Goal: Task Accomplishment & Management: Manage account settings

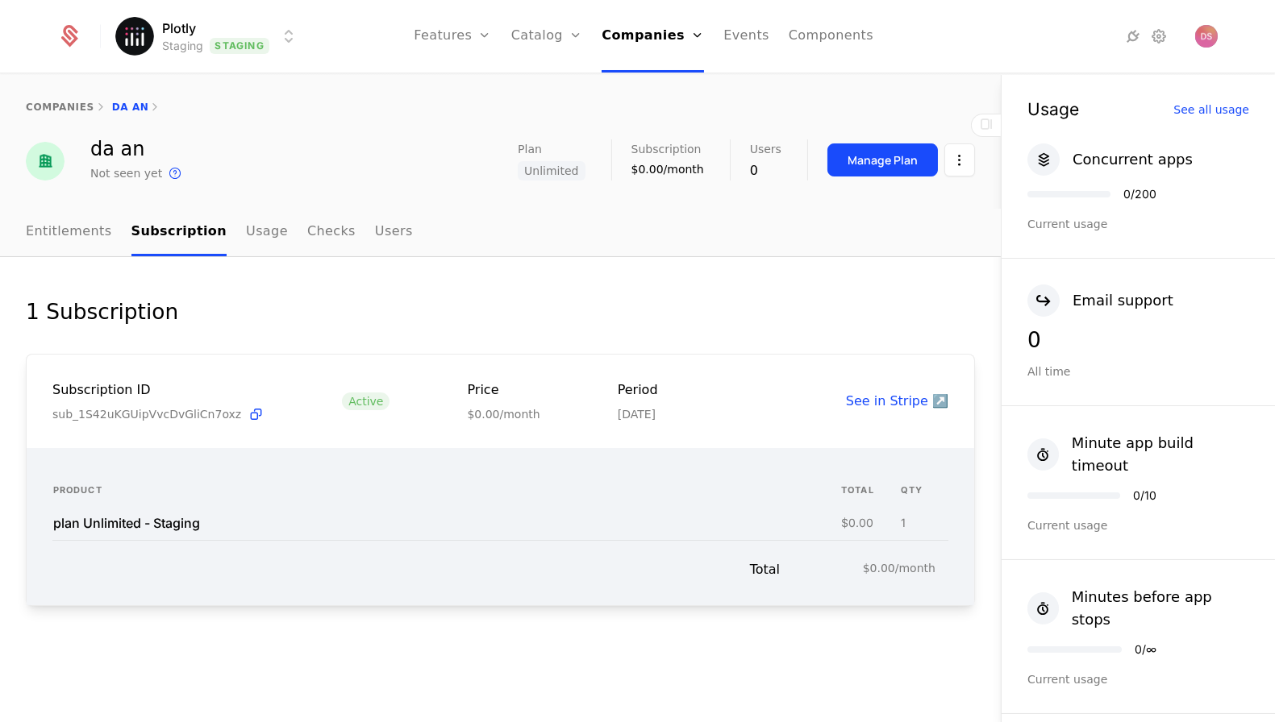
click at [166, 15] on div "Plotly Staging Staging Features Features Flags Catalog Plans Add Ons Credits Co…" at bounding box center [636, 36] width 1159 height 73
click at [168, 31] on html "Plotly Staging Staging Features Features Flags Catalog Plans Add Ons Credits Co…" at bounding box center [637, 361] width 1275 height 722
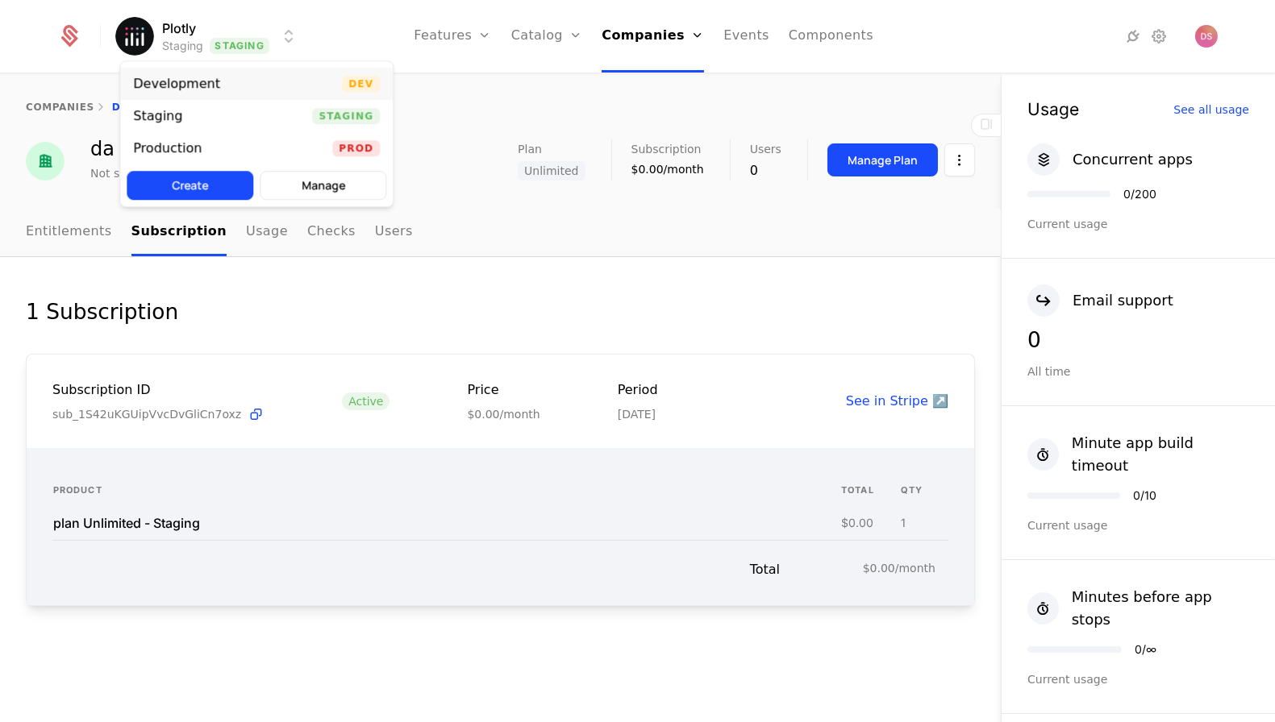
click at [183, 75] on div "Development Dev" at bounding box center [256, 84] width 273 height 32
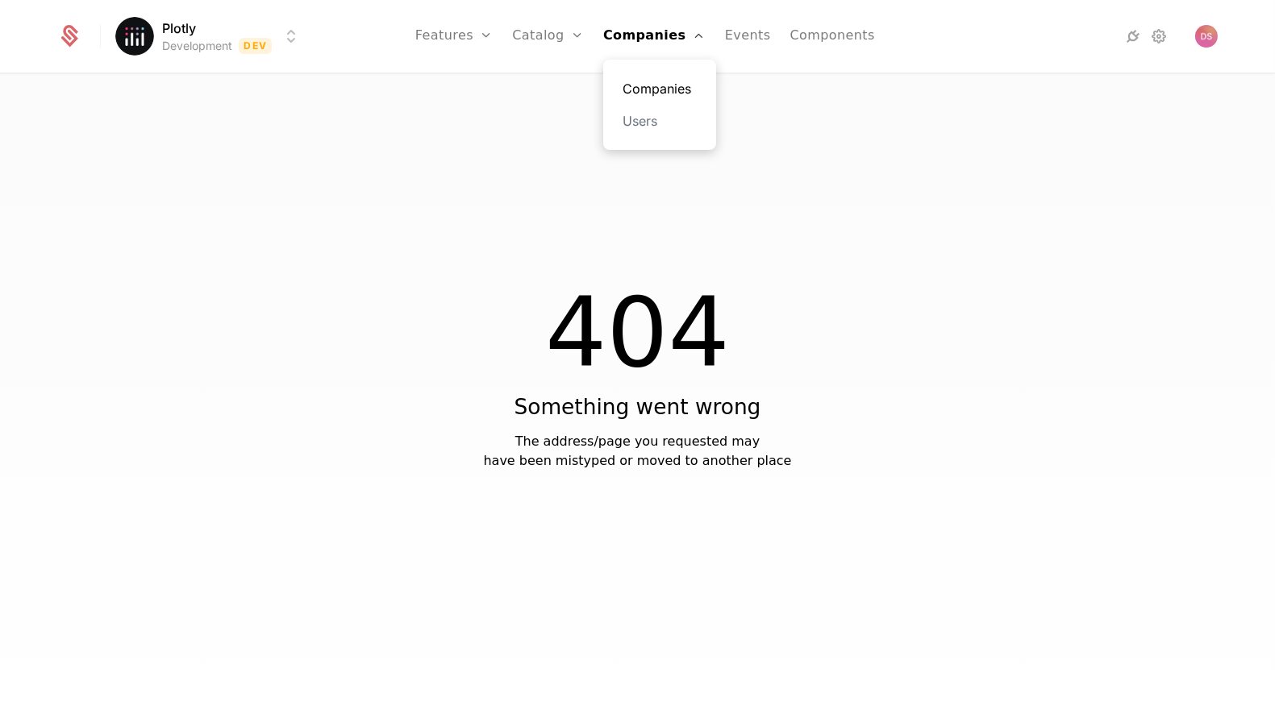
click at [635, 81] on link "Companies" at bounding box center [659, 88] width 74 height 19
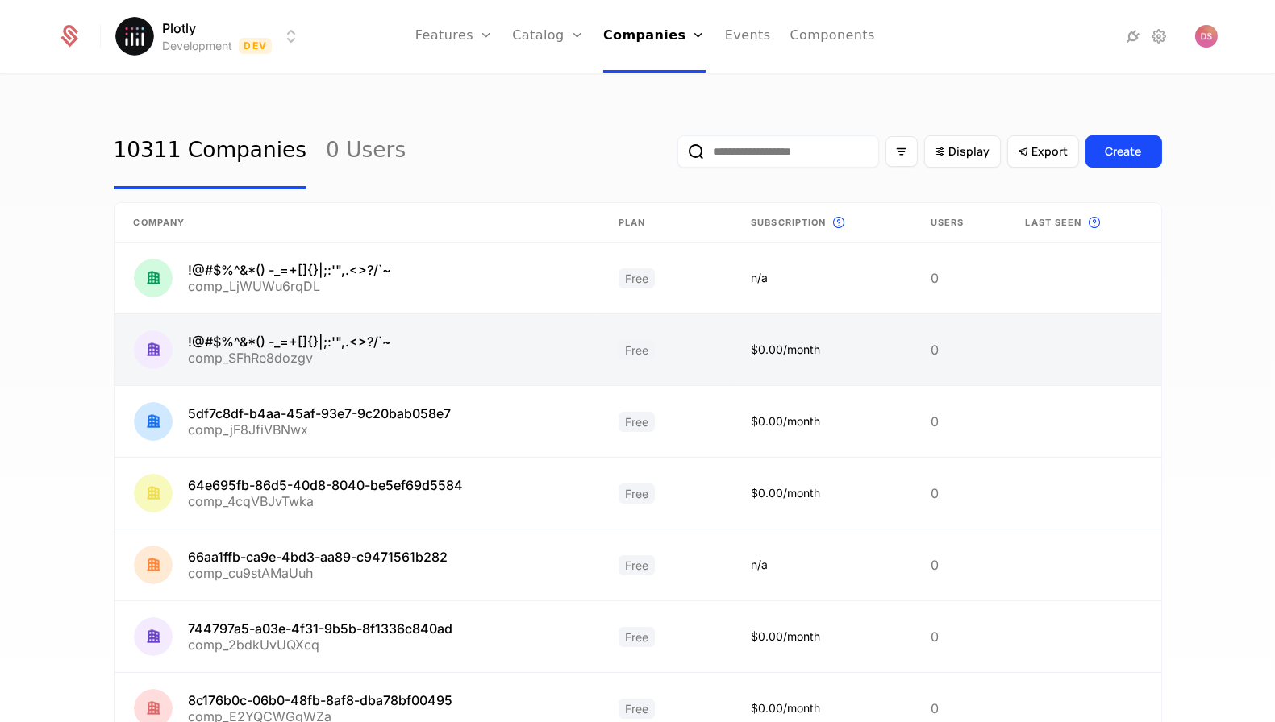
click at [467, 360] on link at bounding box center [356, 349] width 485 height 71
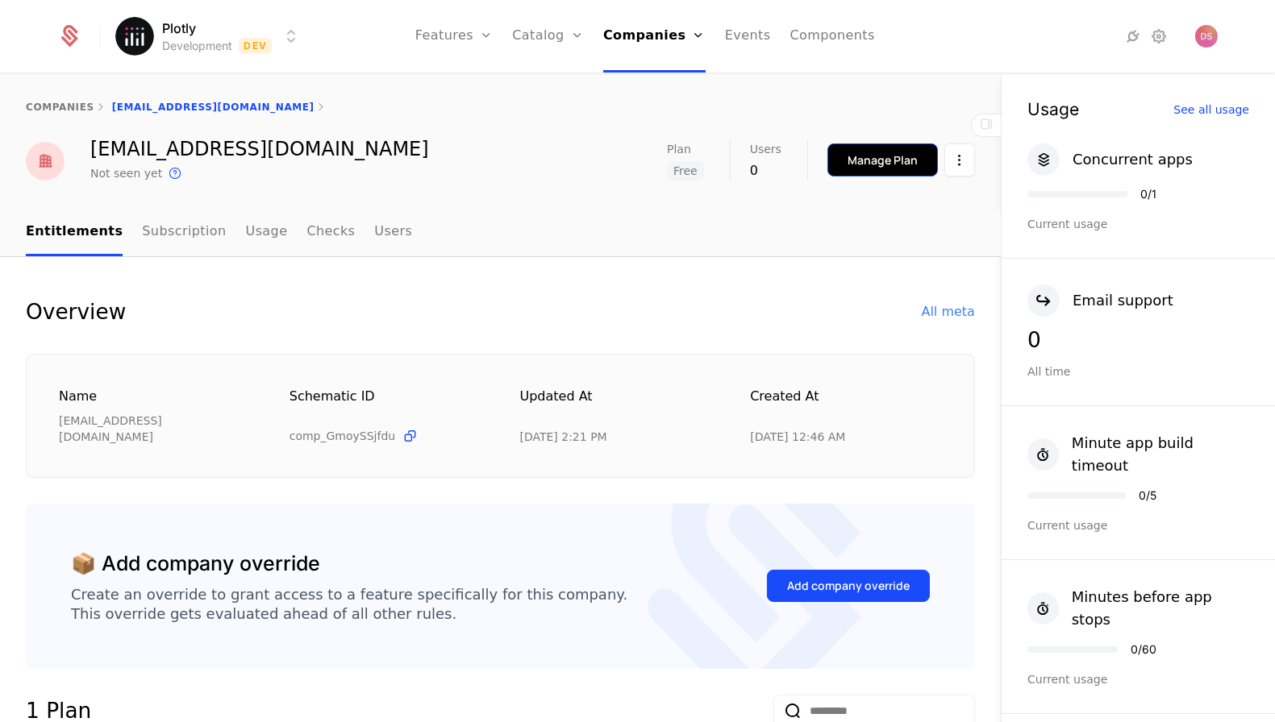
click at [901, 163] on div "Manage Plan" at bounding box center [882, 160] width 70 height 16
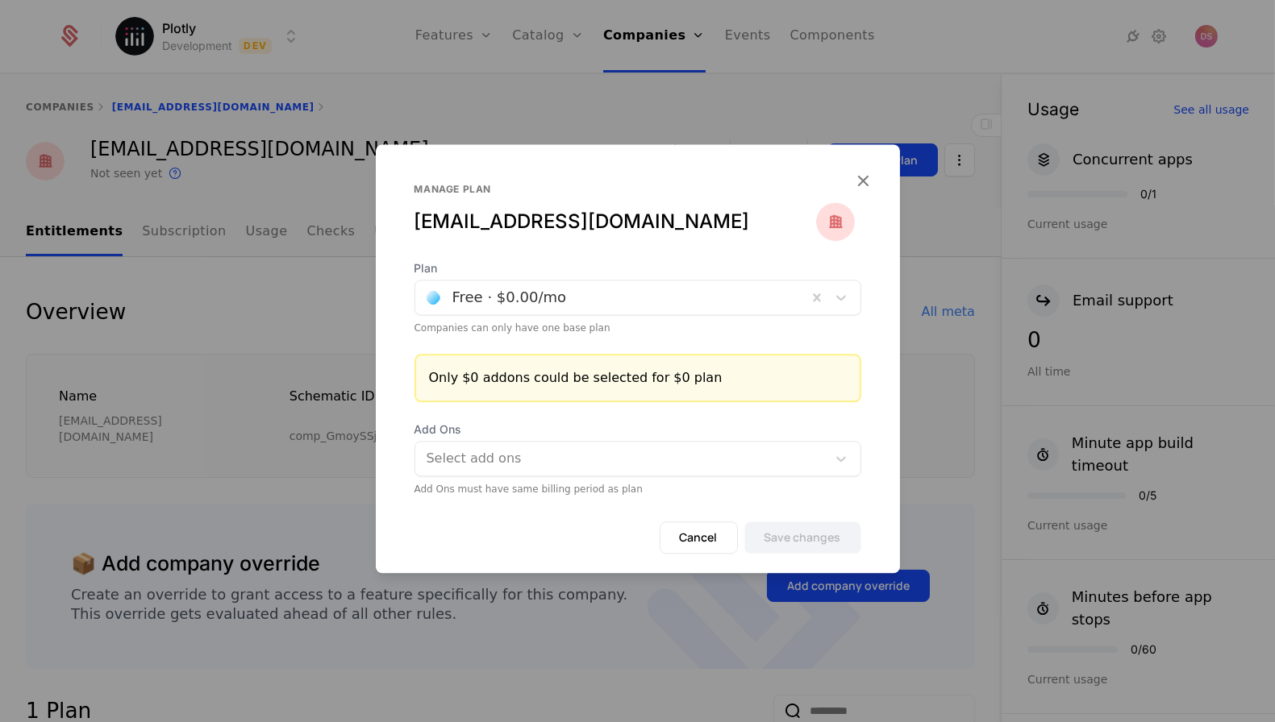
click at [618, 295] on div at bounding box center [611, 297] width 369 height 23
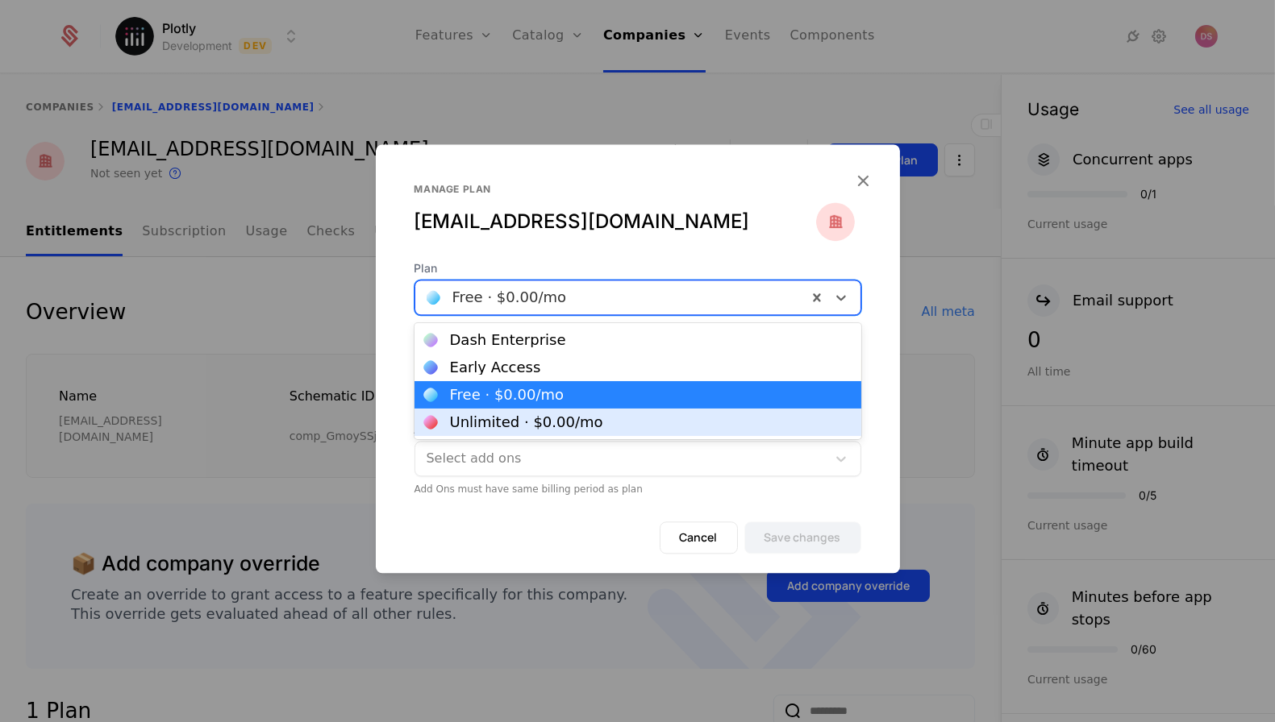
click at [601, 412] on div "Unlimited · $0.00 /mo" at bounding box center [637, 422] width 447 height 27
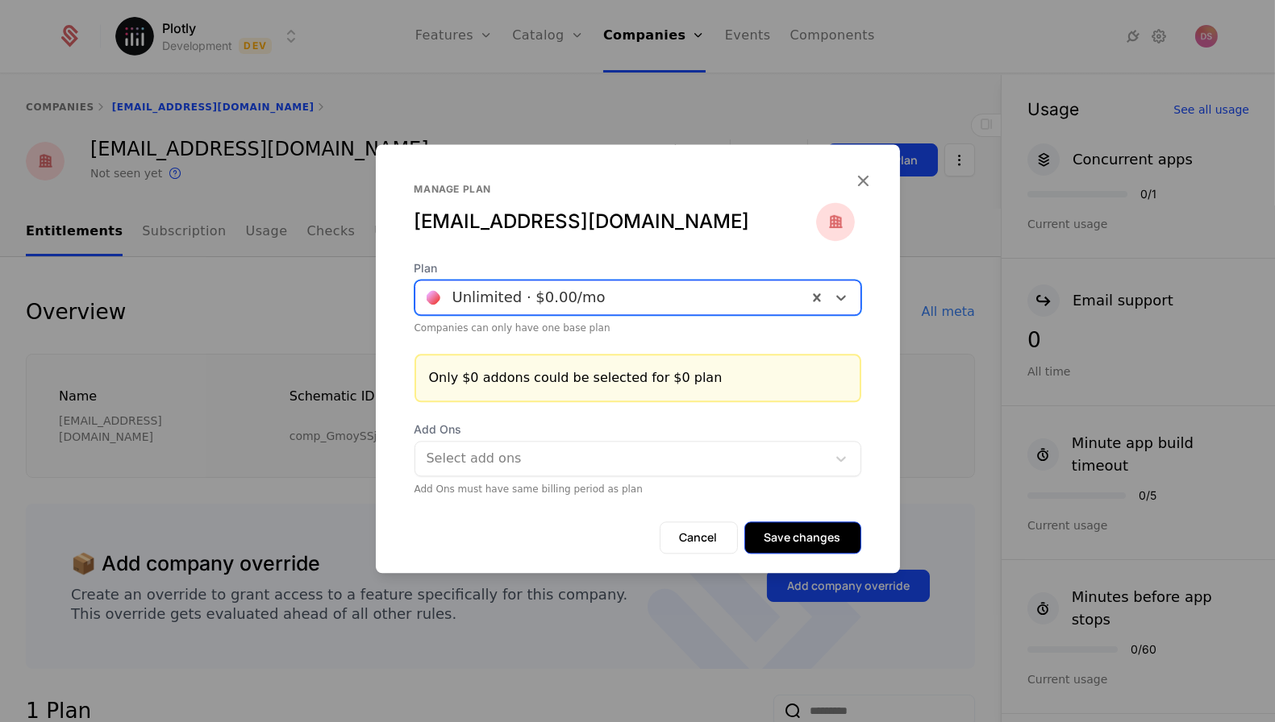
click at [777, 534] on button "Save changes" at bounding box center [802, 538] width 117 height 32
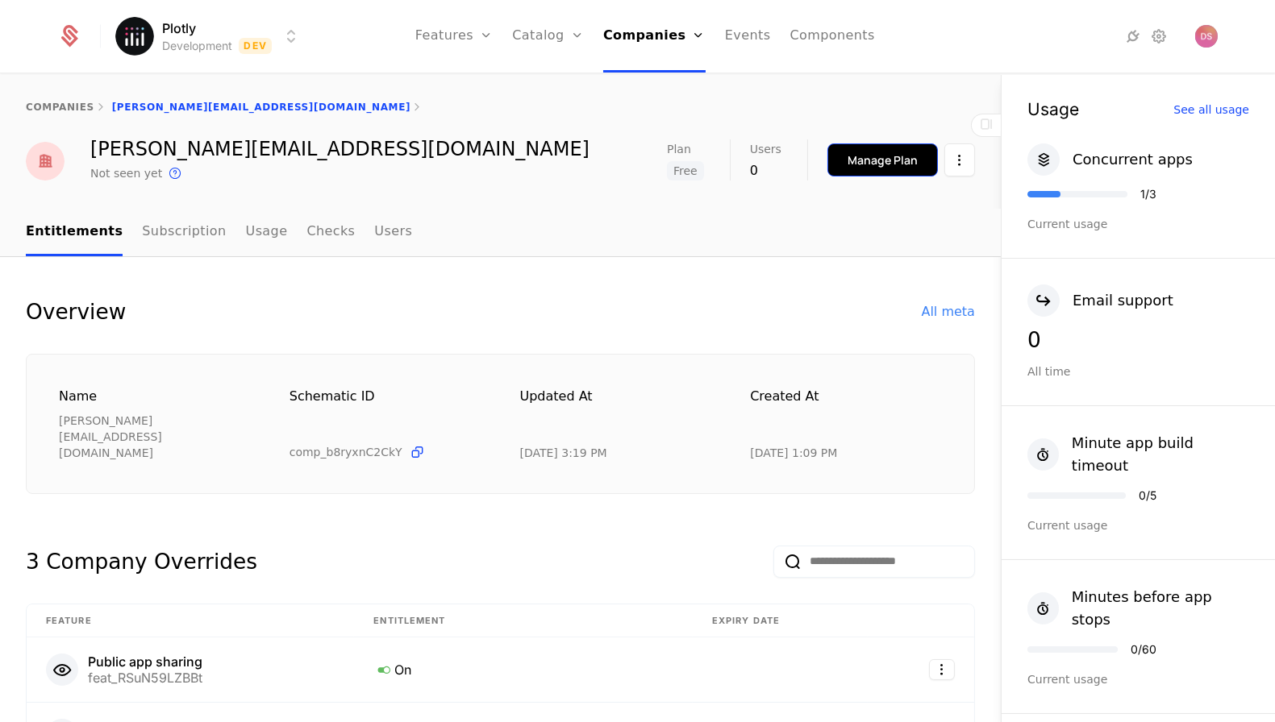
click at [887, 164] on div "Manage Plan" at bounding box center [882, 160] width 70 height 16
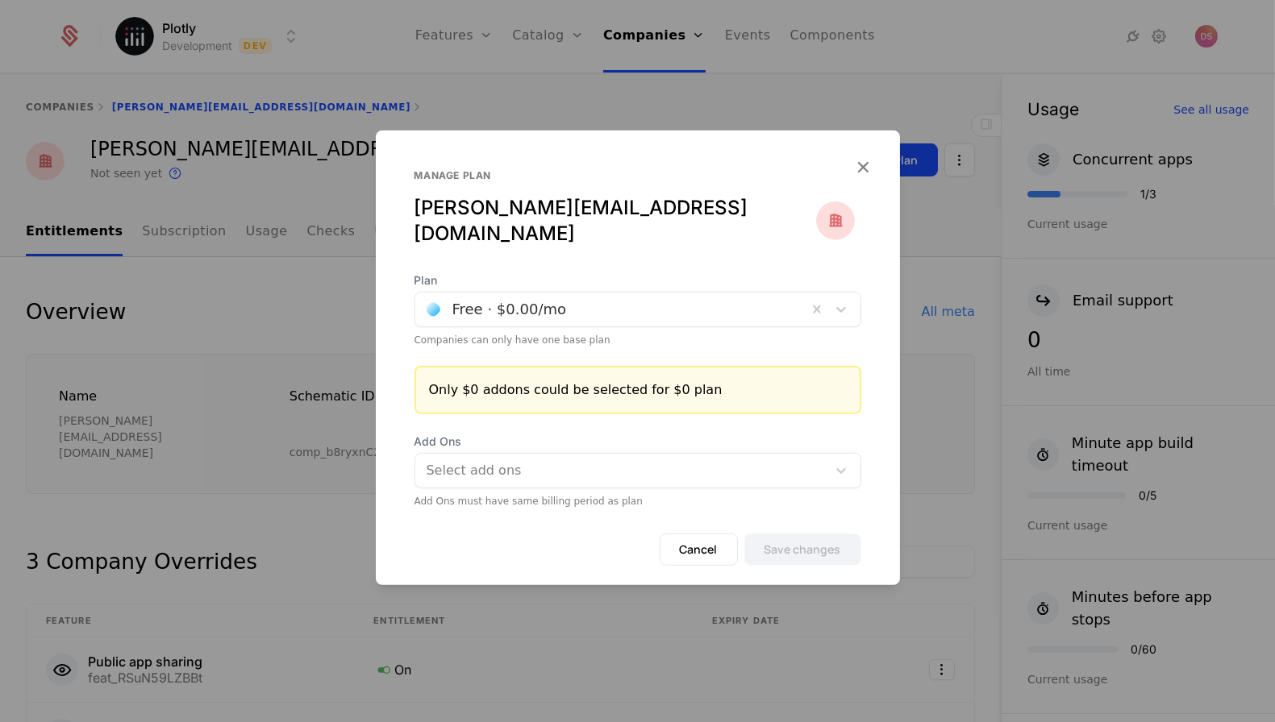
click at [622, 299] on div at bounding box center [611, 309] width 369 height 23
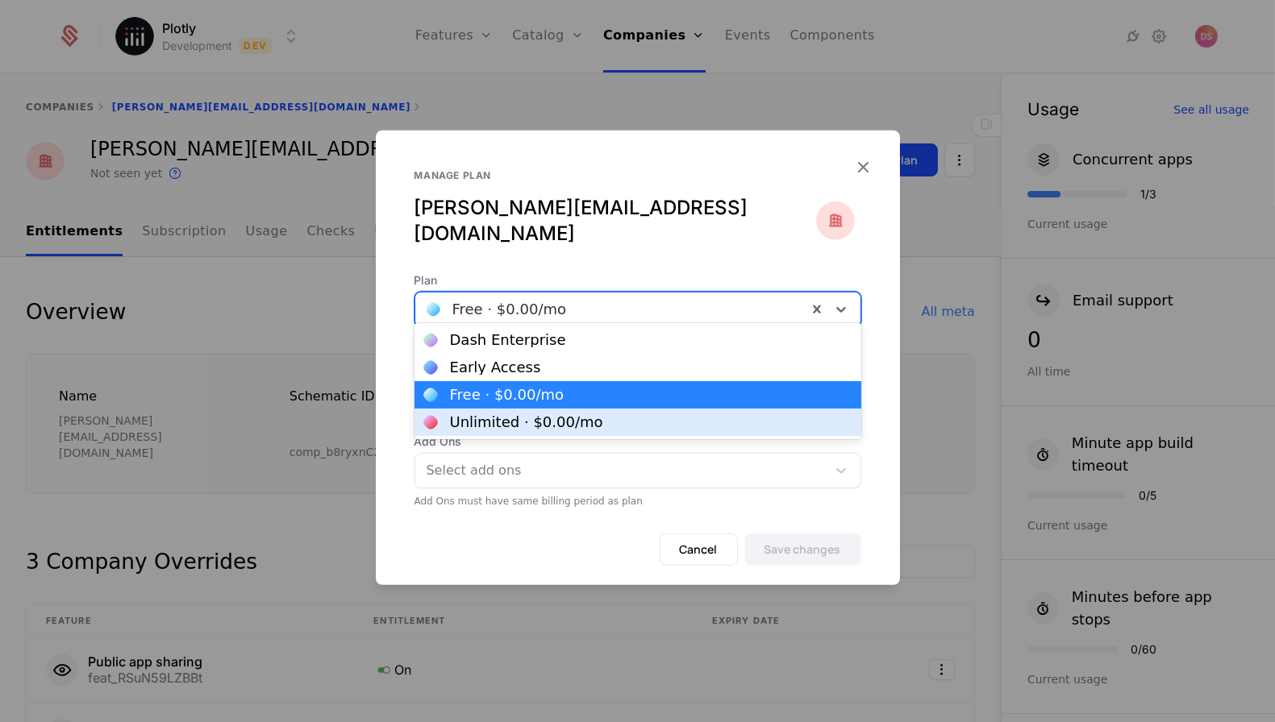
click at [592, 418] on div "Unlimited · $0.00 /mo" at bounding box center [637, 422] width 427 height 15
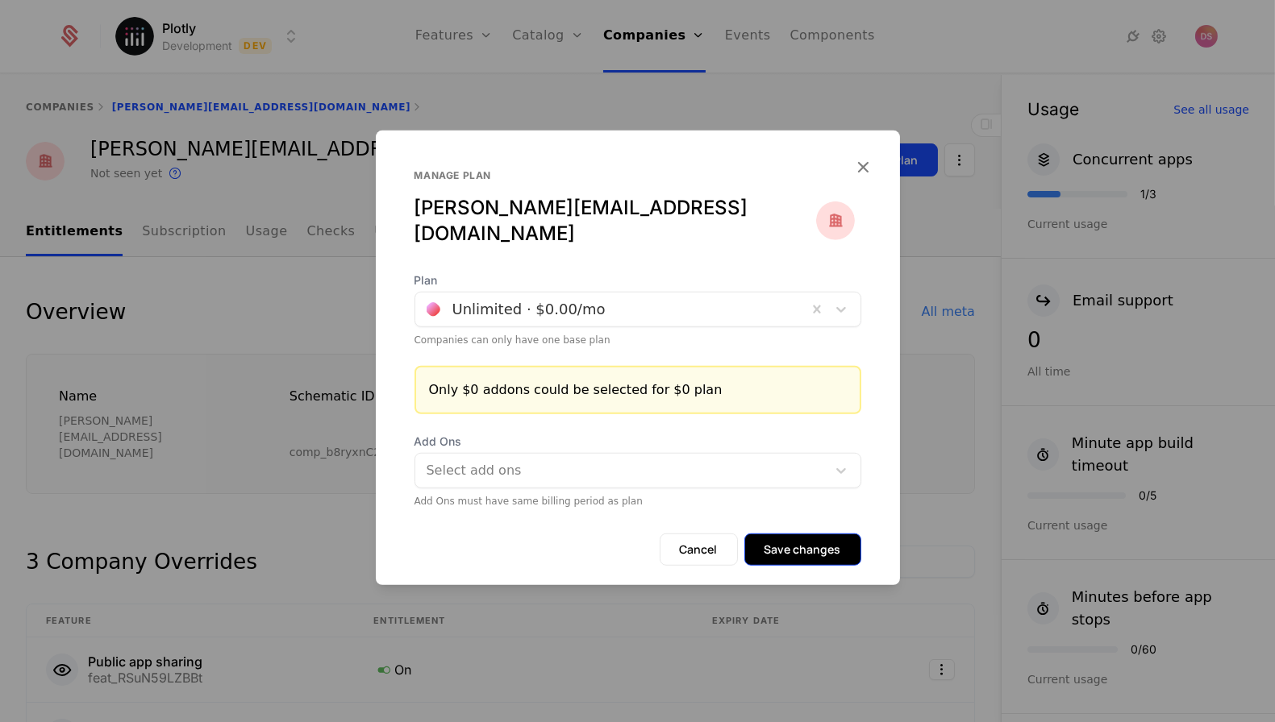
click at [791, 544] on button "Save changes" at bounding box center [802, 550] width 117 height 32
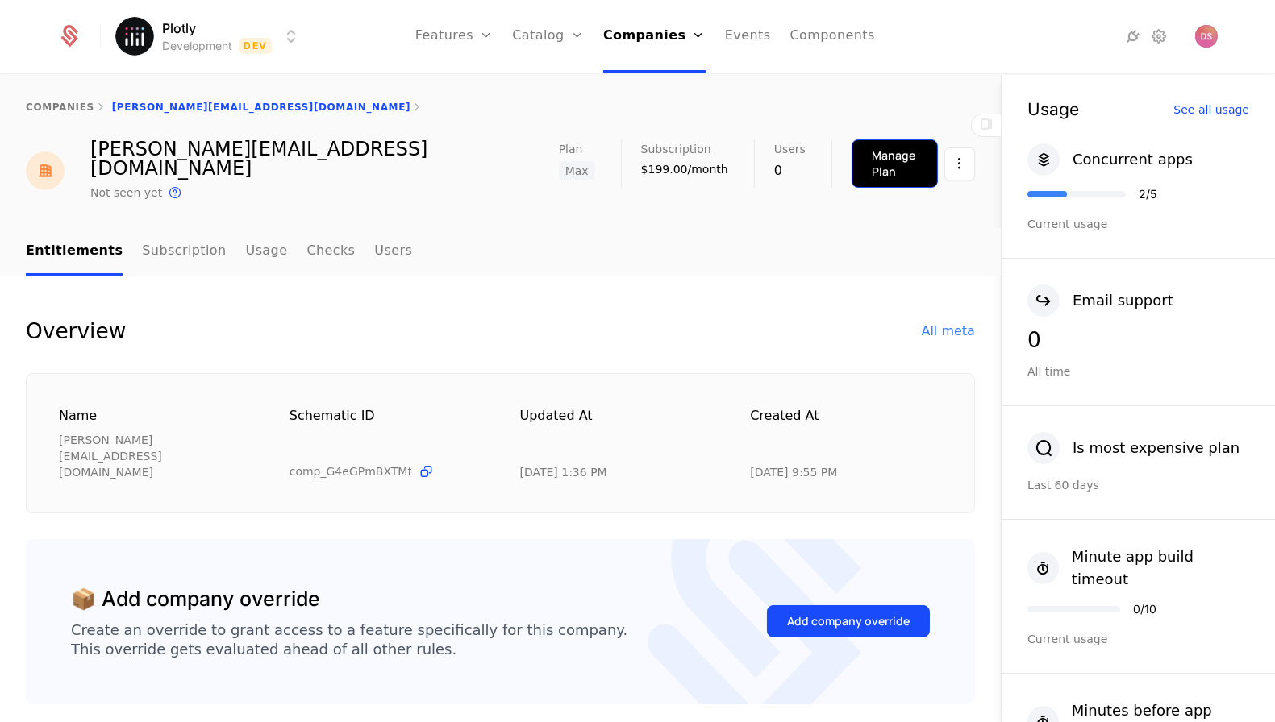
click at [872, 153] on div "Manage Plan" at bounding box center [895, 164] width 46 height 32
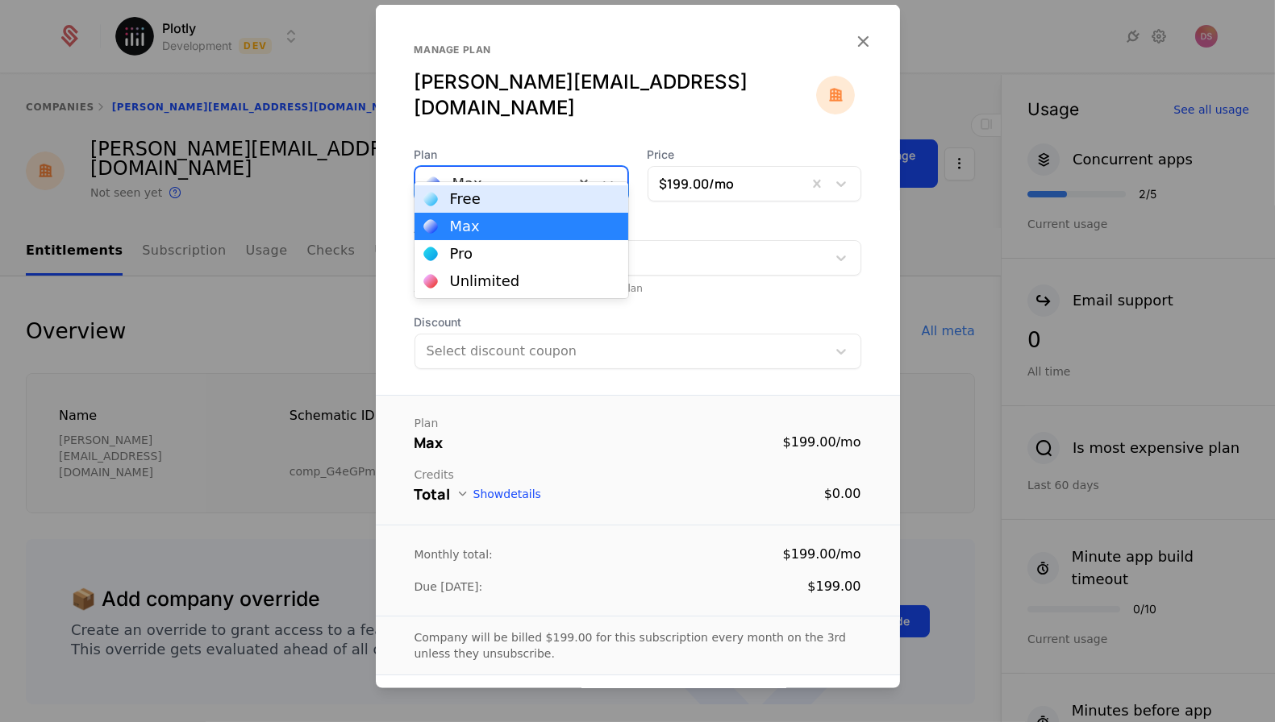
click at [513, 173] on div at bounding box center [495, 184] width 136 height 23
click at [502, 281] on div "Unlimited" at bounding box center [485, 281] width 70 height 15
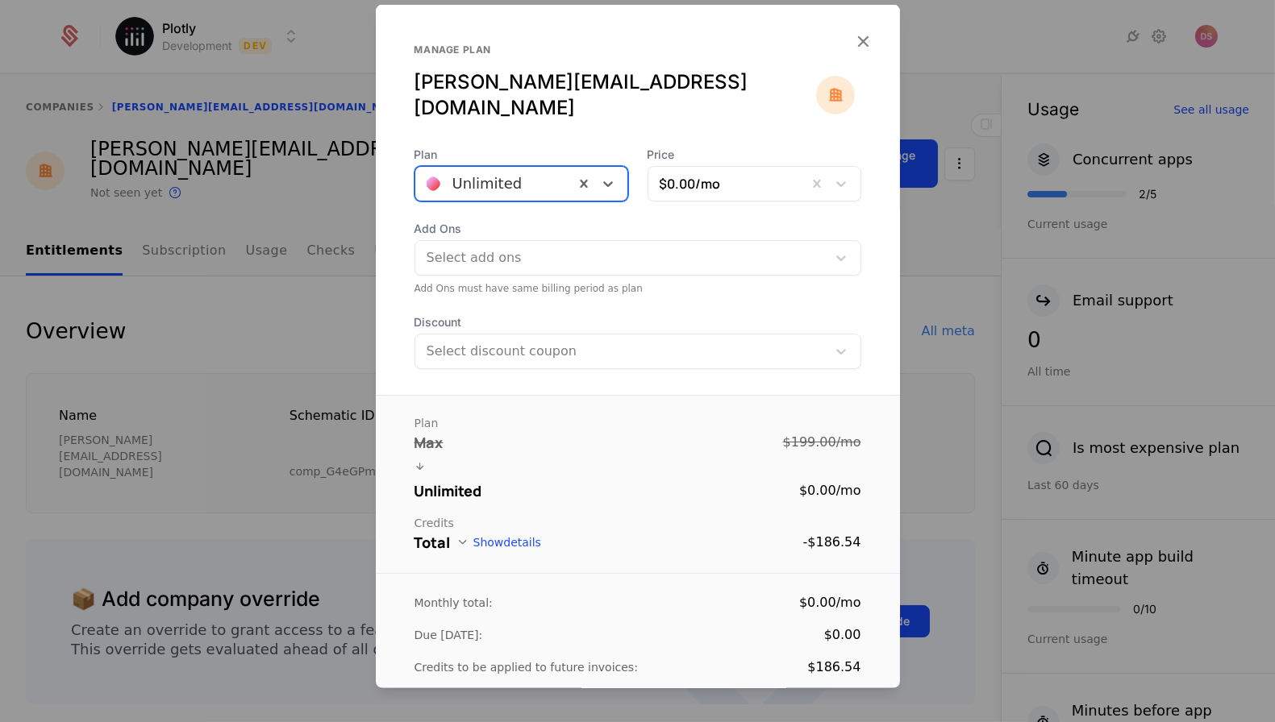
scroll to position [116, 0]
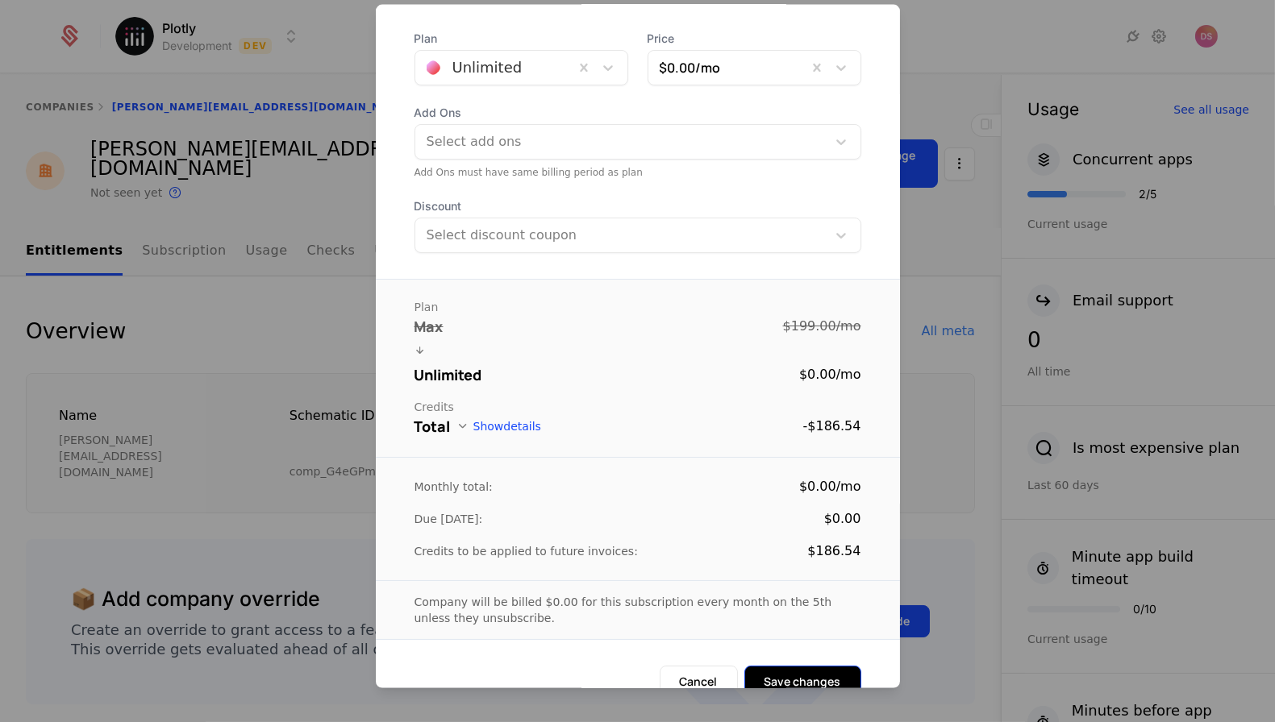
click at [818, 666] on button "Save changes" at bounding box center [802, 682] width 117 height 32
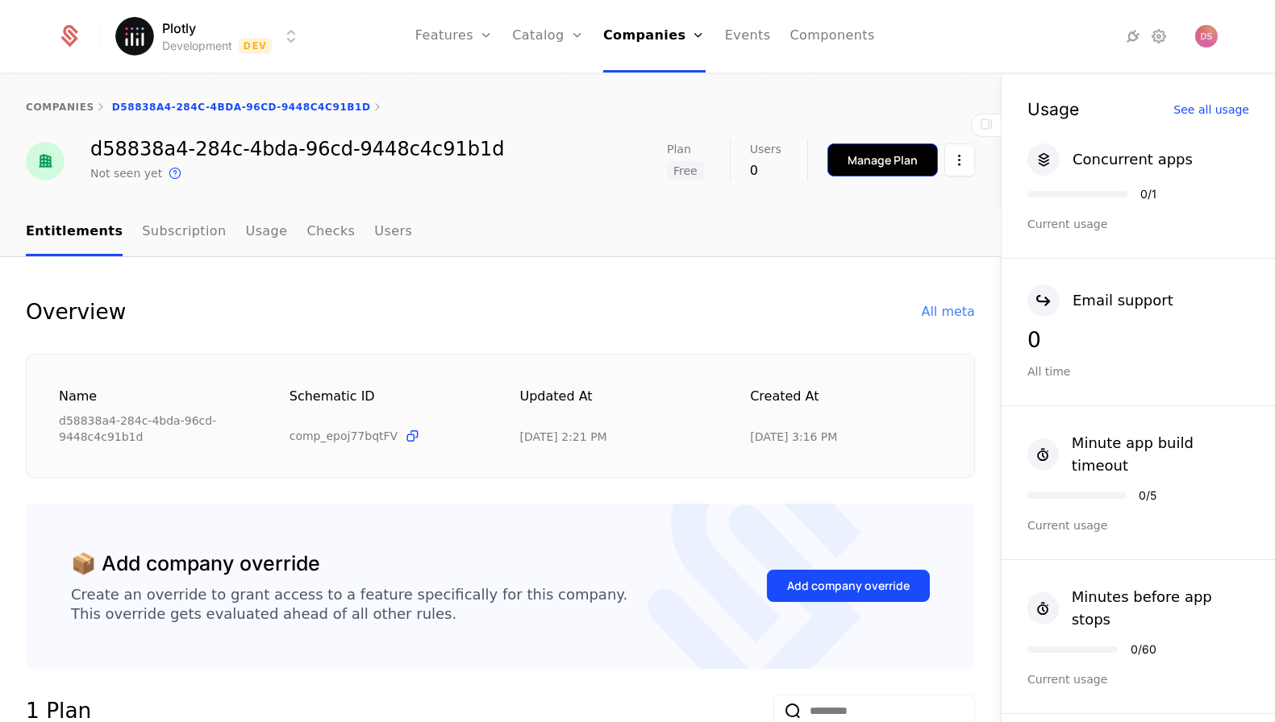
click at [859, 145] on button "Manage Plan" at bounding box center [882, 160] width 110 height 33
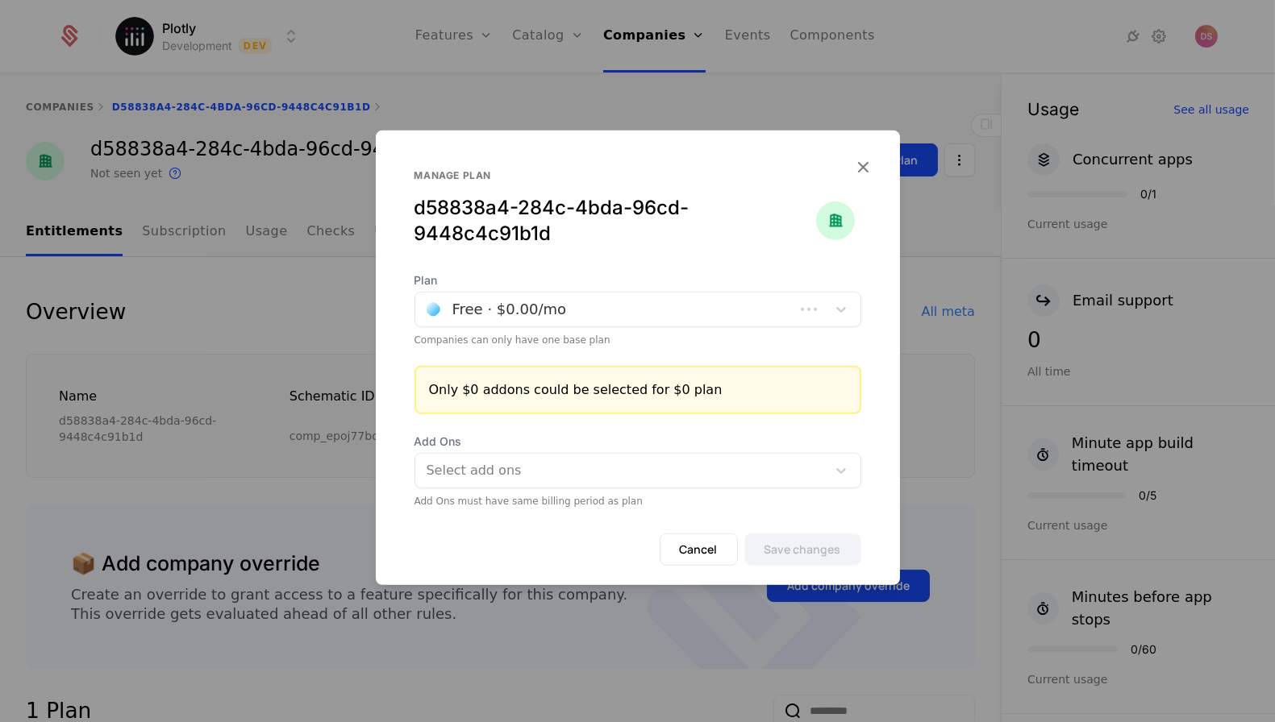
click at [562, 318] on div at bounding box center [605, 309] width 356 height 23
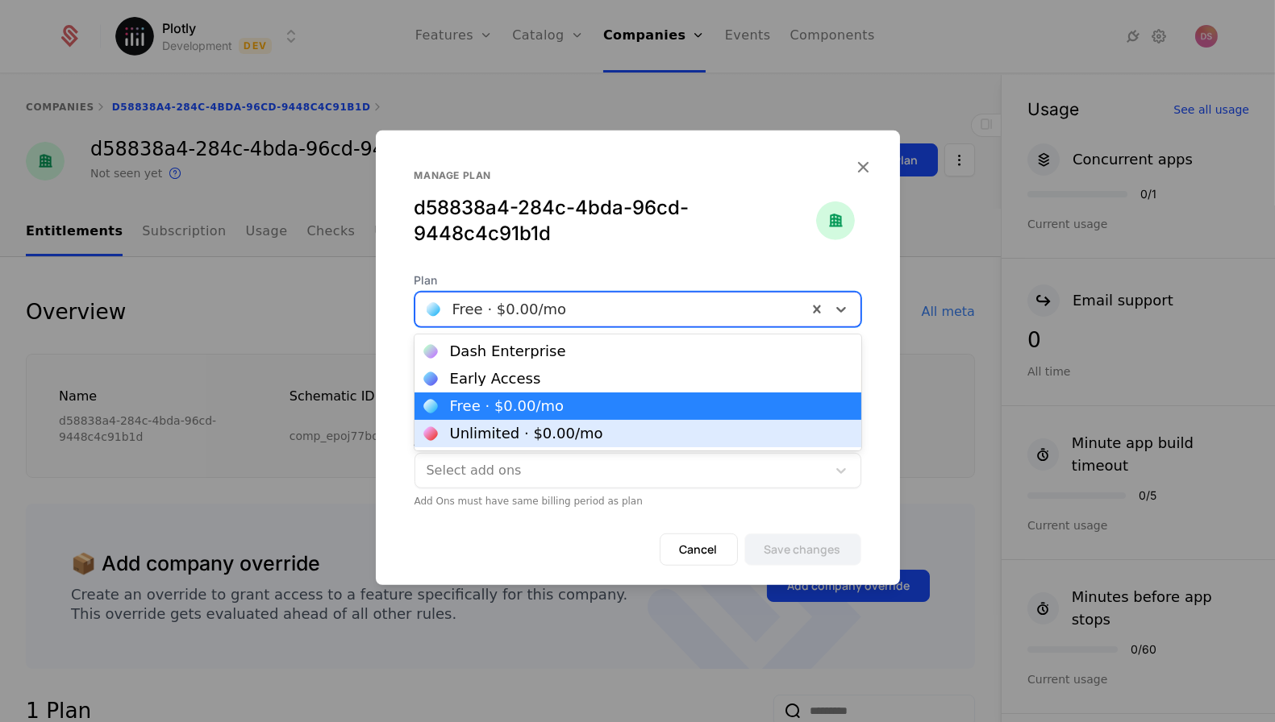
click at [494, 434] on div "Unlimited · $0.00 /mo" at bounding box center [526, 434] width 153 height 15
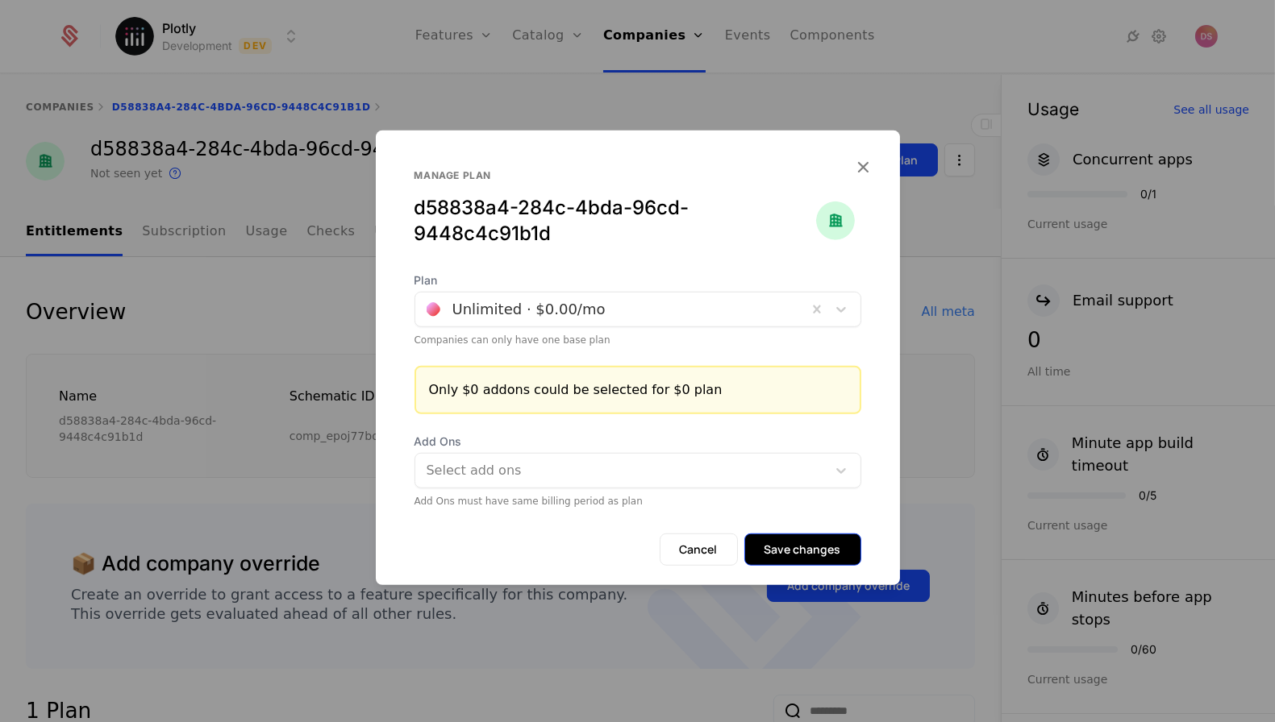
click at [778, 551] on button "Save changes" at bounding box center [802, 550] width 117 height 32
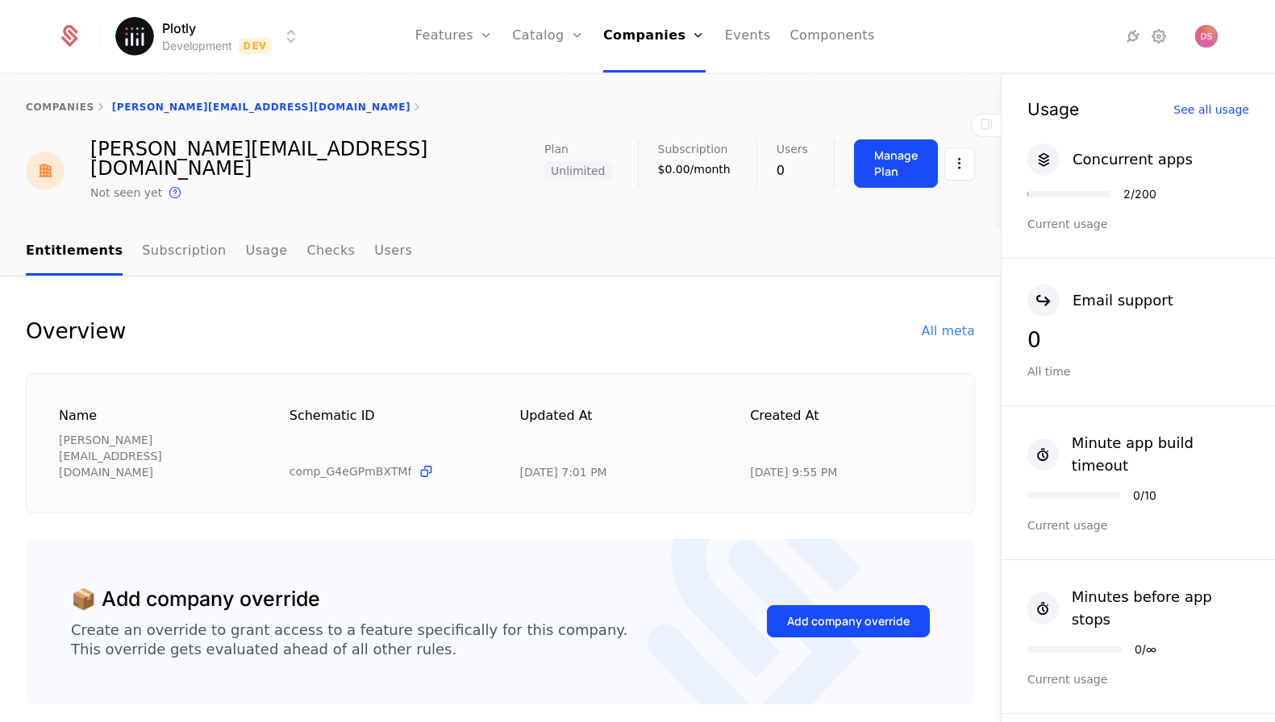
click at [189, 30] on html "Plotly Development Dev Features Features Flags Catalog Plans Add Ons Credits Co…" at bounding box center [637, 361] width 1275 height 722
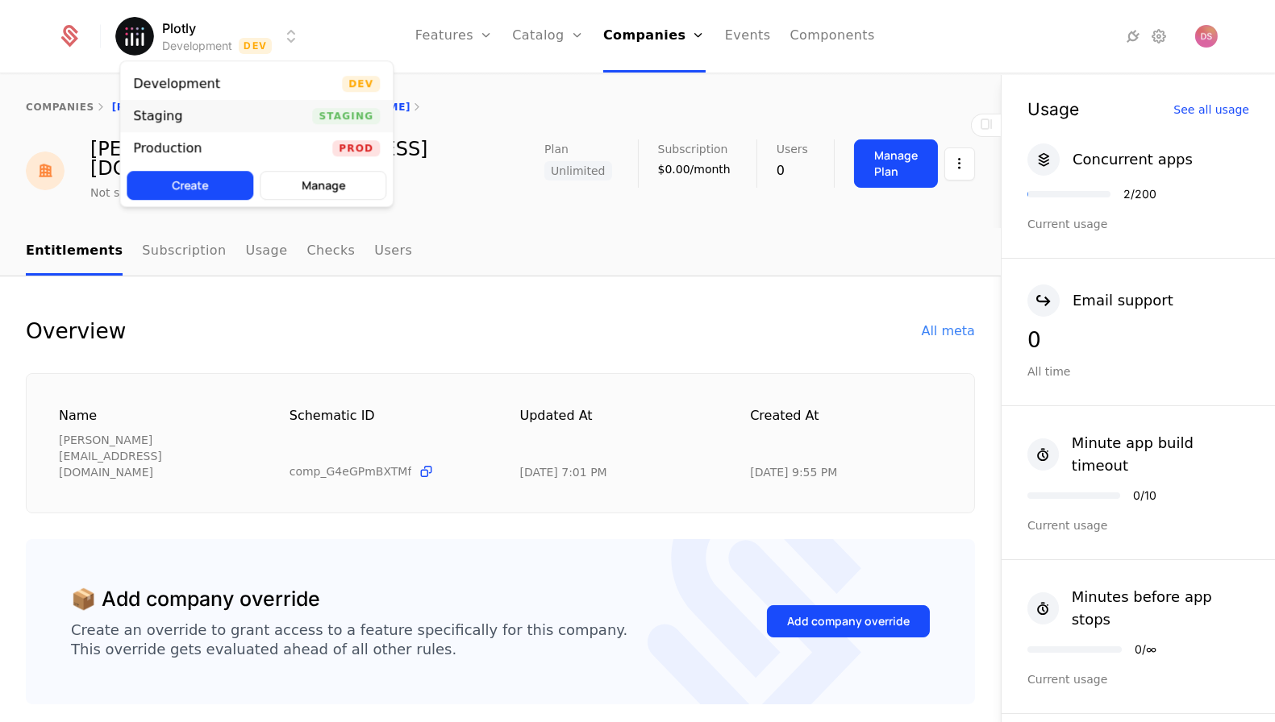
click at [199, 105] on div "Staging Staging" at bounding box center [256, 116] width 273 height 32
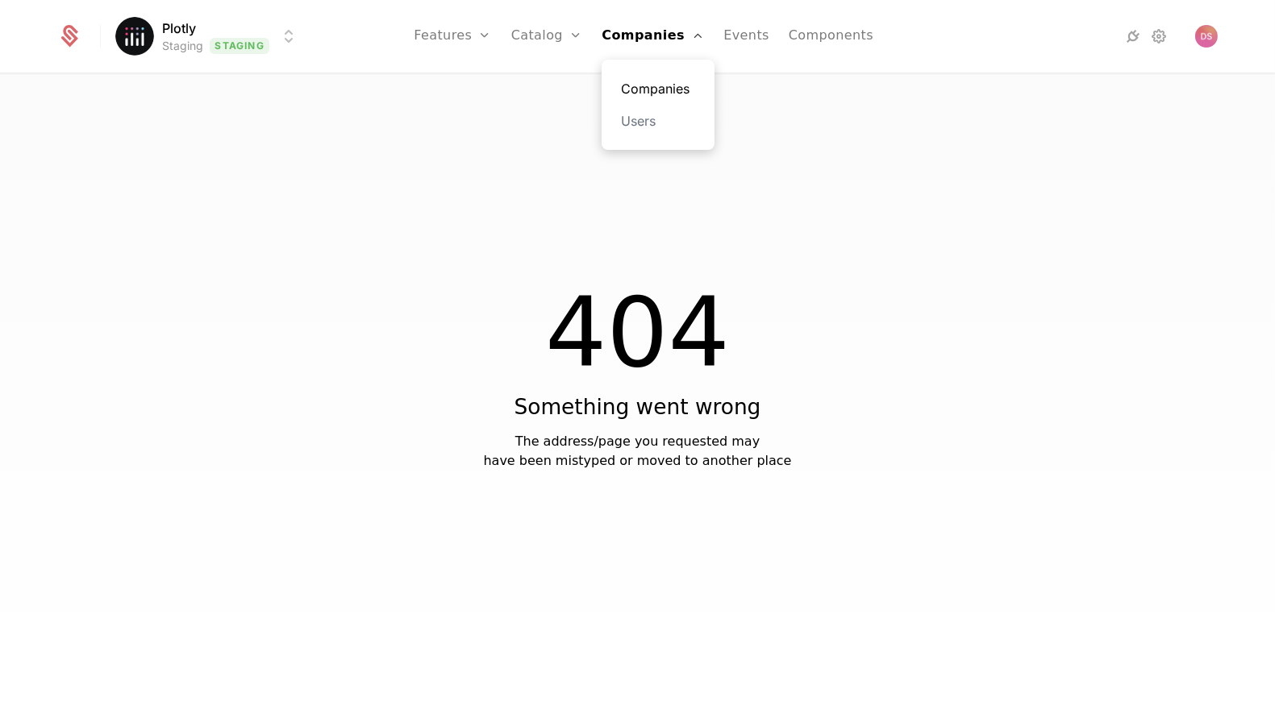
click at [643, 86] on link "Companies" at bounding box center [658, 88] width 74 height 19
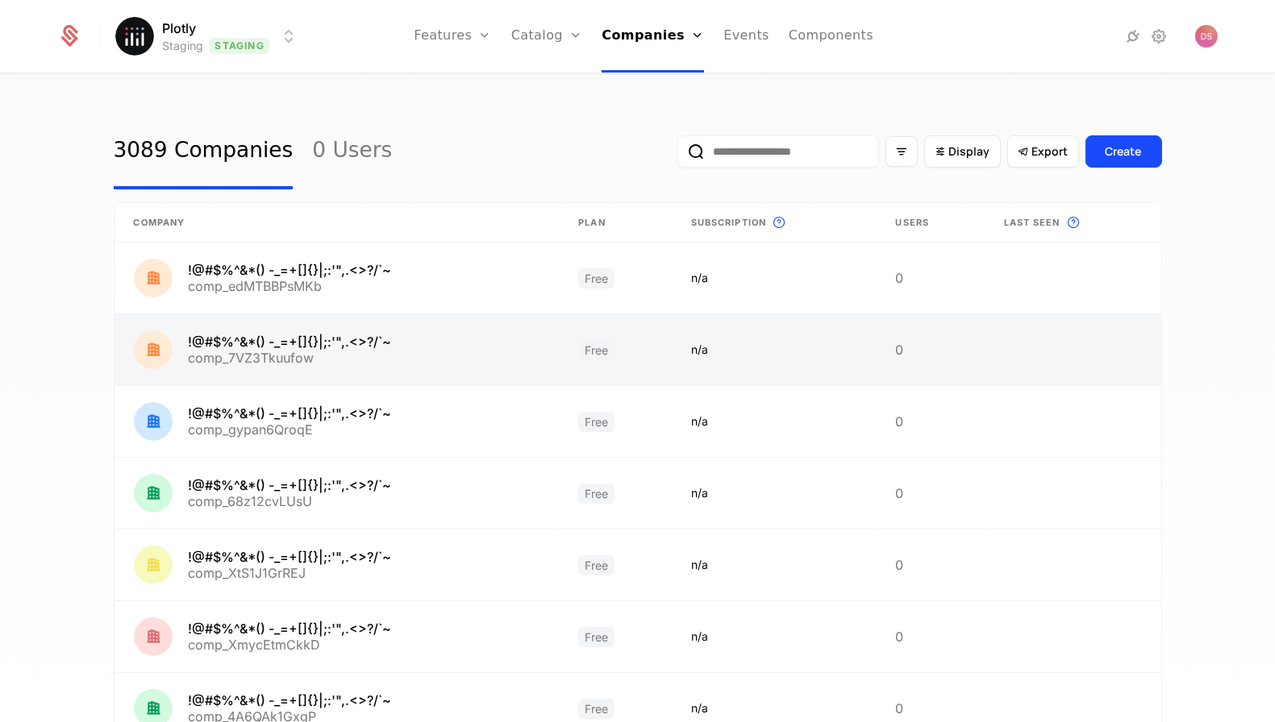
click at [446, 335] on link at bounding box center [336, 349] width 445 height 71
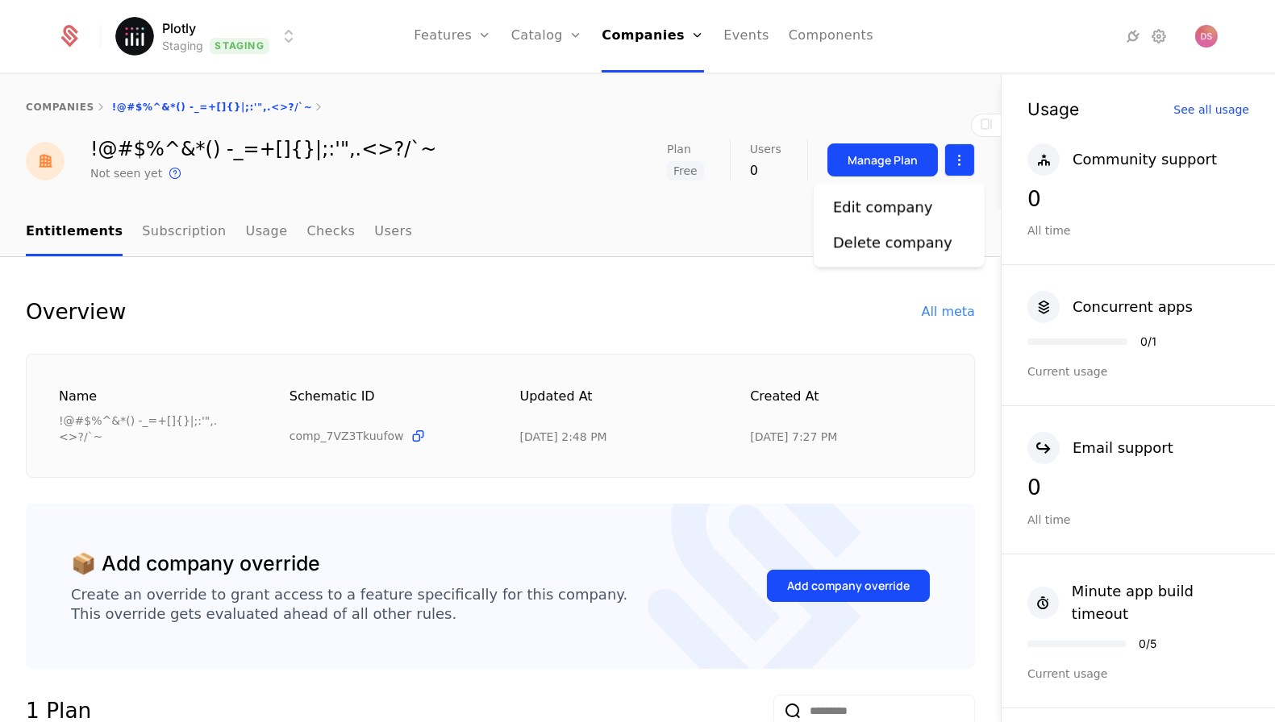
click at [965, 156] on html "Plotly Staging Staging Features Features Flags Catalog Plans Add Ons Credits Co…" at bounding box center [637, 361] width 1275 height 722
click at [872, 200] on div "Edit company" at bounding box center [883, 207] width 100 height 23
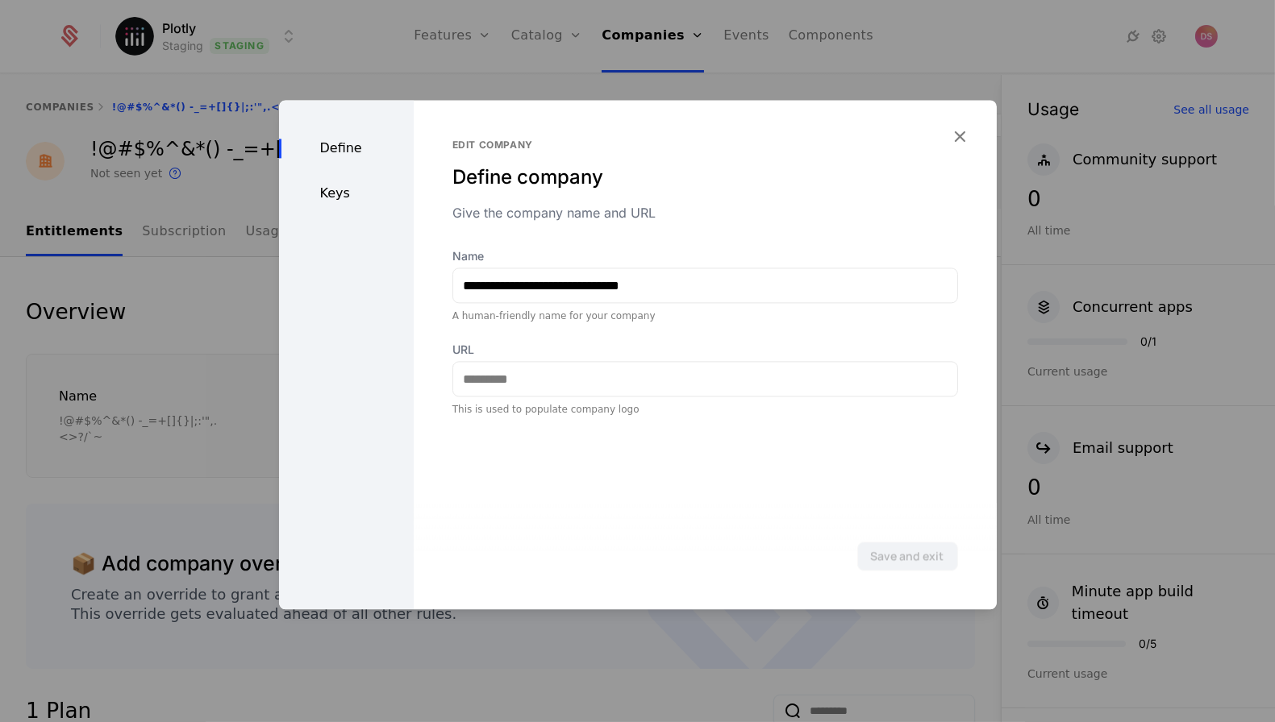
click at [346, 180] on div "Define Keys" at bounding box center [346, 355] width 135 height 510
click at [346, 198] on div "Keys" at bounding box center [346, 193] width 135 height 19
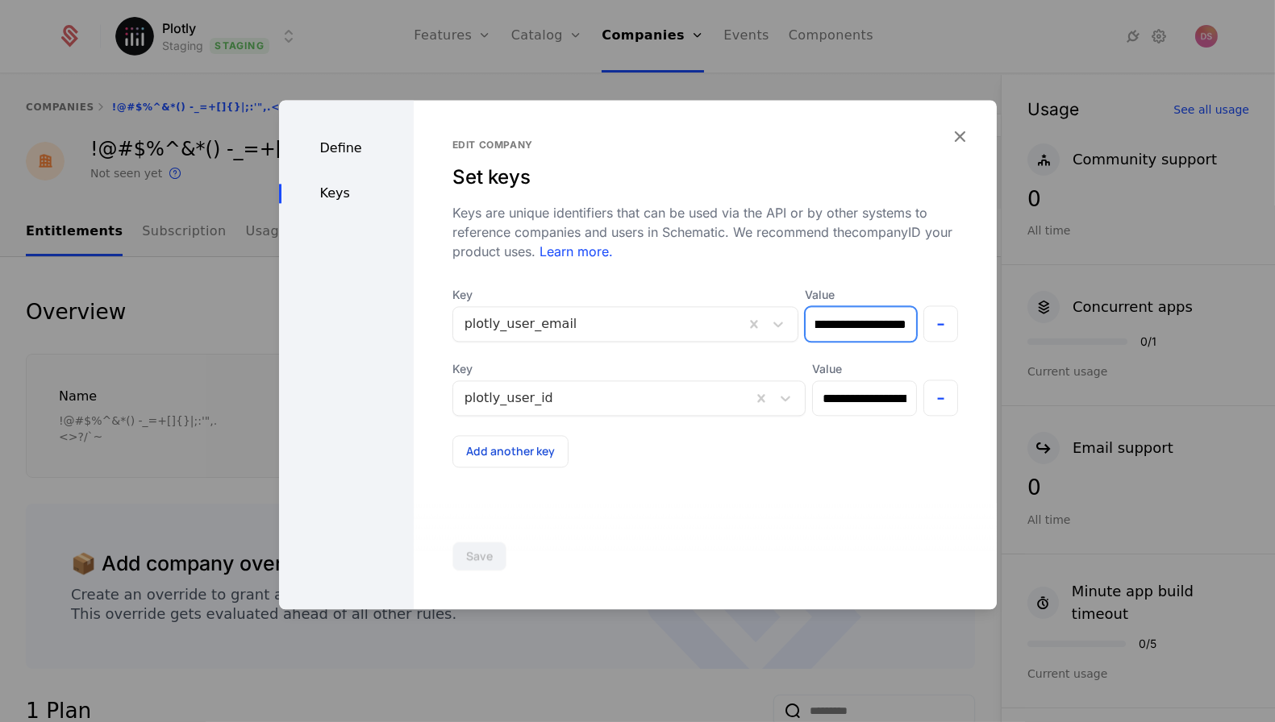
scroll to position [0, 211]
drag, startPoint x: 853, startPoint y: 331, endPoint x: 872, endPoint y: 326, distance: 19.2
click at [872, 326] on input "**********" at bounding box center [860, 324] width 110 height 35
click at [956, 52] on div at bounding box center [637, 361] width 1275 height 722
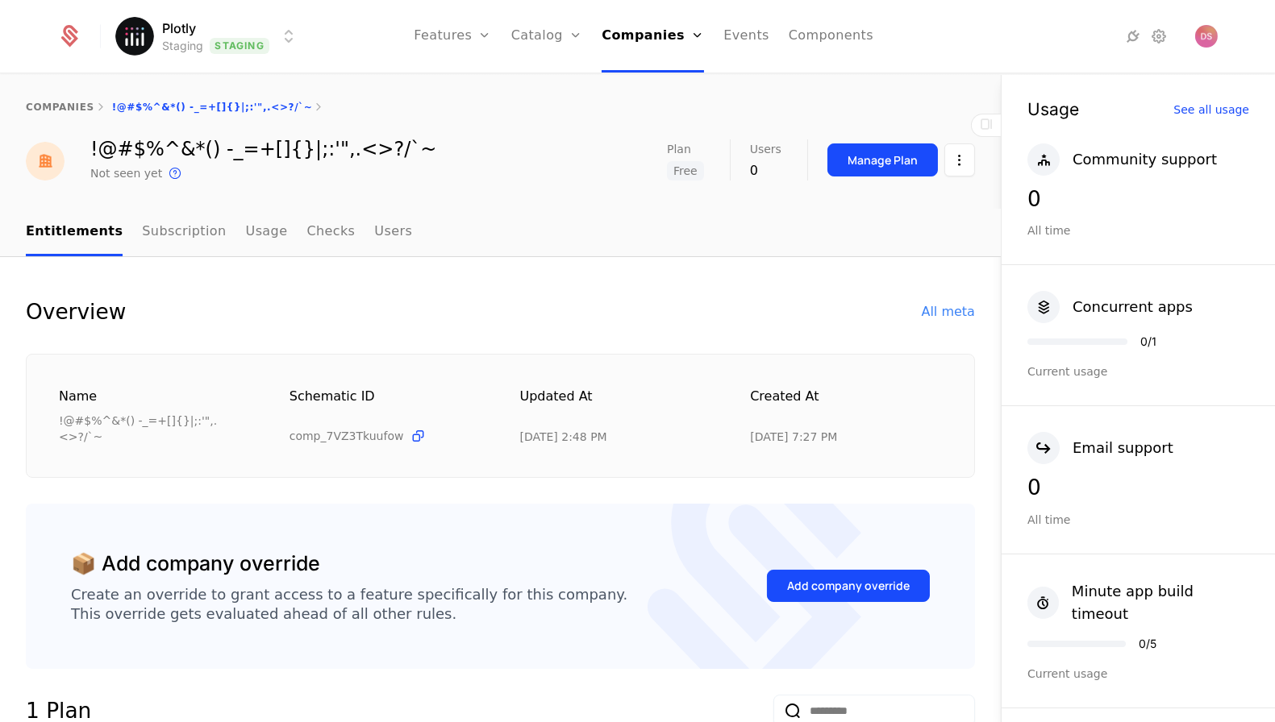
click at [234, 29] on html "Plotly Staging Staging Features Features Flags Catalog Plans Add Ons Credits Co…" at bounding box center [637, 361] width 1275 height 722
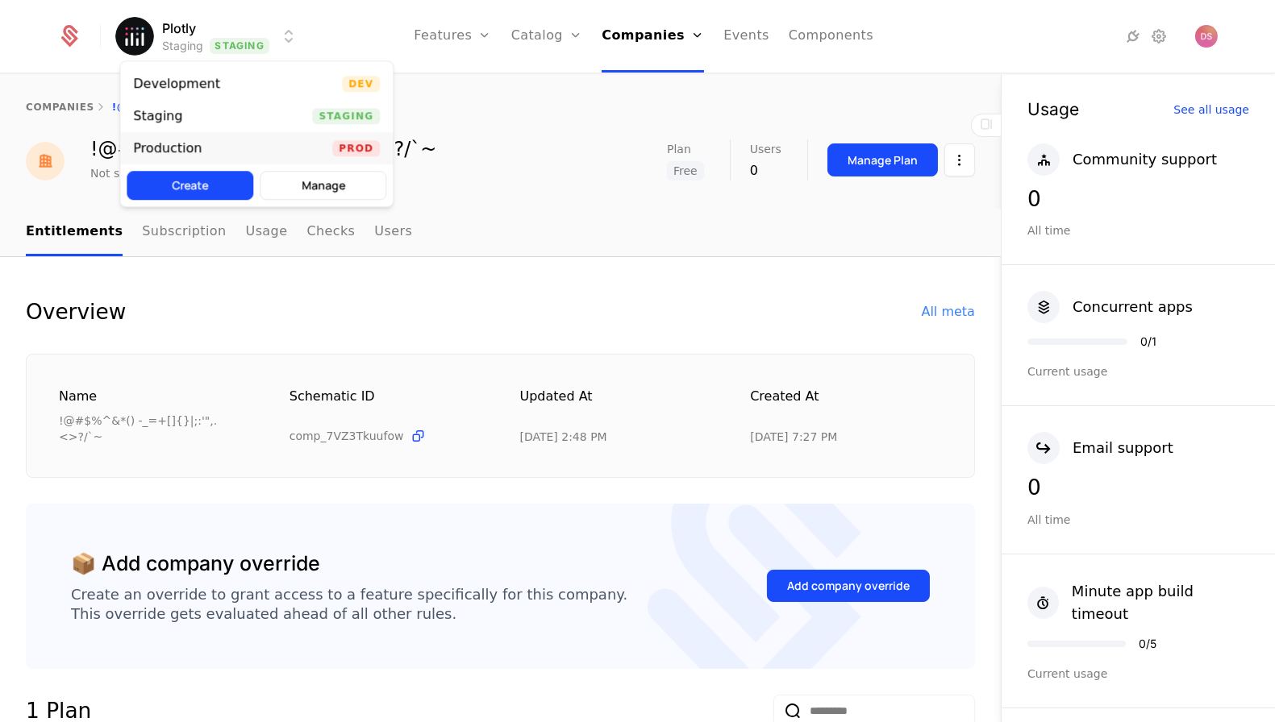
click at [242, 142] on div "Production Prod" at bounding box center [256, 148] width 273 height 32
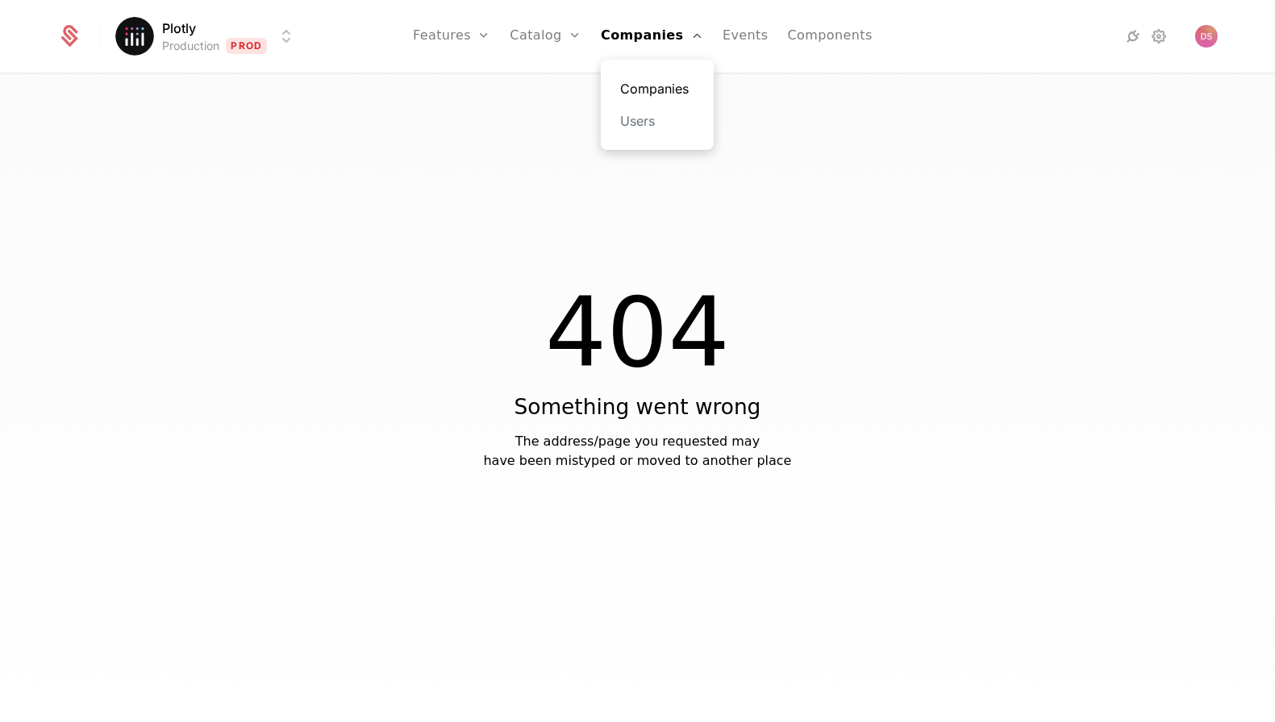
click at [651, 92] on link "Companies" at bounding box center [657, 88] width 74 height 19
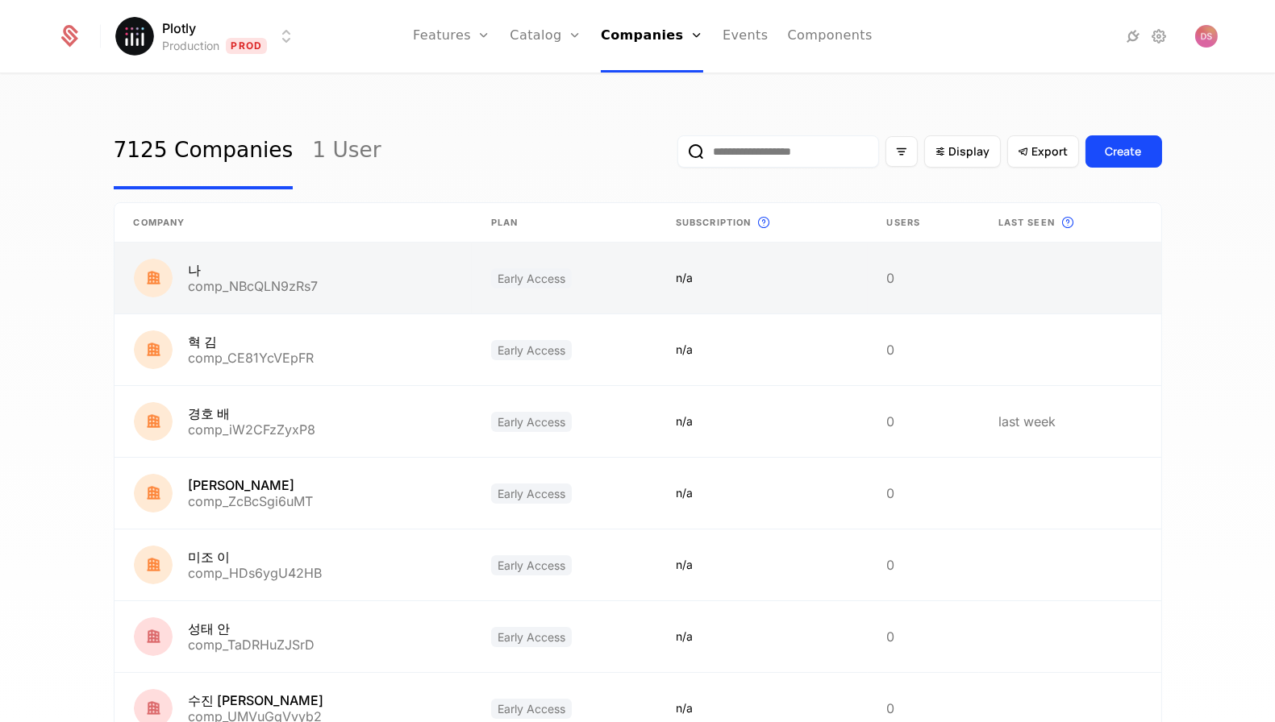
click at [433, 268] on link at bounding box center [293, 278] width 358 height 71
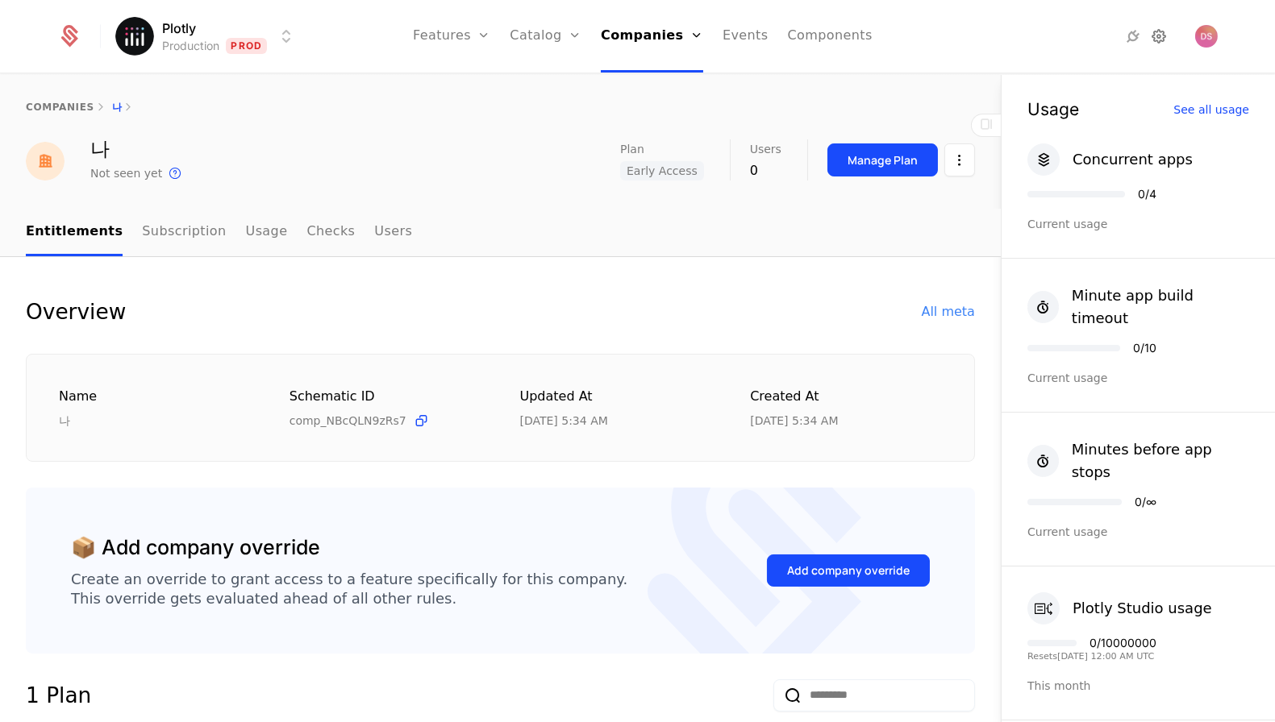
click at [1156, 27] on icon at bounding box center [1159, 36] width 19 height 19
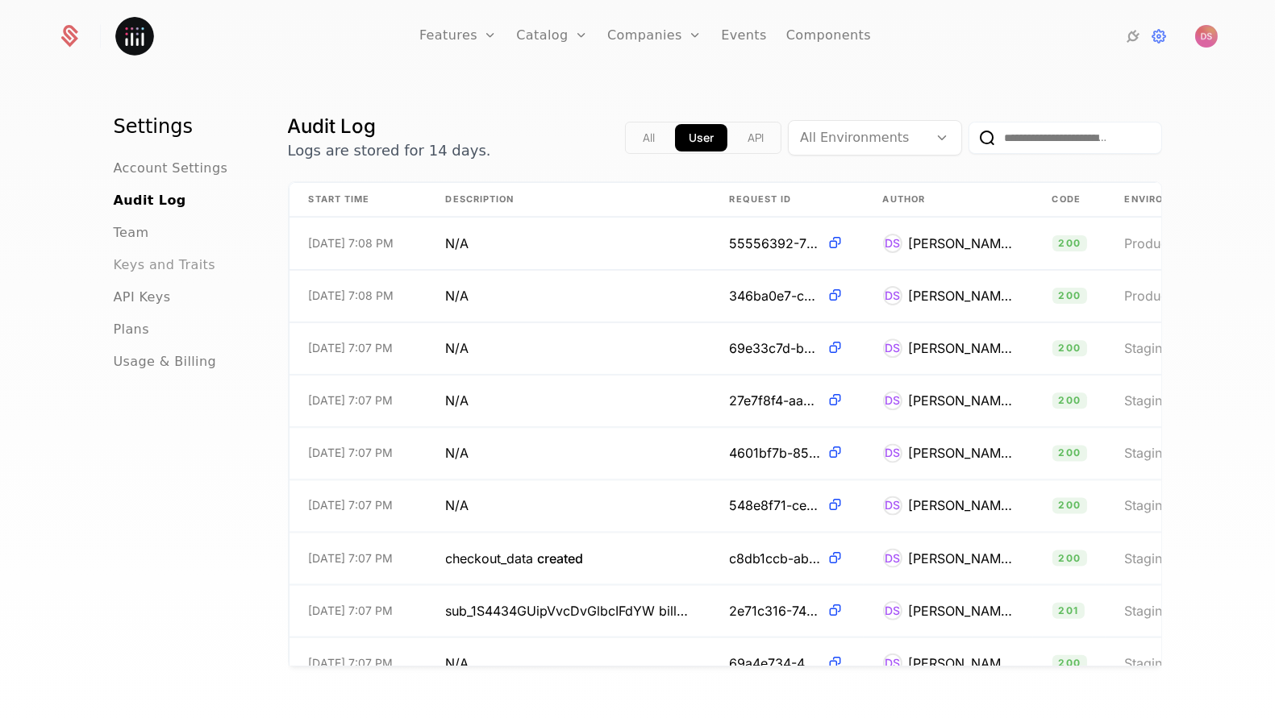
click at [152, 260] on span "Keys and Traits" at bounding box center [165, 265] width 102 height 19
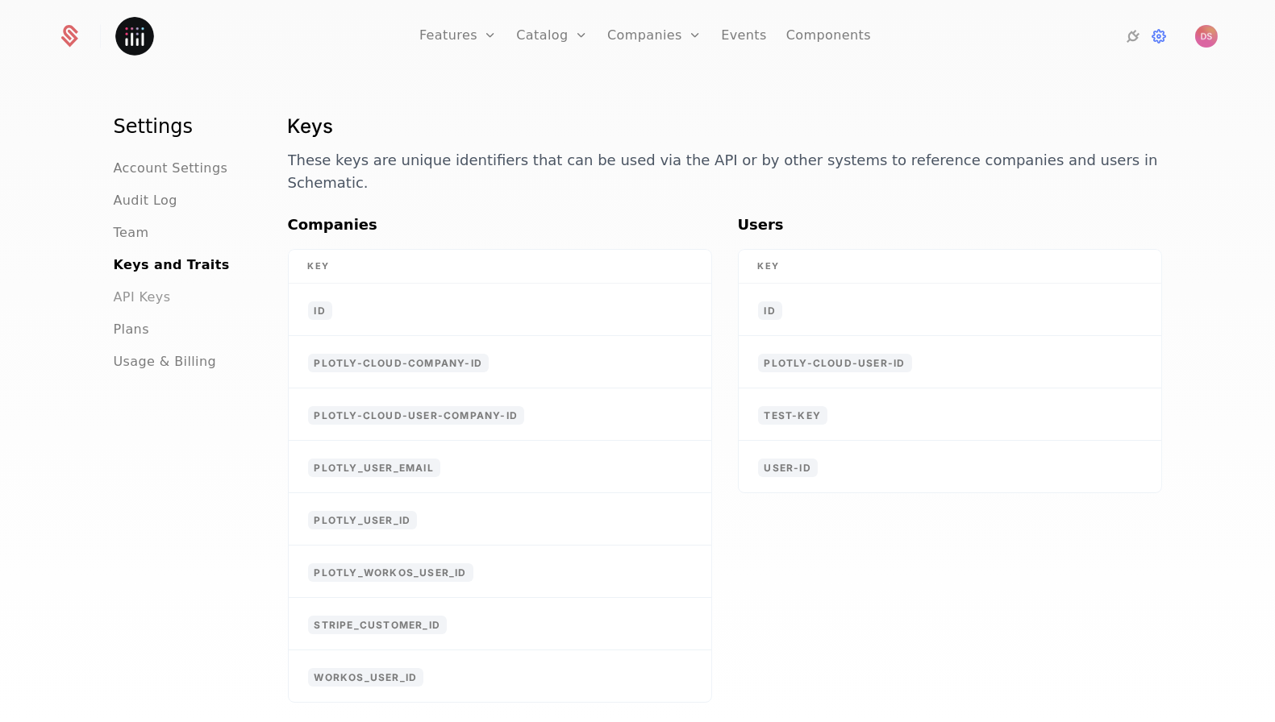
click at [138, 293] on span "API Keys" at bounding box center [142, 297] width 57 height 19
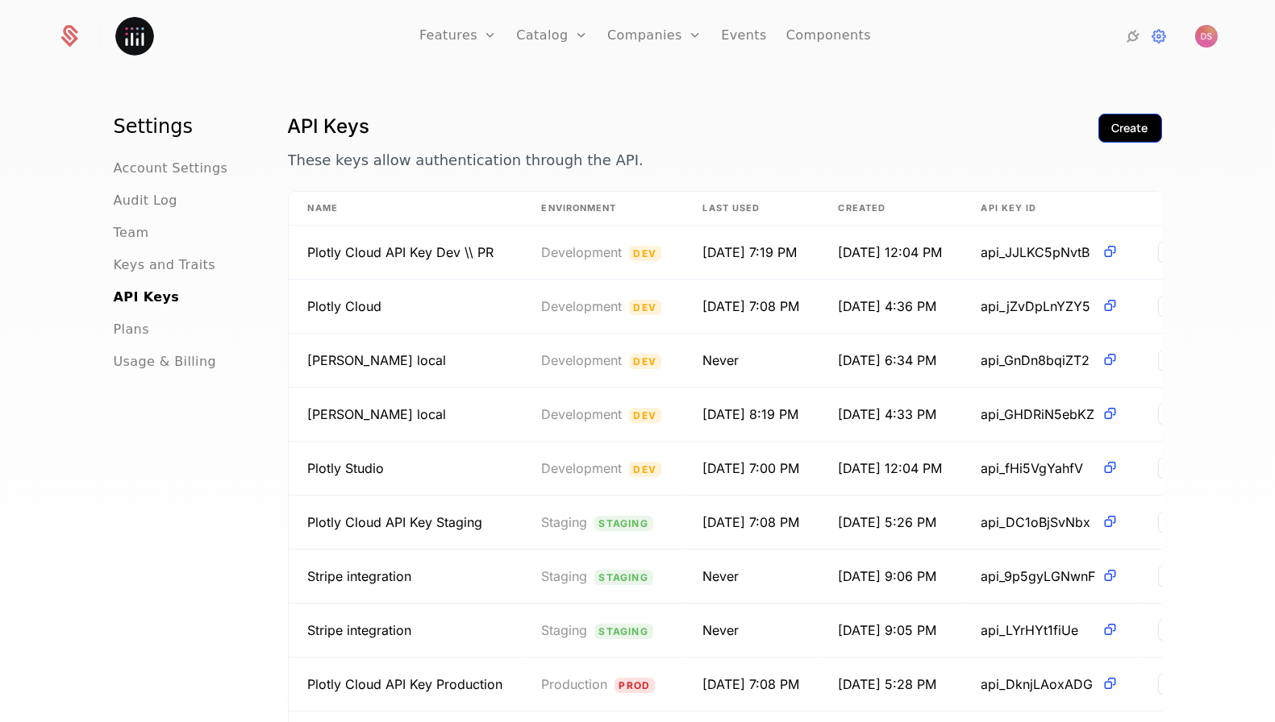
click at [1140, 120] on div "Create" at bounding box center [1130, 128] width 36 height 16
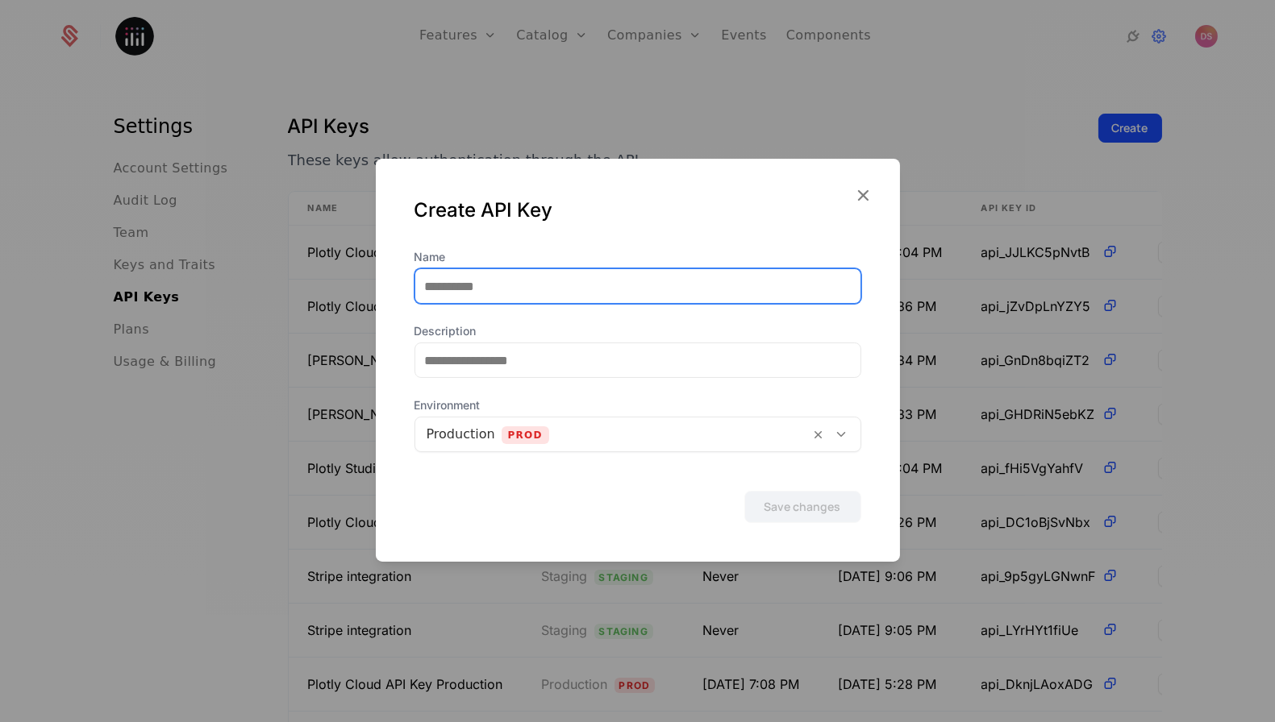
click at [537, 291] on input "Name" at bounding box center [637, 286] width 445 height 34
type input "**********"
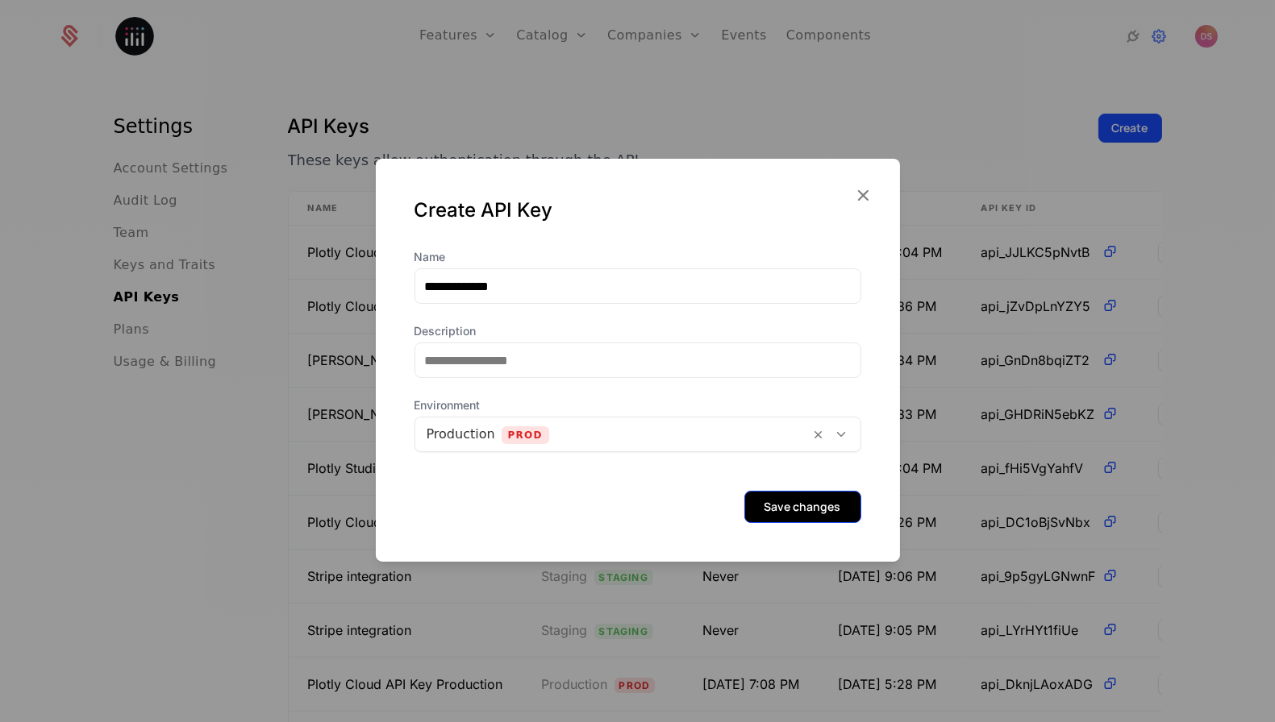
click at [808, 522] on button "Save changes" at bounding box center [802, 507] width 117 height 32
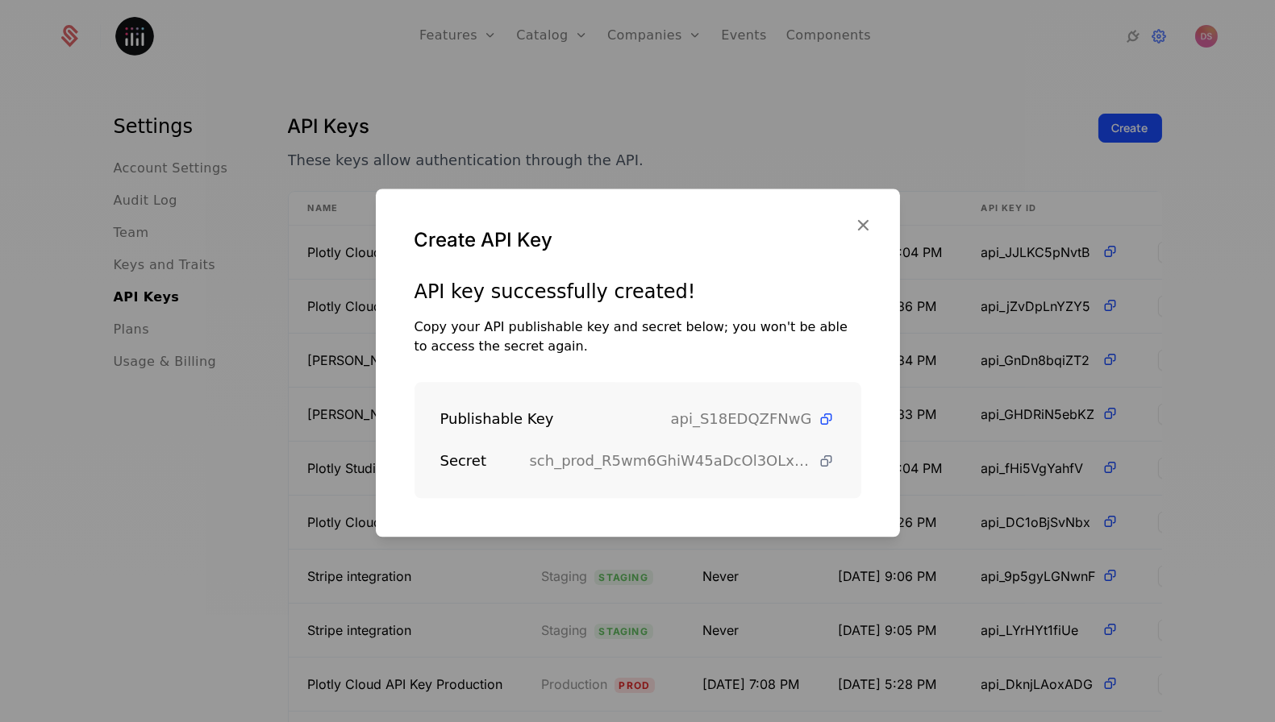
click at [825, 459] on icon at bounding box center [826, 461] width 17 height 17
click at [839, 144] on div at bounding box center [637, 361] width 1275 height 722
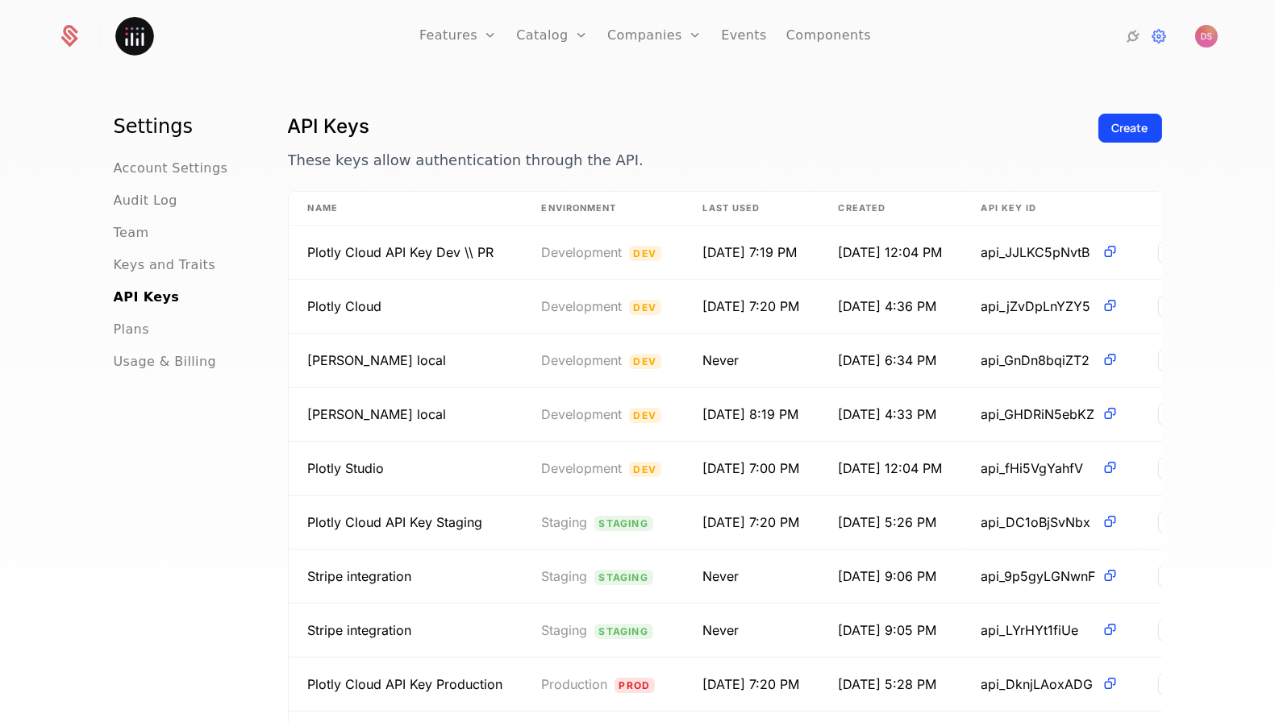
scroll to position [127, 0]
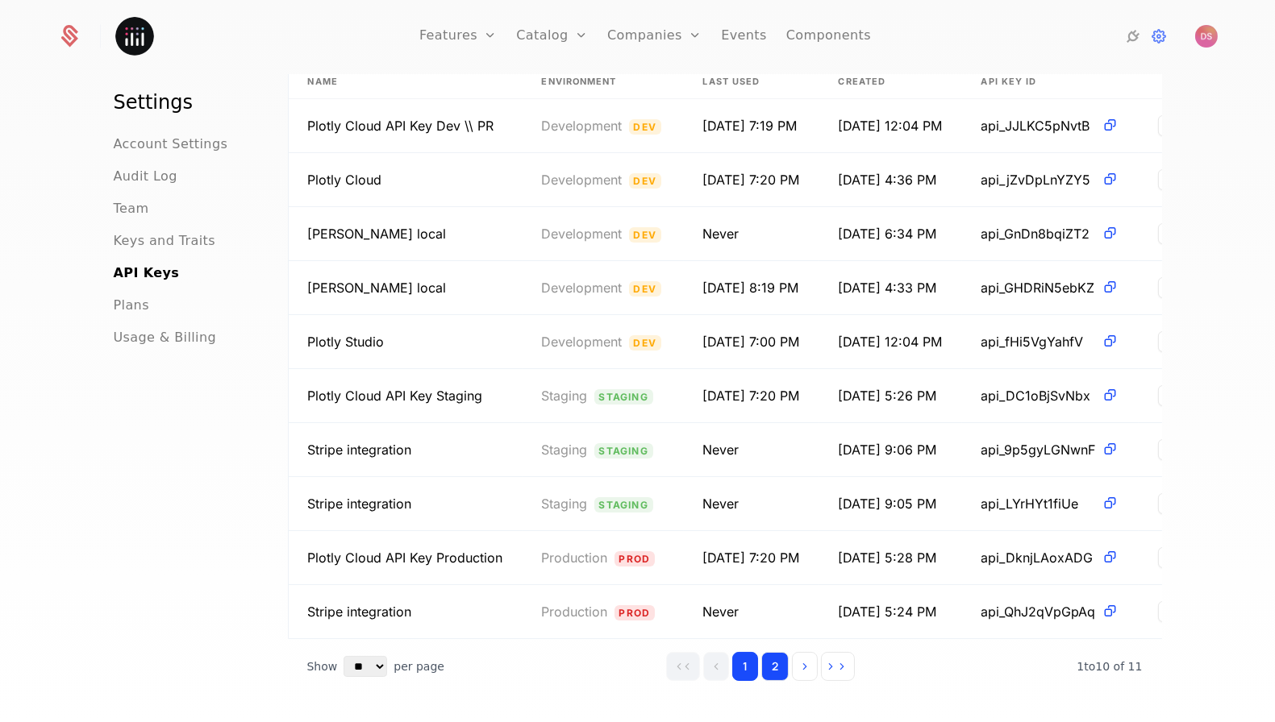
click at [779, 656] on button "2" at bounding box center [774, 666] width 27 height 29
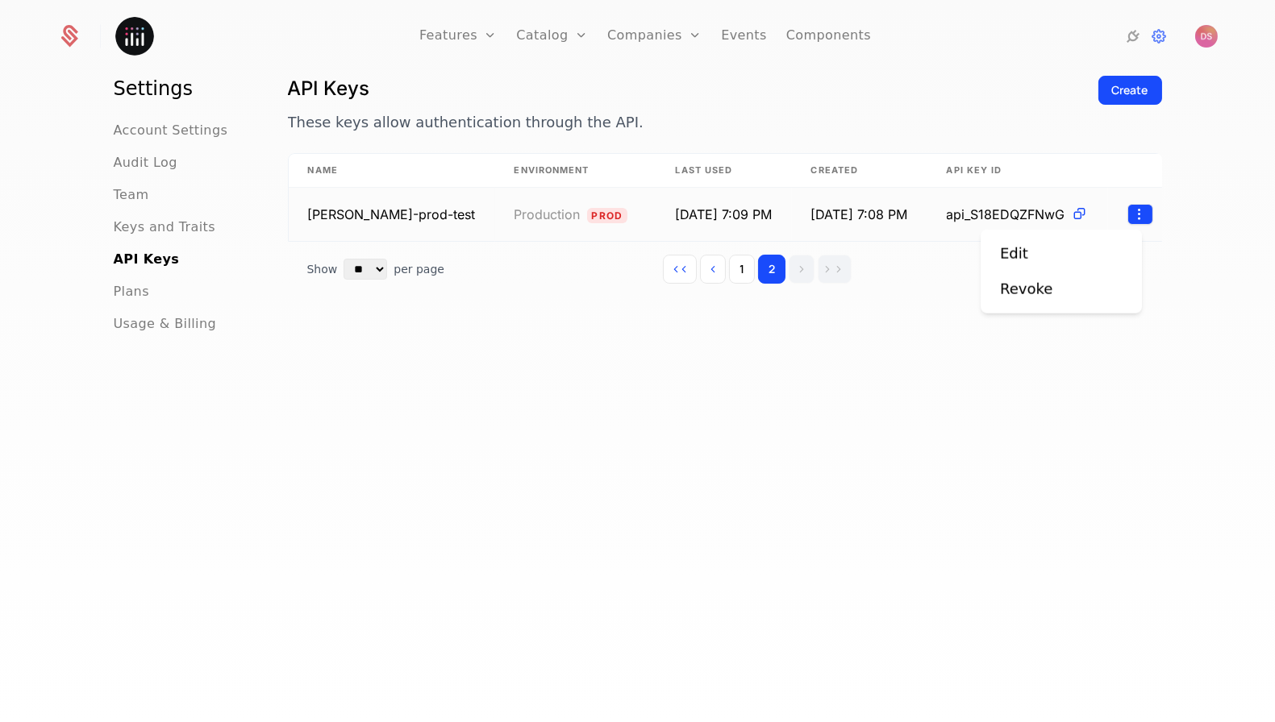
click at [1126, 209] on html "Features Features Flags Catalog Plans Add Ons Credits Configuration Companies C…" at bounding box center [637, 361] width 1275 height 722
click at [1039, 286] on div "Revoke" at bounding box center [1026, 289] width 52 height 23
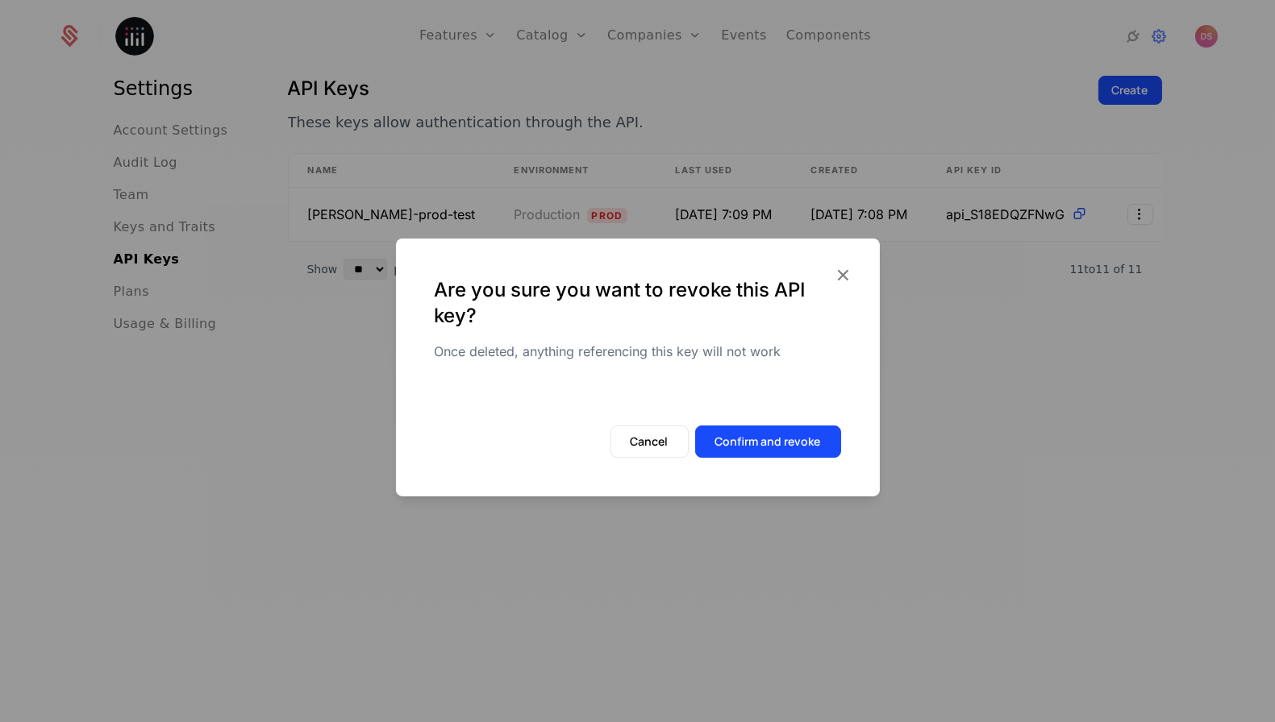
click at [785, 586] on div at bounding box center [637, 361] width 1275 height 722
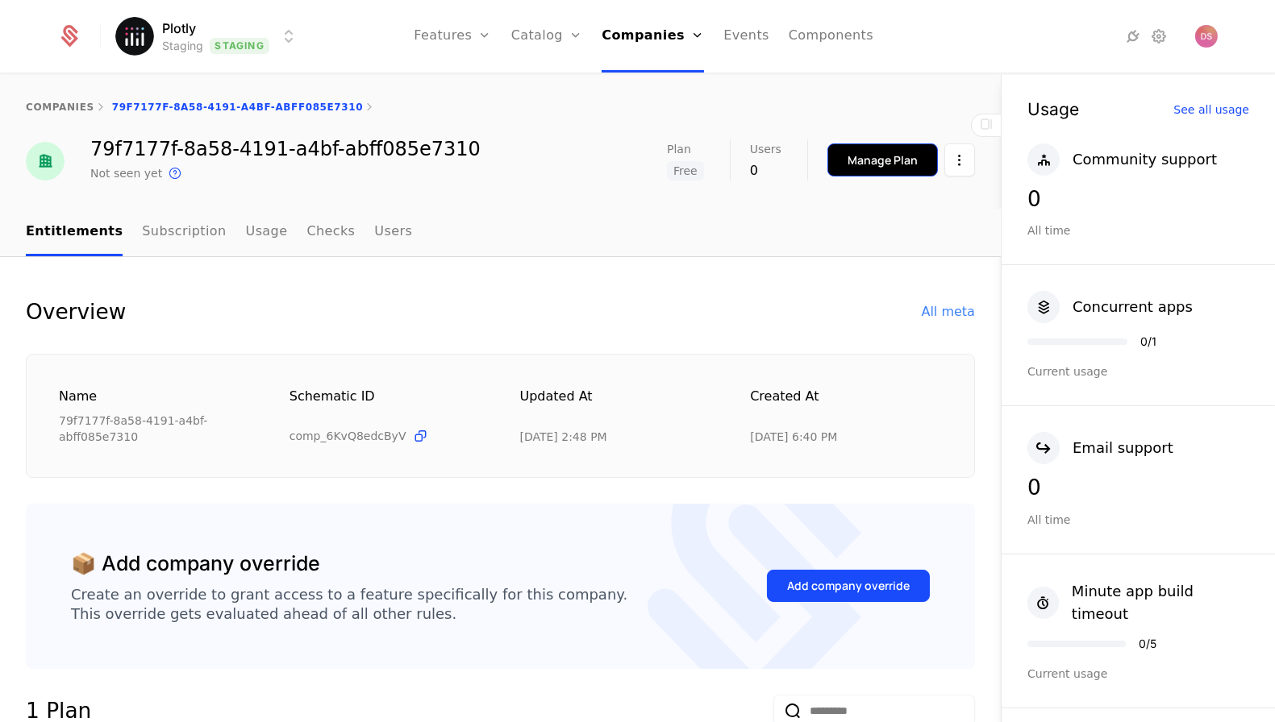
click at [862, 161] on div "Manage Plan" at bounding box center [882, 160] width 70 height 16
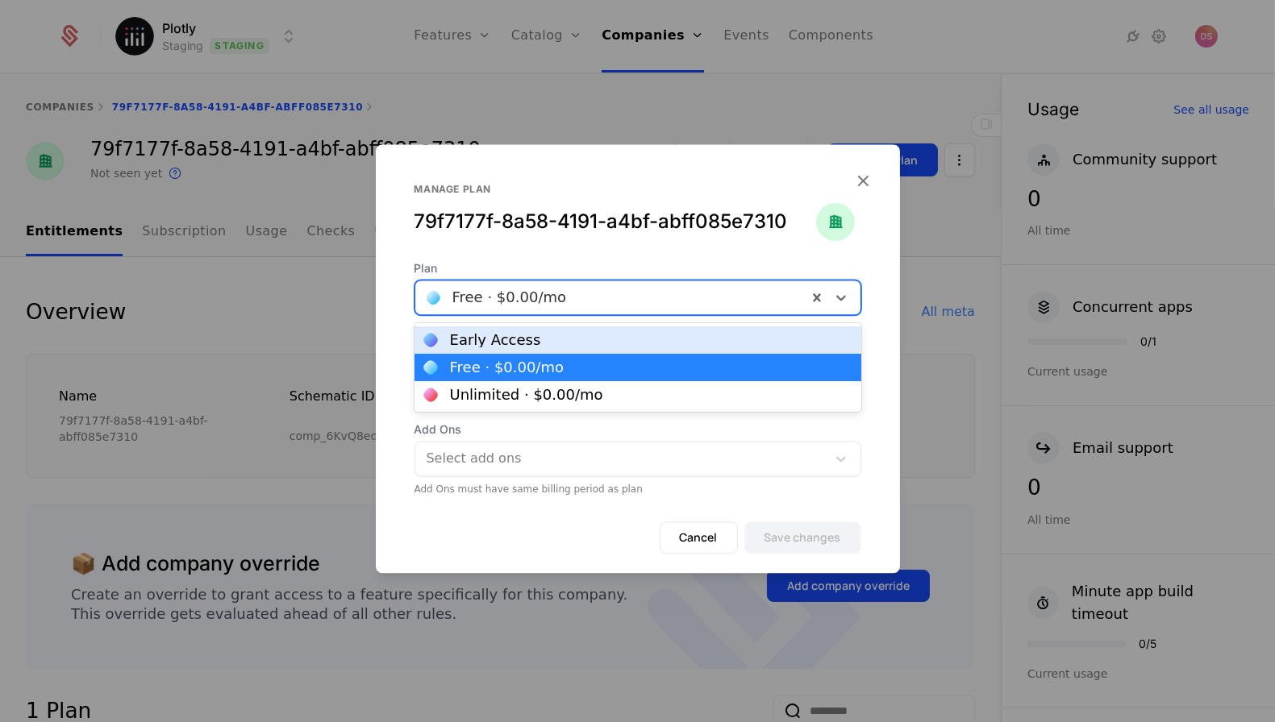
click at [574, 302] on div at bounding box center [611, 297] width 369 height 23
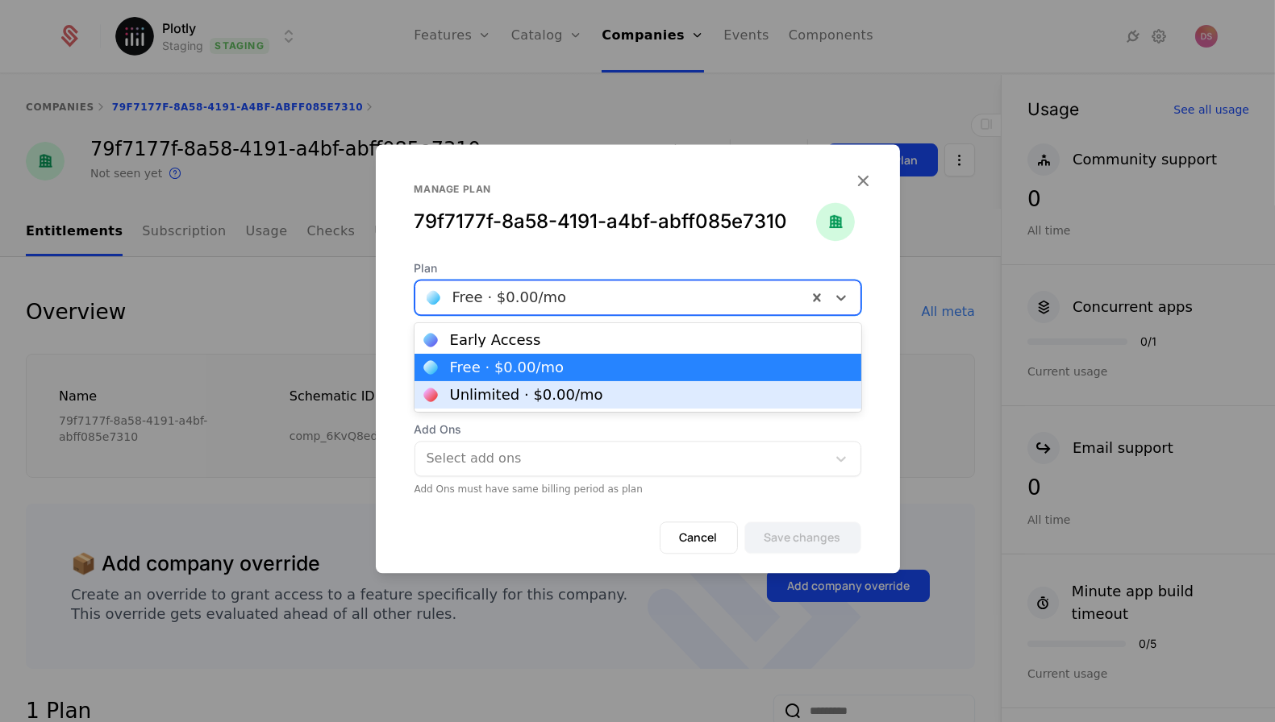
click at [574, 397] on div "Unlimited · $0.00 /mo" at bounding box center [526, 395] width 153 height 15
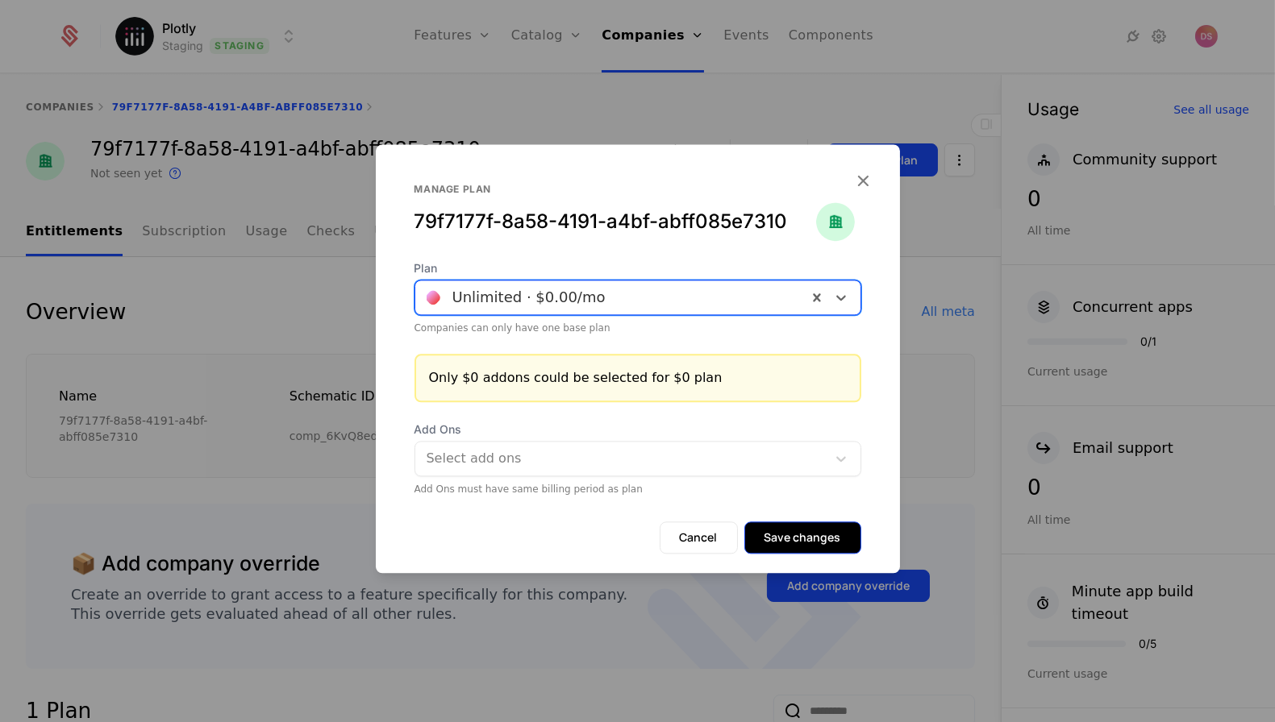
click at [789, 526] on button "Save changes" at bounding box center [802, 538] width 117 height 32
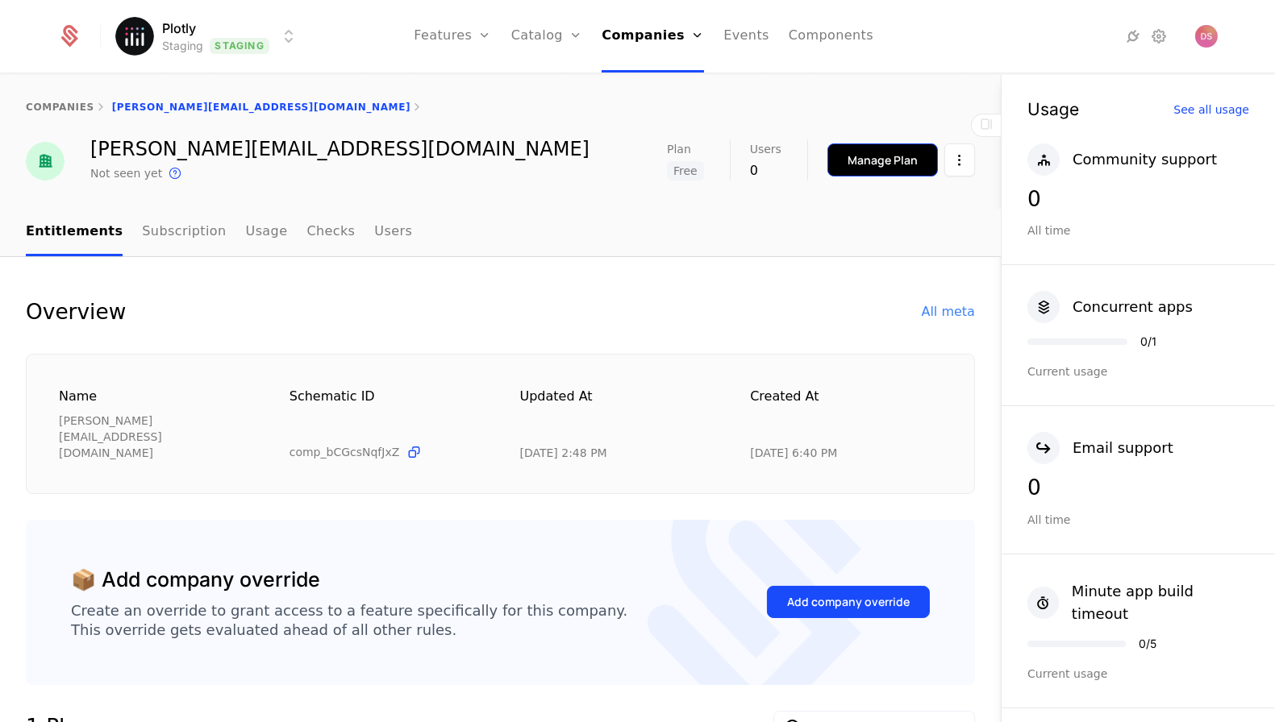
click at [868, 149] on button "Manage Plan" at bounding box center [882, 160] width 110 height 33
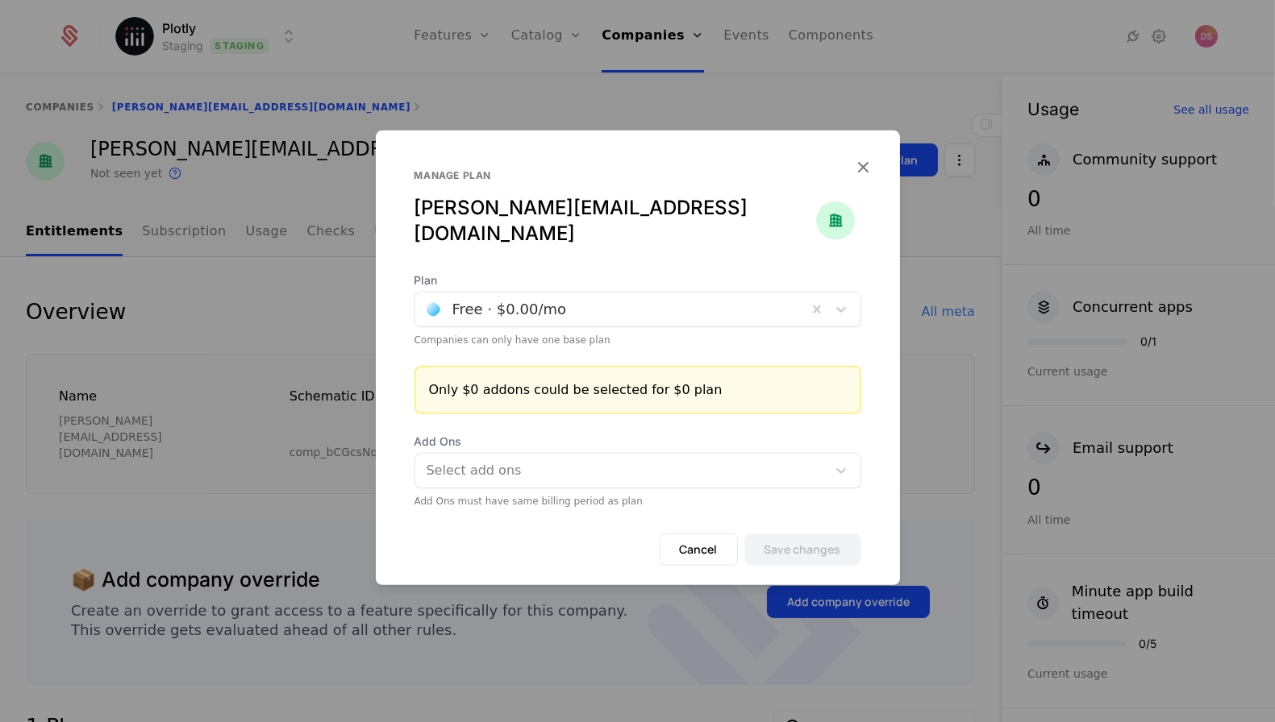
click at [598, 298] on div at bounding box center [611, 309] width 369 height 23
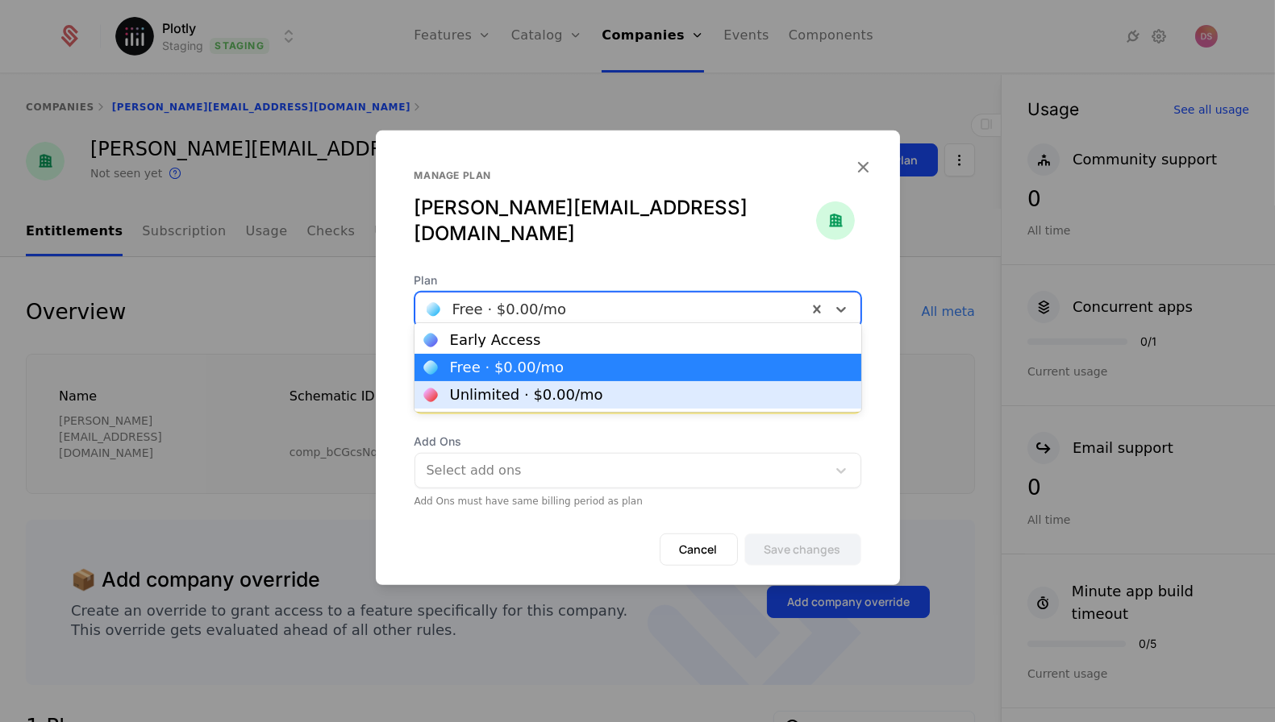
click at [557, 396] on div "Unlimited · $0.00 /mo" at bounding box center [526, 395] width 153 height 15
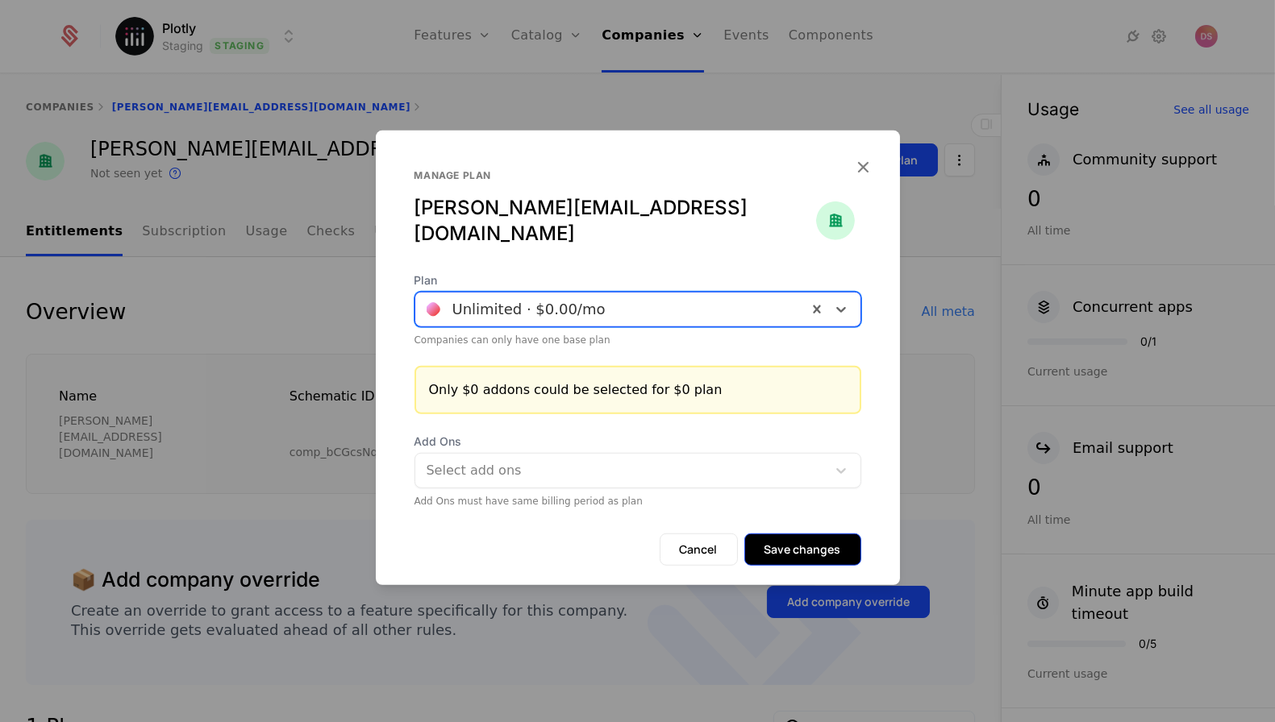
click at [785, 534] on button "Save changes" at bounding box center [802, 550] width 117 height 32
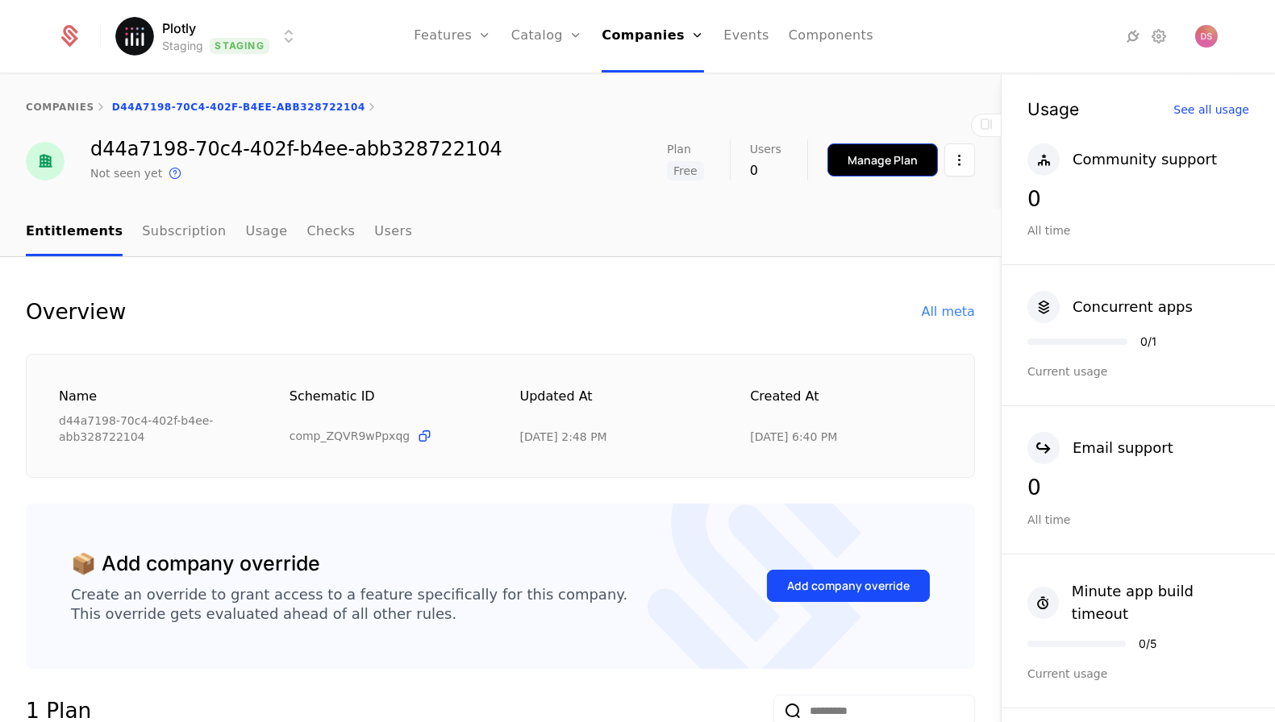
click at [839, 156] on button "Manage Plan" at bounding box center [882, 160] width 110 height 33
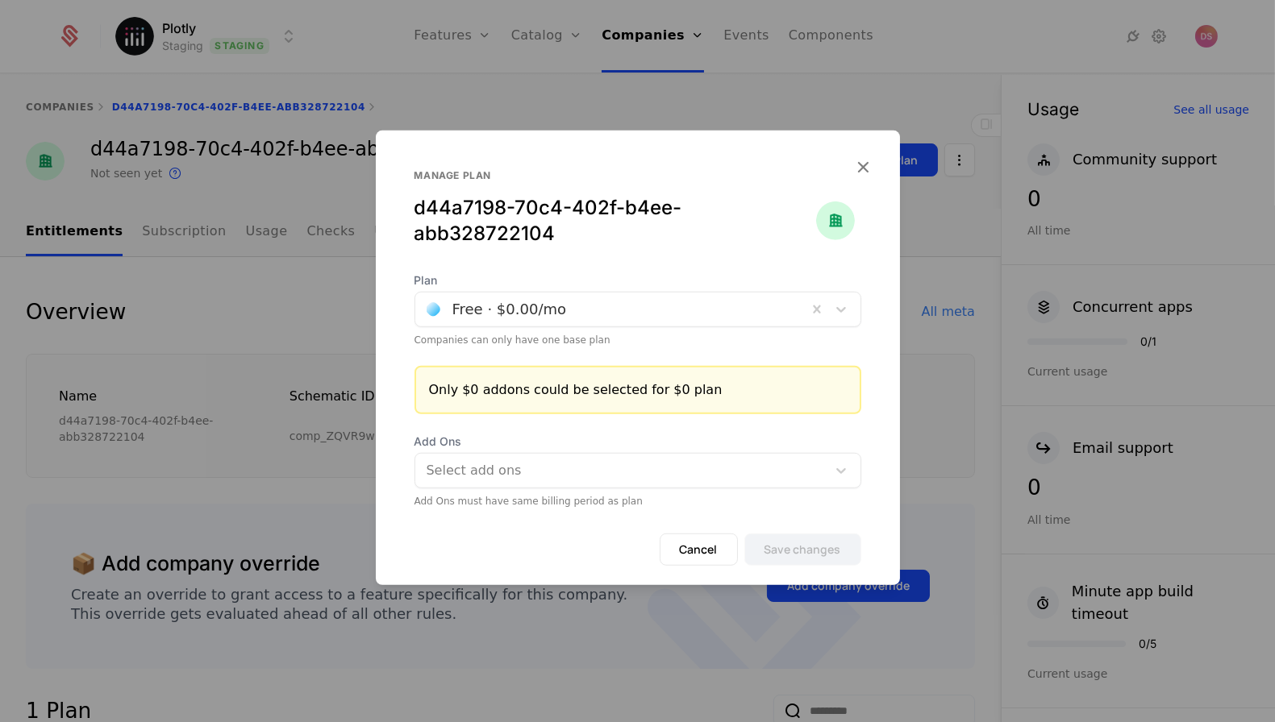
click at [523, 305] on div at bounding box center [611, 309] width 369 height 23
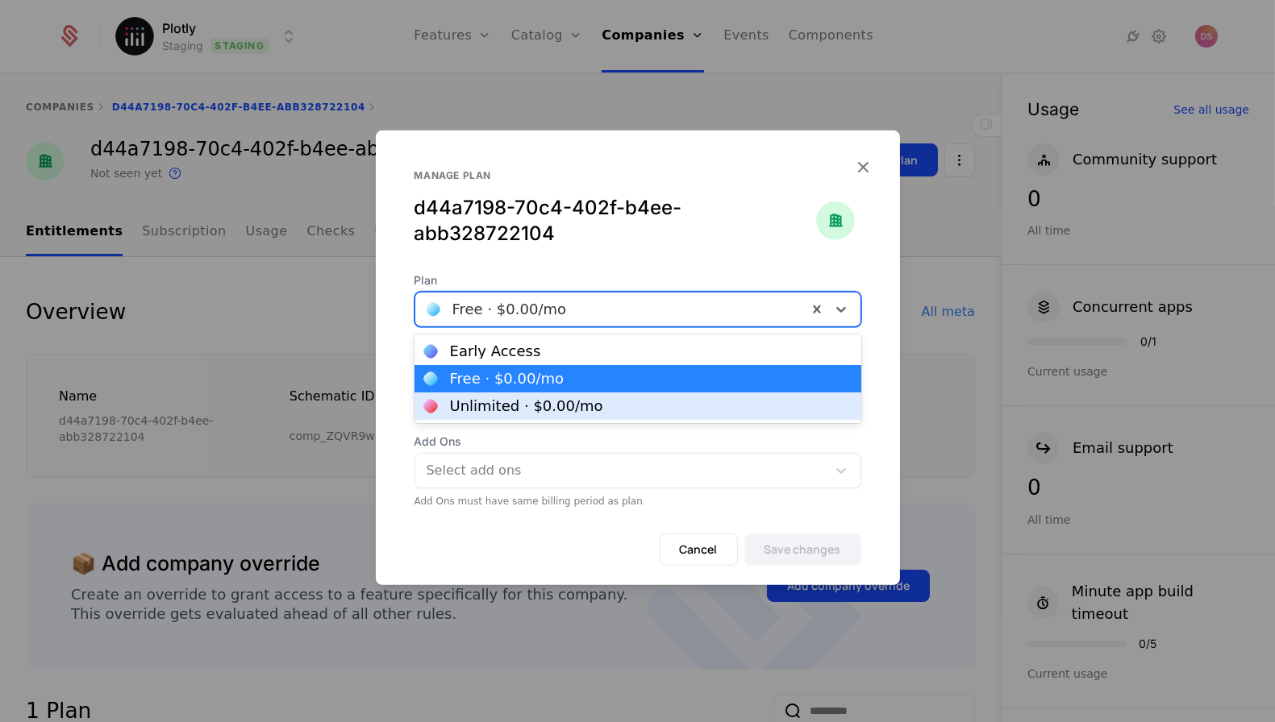
click at [518, 412] on div "Unlimited · $0.00 /mo" at bounding box center [526, 406] width 153 height 15
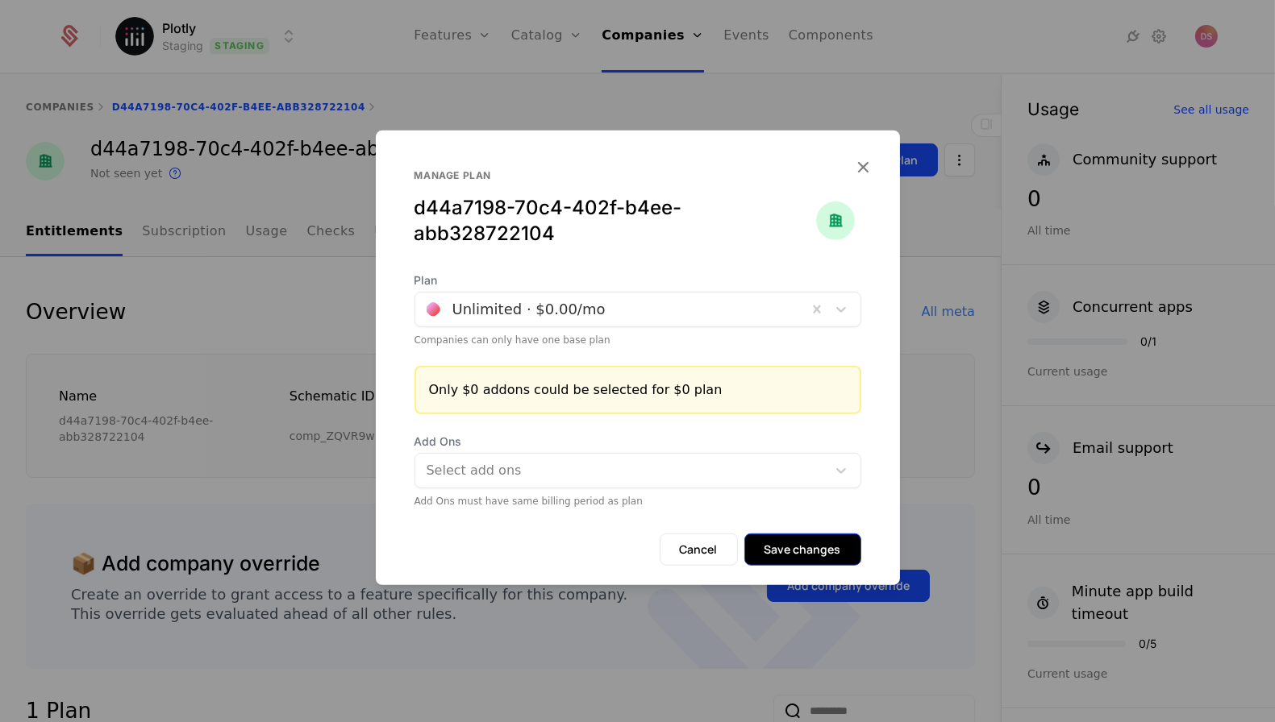
click at [823, 558] on button "Save changes" at bounding box center [802, 550] width 117 height 32
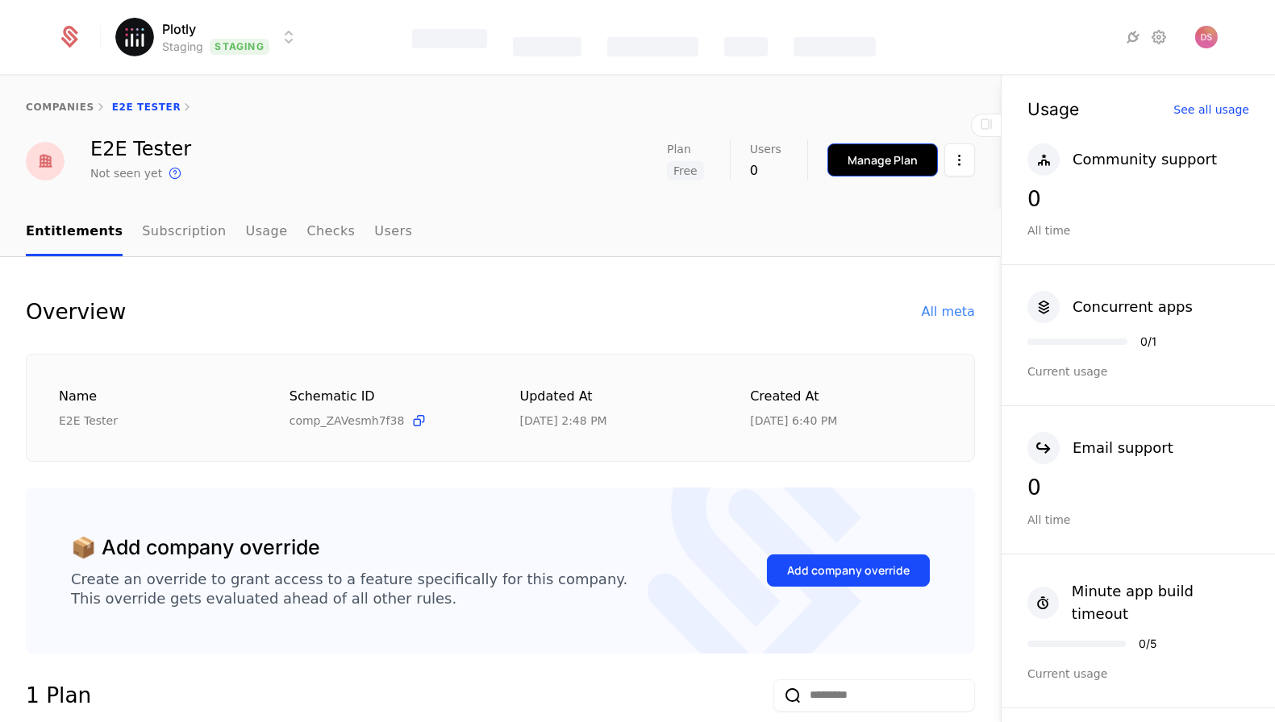
click at [904, 159] on div "Manage Plan" at bounding box center [882, 160] width 70 height 16
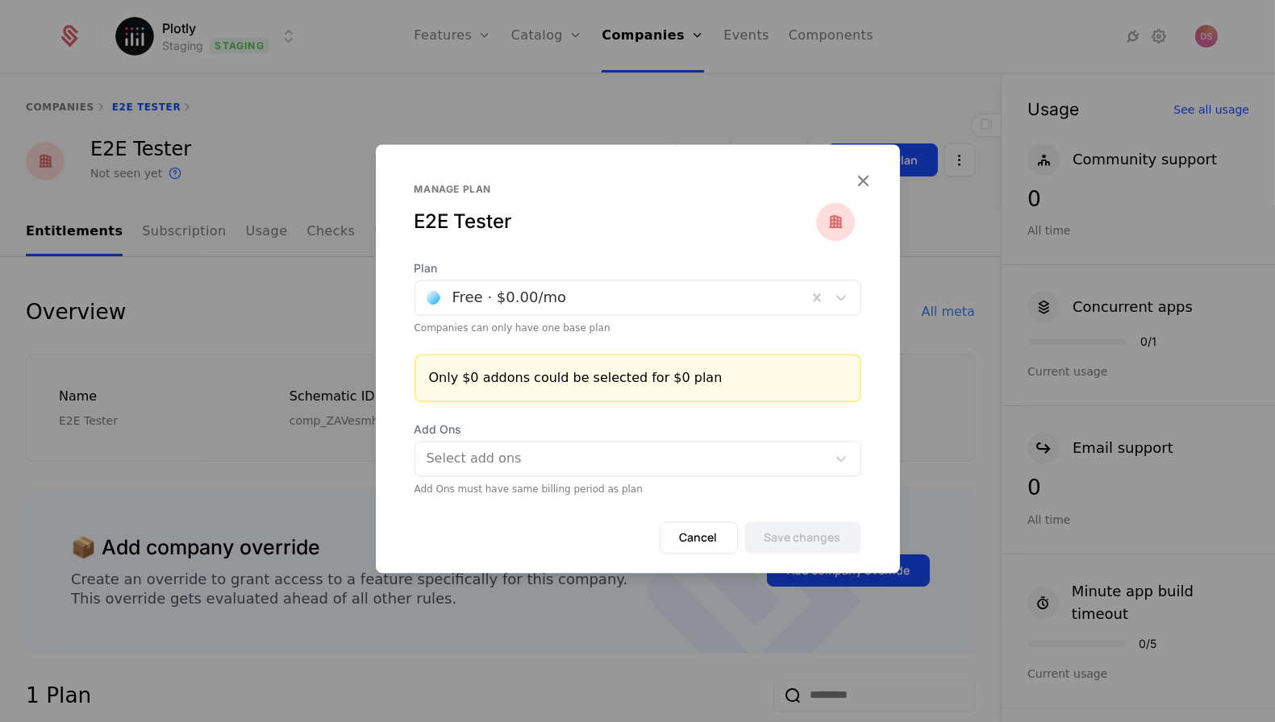
click at [705, 305] on div at bounding box center [611, 297] width 369 height 23
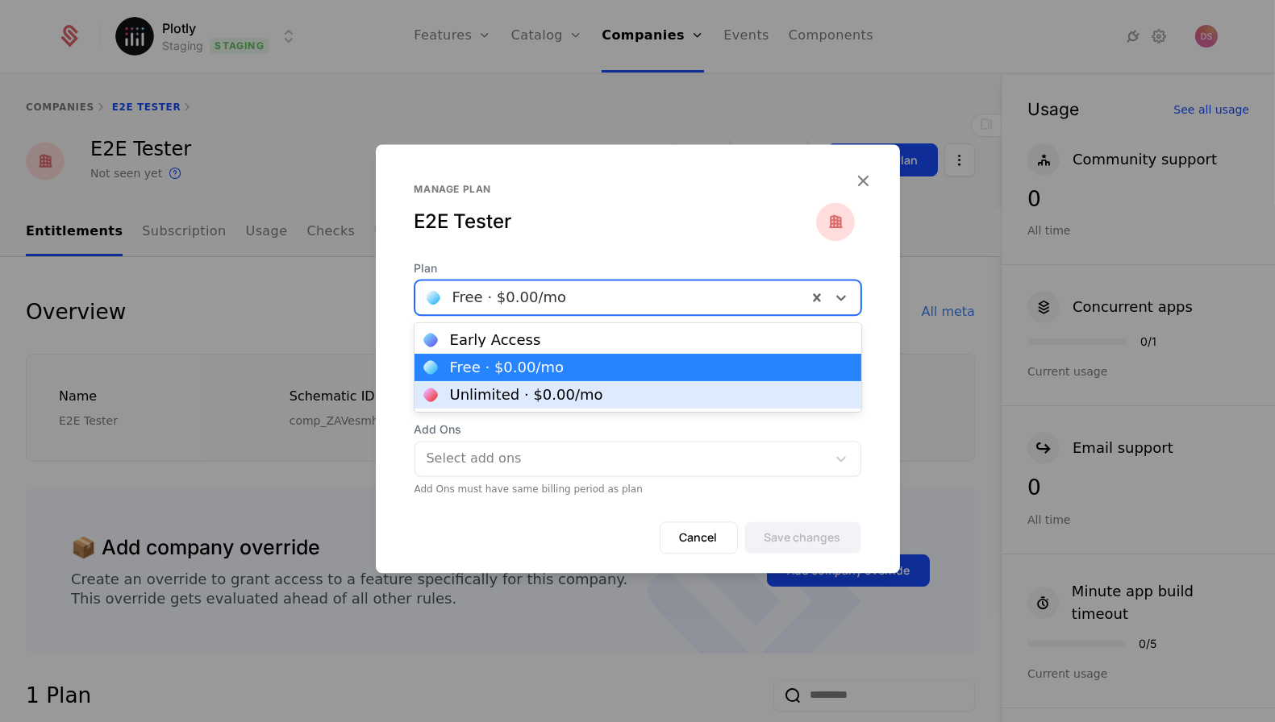
click at [676, 385] on div "Unlimited · $0.00 /mo" at bounding box center [637, 394] width 447 height 27
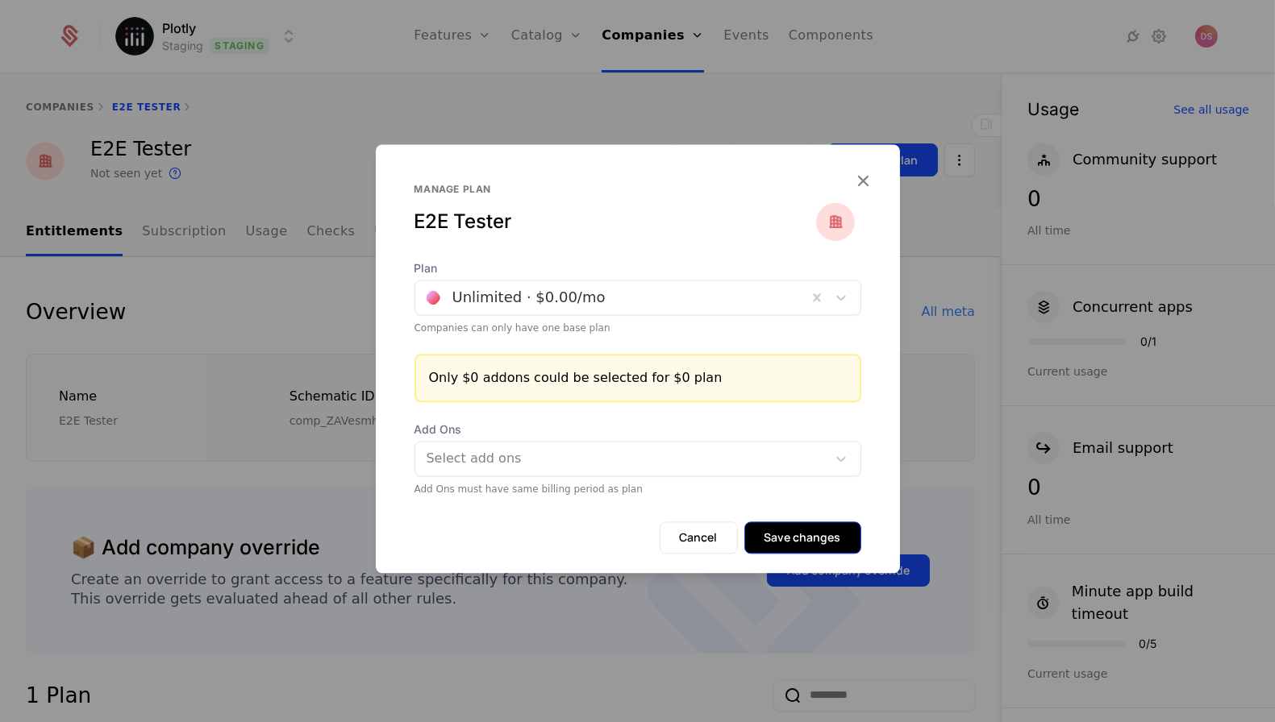
click at [784, 531] on button "Save changes" at bounding box center [802, 538] width 117 height 32
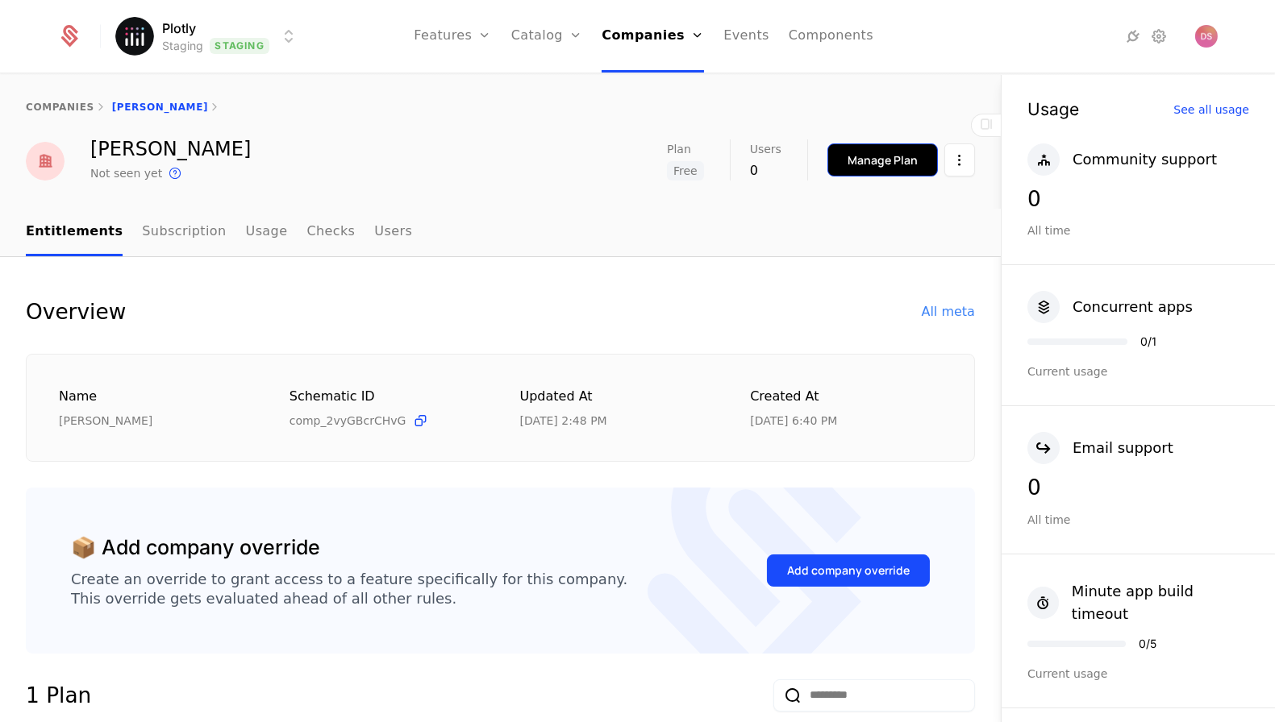
click at [880, 164] on div "Manage Plan" at bounding box center [882, 160] width 70 height 16
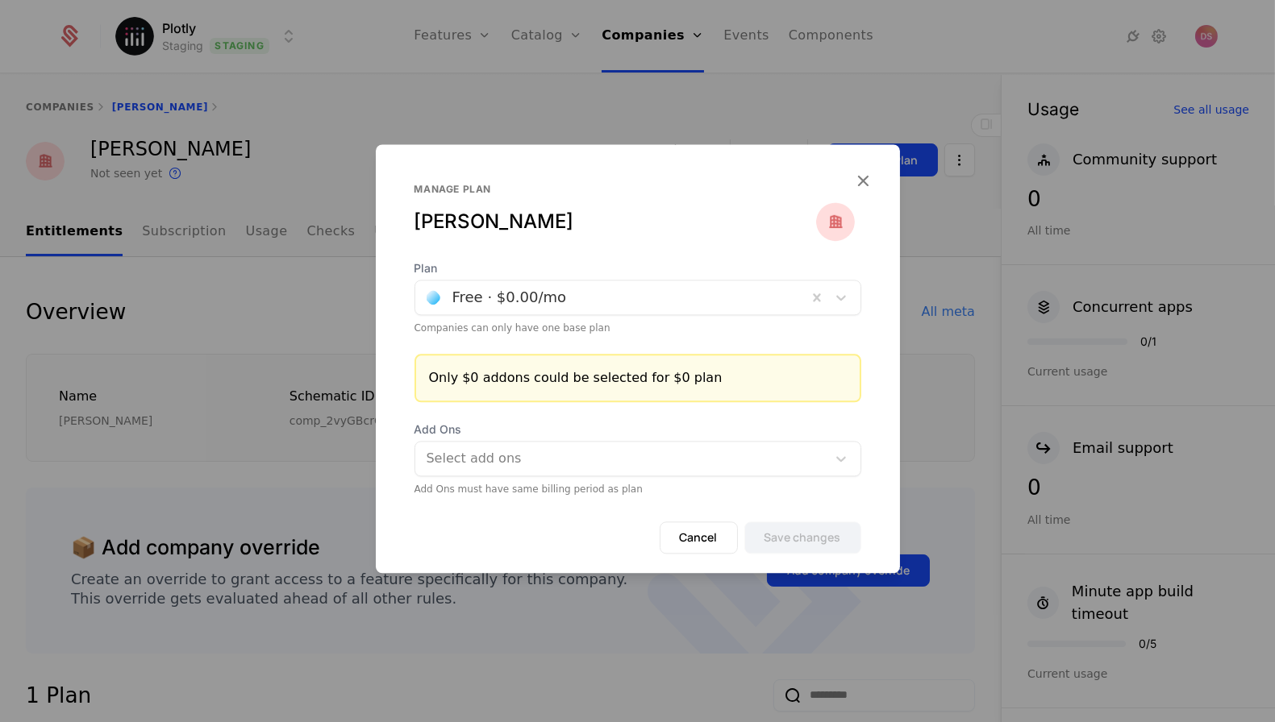
click at [587, 318] on div "Plan Free · $0.00 /mo Companies can only have one base plan" at bounding box center [637, 297] width 447 height 74
click at [587, 308] on div at bounding box center [611, 297] width 369 height 23
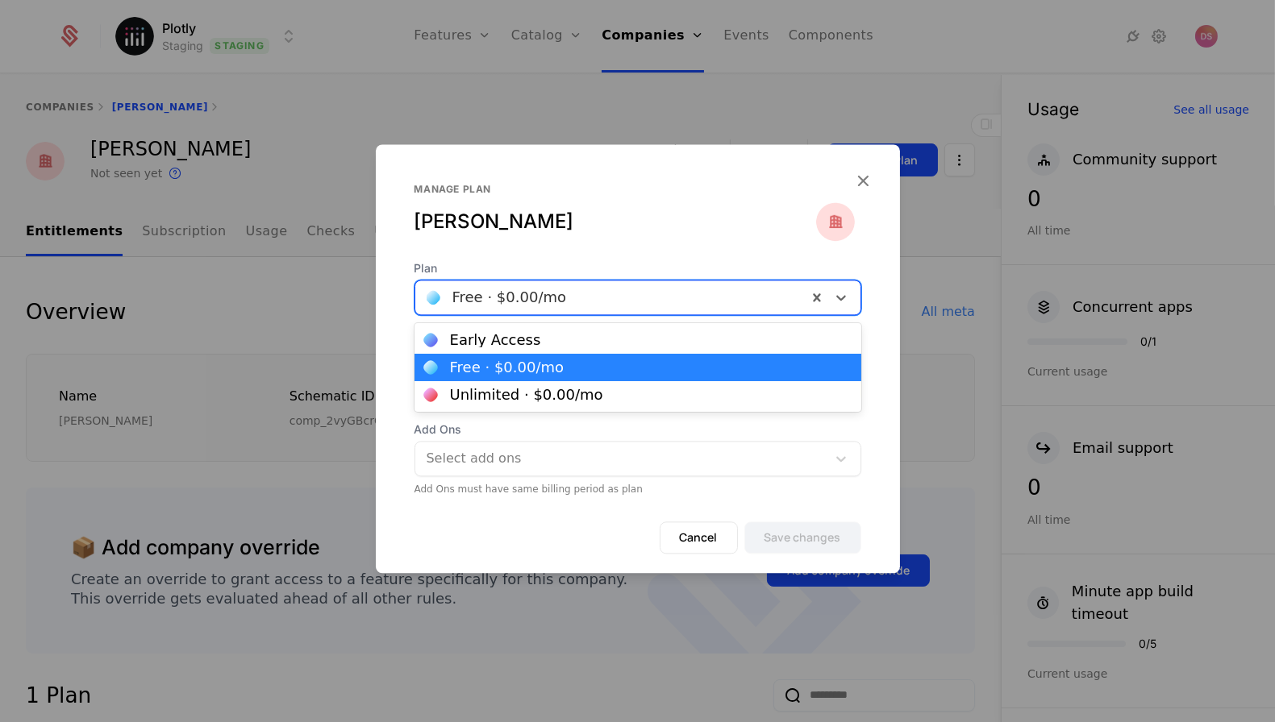
click at [535, 390] on div "Unlimited · $0.00 /mo" at bounding box center [526, 395] width 153 height 15
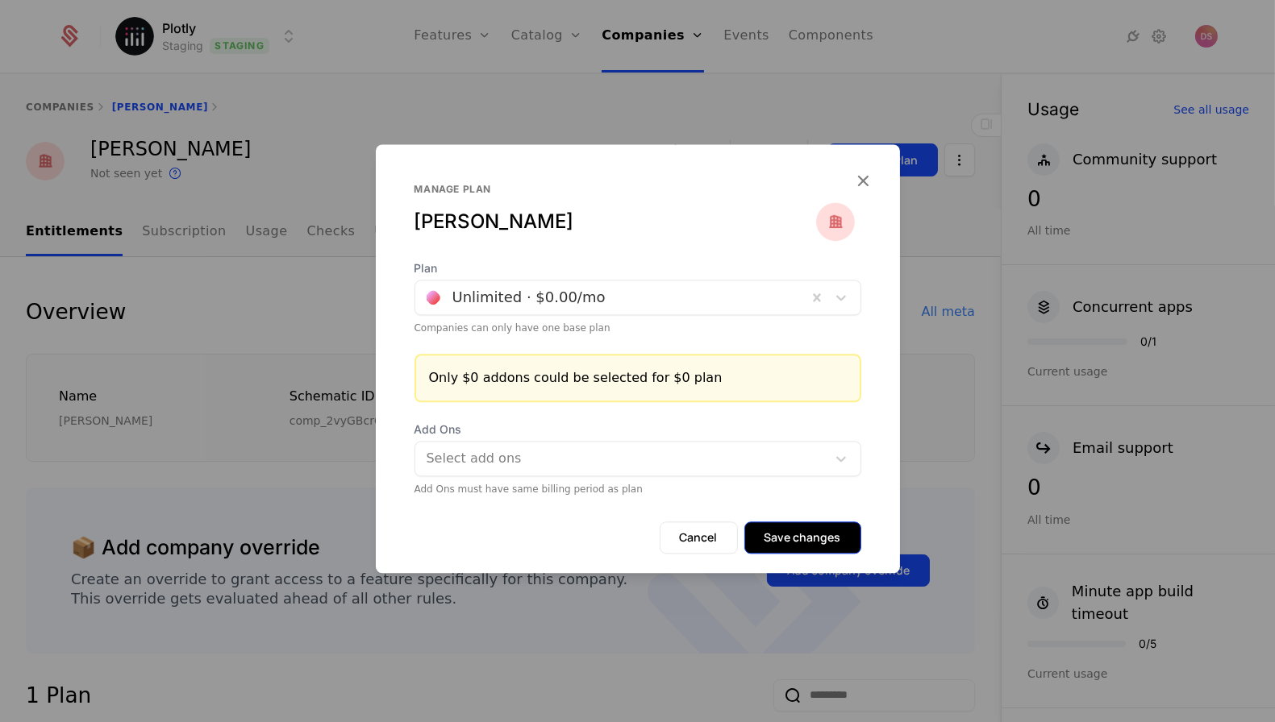
click at [795, 539] on button "Save changes" at bounding box center [802, 538] width 117 height 32
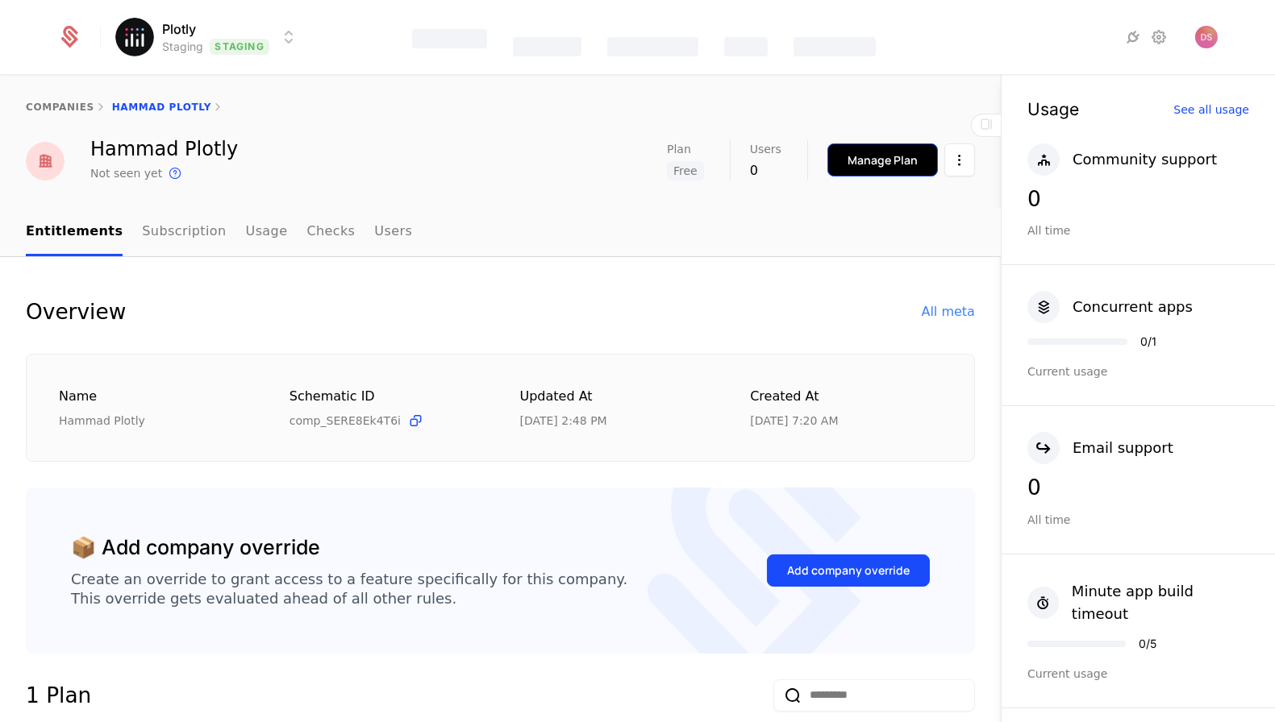
click at [885, 153] on div "Manage Plan" at bounding box center [882, 160] width 70 height 16
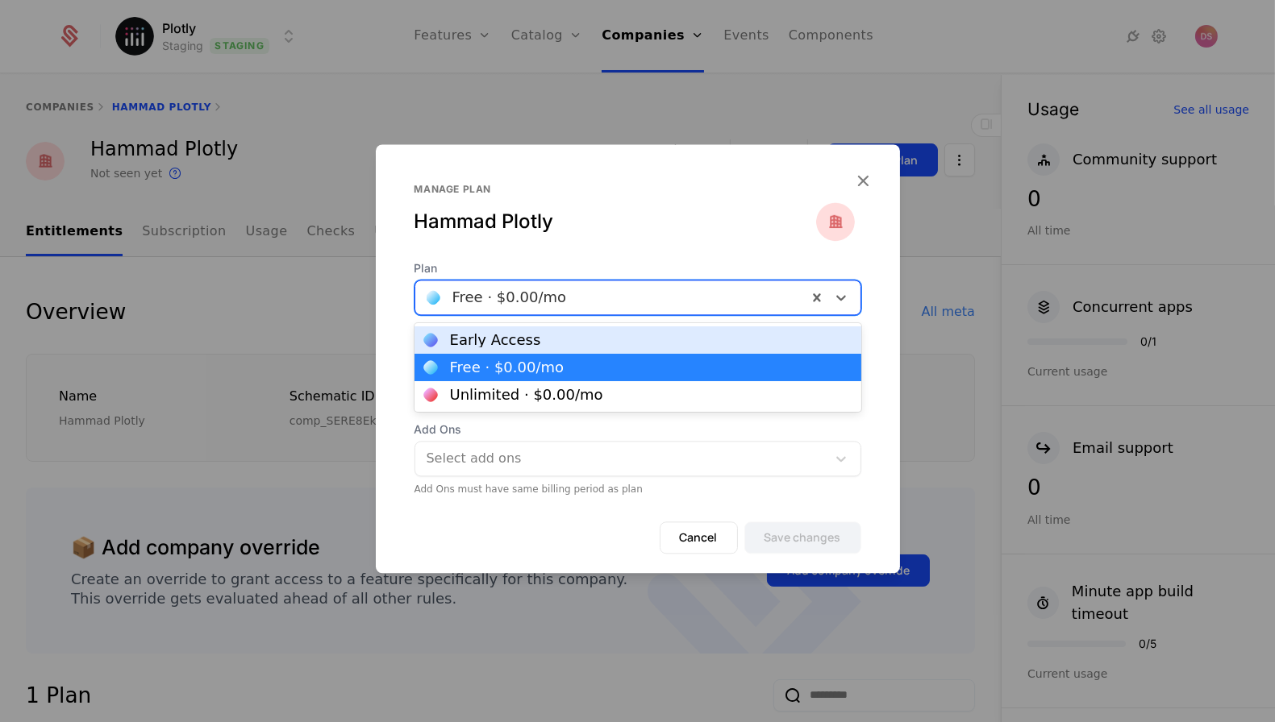
click at [643, 296] on div at bounding box center [611, 297] width 369 height 23
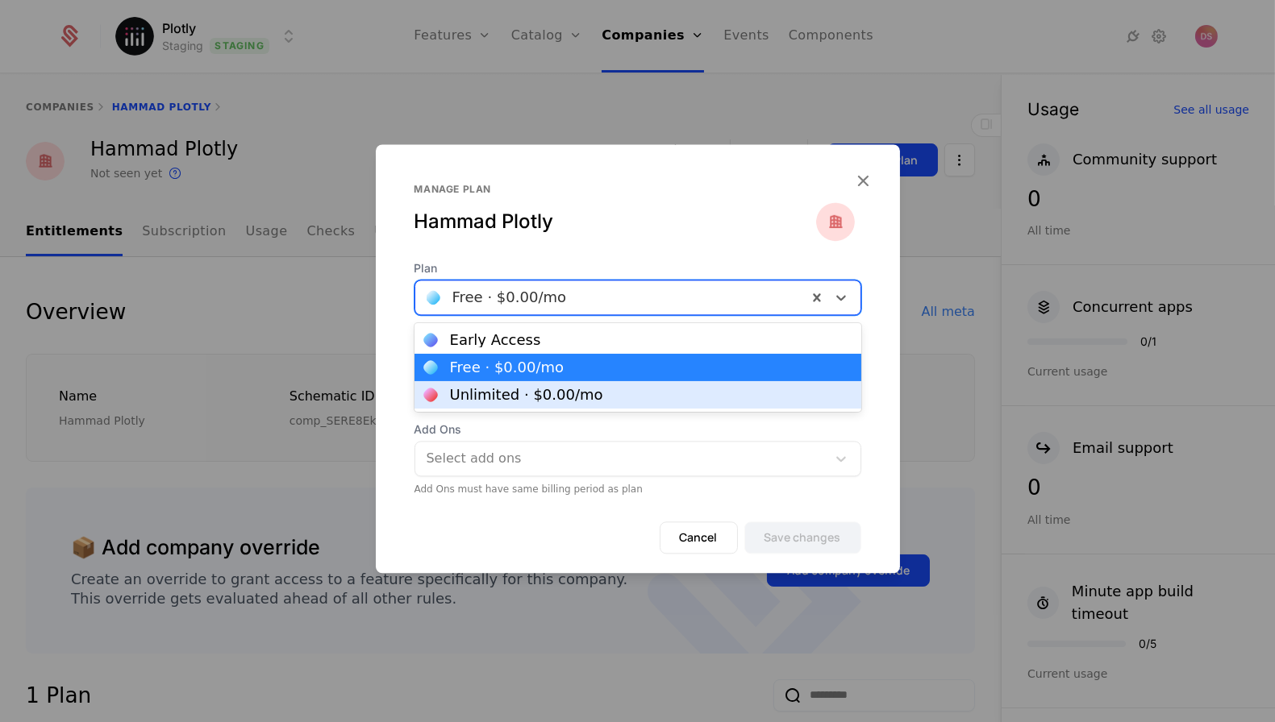
click at [591, 386] on div "Unlimited · $0.00 /mo" at bounding box center [637, 394] width 447 height 27
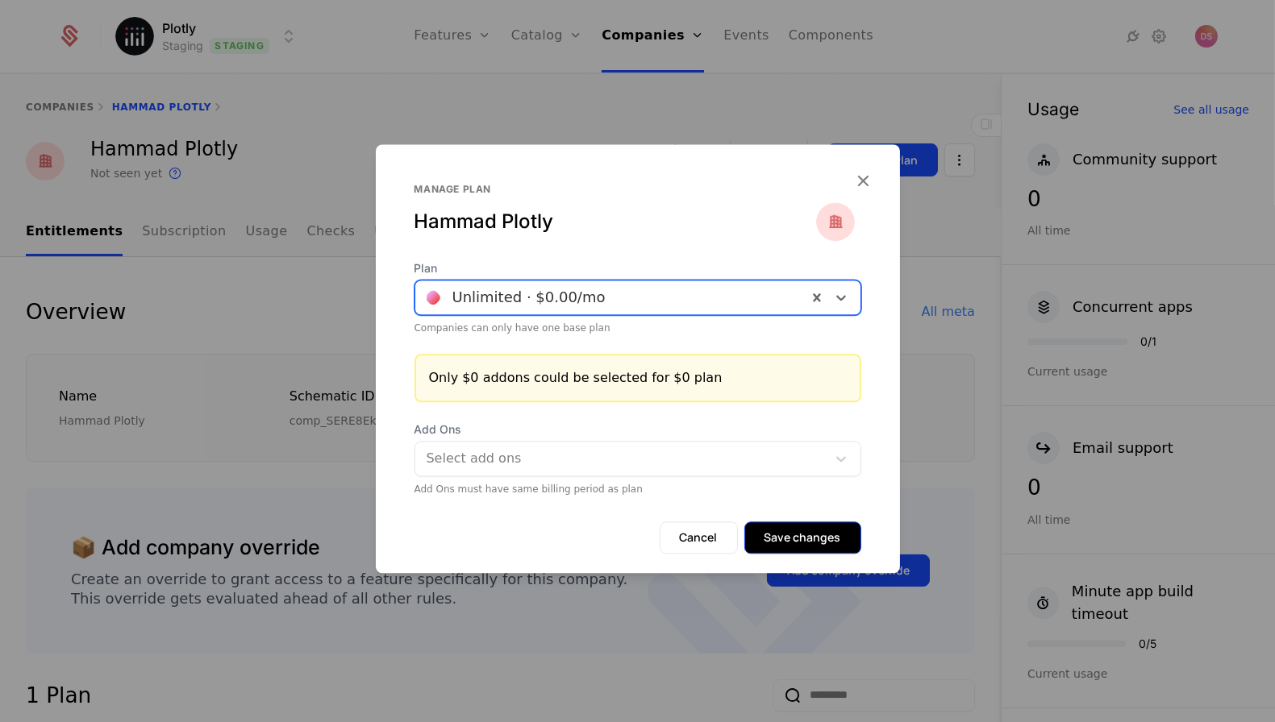
click at [779, 526] on button "Save changes" at bounding box center [802, 538] width 117 height 32
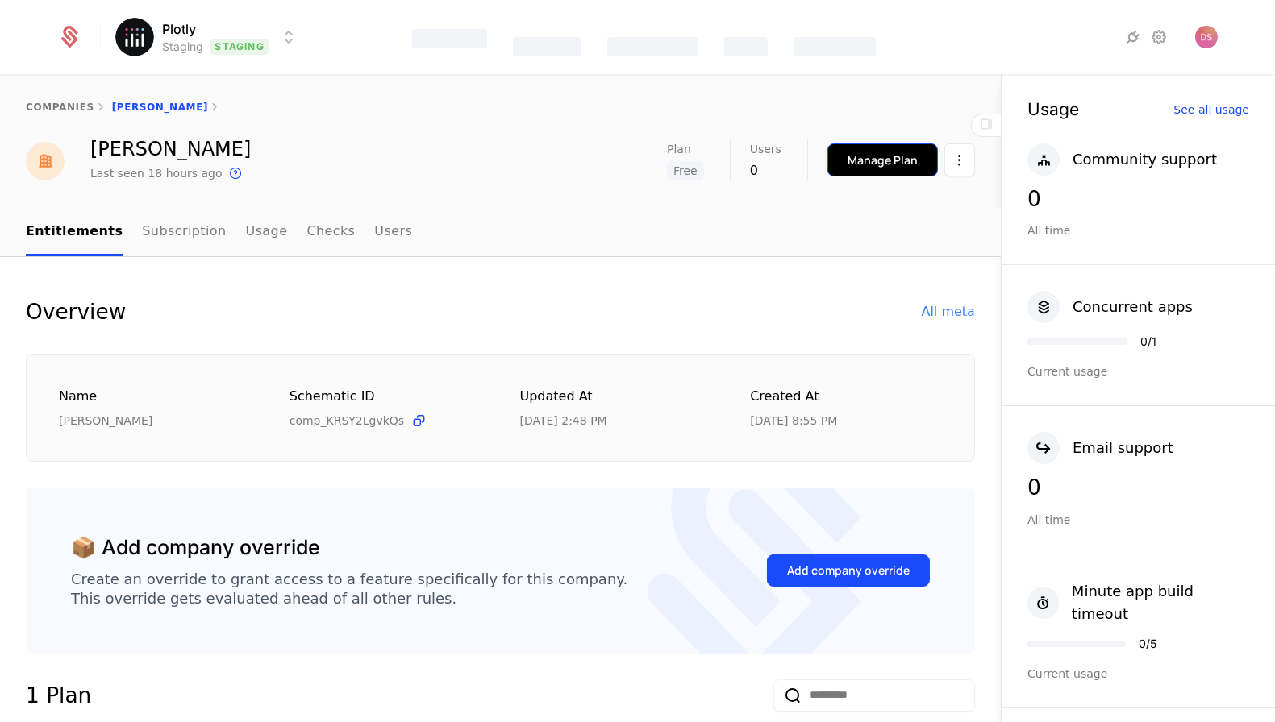
click at [884, 150] on button "Manage Plan" at bounding box center [882, 160] width 110 height 33
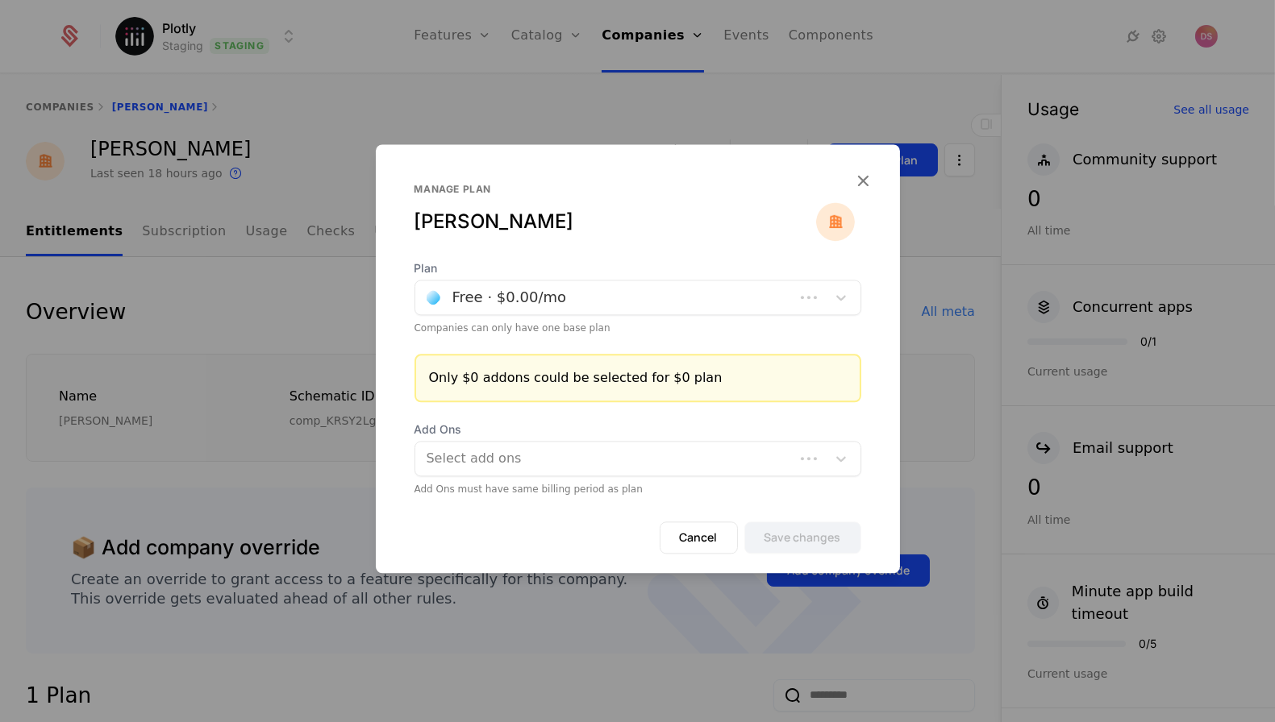
click at [561, 284] on div "Free · $0.00 /mo" at bounding box center [604, 297] width 379 height 29
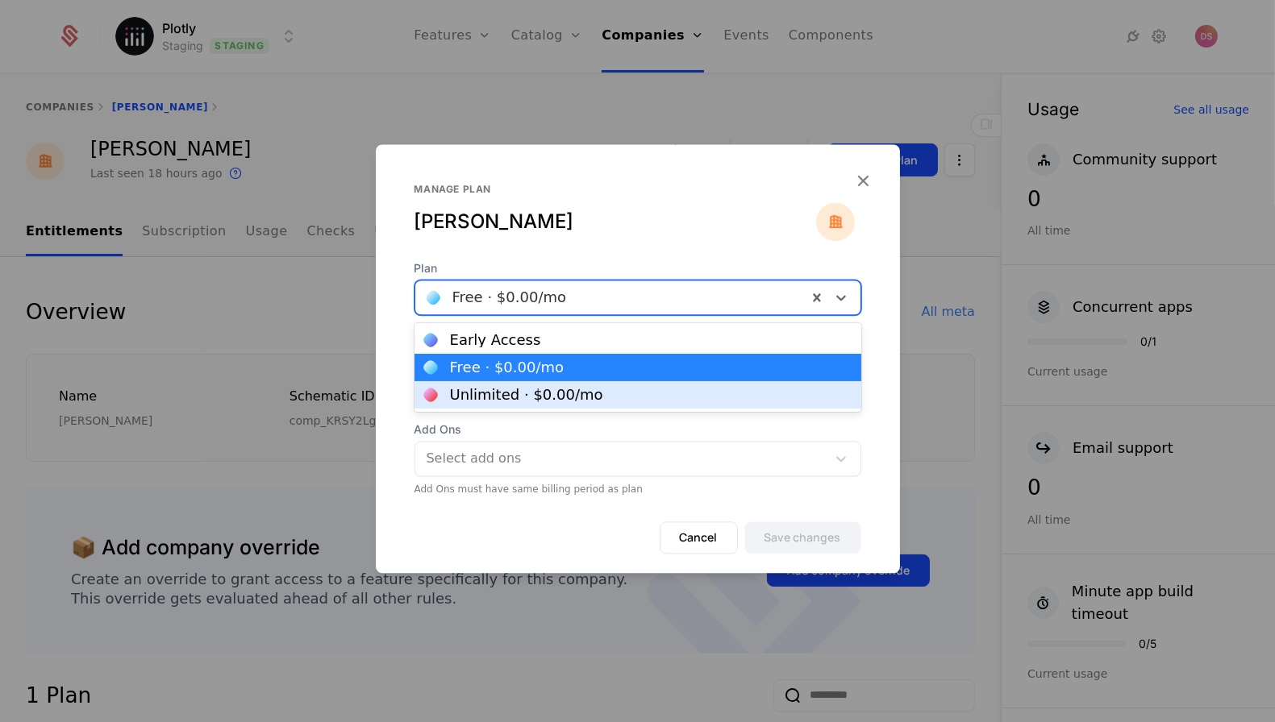
click at [544, 384] on div "Unlimited · $0.00 /mo" at bounding box center [637, 394] width 447 height 27
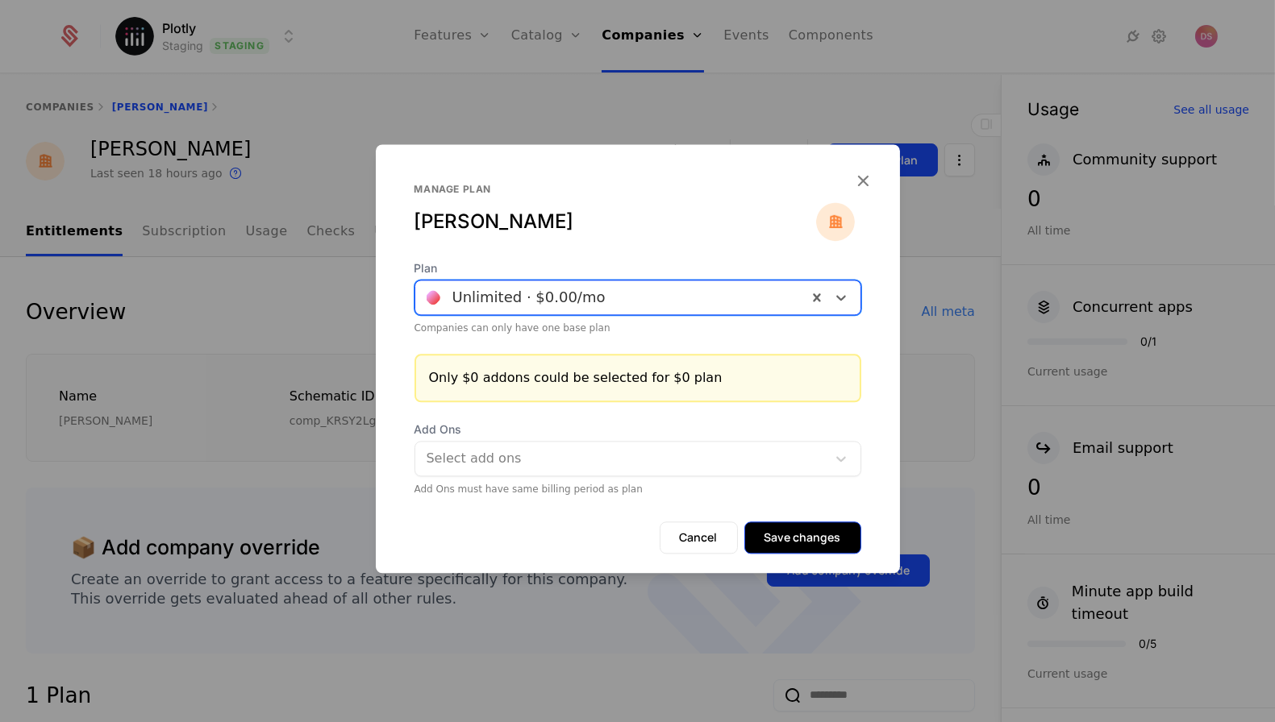
click at [815, 541] on button "Save changes" at bounding box center [802, 538] width 117 height 32
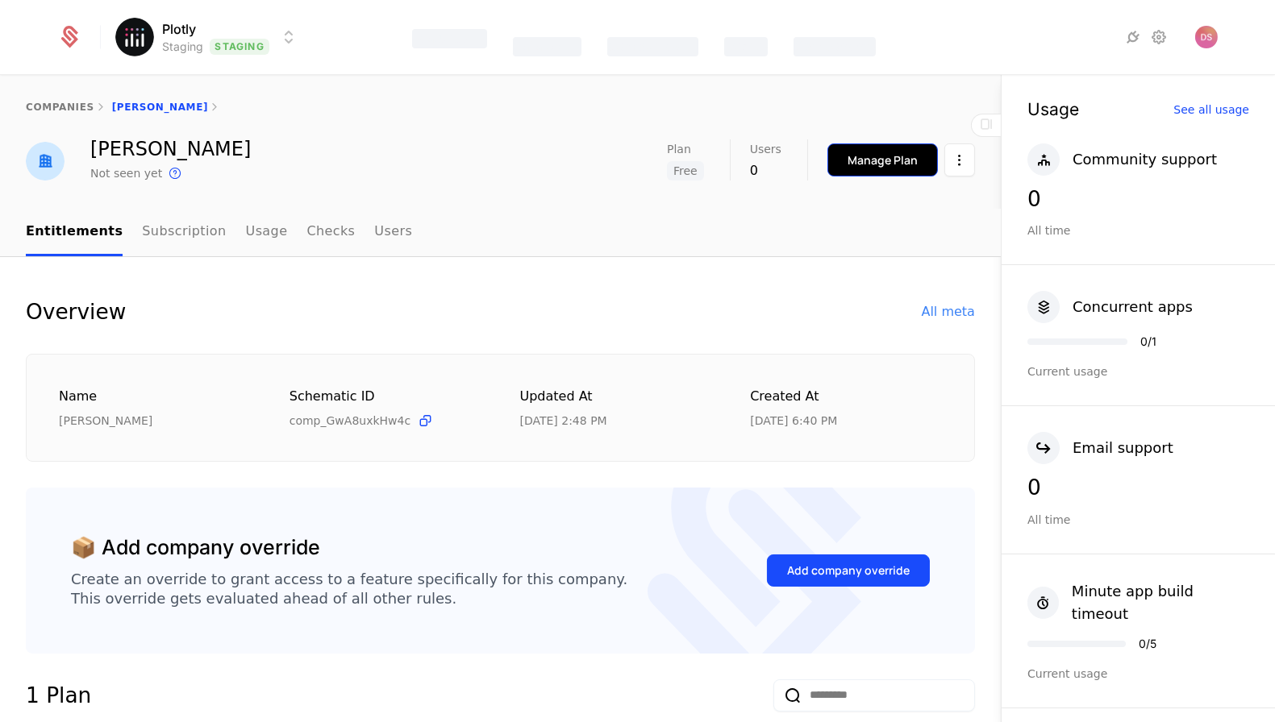
click at [873, 163] on div "Manage Plan" at bounding box center [882, 160] width 70 height 16
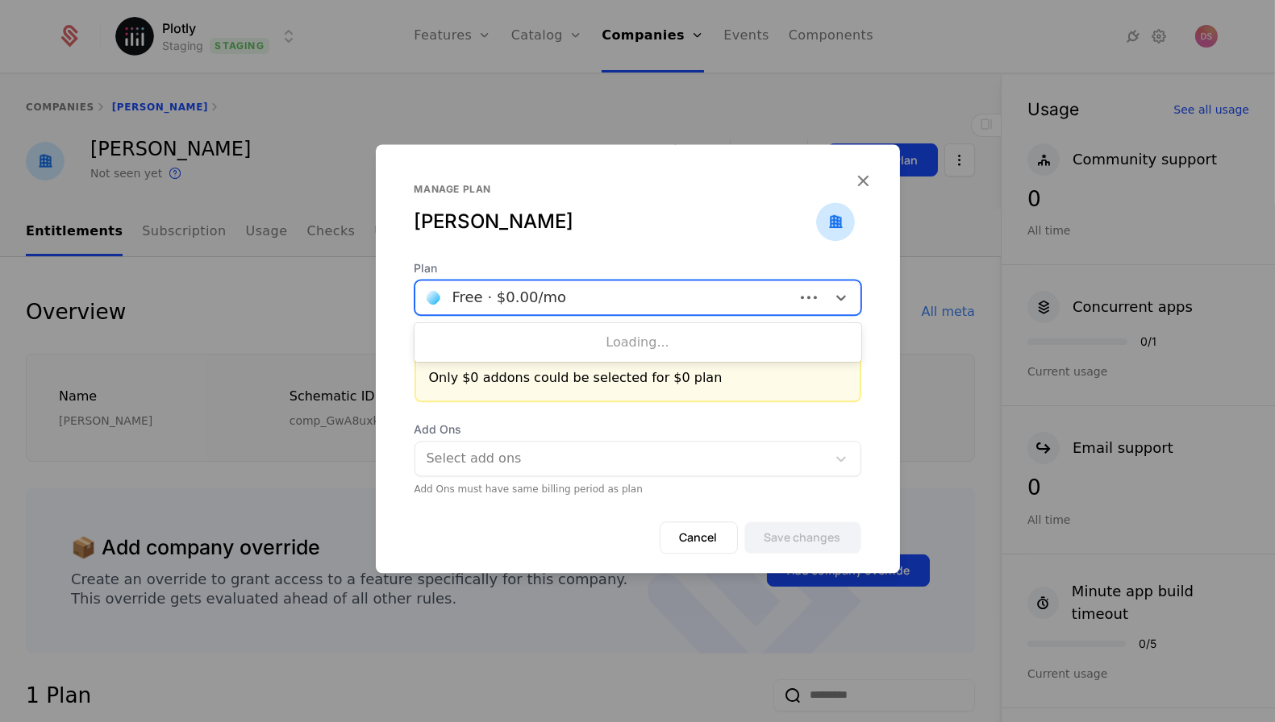
click at [657, 299] on div at bounding box center [605, 297] width 356 height 23
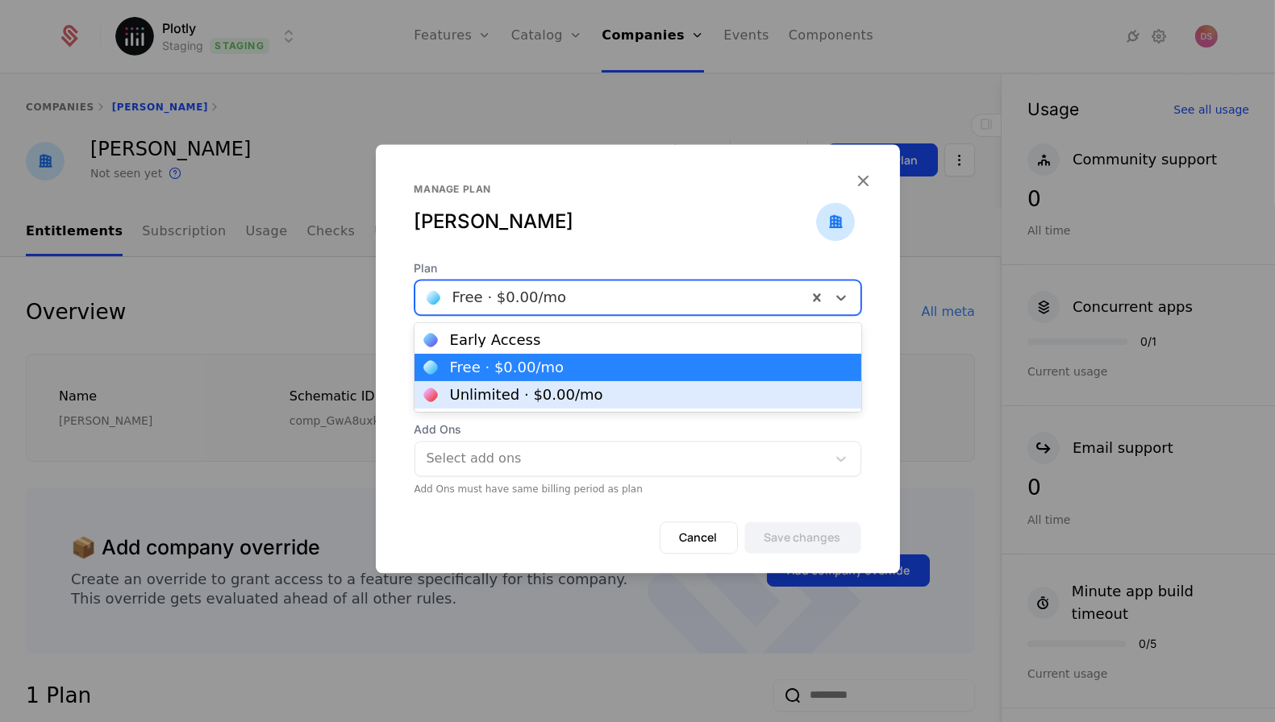
click at [570, 397] on div "Unlimited · $0.00 /mo" at bounding box center [526, 395] width 153 height 15
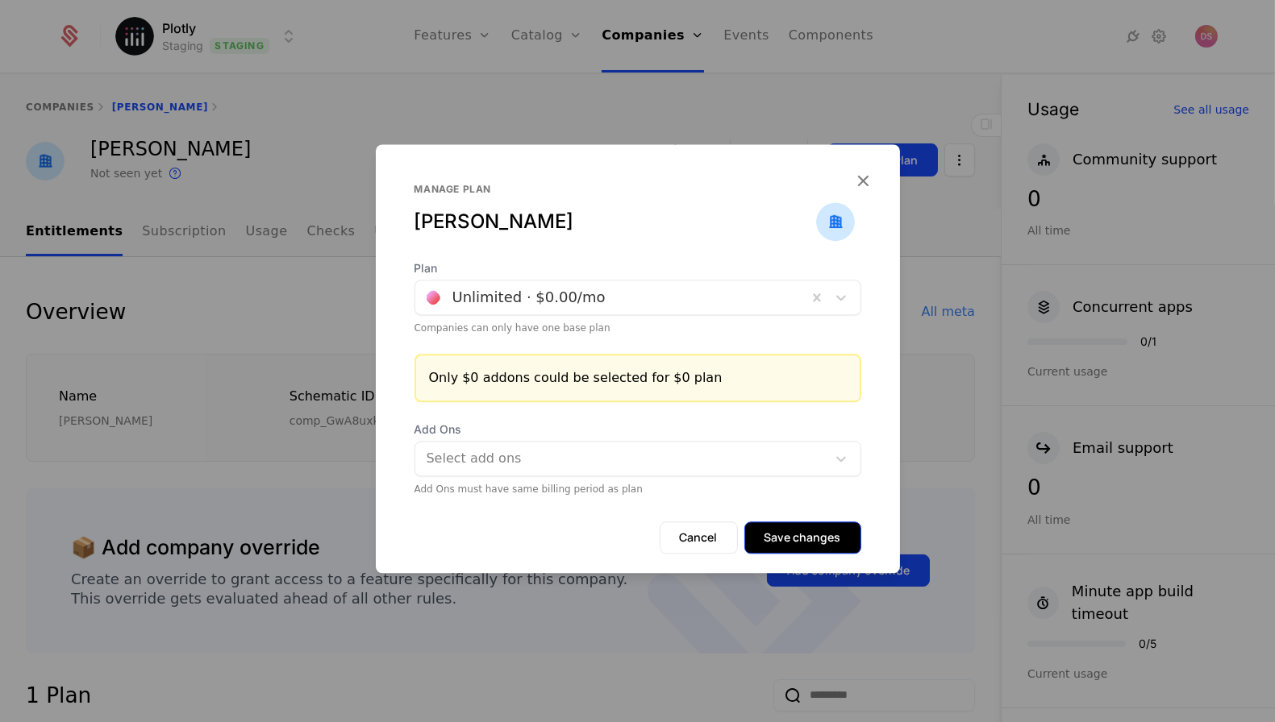
click at [790, 531] on button "Save changes" at bounding box center [802, 538] width 117 height 32
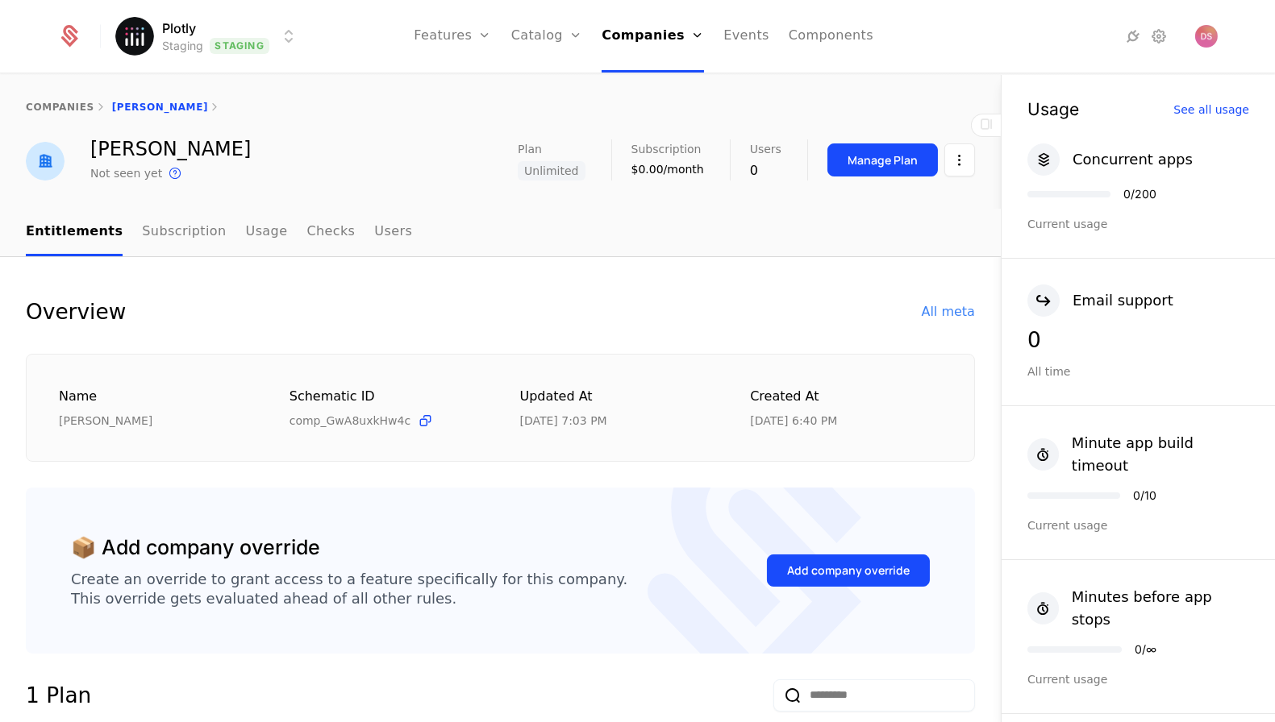
click at [809, 216] on nav "Entitlements Subscription Usage Checks Users" at bounding box center [500, 233] width 949 height 48
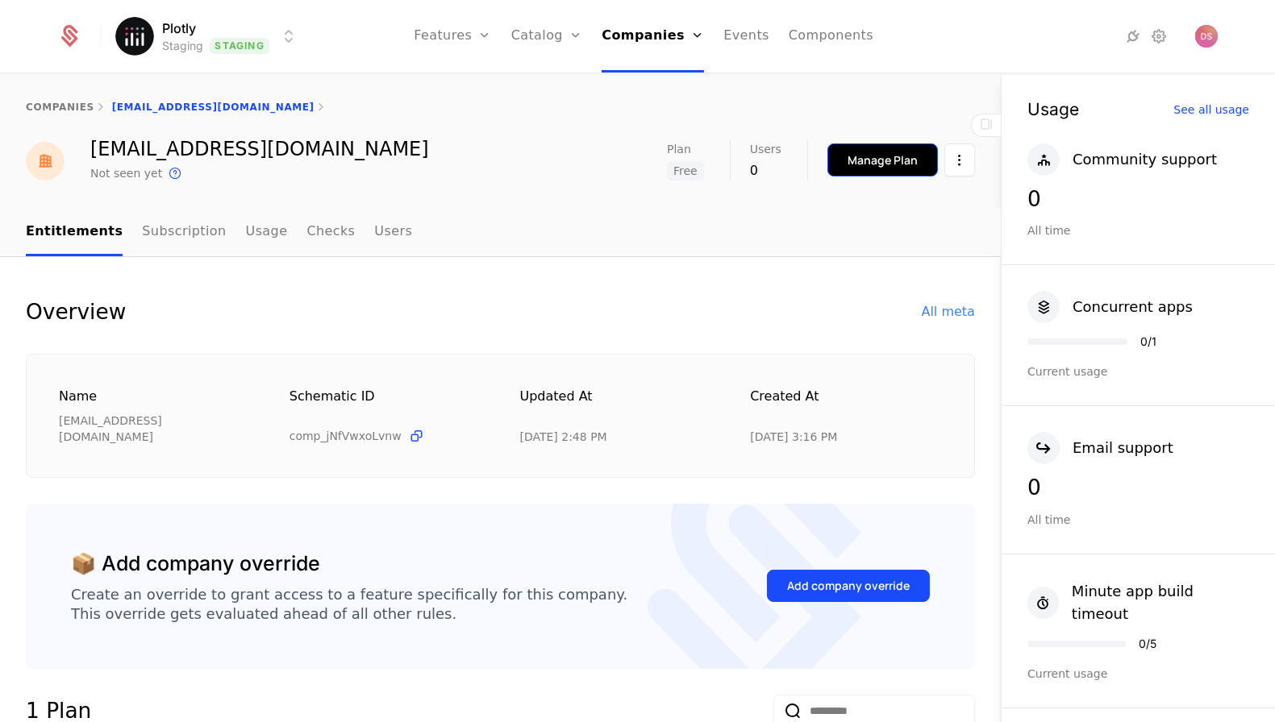
click at [901, 161] on div "Manage Plan" at bounding box center [882, 160] width 70 height 16
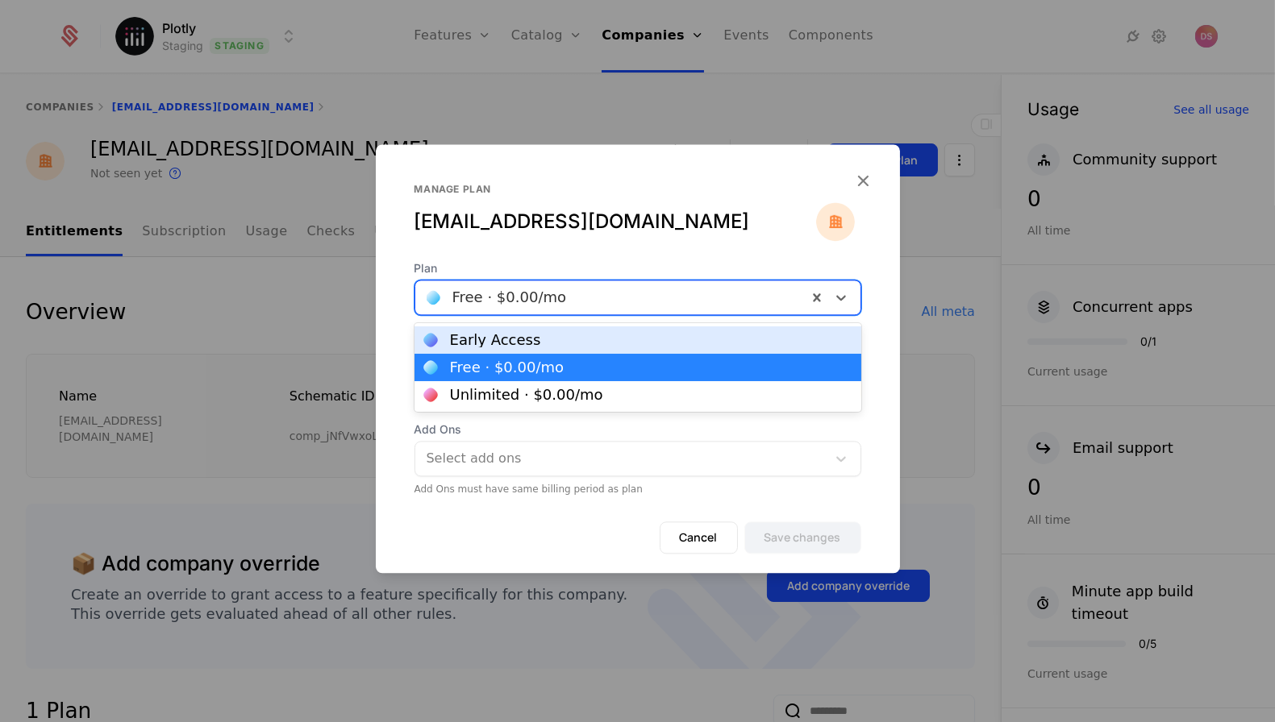
click at [600, 305] on div at bounding box center [611, 297] width 369 height 23
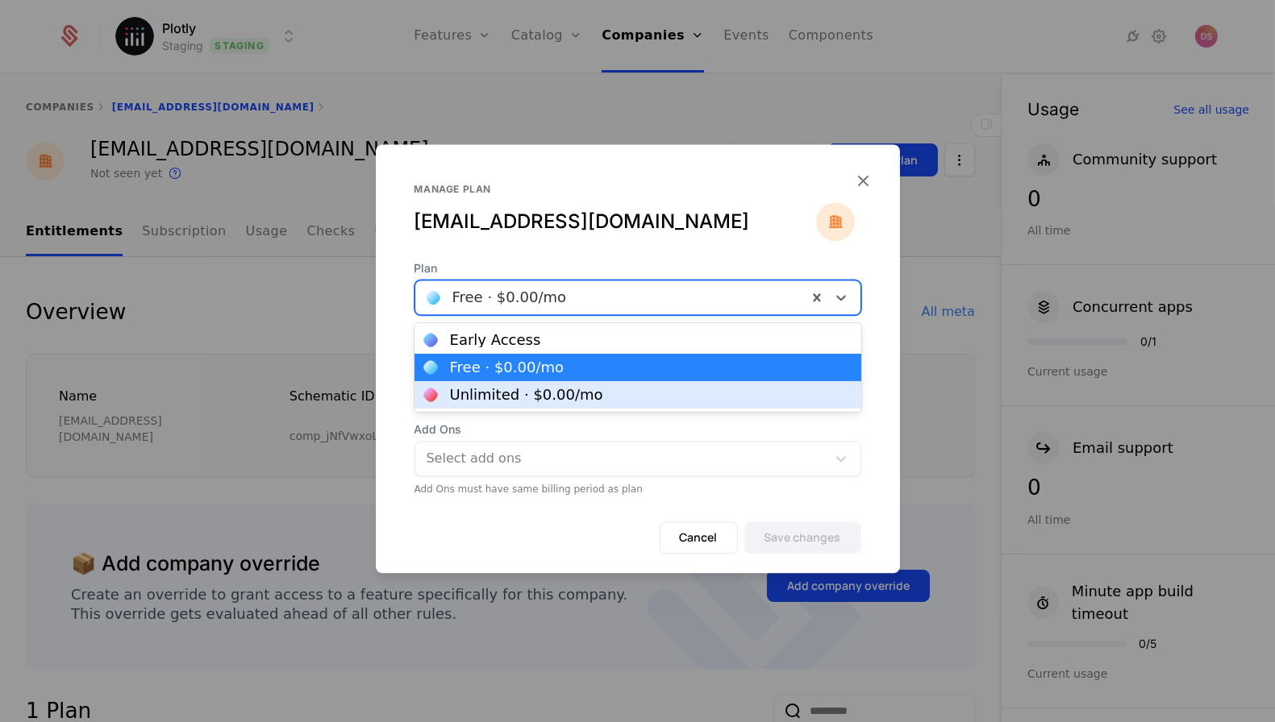
click at [546, 393] on div "Unlimited · $0.00 /mo" at bounding box center [526, 395] width 153 height 15
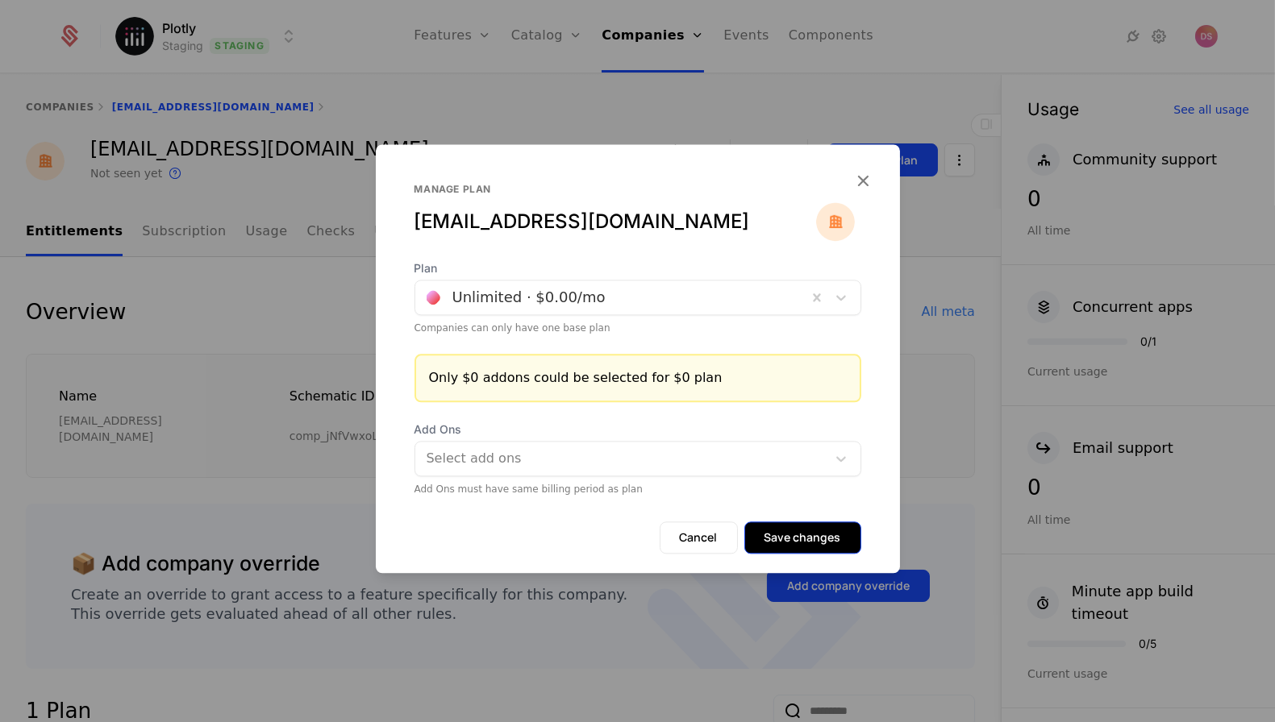
click at [802, 532] on button "Save changes" at bounding box center [802, 538] width 117 height 32
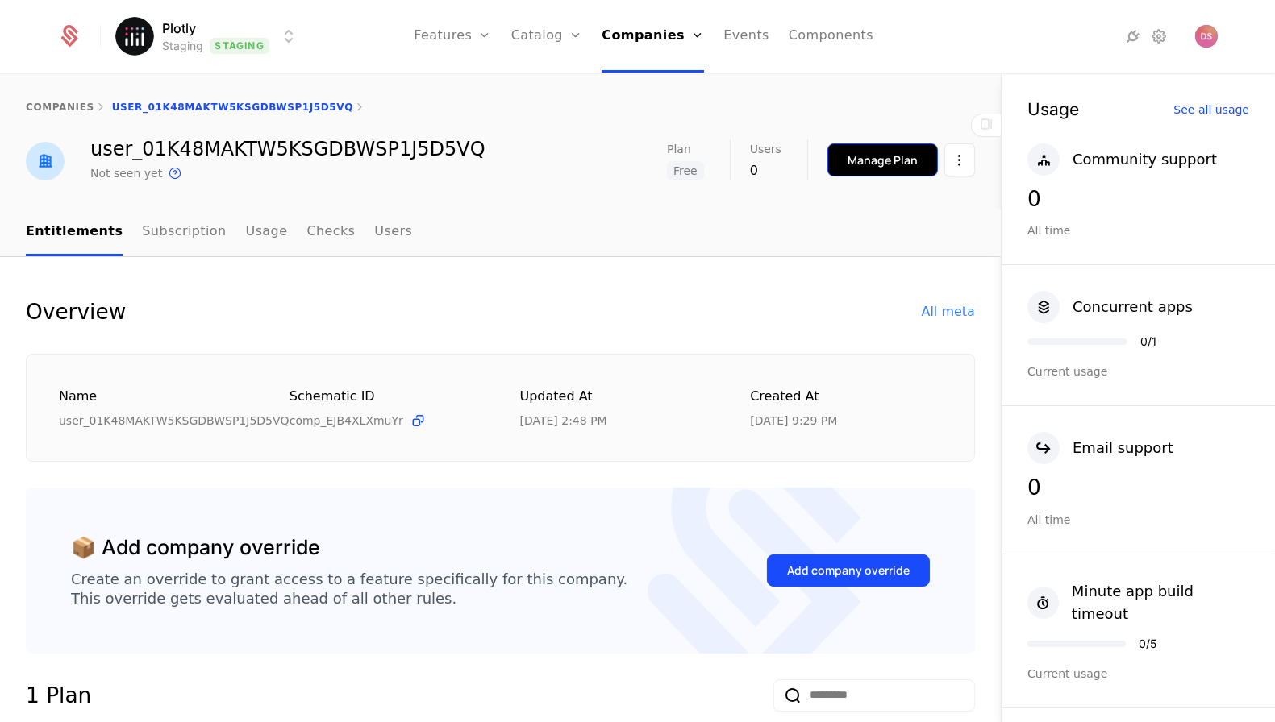
click at [888, 144] on button "Manage Plan" at bounding box center [882, 160] width 110 height 33
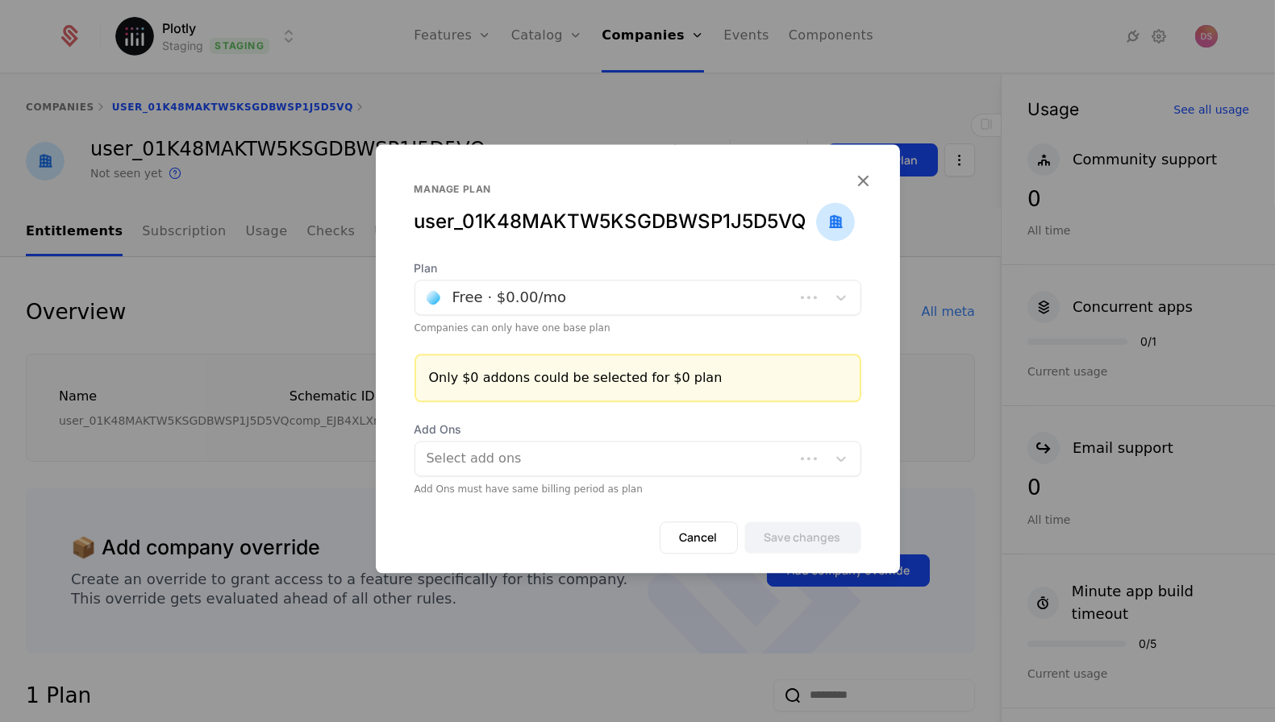
click at [568, 276] on span "Plan" at bounding box center [637, 268] width 447 height 16
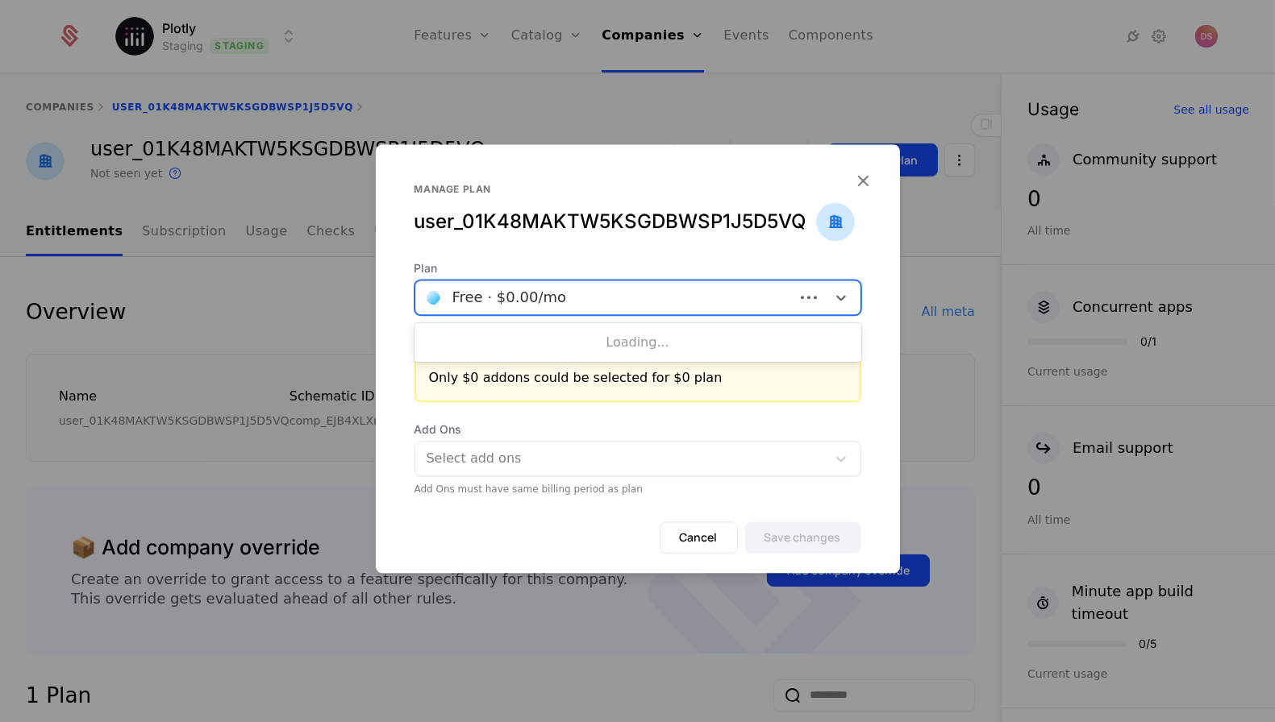
click at [561, 284] on div "Free · $0.00 /mo" at bounding box center [604, 297] width 379 height 29
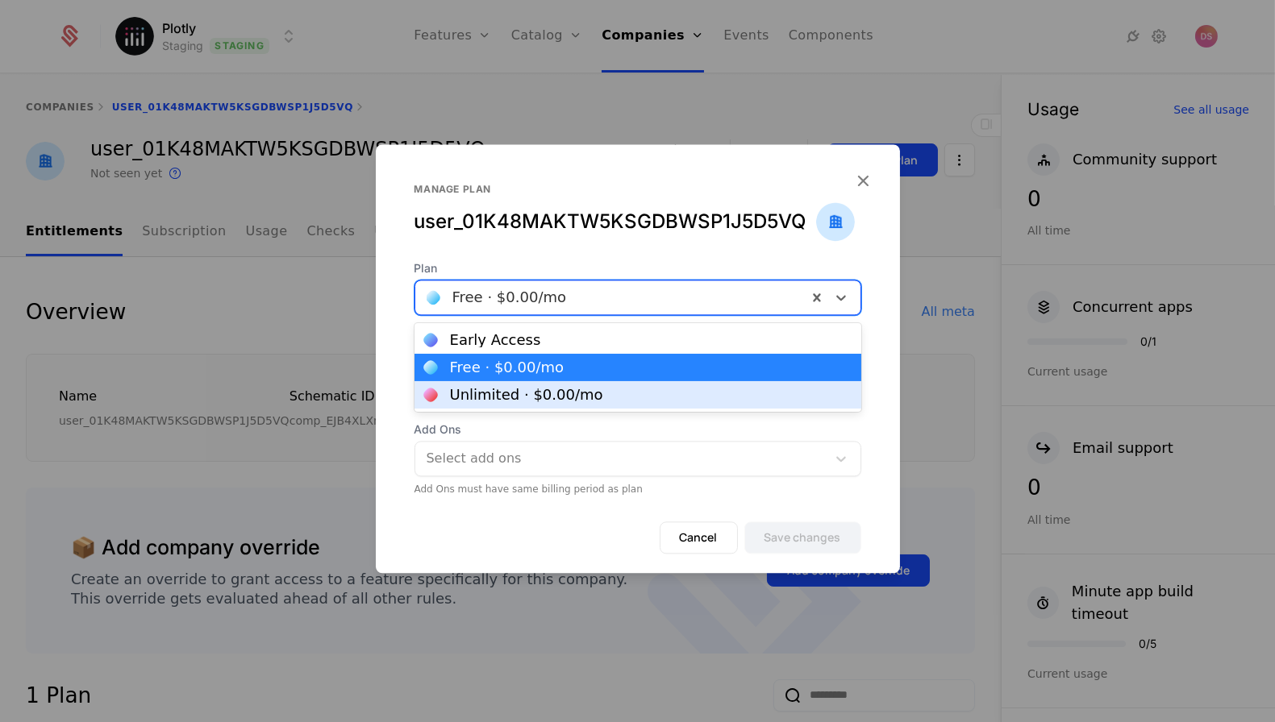
click at [527, 399] on div "Unlimited · $0.00 /mo" at bounding box center [526, 395] width 153 height 15
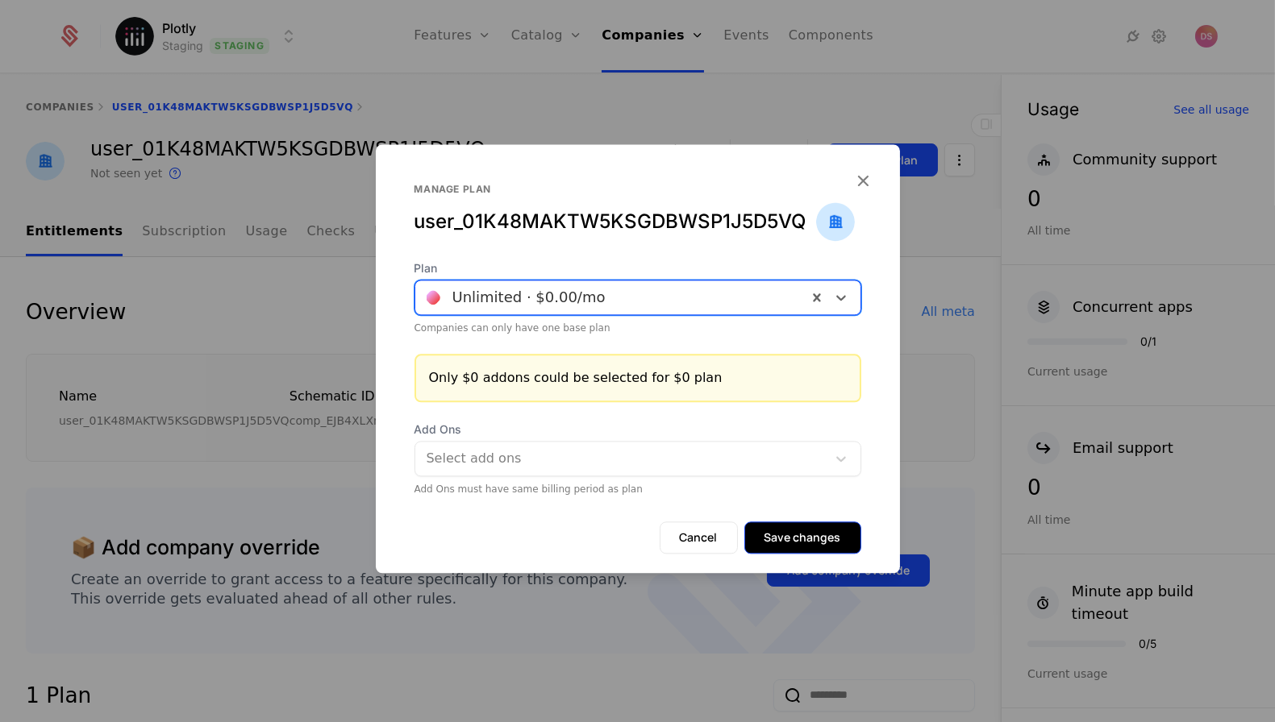
click at [777, 535] on button "Save changes" at bounding box center [802, 538] width 117 height 32
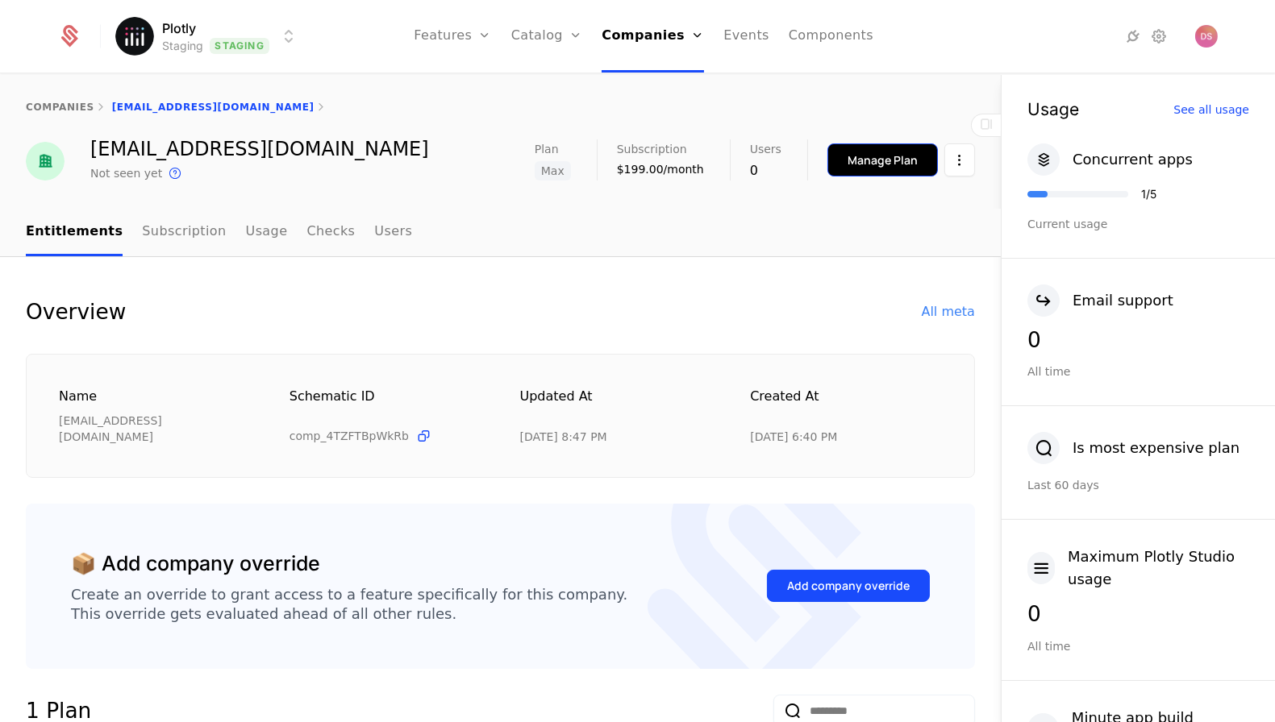
click at [878, 160] on div "Manage Plan" at bounding box center [882, 160] width 70 height 16
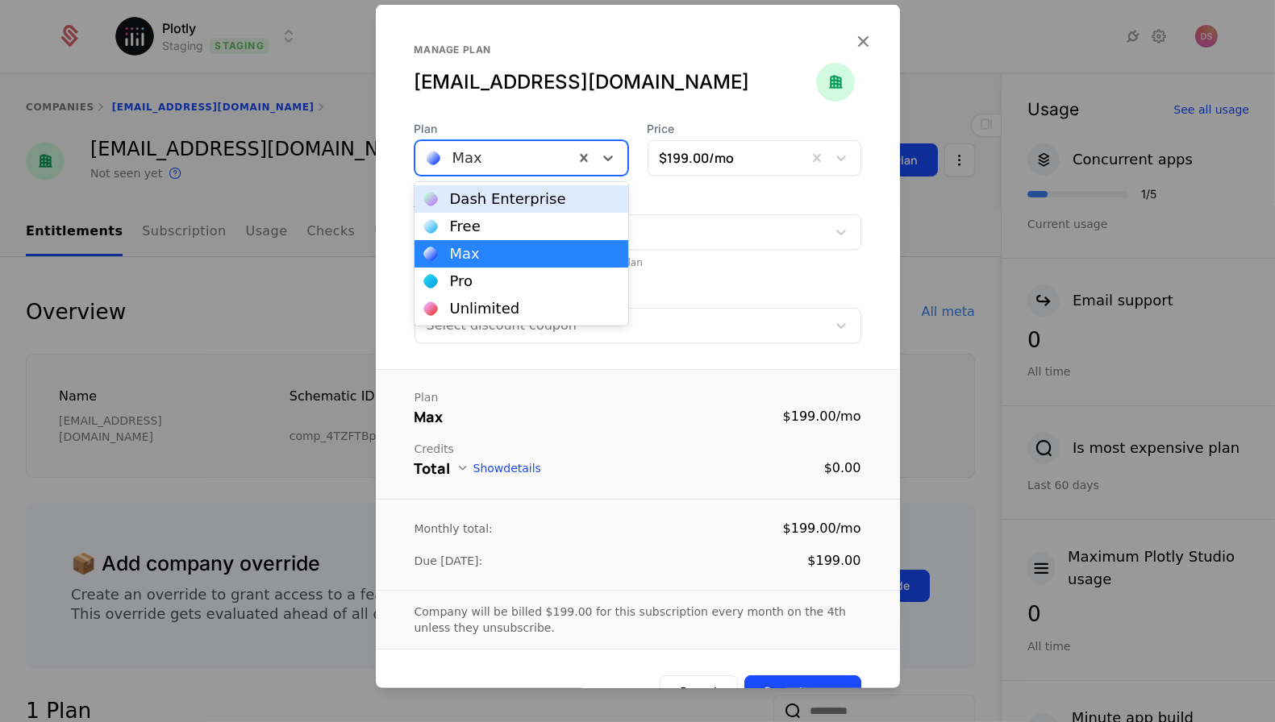
click at [560, 174] on div "Max" at bounding box center [521, 157] width 214 height 35
click at [545, 306] on div "Unlimited" at bounding box center [521, 309] width 194 height 15
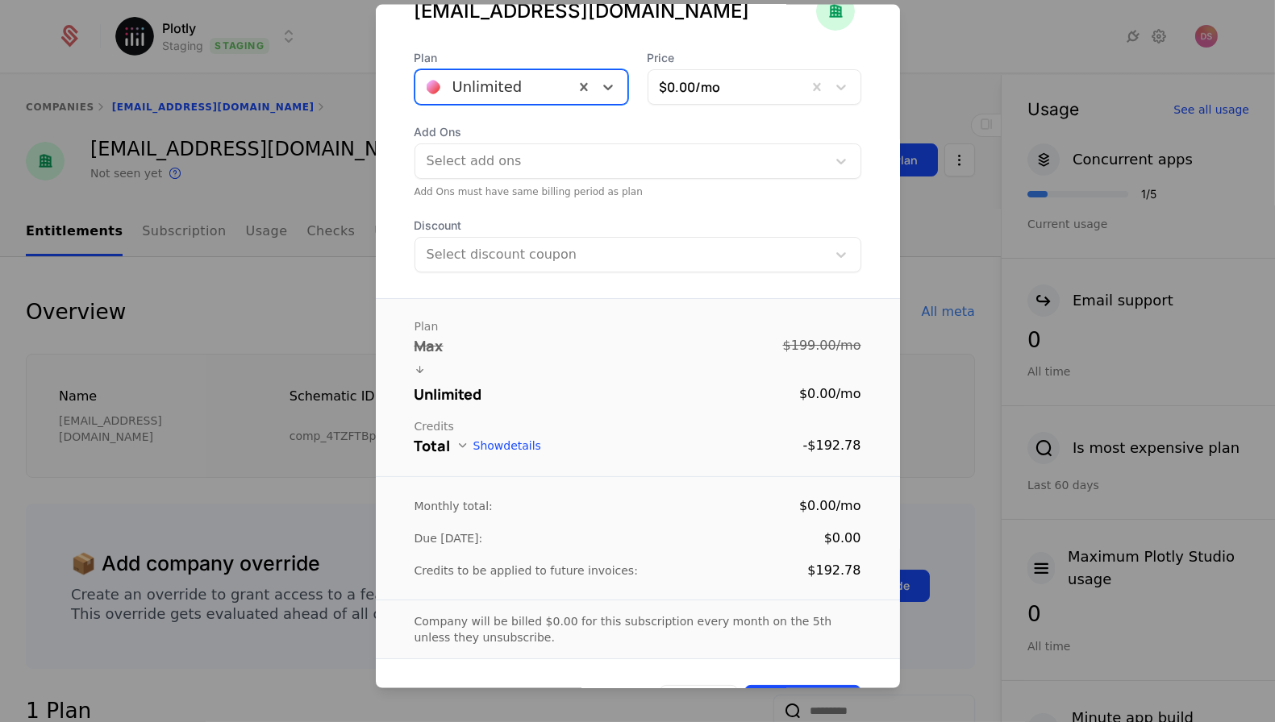
scroll to position [116, 0]
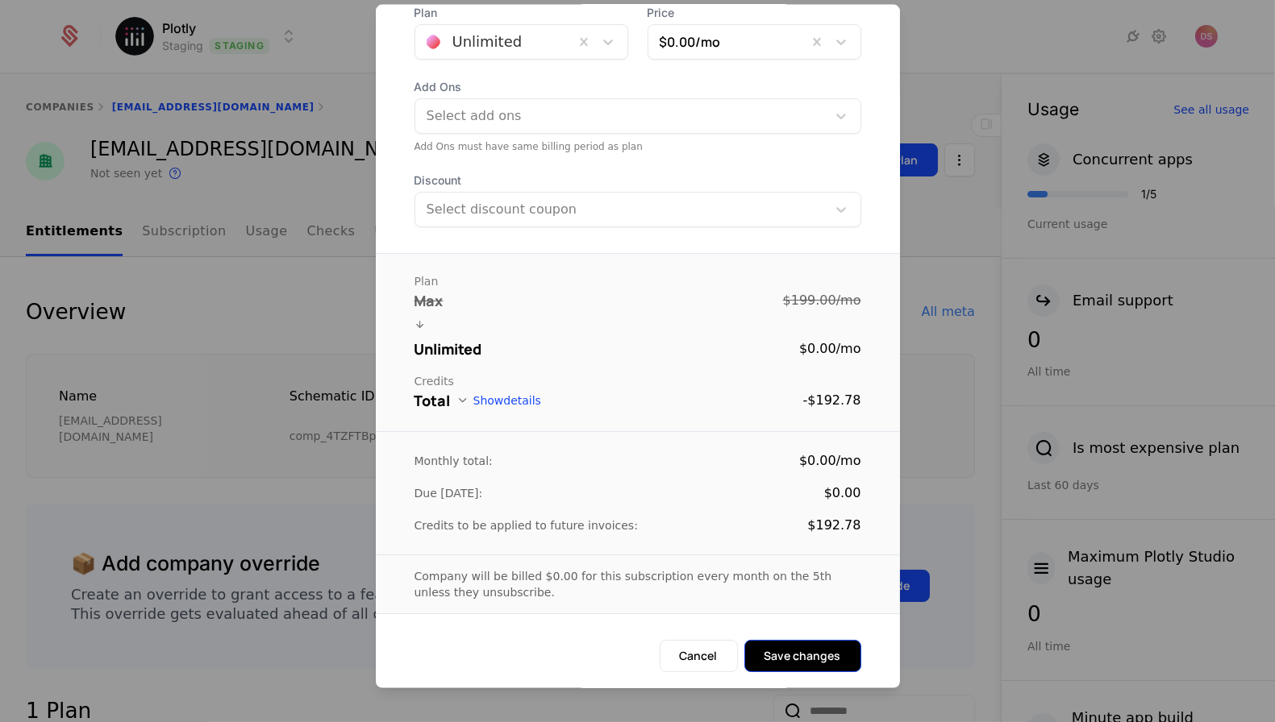
click at [801, 664] on button "Save changes" at bounding box center [802, 656] width 117 height 32
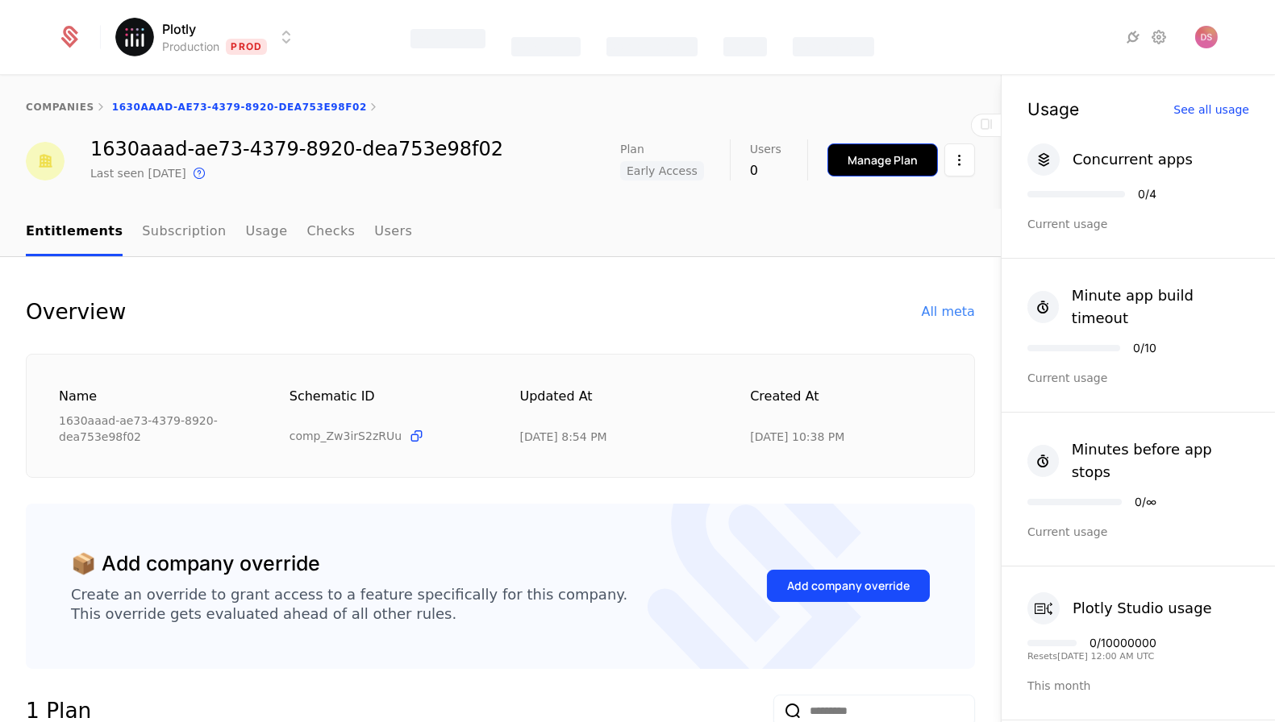
click at [874, 167] on div "Manage Plan" at bounding box center [882, 160] width 70 height 16
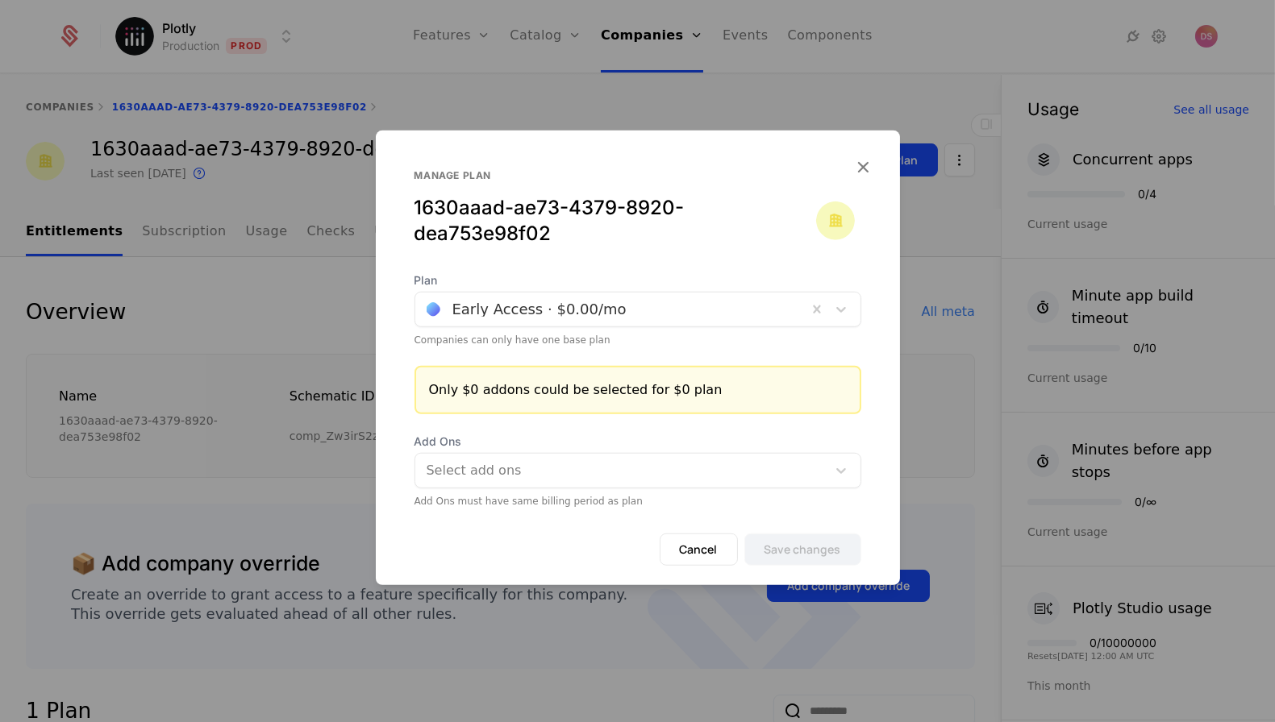
click at [597, 308] on div at bounding box center [611, 309] width 369 height 23
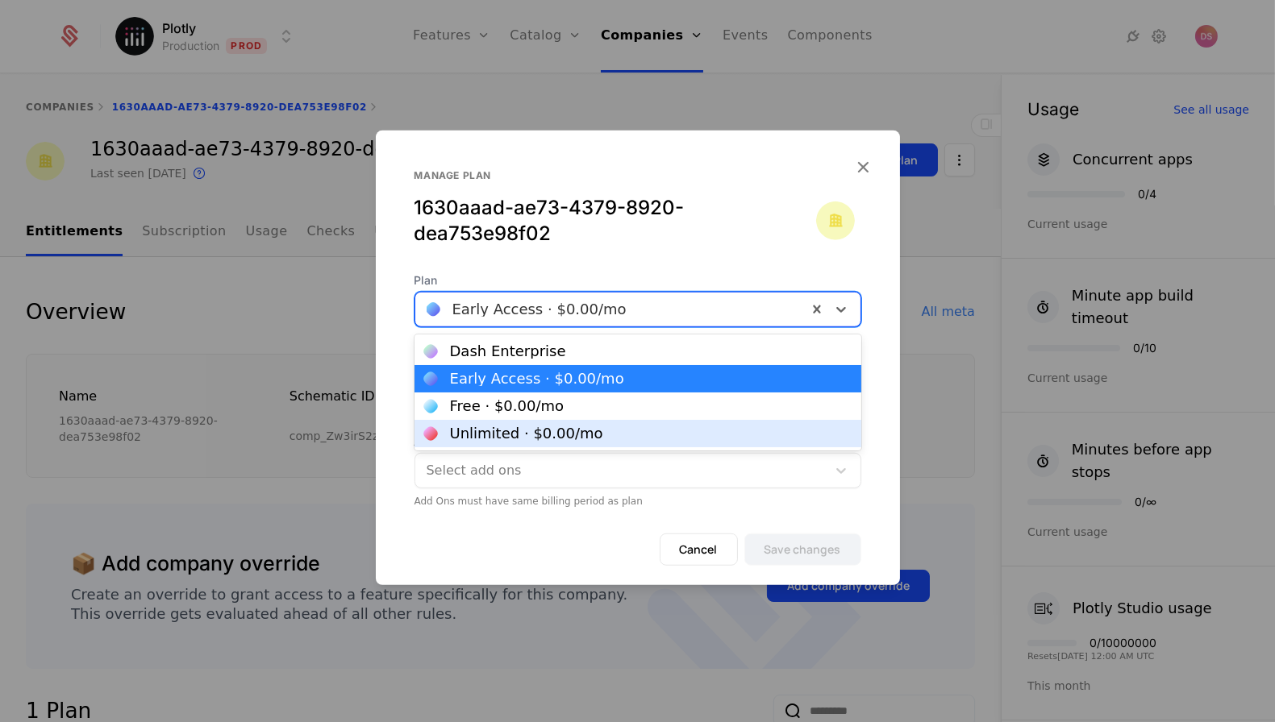
click at [539, 422] on div "Unlimited · $0.00 /mo" at bounding box center [637, 433] width 447 height 27
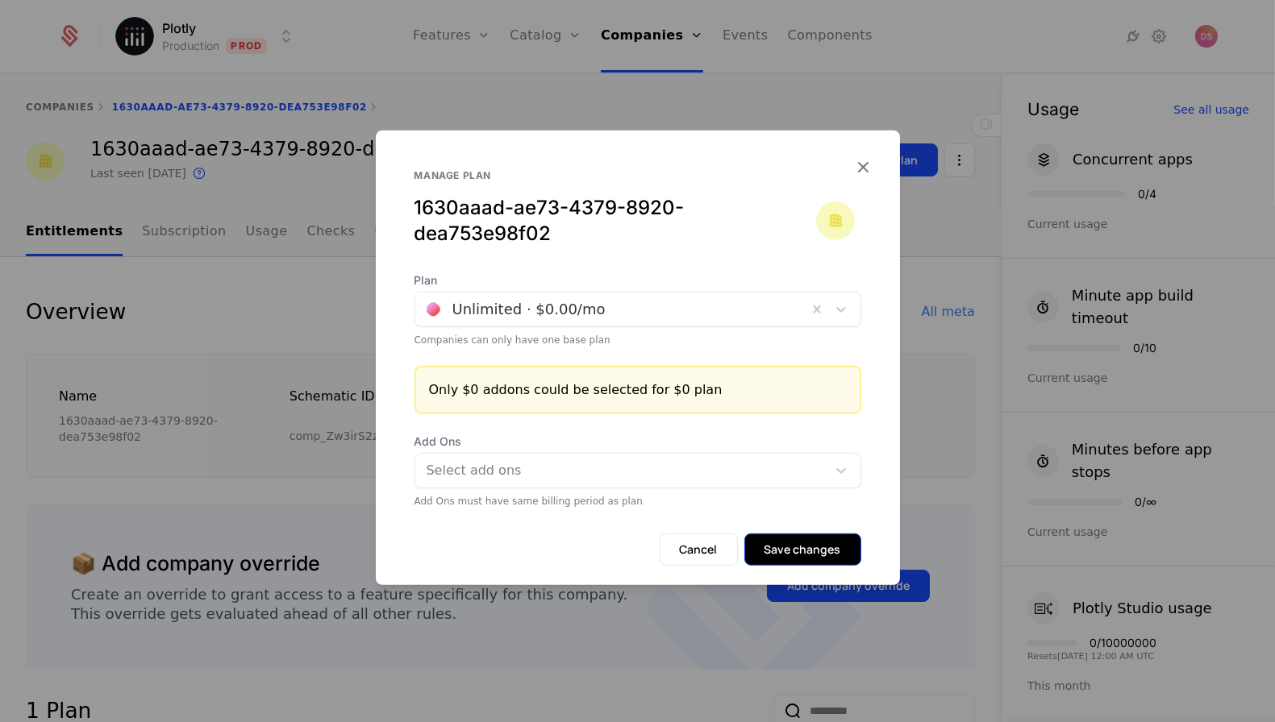
click at [800, 564] on button "Save changes" at bounding box center [802, 550] width 117 height 32
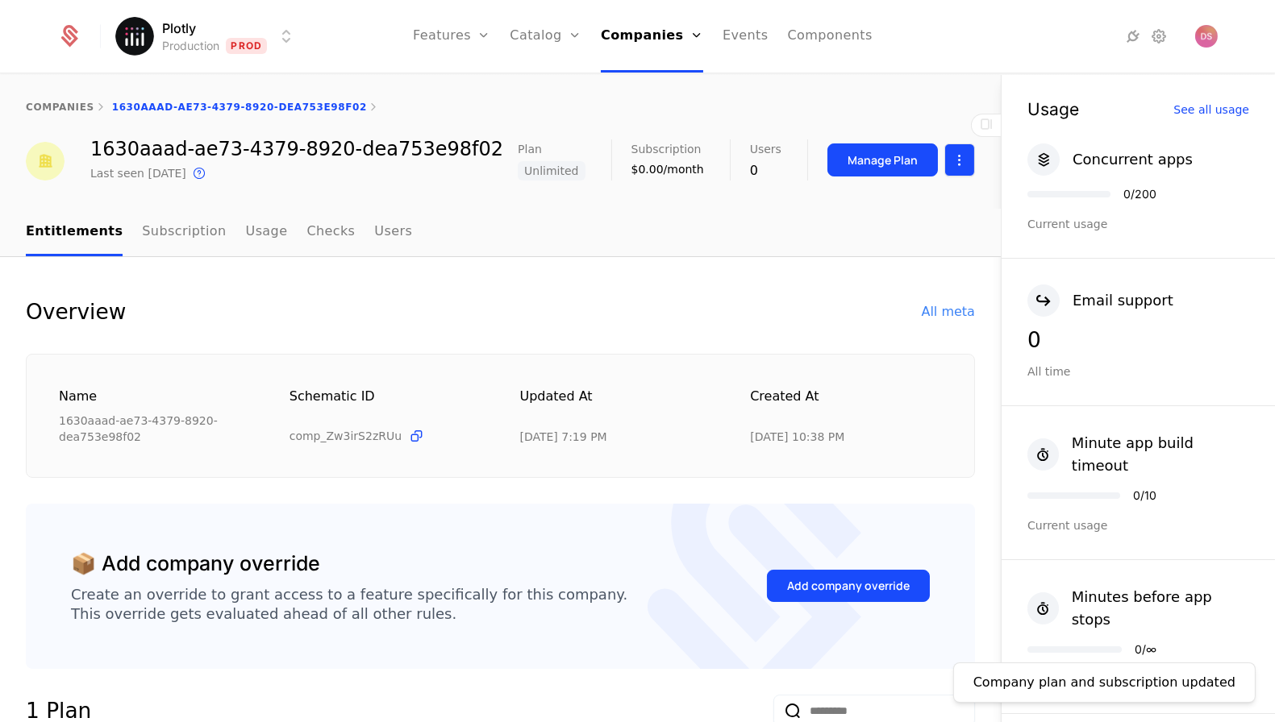
click at [956, 167] on html "Plotly Production Prod Features Features Flags Catalog Plans Add Ons Credits Co…" at bounding box center [637, 361] width 1275 height 722
click at [901, 196] on div "Edit company" at bounding box center [883, 207] width 100 height 23
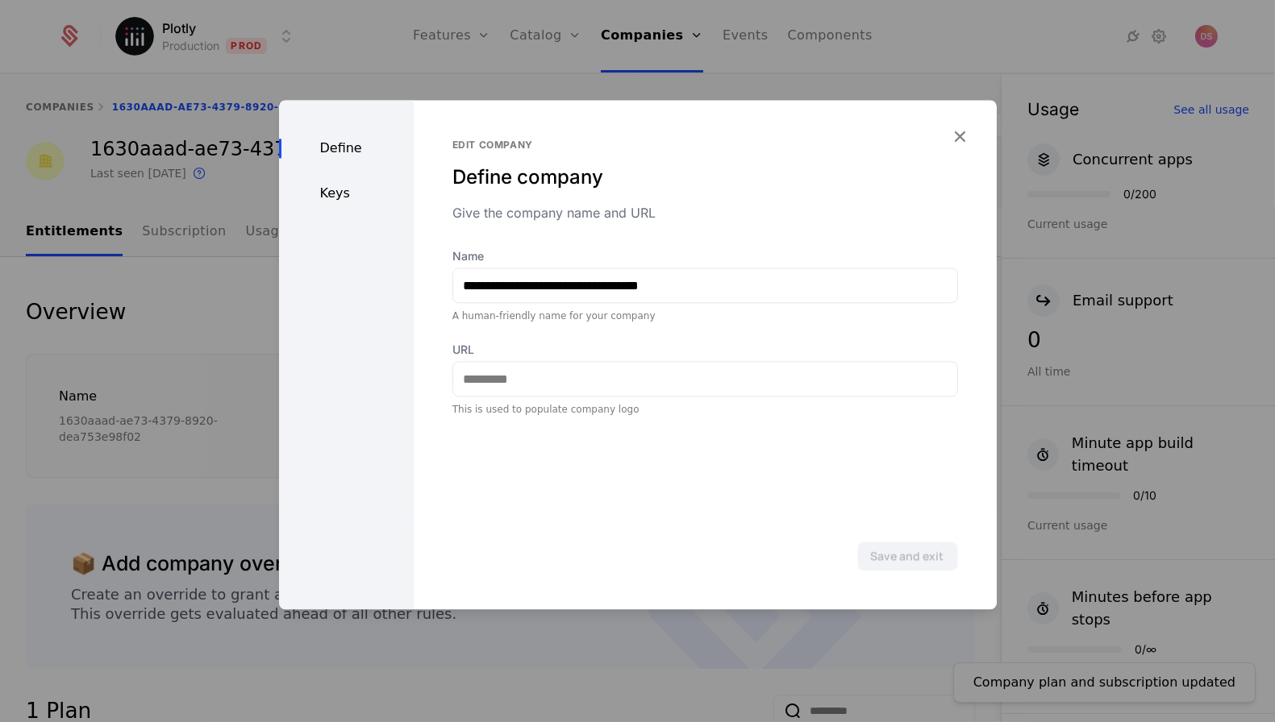
click at [339, 192] on div "Keys" at bounding box center [346, 193] width 135 height 19
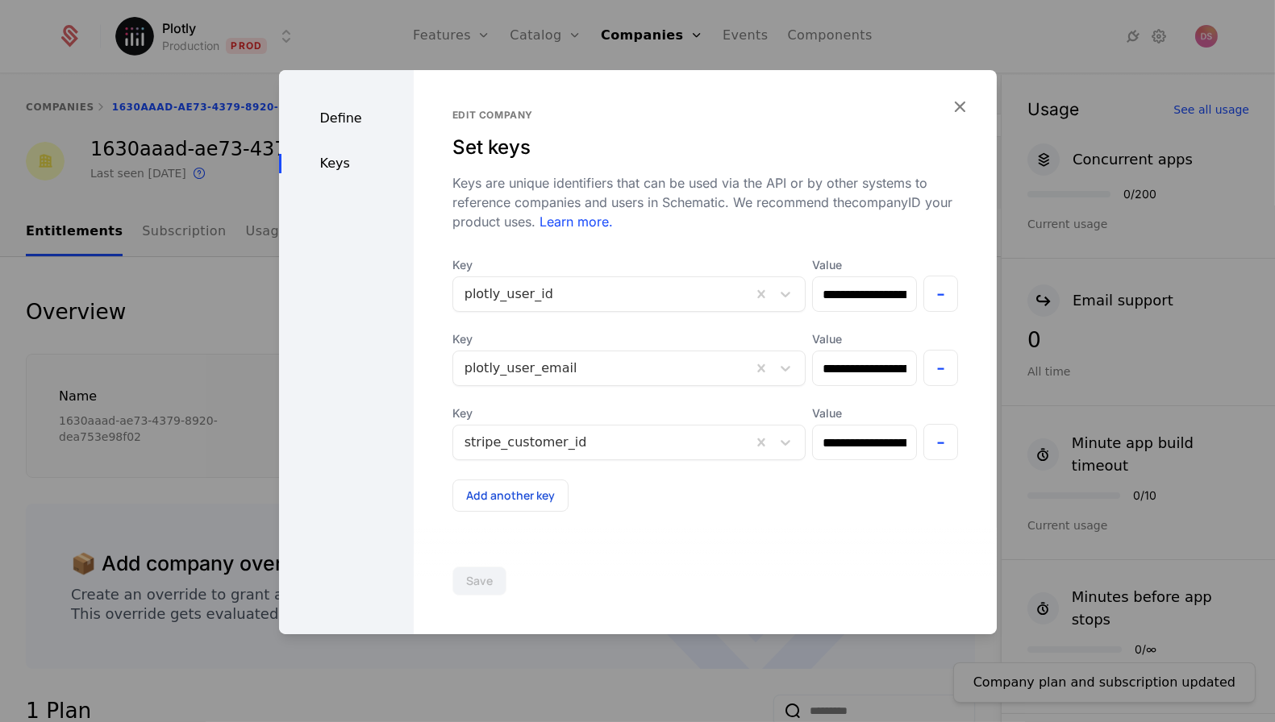
click at [825, 349] on div "**********" at bounding box center [864, 358] width 105 height 55
drag, startPoint x: 830, startPoint y: 366, endPoint x: 986, endPoint y: 366, distance: 156.4
click at [986, 366] on div "**********" at bounding box center [705, 352] width 583 height 564
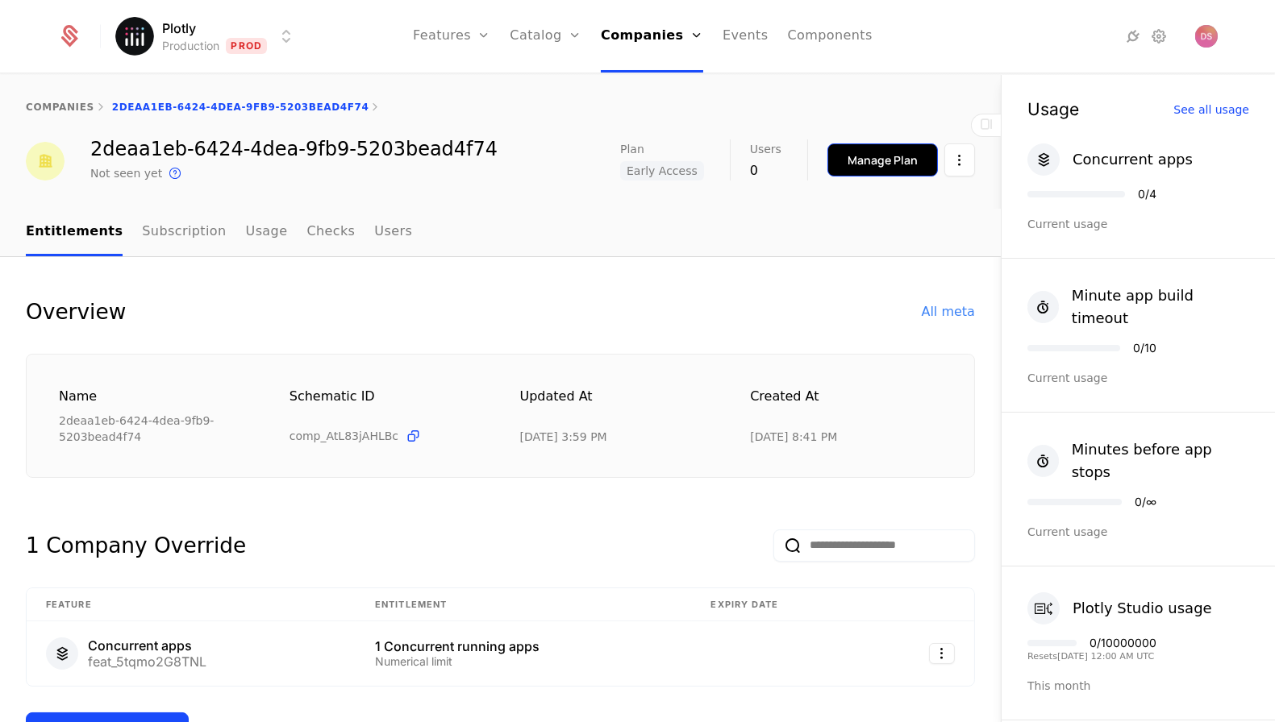
click at [898, 152] on div "Manage Plan" at bounding box center [882, 160] width 70 height 16
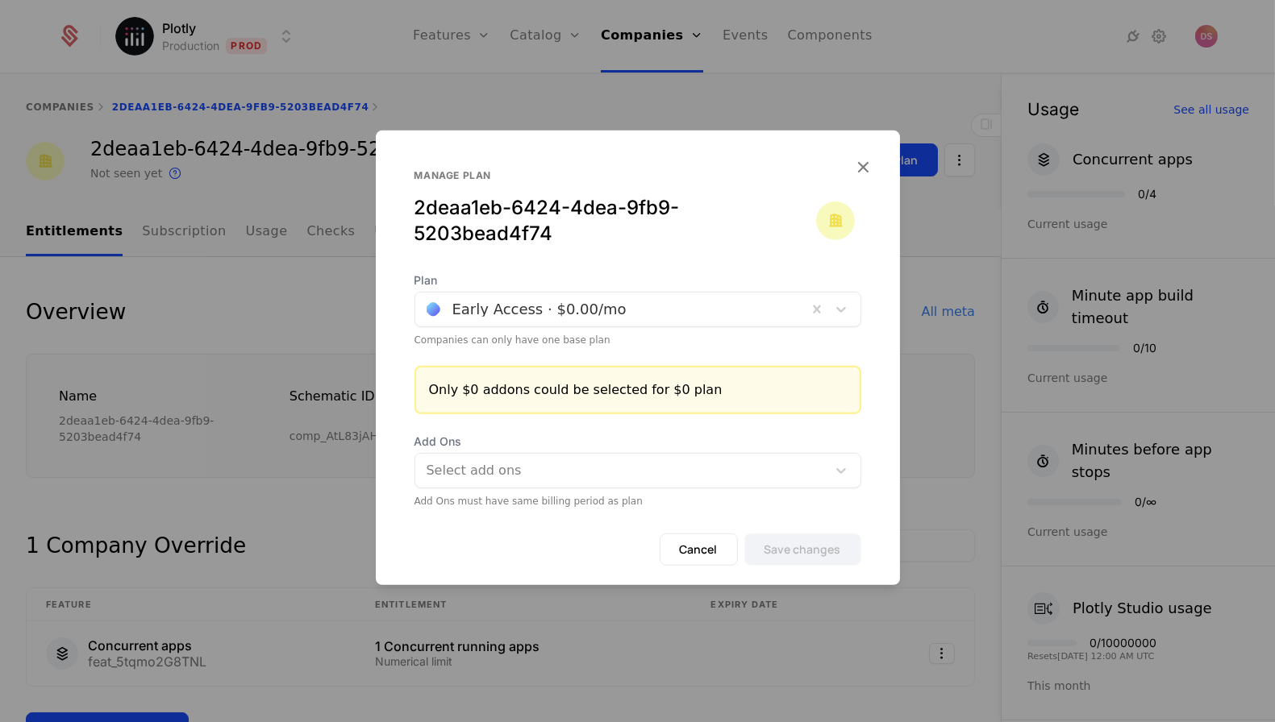
click at [714, 298] on div at bounding box center [611, 309] width 369 height 23
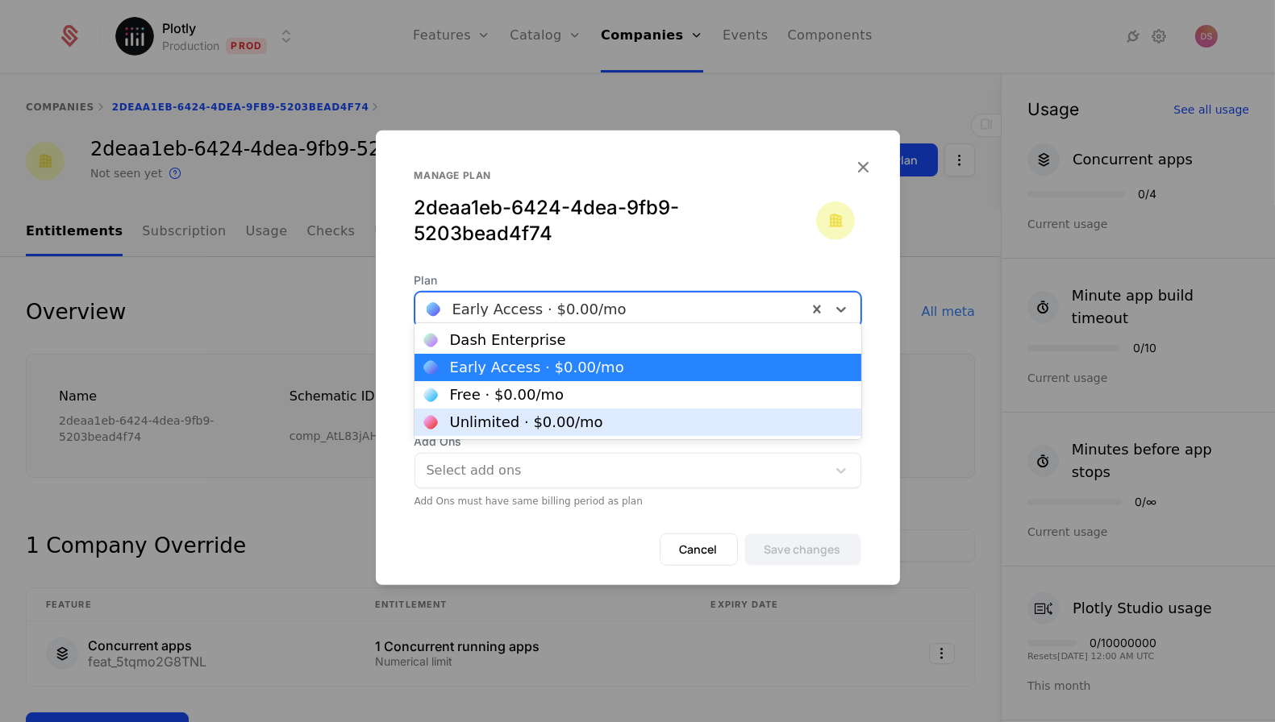
click at [519, 414] on div "Unlimited · $0.00 /mo" at bounding box center [637, 422] width 447 height 27
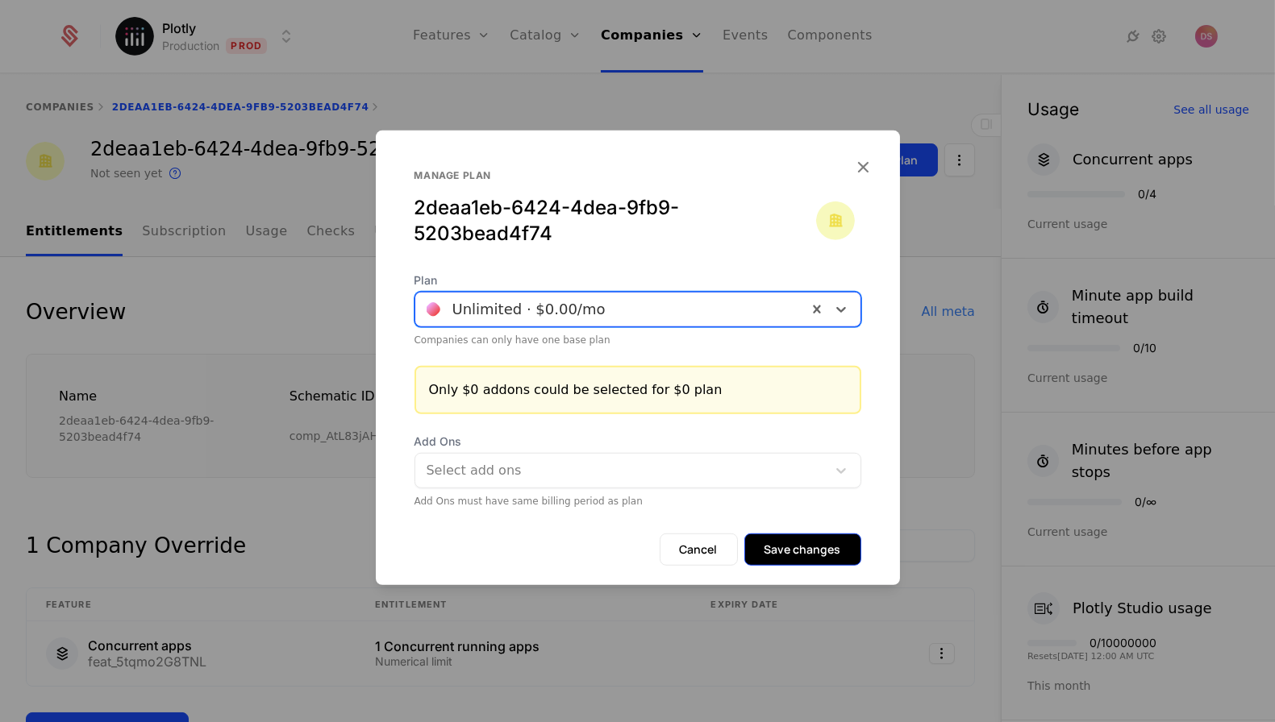
click at [799, 534] on button "Save changes" at bounding box center [802, 550] width 117 height 32
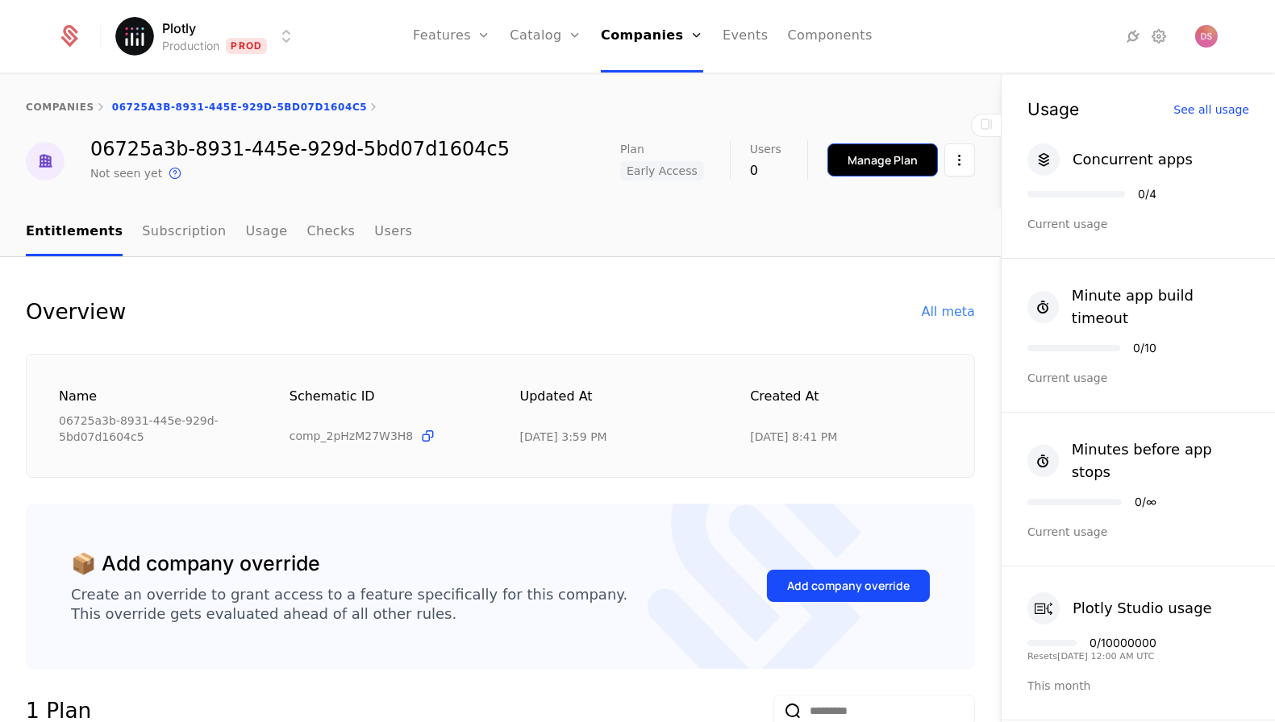
click at [864, 162] on div "Manage Plan" at bounding box center [882, 160] width 70 height 16
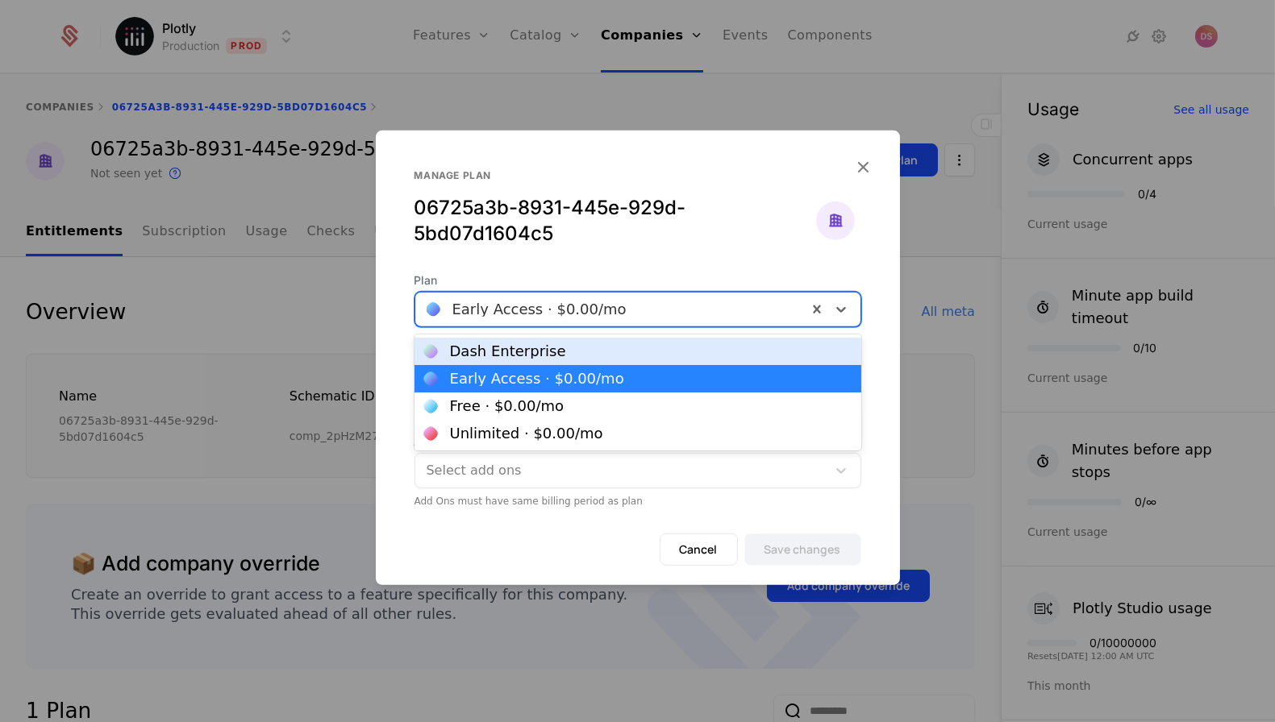
click at [572, 314] on div at bounding box center [611, 309] width 369 height 23
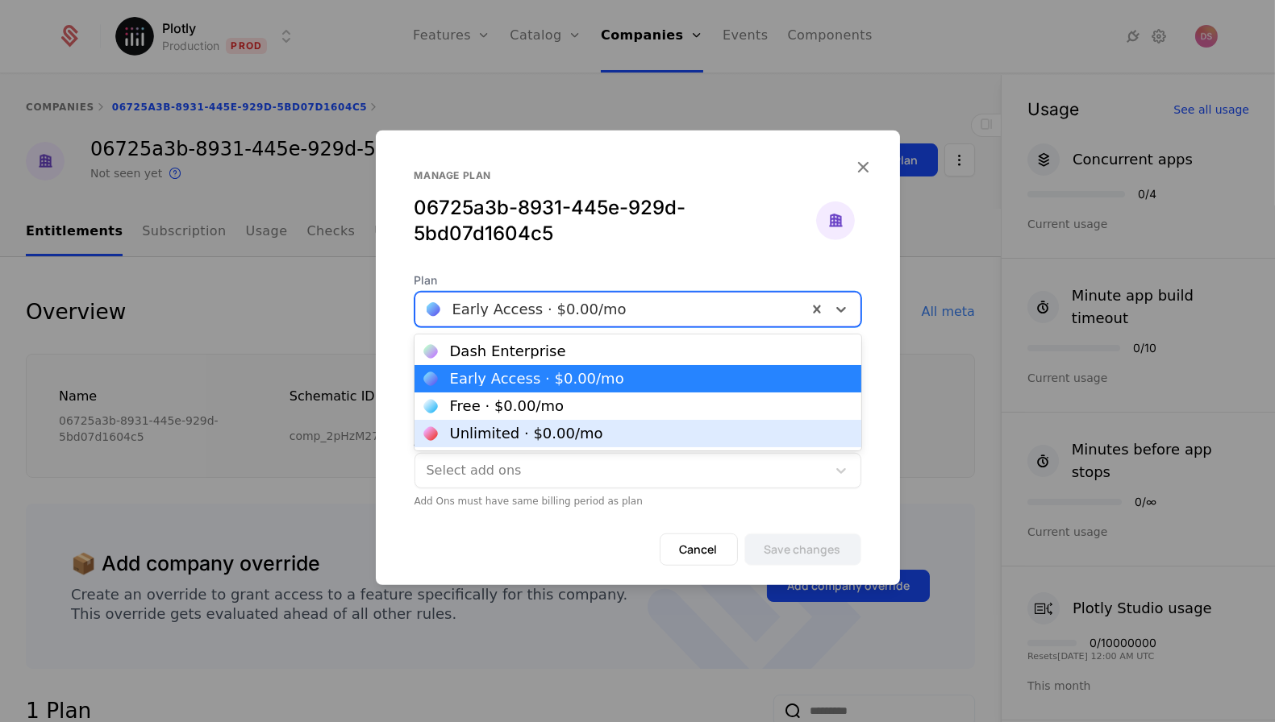
click at [559, 427] on div "Unlimited · $0.00 /mo" at bounding box center [526, 434] width 153 height 15
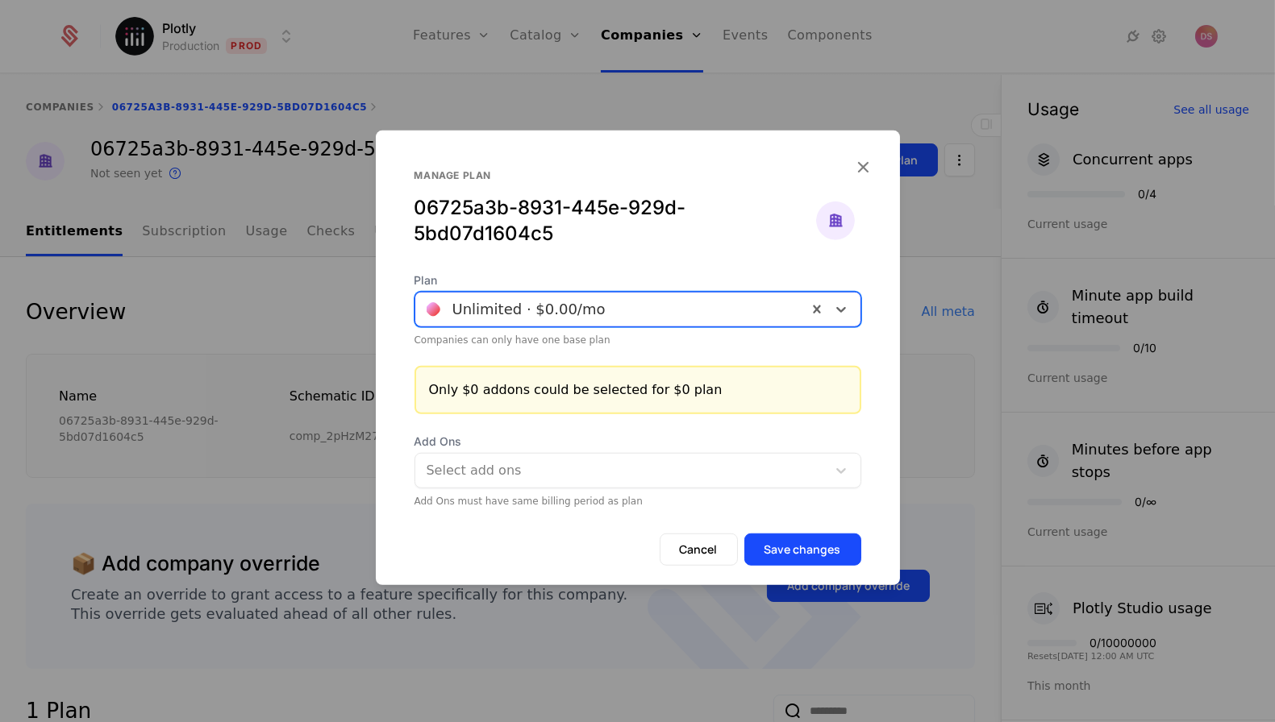
click at [797, 568] on div "Cancel Save changes" at bounding box center [638, 560] width 524 height 52
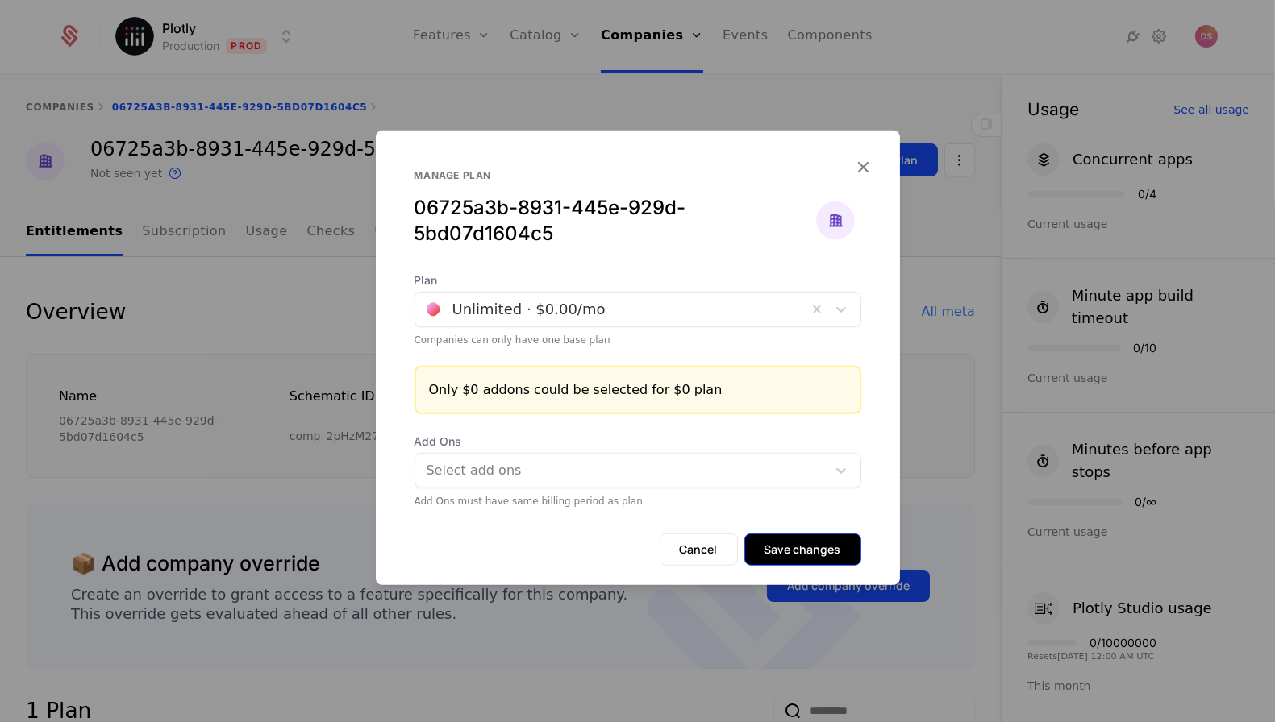
click at [797, 554] on button "Save changes" at bounding box center [802, 550] width 117 height 32
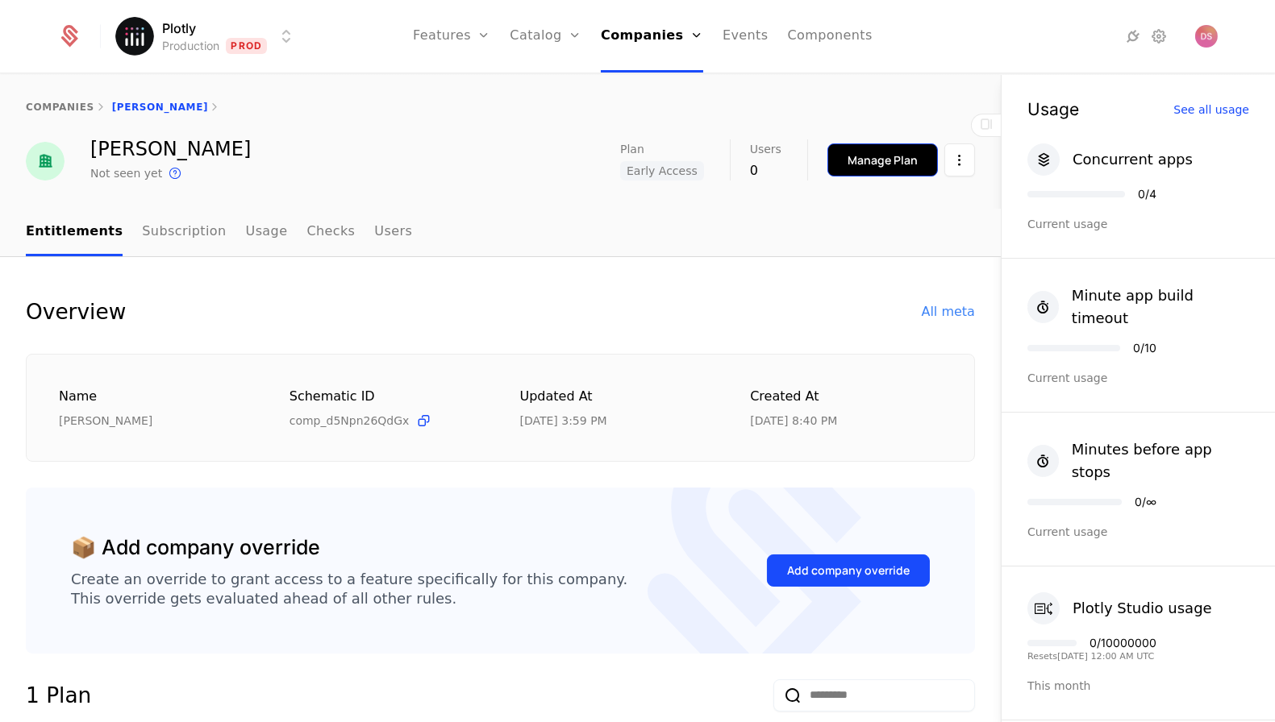
click at [857, 162] on div "Manage Plan" at bounding box center [882, 160] width 70 height 16
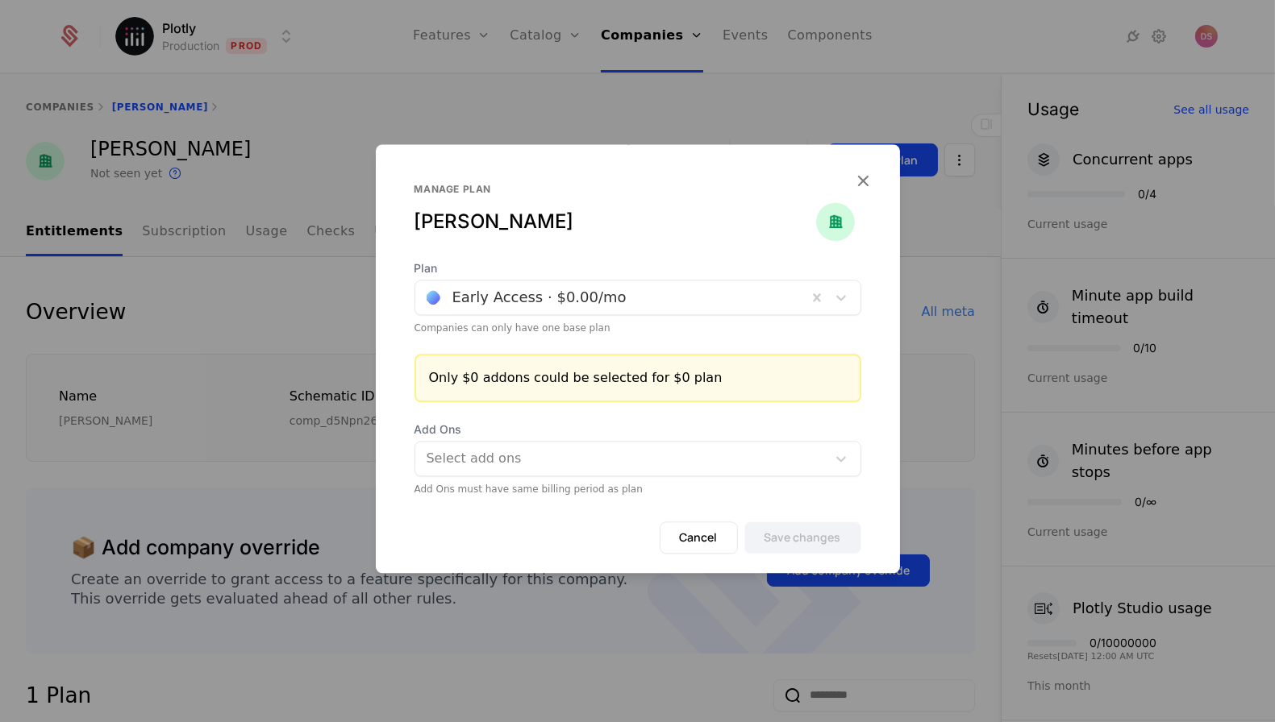
click at [630, 286] on div "Early Access · $0.00 /mo" at bounding box center [611, 297] width 392 height 29
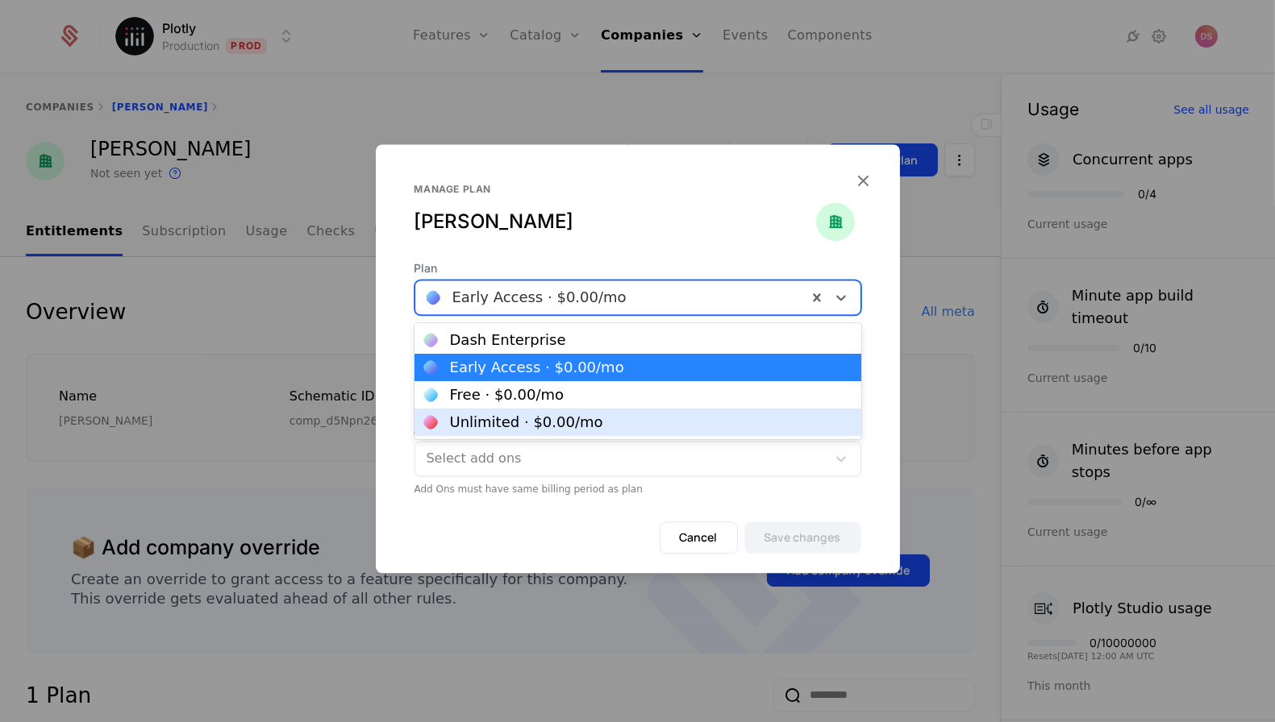
click at [547, 416] on div "Unlimited · $0.00 /mo" at bounding box center [526, 422] width 153 height 15
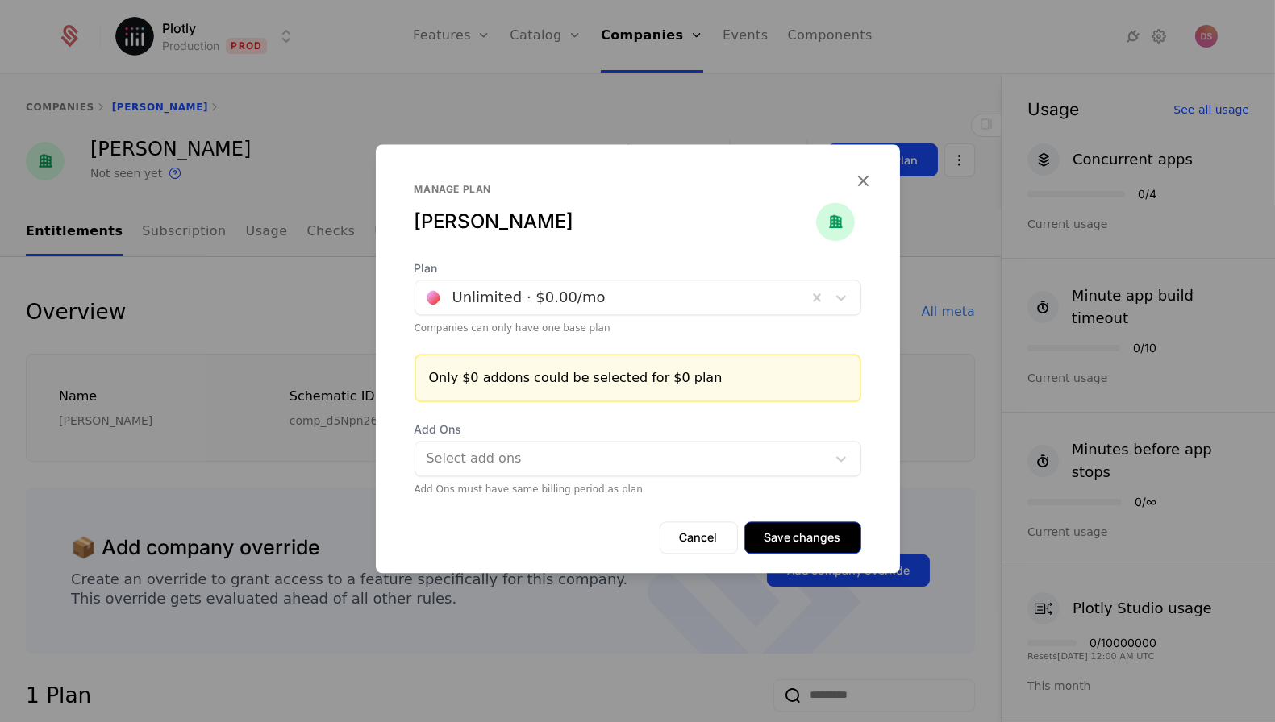
click at [789, 547] on button "Save changes" at bounding box center [802, 538] width 117 height 32
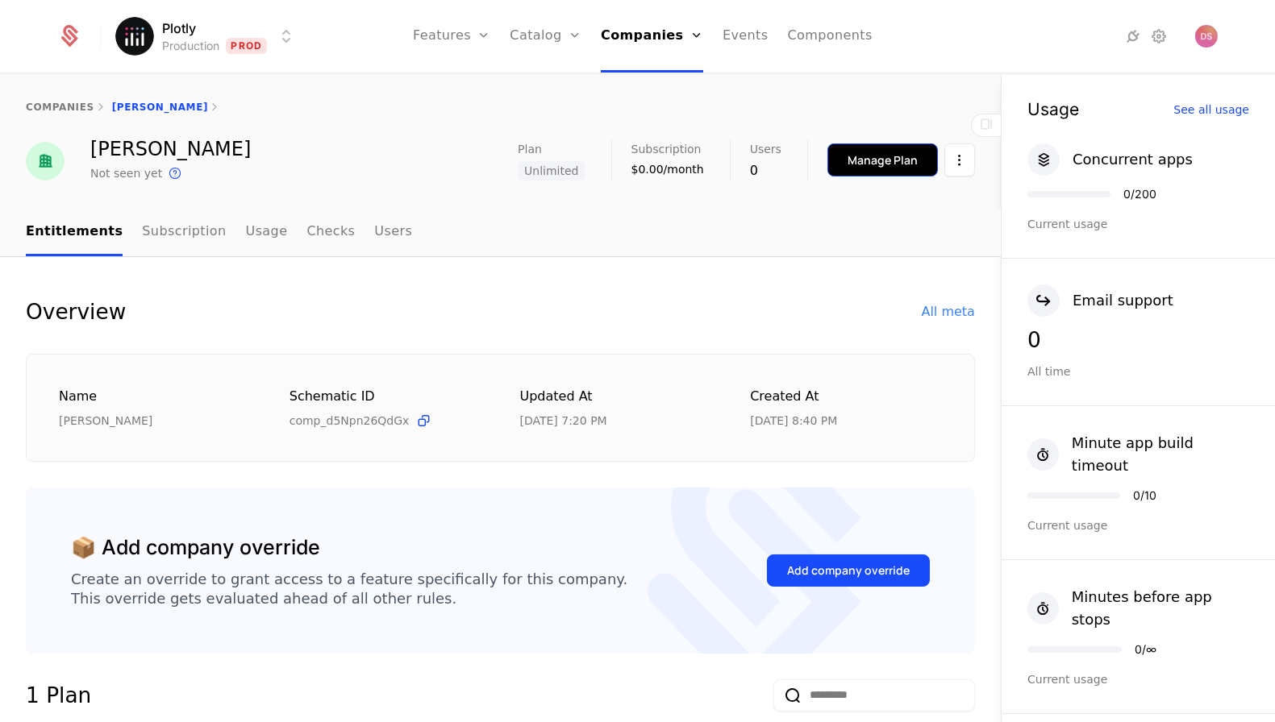
click at [876, 169] on button "Manage Plan" at bounding box center [882, 160] width 110 height 33
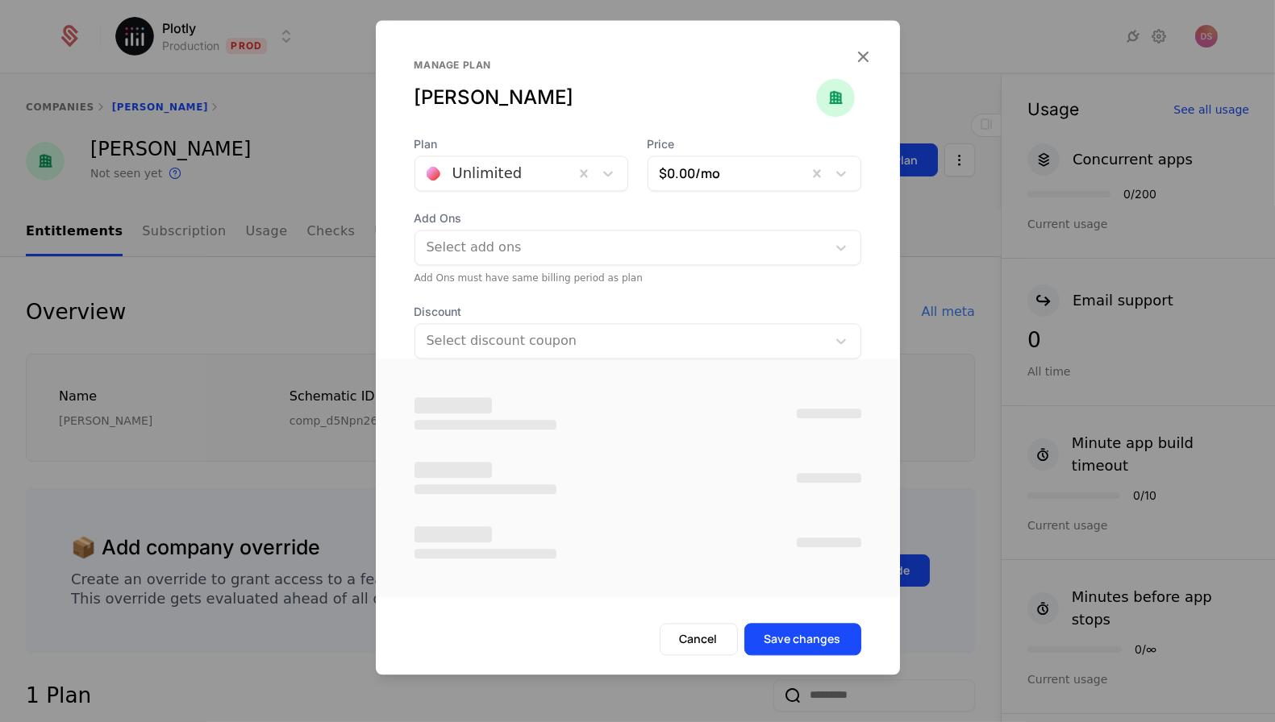
click at [976, 217] on div at bounding box center [637, 361] width 1275 height 722
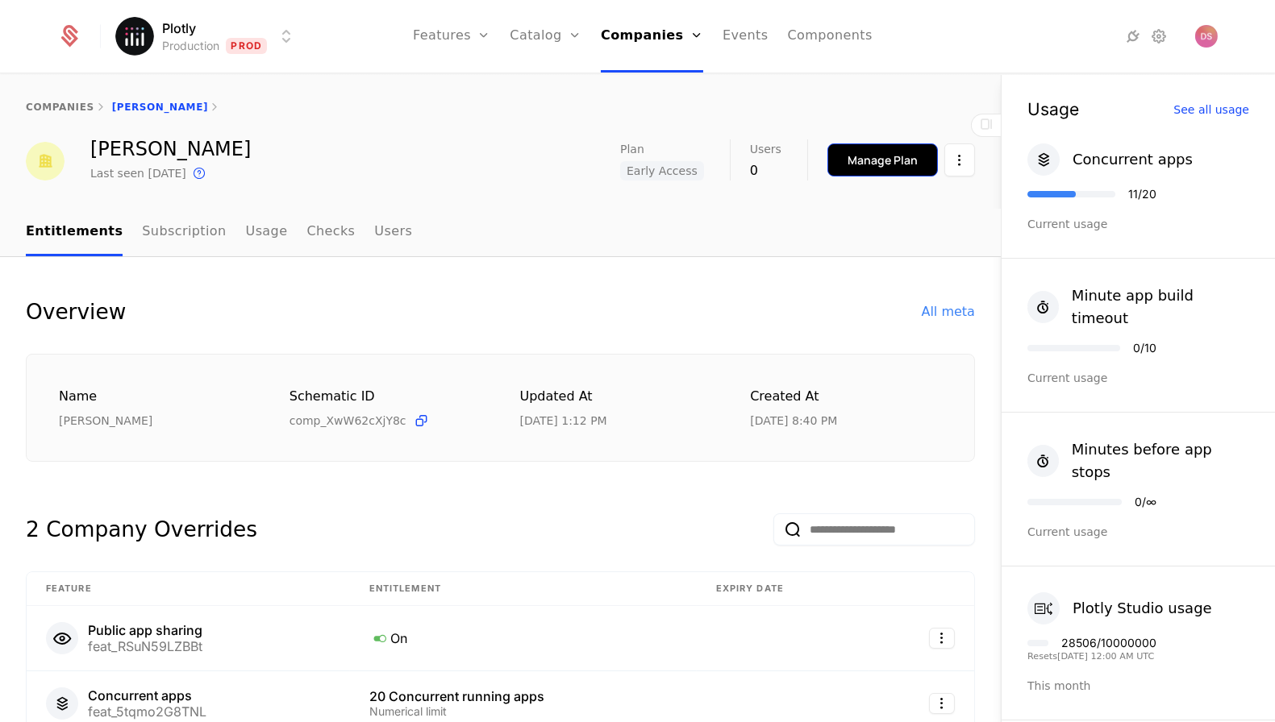
click at [852, 153] on div "Manage Plan" at bounding box center [882, 160] width 70 height 16
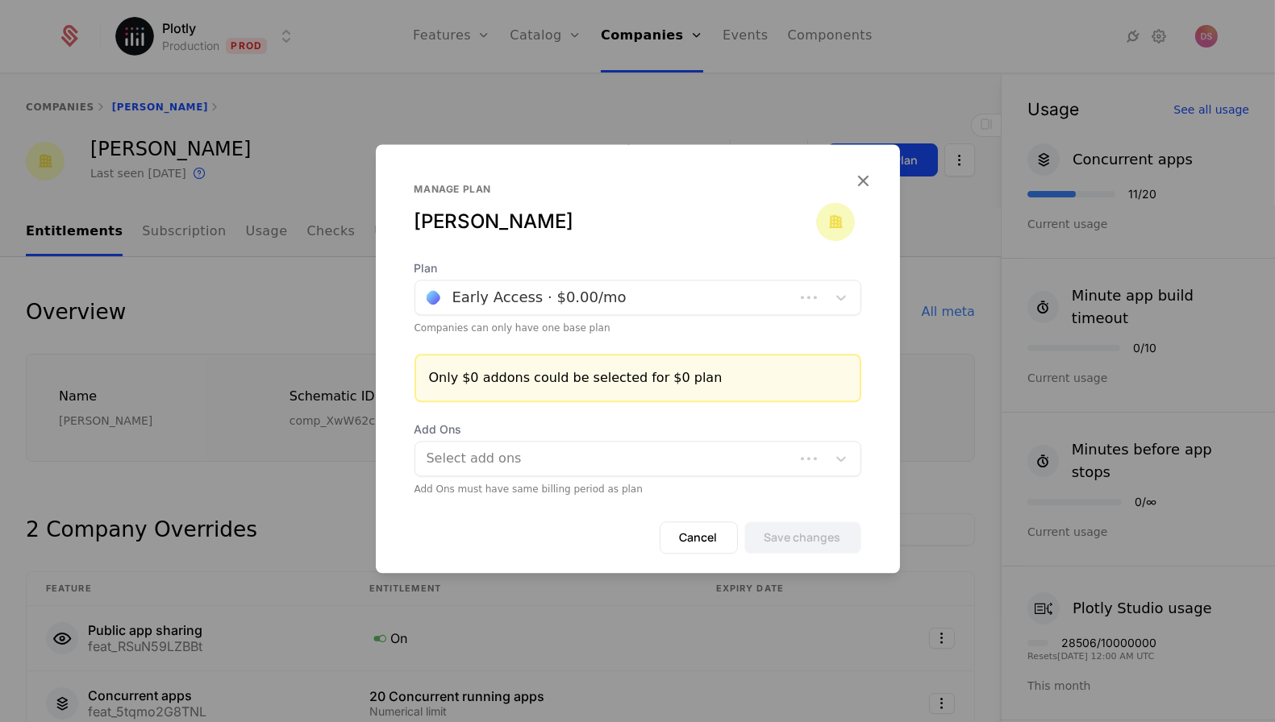
click at [539, 289] on div at bounding box center [605, 297] width 356 height 23
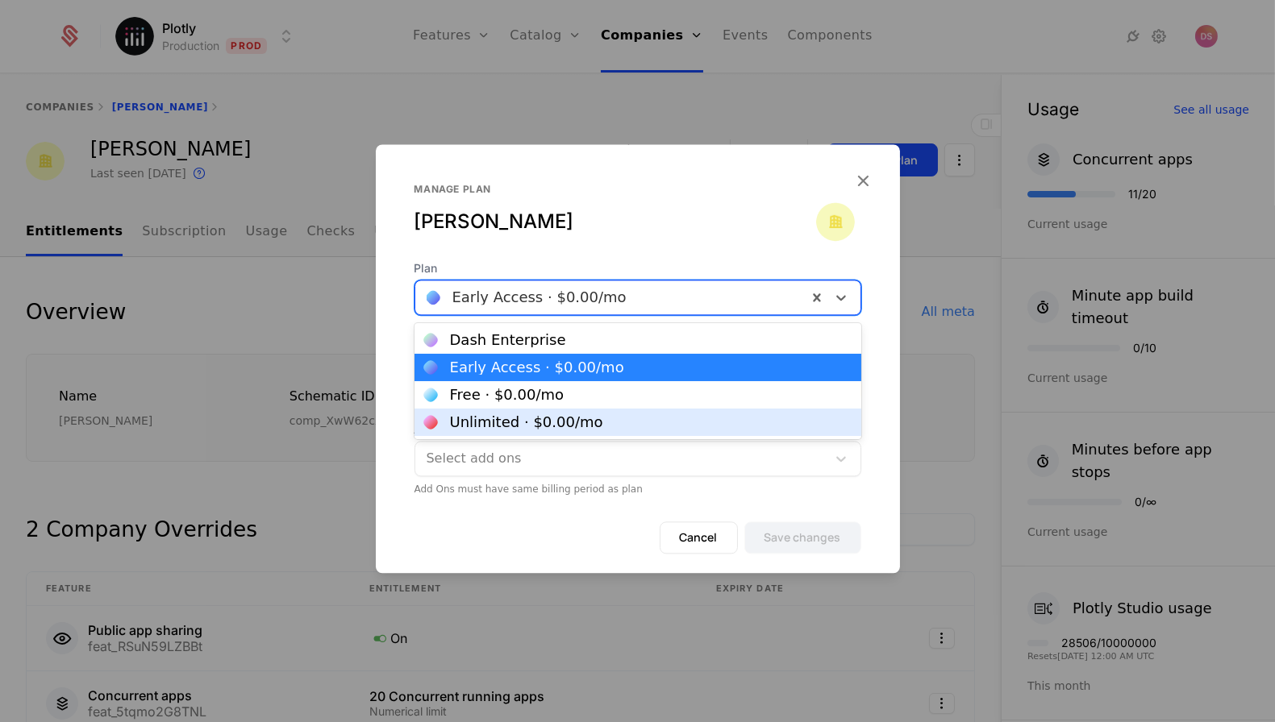
click at [523, 416] on div "Unlimited · $0.00 /mo" at bounding box center [526, 422] width 153 height 15
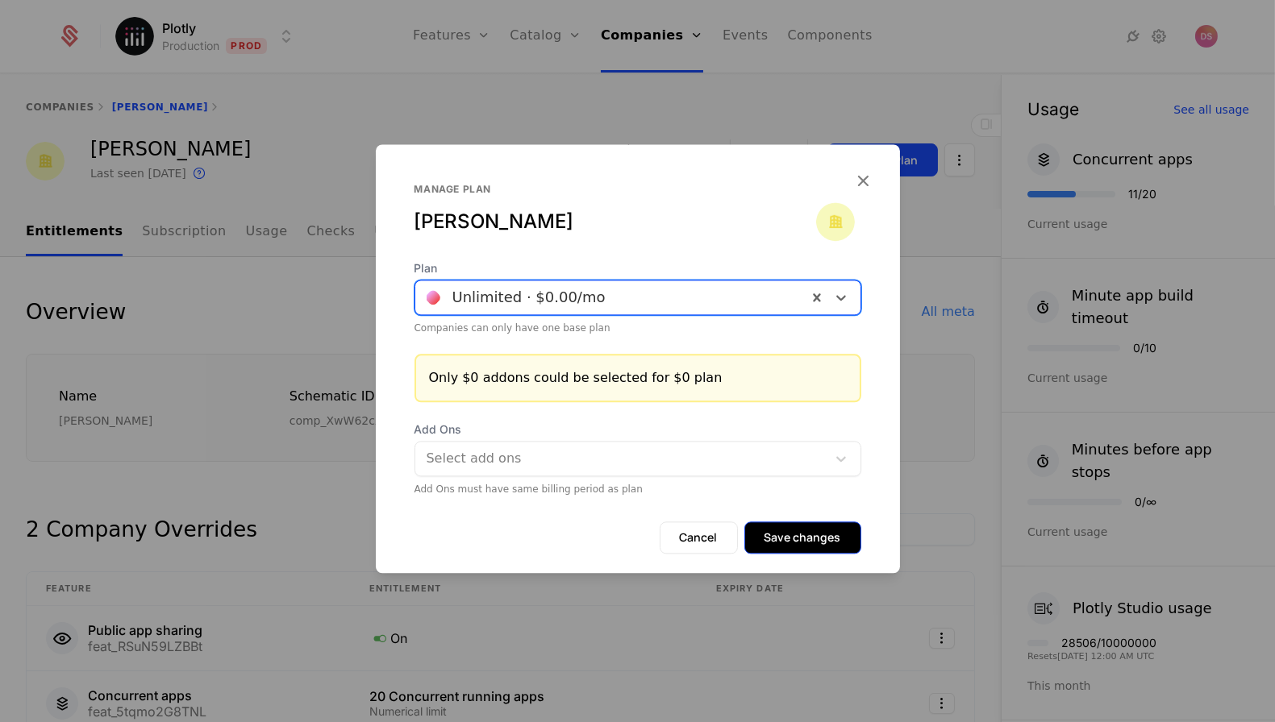
click at [781, 529] on button "Save changes" at bounding box center [802, 538] width 117 height 32
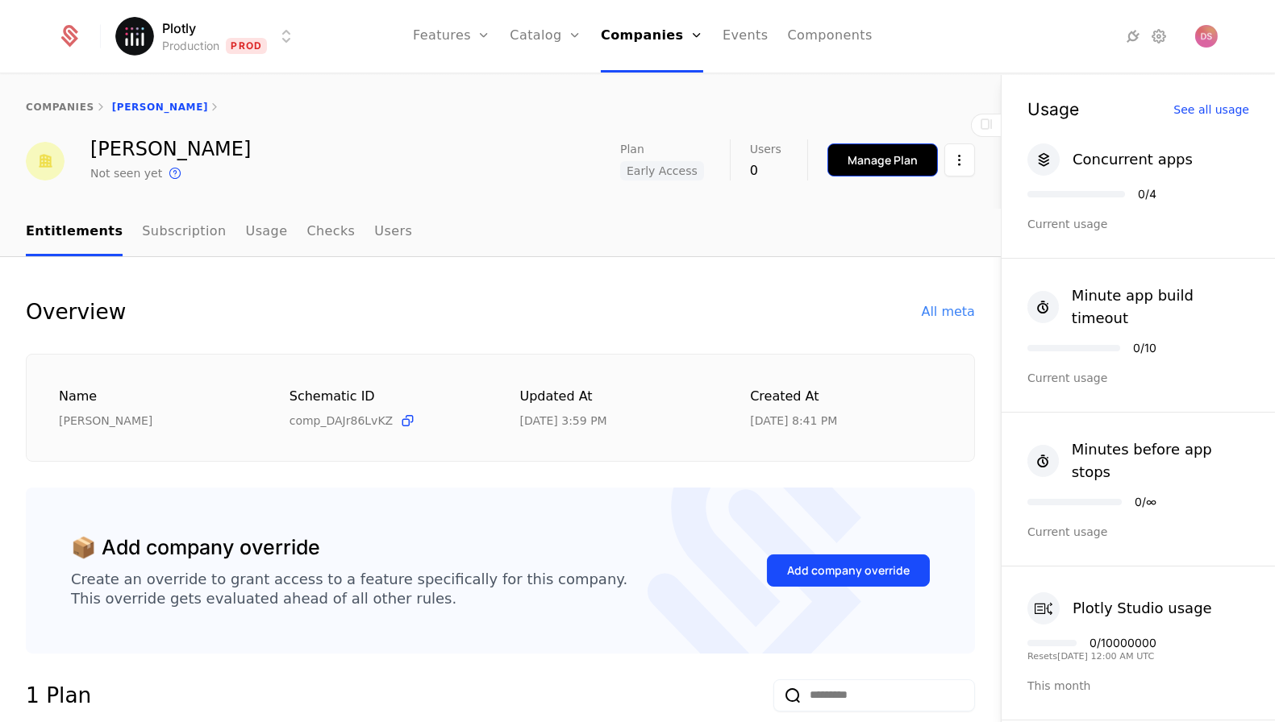
click at [879, 171] on button "Manage Plan" at bounding box center [882, 160] width 110 height 33
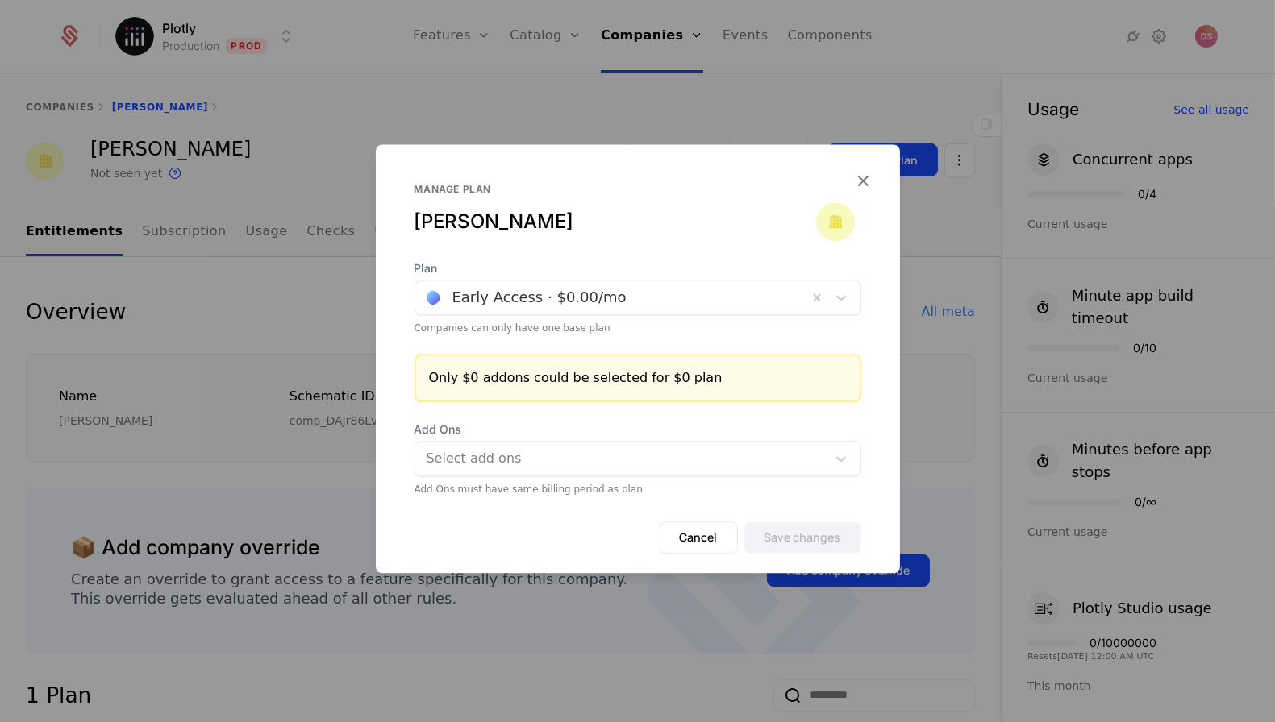
click at [600, 442] on div "Select add ons" at bounding box center [637, 458] width 447 height 35
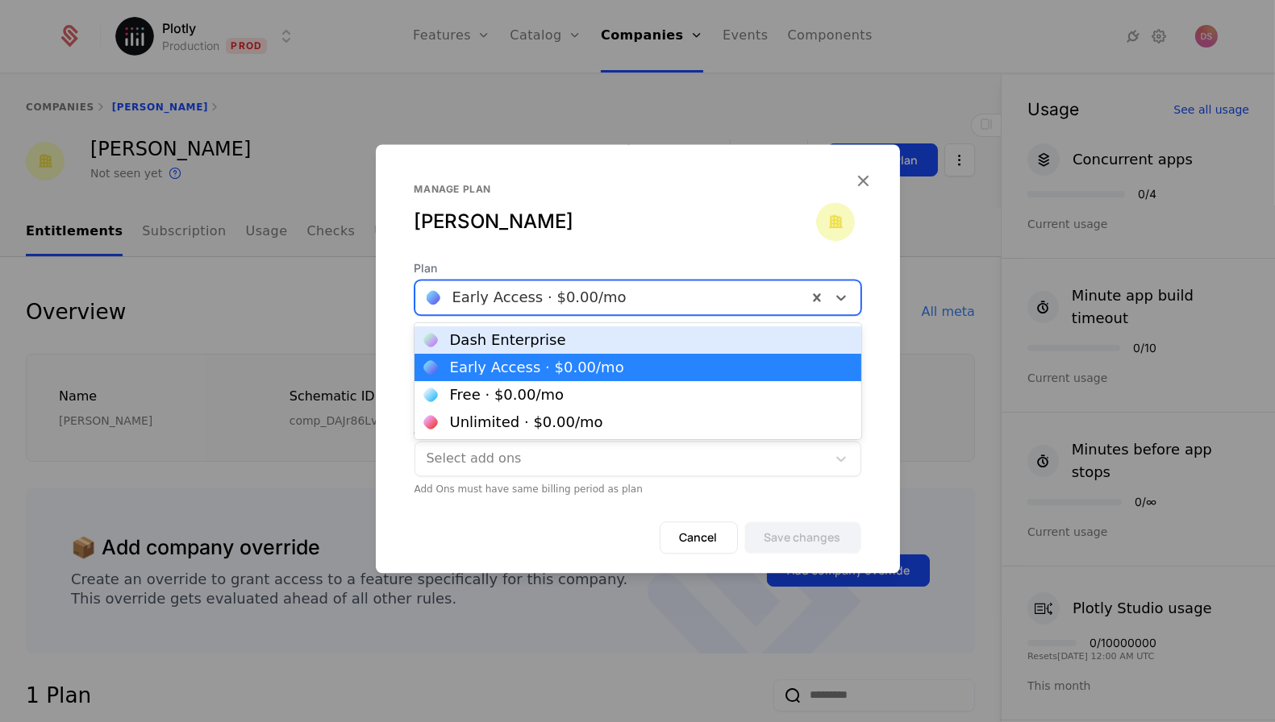
click at [585, 306] on div at bounding box center [611, 297] width 369 height 23
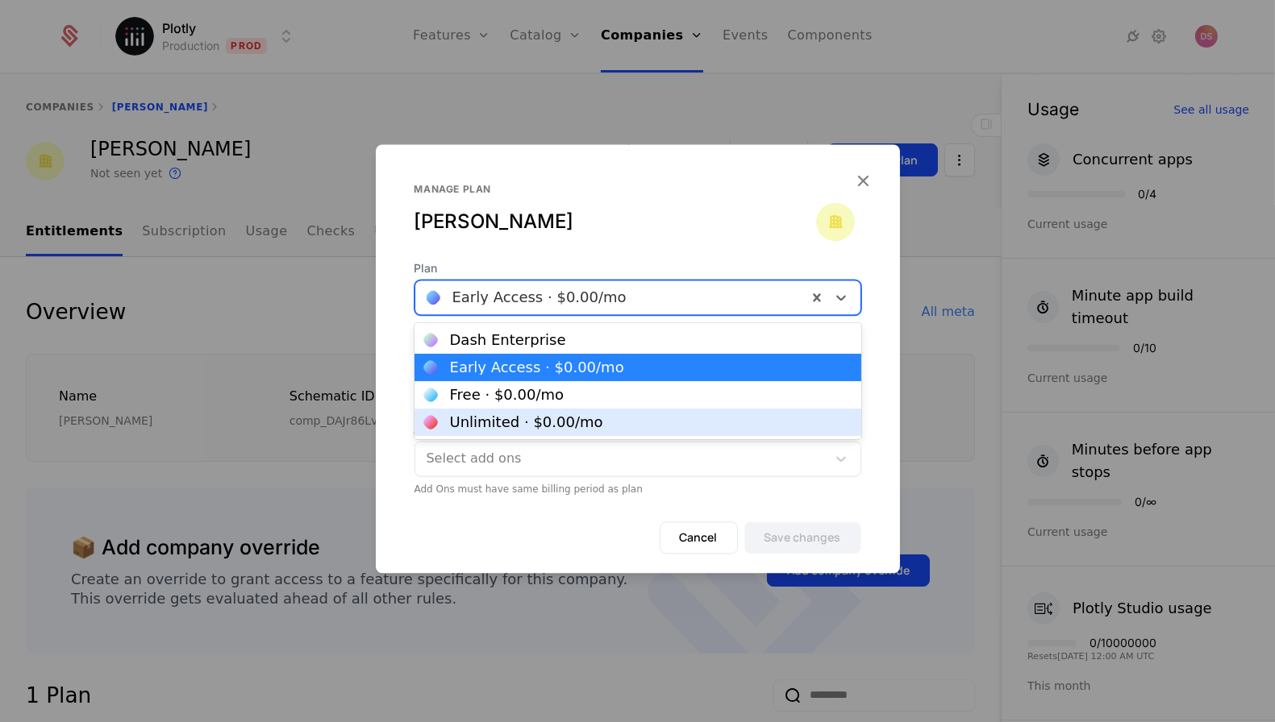
click at [555, 422] on div "Unlimited · $0.00 /mo" at bounding box center [526, 422] width 153 height 15
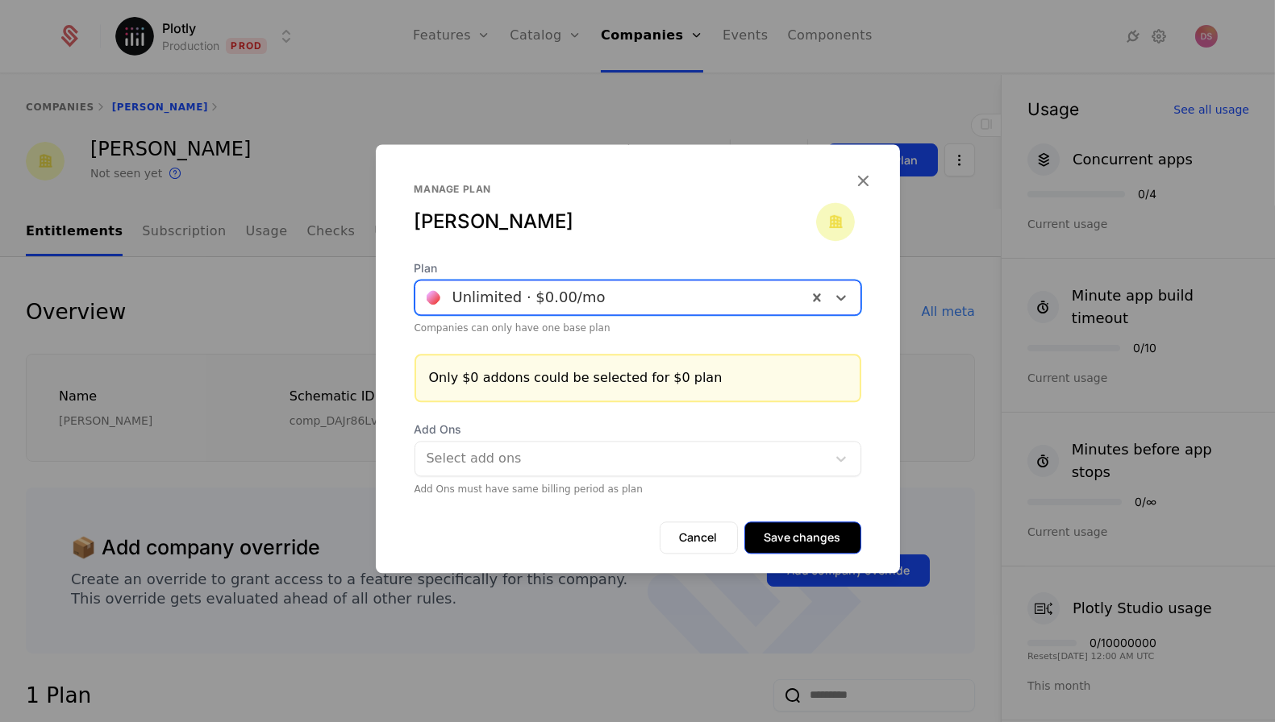
click at [826, 535] on button "Save changes" at bounding box center [802, 538] width 117 height 32
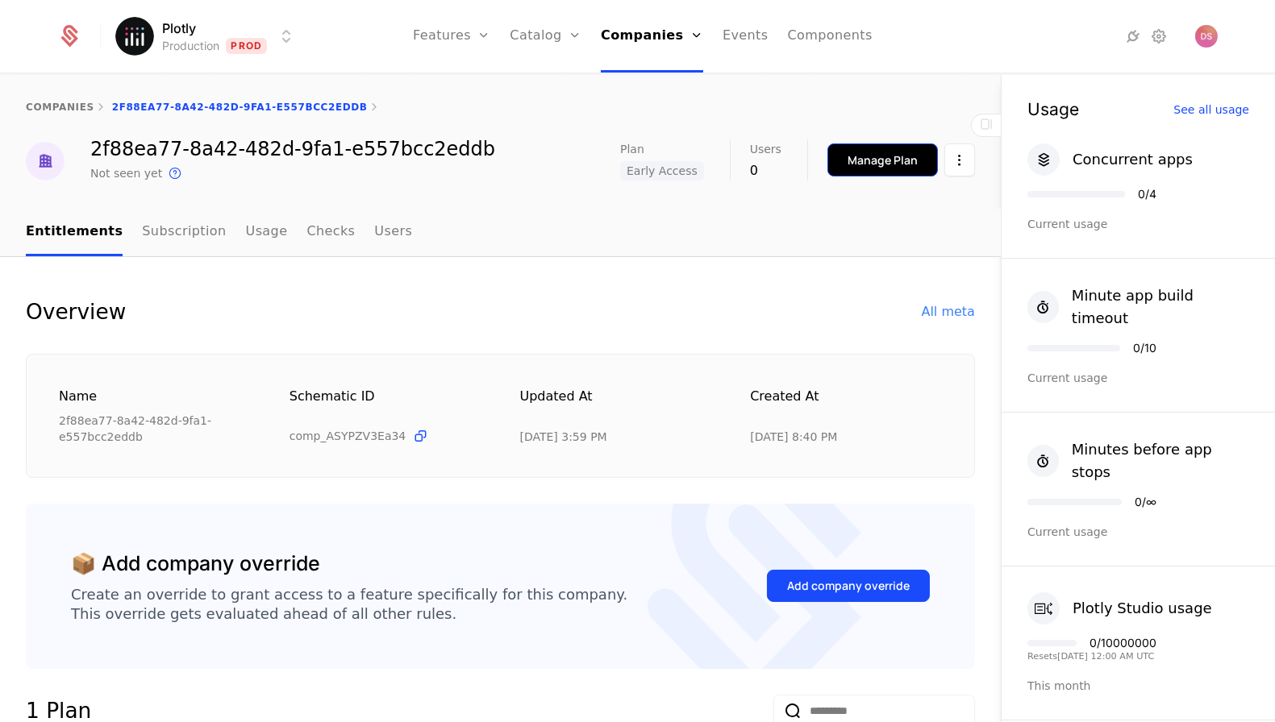
click at [916, 157] on div "Manage Plan" at bounding box center [882, 160] width 70 height 16
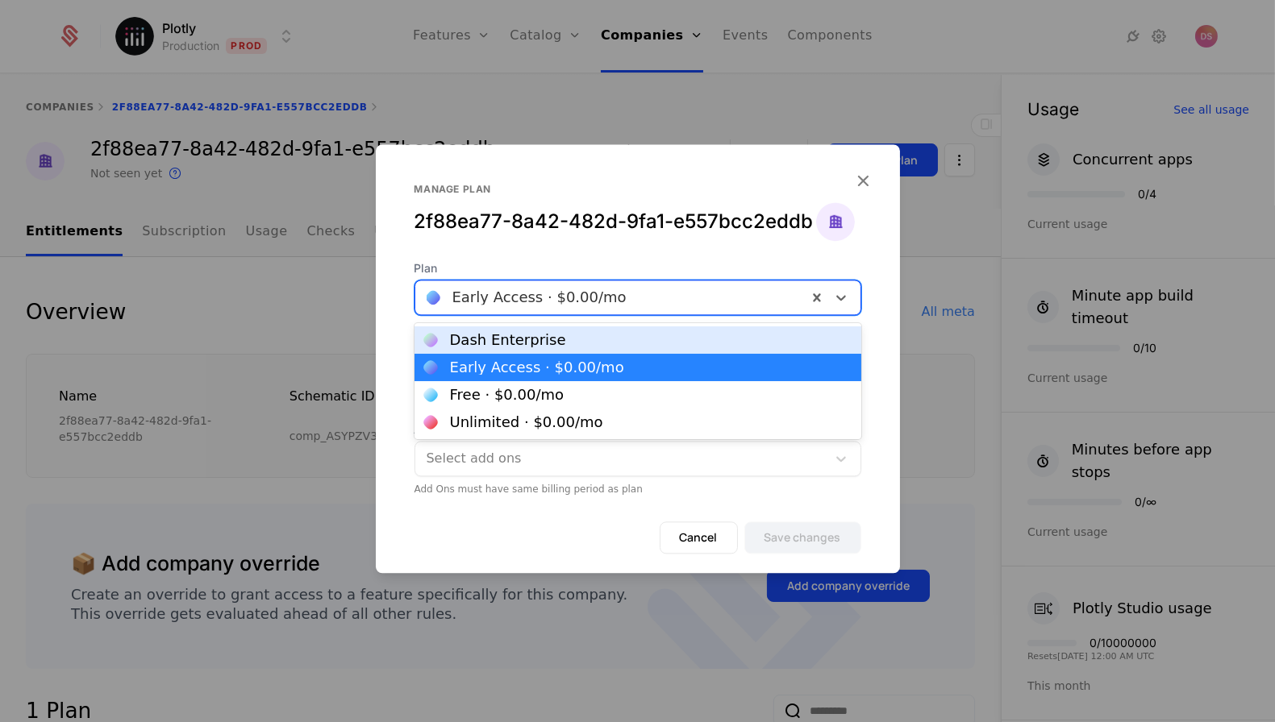
click at [688, 314] on div "Early Access · $0.00 /mo" at bounding box center [637, 297] width 447 height 35
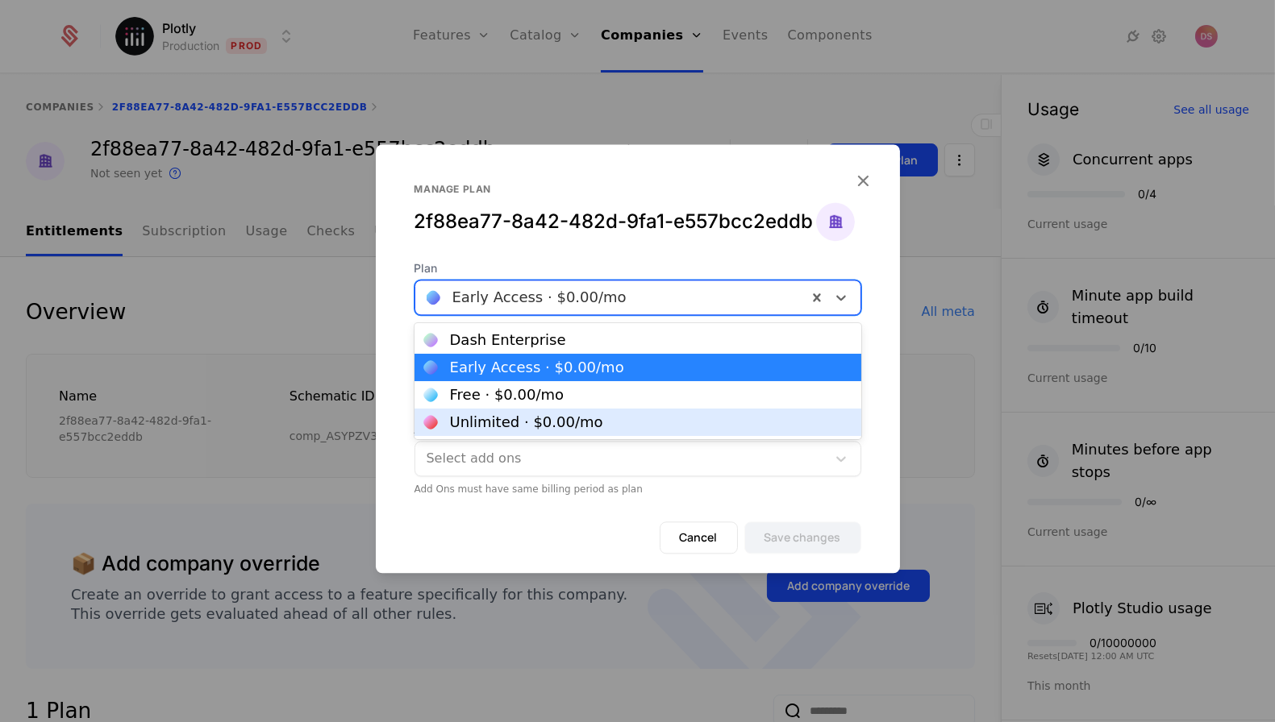
click at [578, 427] on div "Unlimited · $0.00 /mo" at bounding box center [526, 422] width 153 height 15
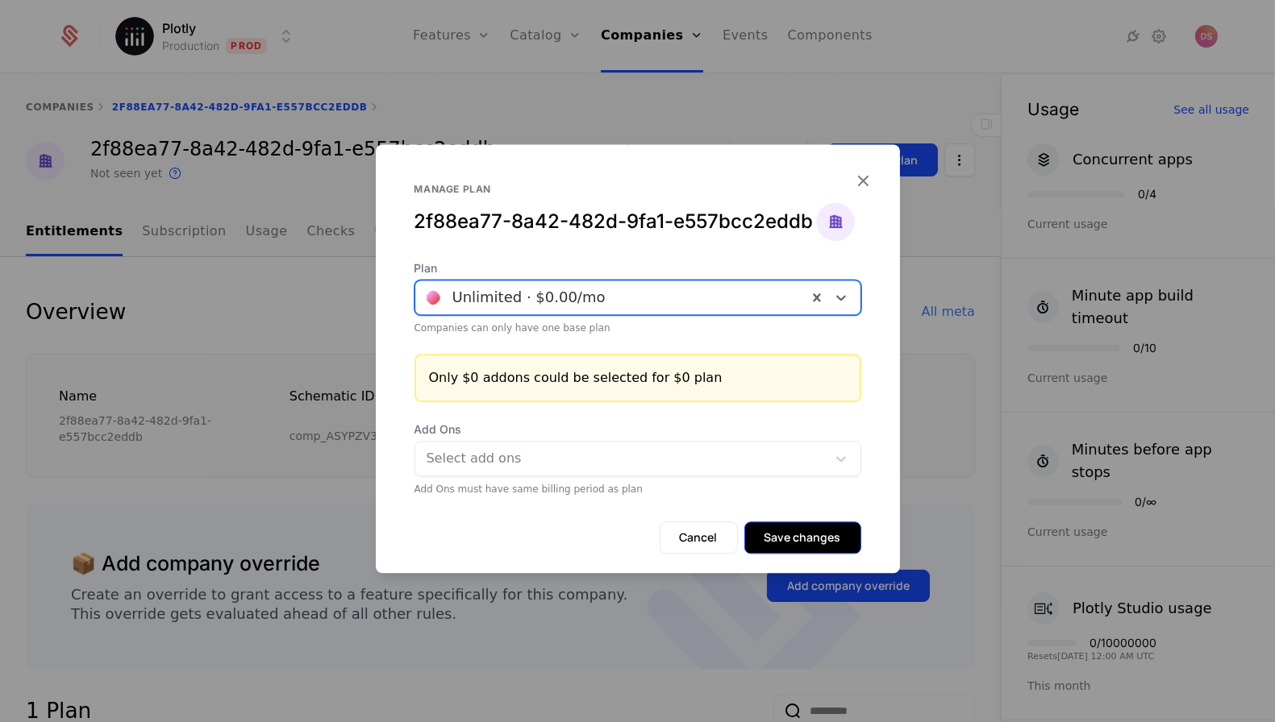
click at [780, 536] on button "Save changes" at bounding box center [802, 538] width 117 height 32
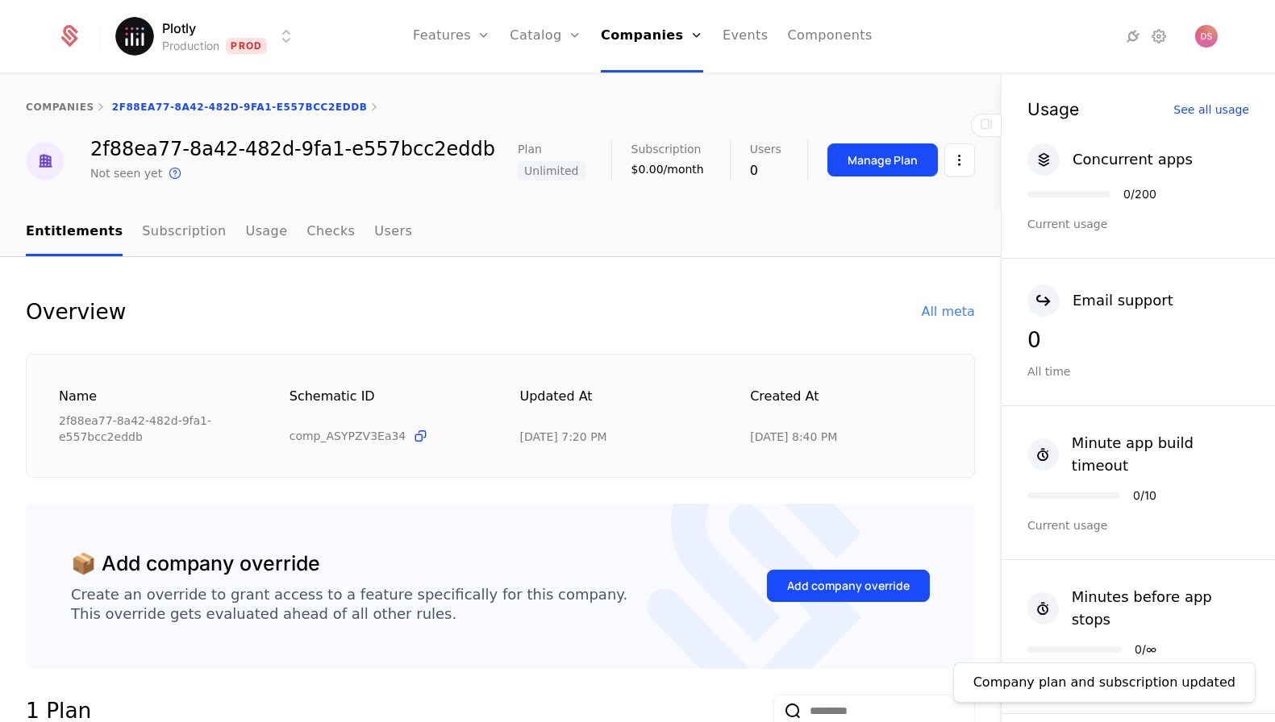
click at [768, 242] on nav "Entitlements Subscription Usage Checks Users" at bounding box center [500, 233] width 949 height 48
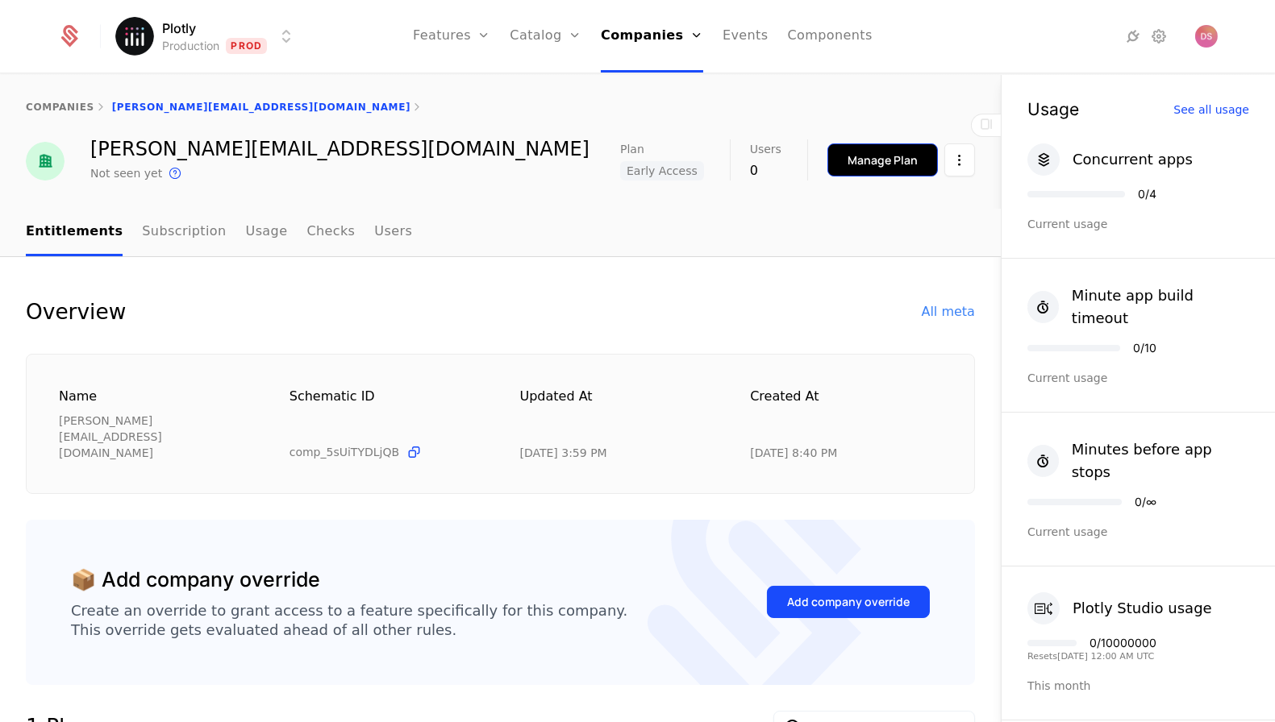
click at [886, 157] on div "Manage Plan" at bounding box center [882, 160] width 70 height 16
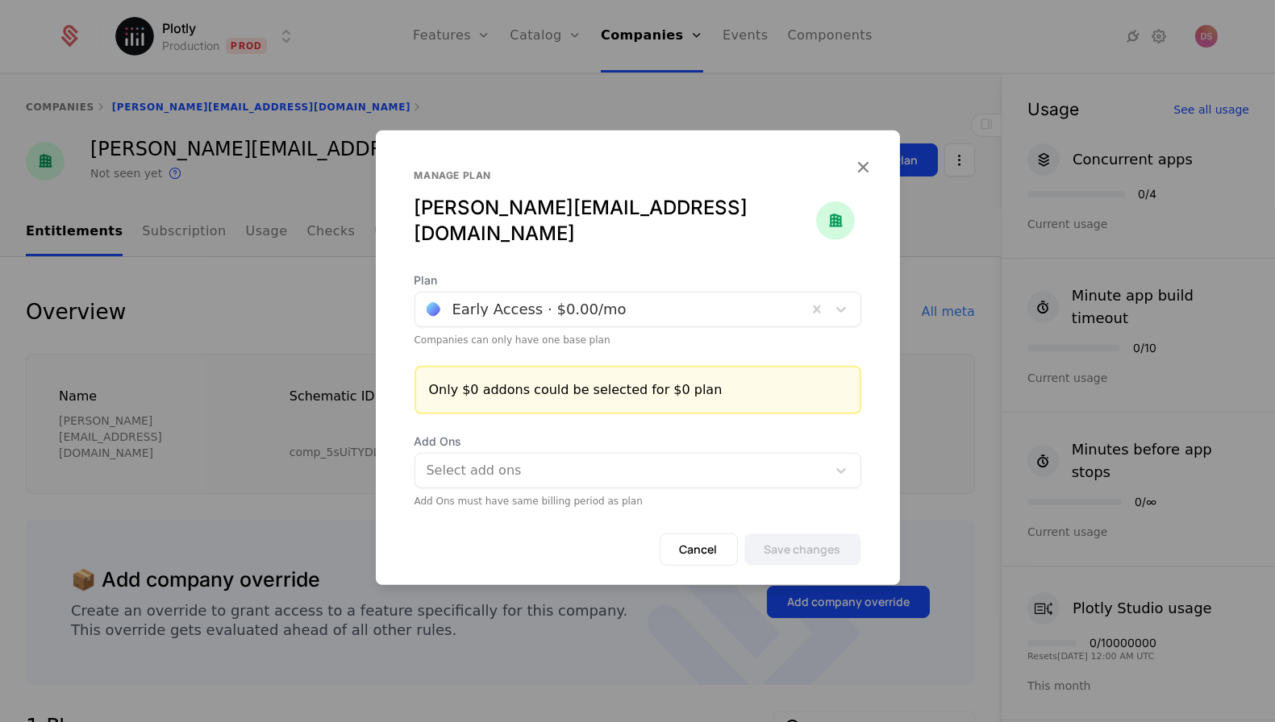
click at [548, 311] on div "Early Access · $0.00 /mo" at bounding box center [611, 309] width 392 height 29
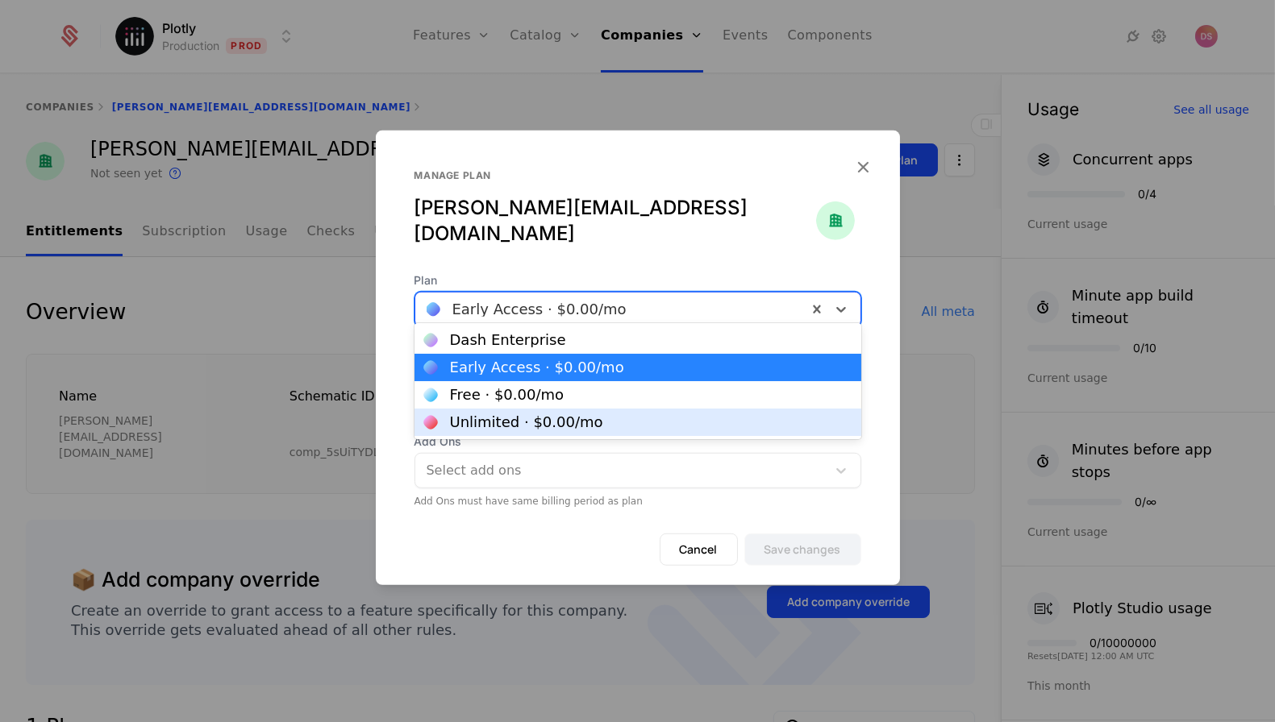
click at [528, 419] on div "Unlimited · $0.00 /mo" at bounding box center [526, 422] width 153 height 15
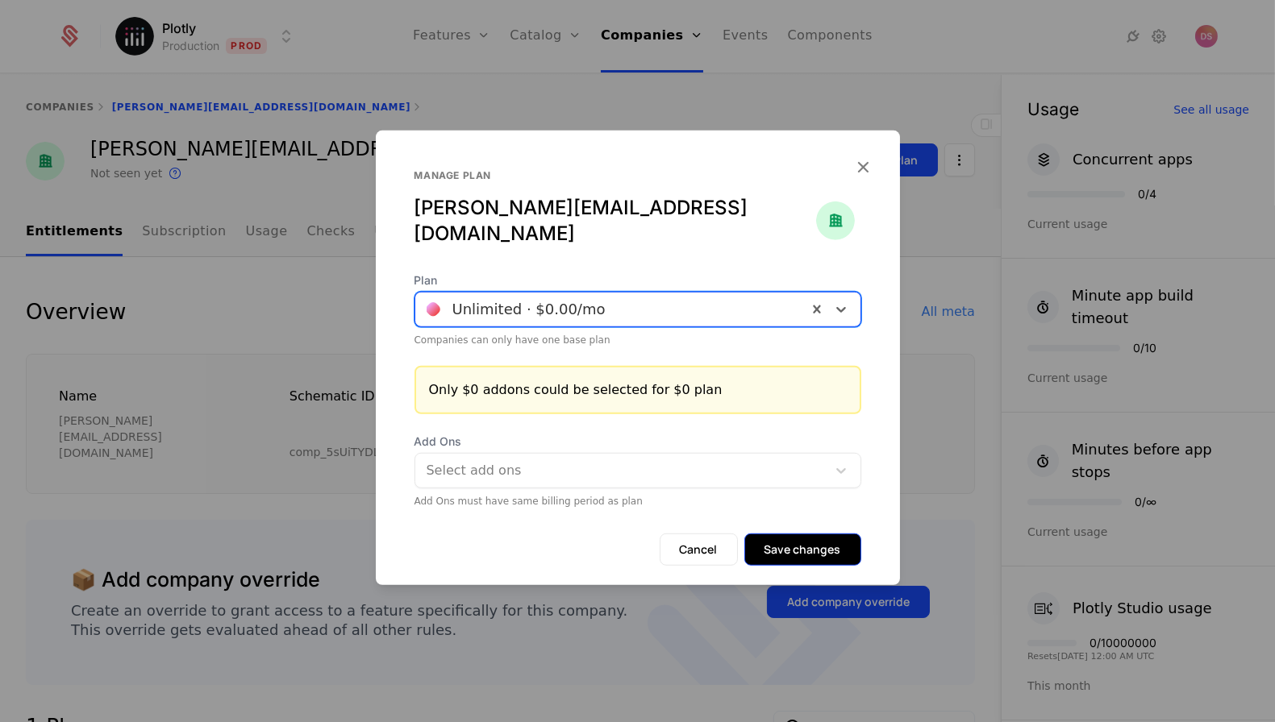
click at [801, 537] on button "Save changes" at bounding box center [802, 550] width 117 height 32
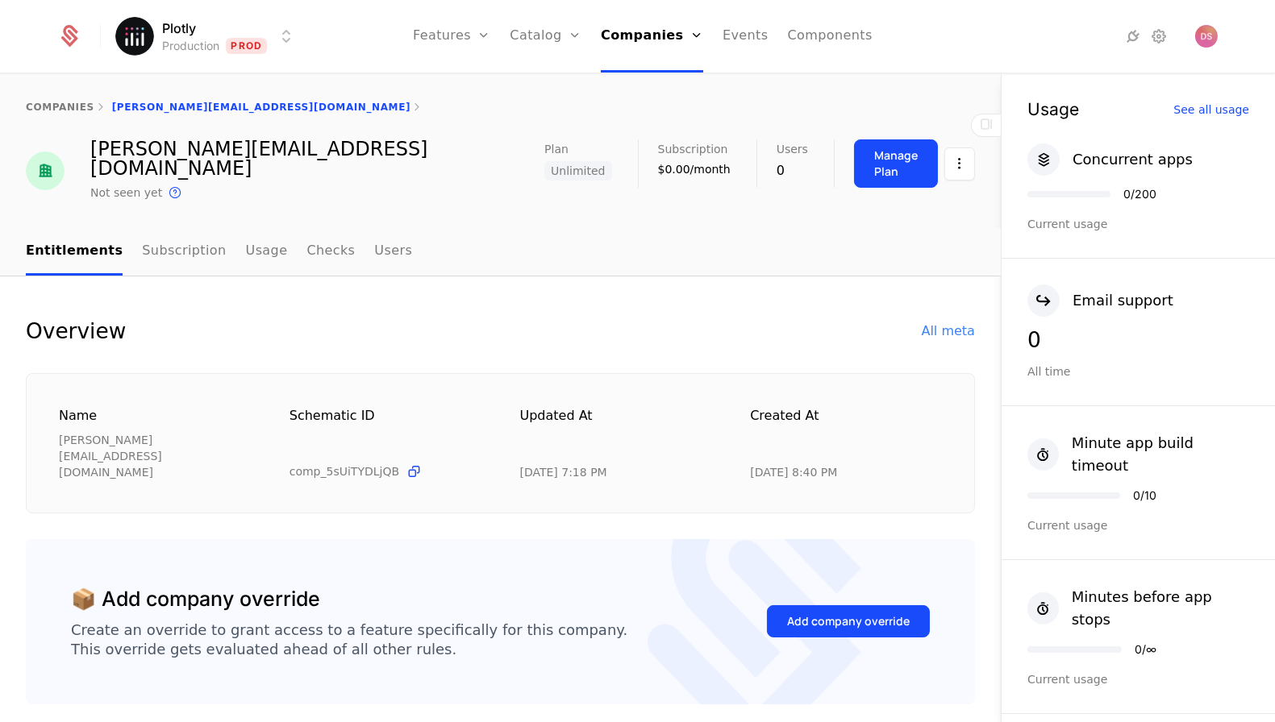
click at [698, 243] on nav "Entitlements Subscription Usage Checks Users" at bounding box center [500, 252] width 949 height 48
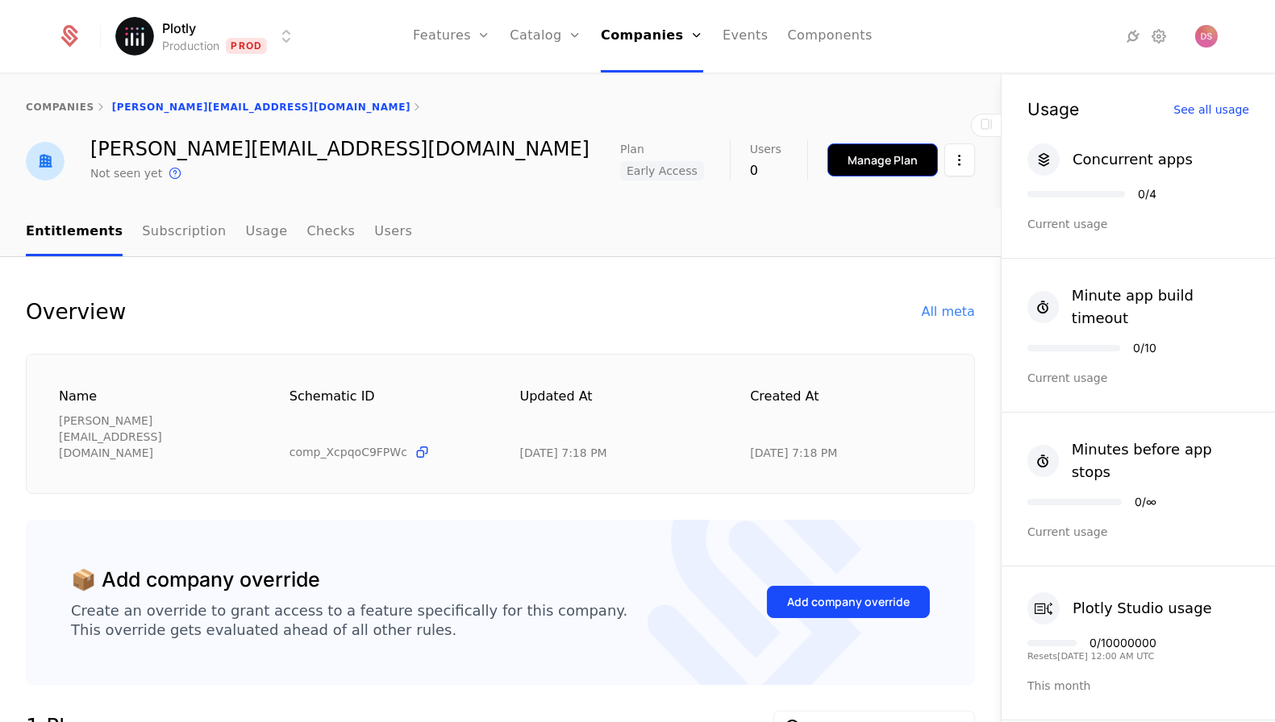
click at [870, 150] on button "Manage Plan" at bounding box center [882, 160] width 110 height 33
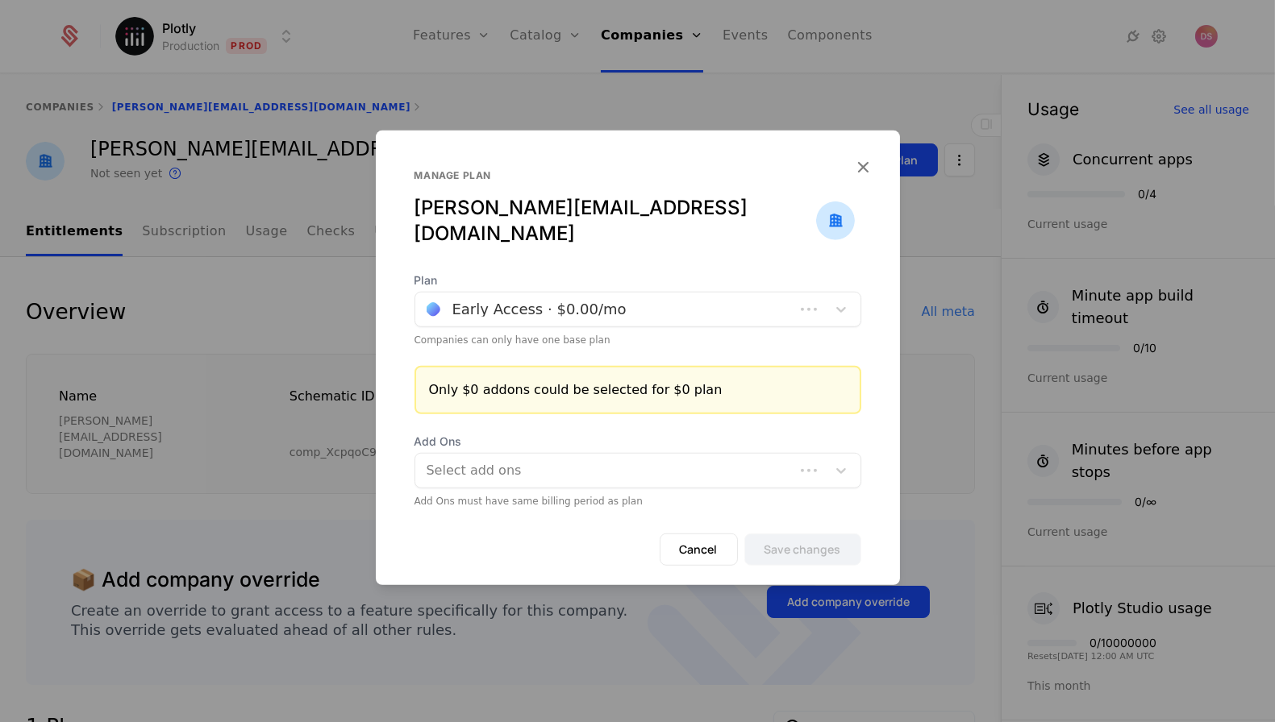
click at [544, 298] on div at bounding box center [605, 309] width 356 height 23
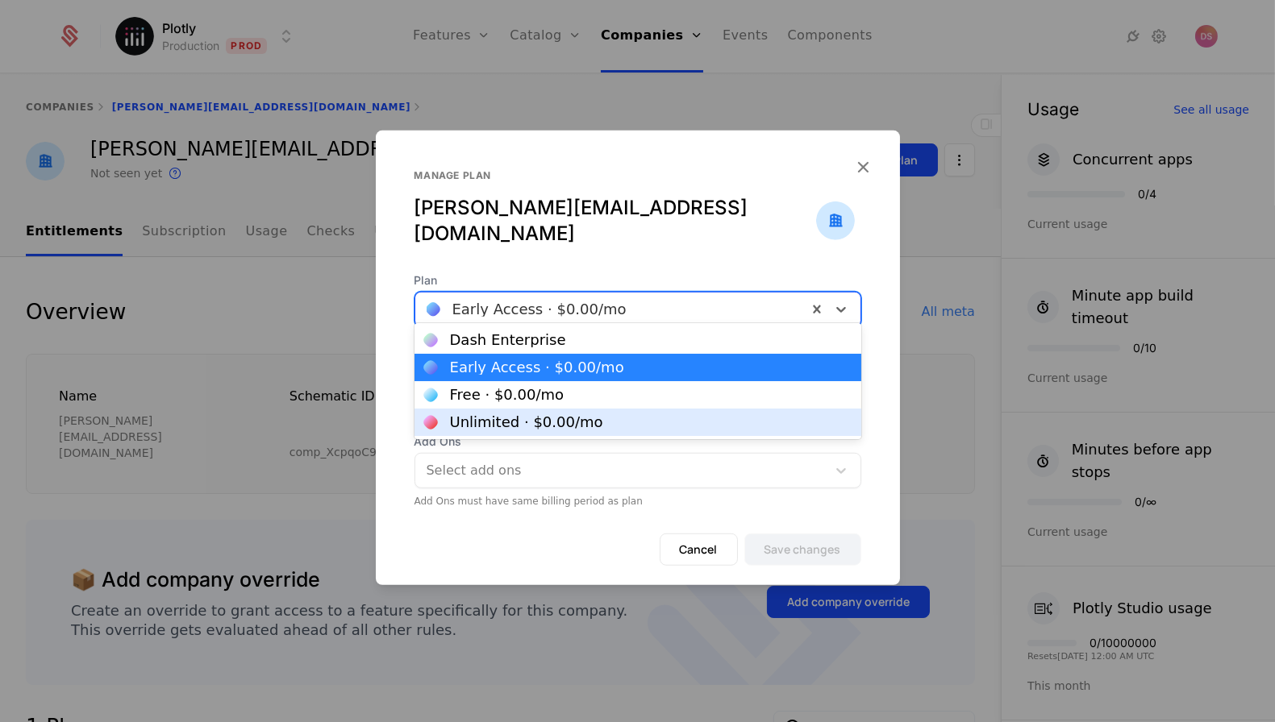
click at [505, 414] on div "Unlimited · $0.00 /mo" at bounding box center [637, 422] width 447 height 27
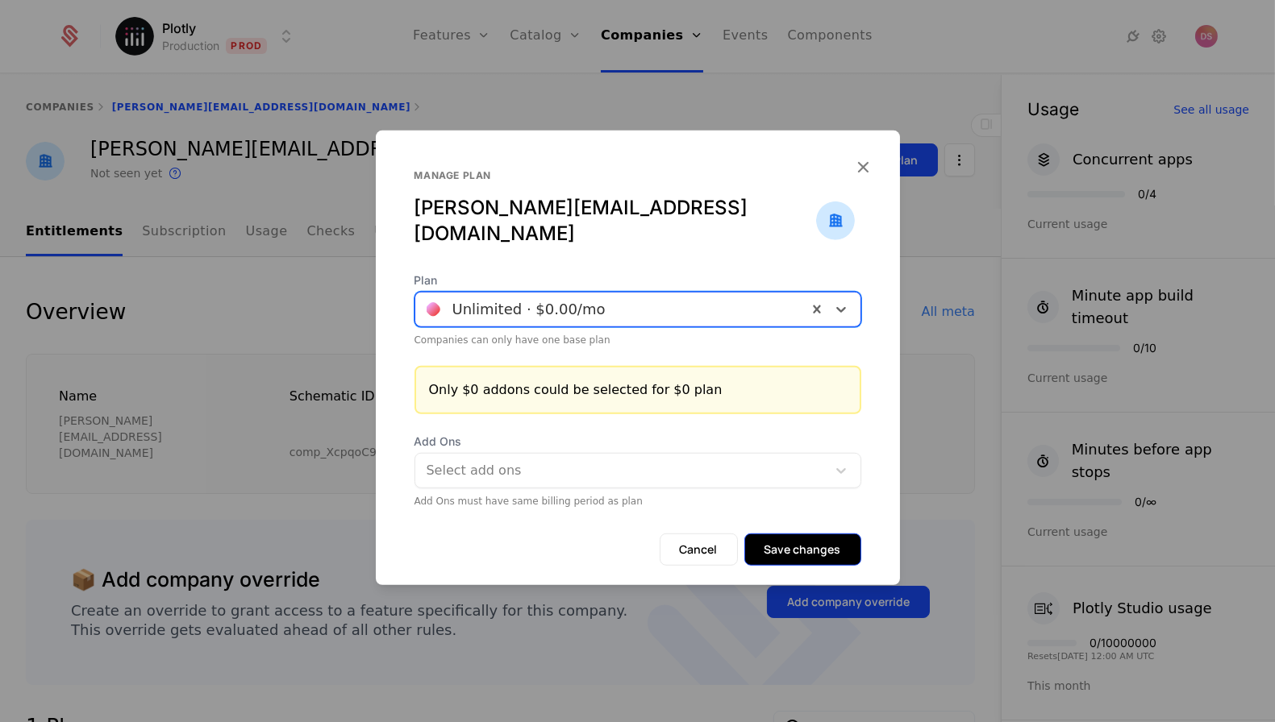
click at [791, 537] on button "Save changes" at bounding box center [802, 550] width 117 height 32
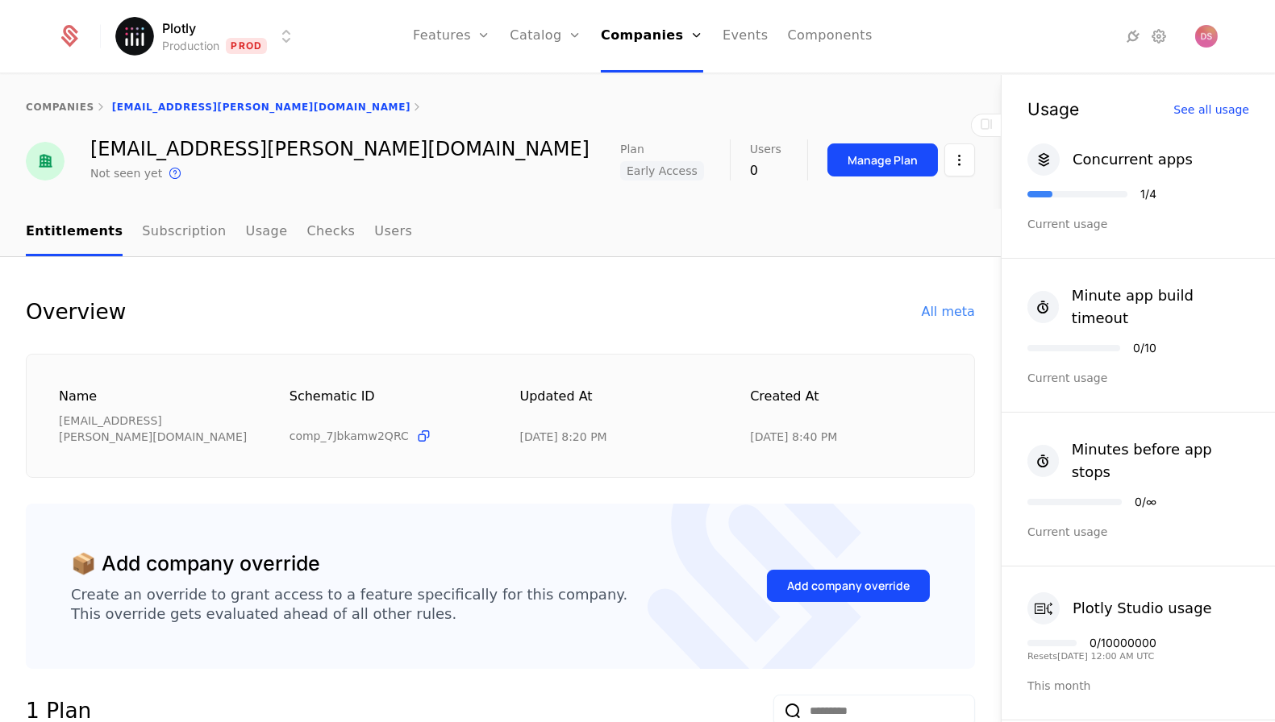
click at [868, 186] on div "companies [EMAIL_ADDRESS][PERSON_NAME][DOMAIN_NAME] [DOMAIN_NAME][EMAIL_ADDRESS…" at bounding box center [500, 142] width 1001 height 134
click at [868, 169] on button "Manage Plan" at bounding box center [882, 160] width 110 height 33
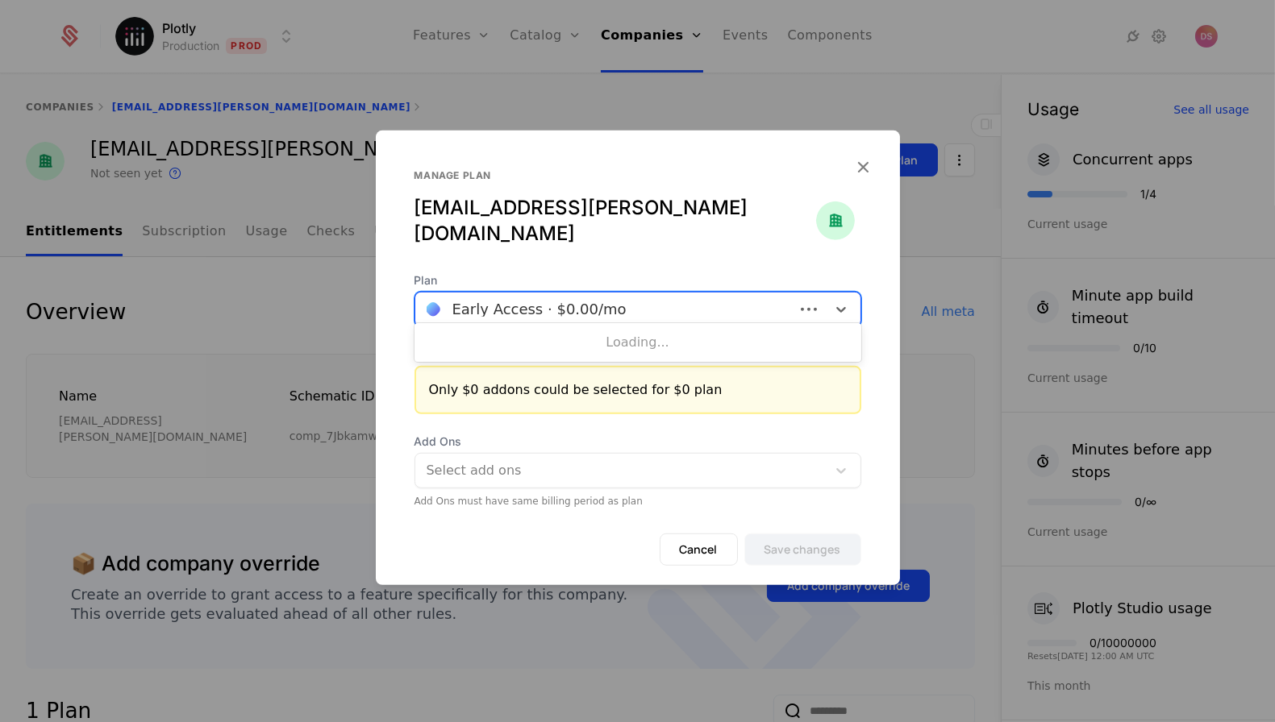
click at [651, 301] on div at bounding box center [605, 309] width 356 height 23
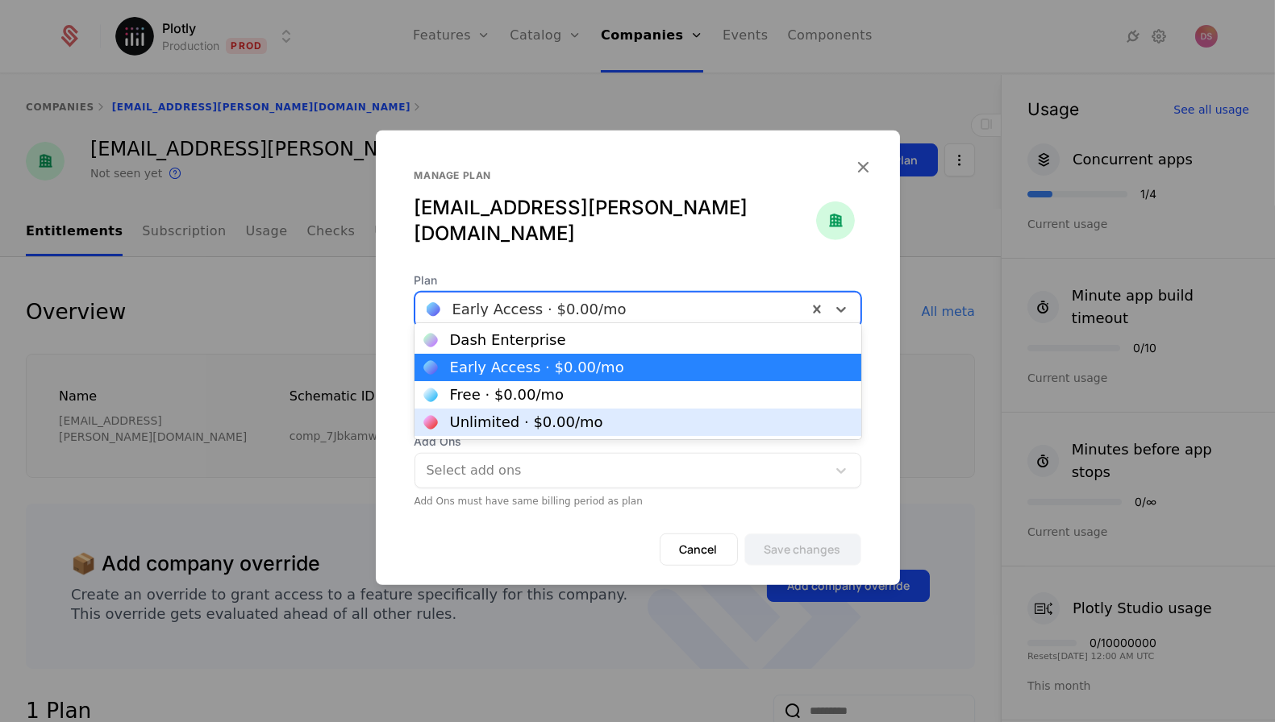
click at [580, 423] on div "Unlimited · $0.00 /mo" at bounding box center [526, 422] width 153 height 15
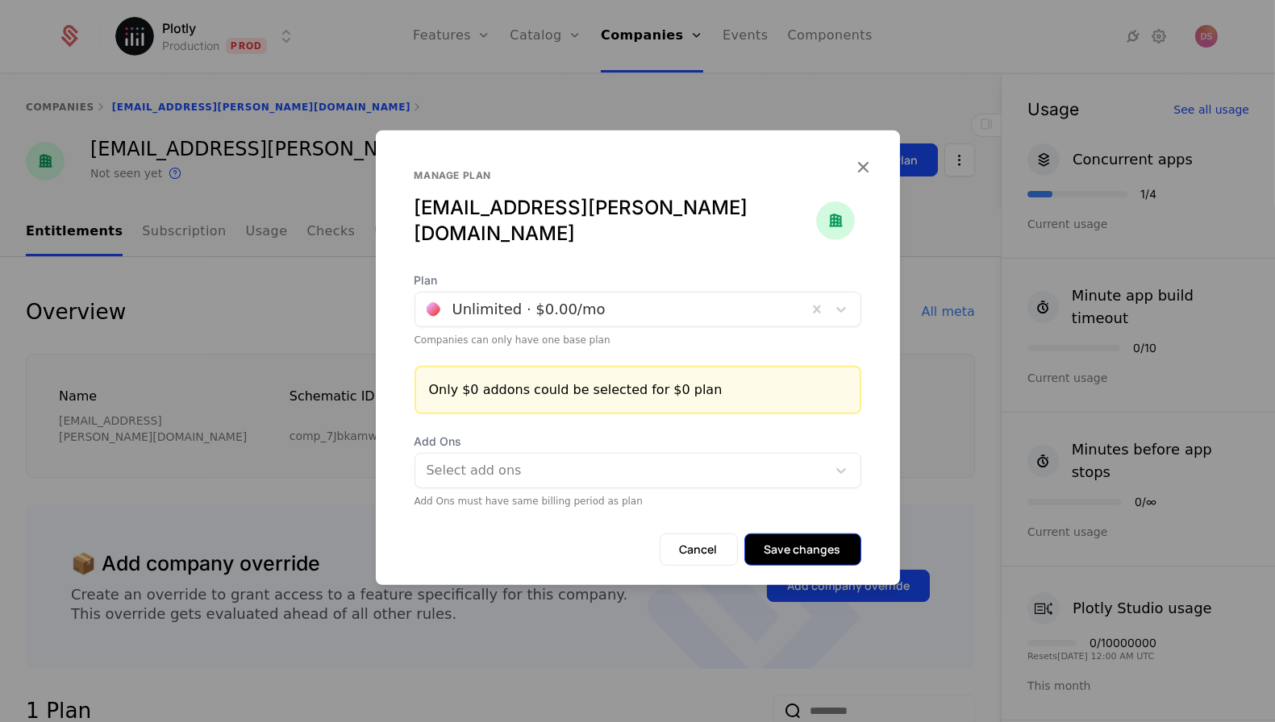
click at [805, 549] on button "Save changes" at bounding box center [802, 550] width 117 height 32
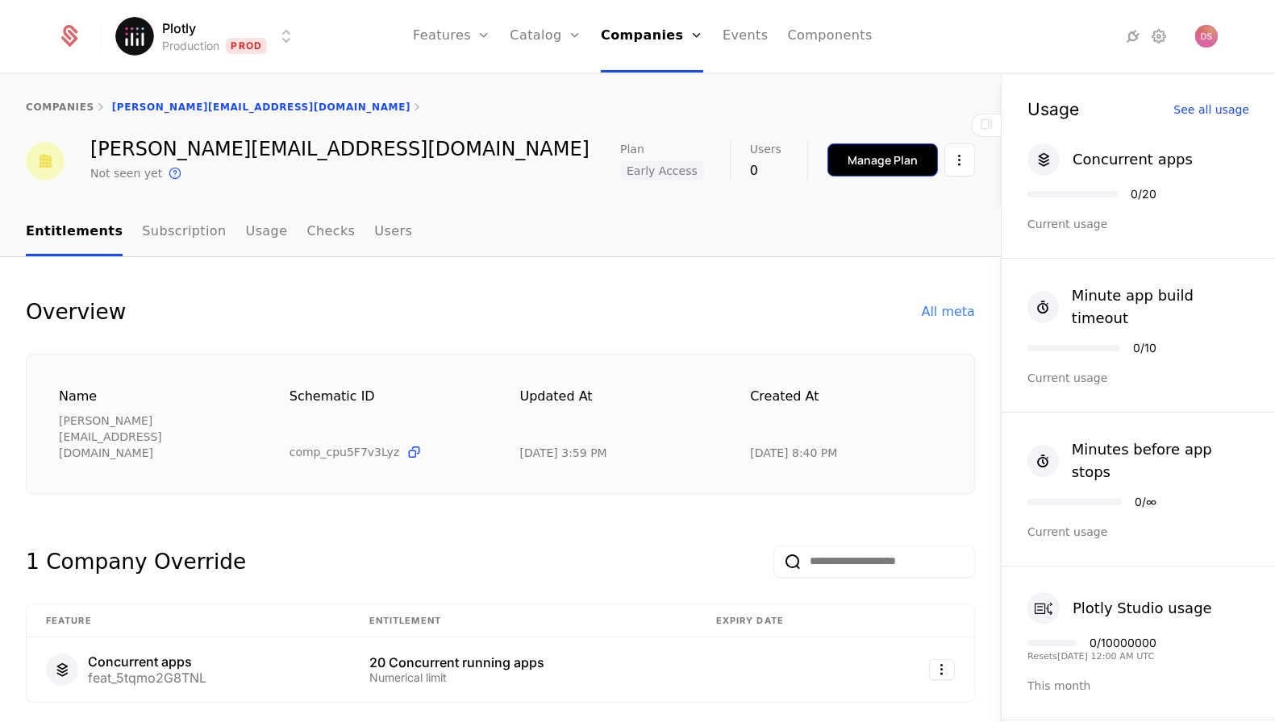
click at [869, 156] on div "Manage Plan" at bounding box center [882, 160] width 70 height 16
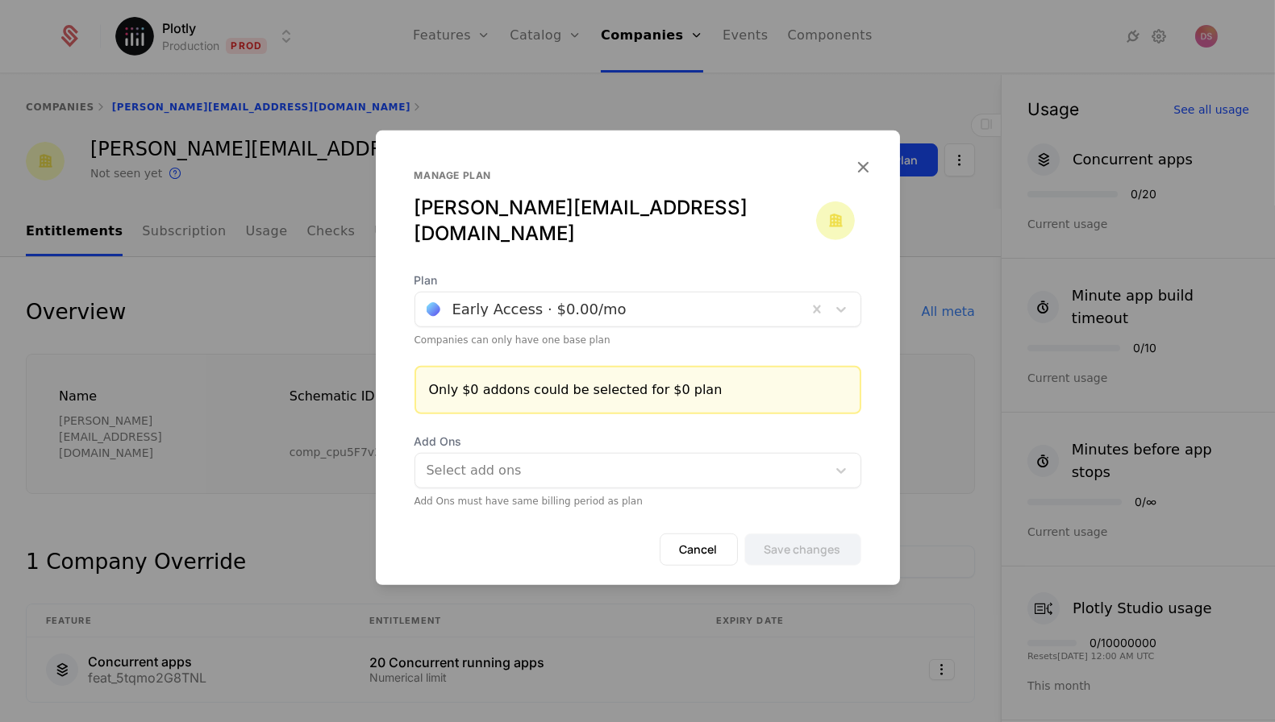
click at [630, 298] on div at bounding box center [611, 309] width 369 height 23
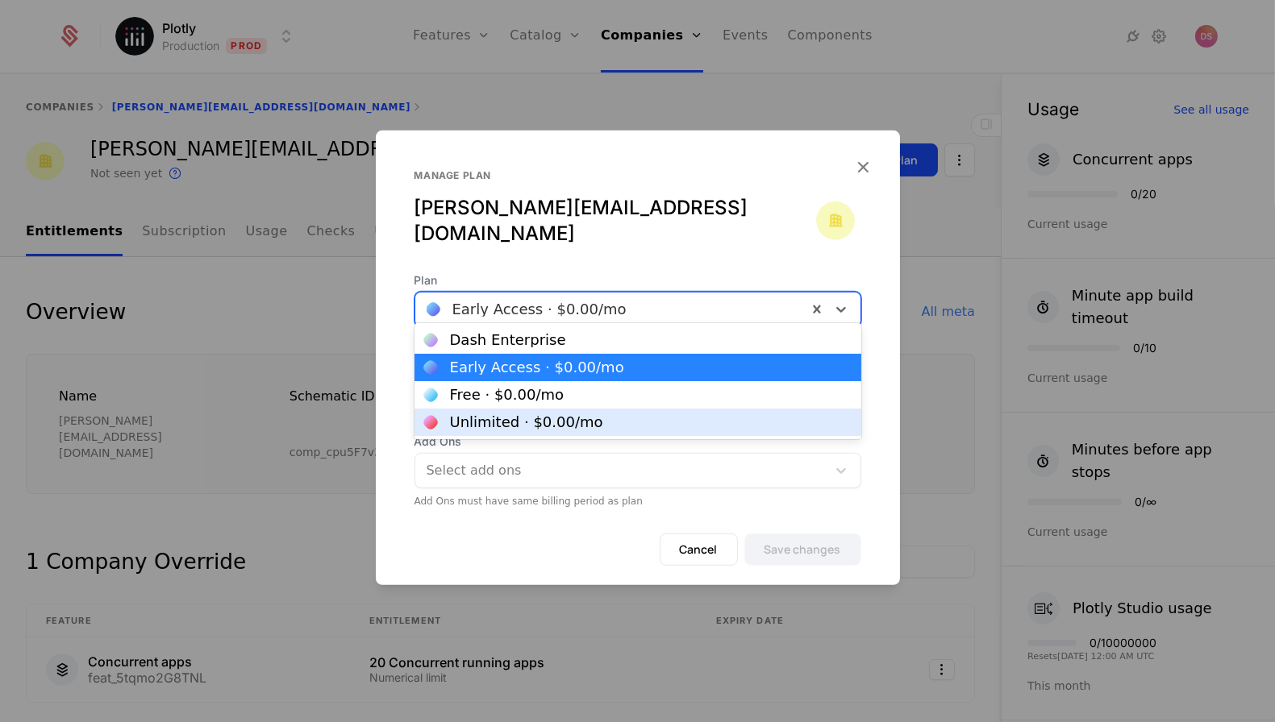
click at [502, 421] on div "Unlimited · $0.00 /mo" at bounding box center [526, 422] width 153 height 15
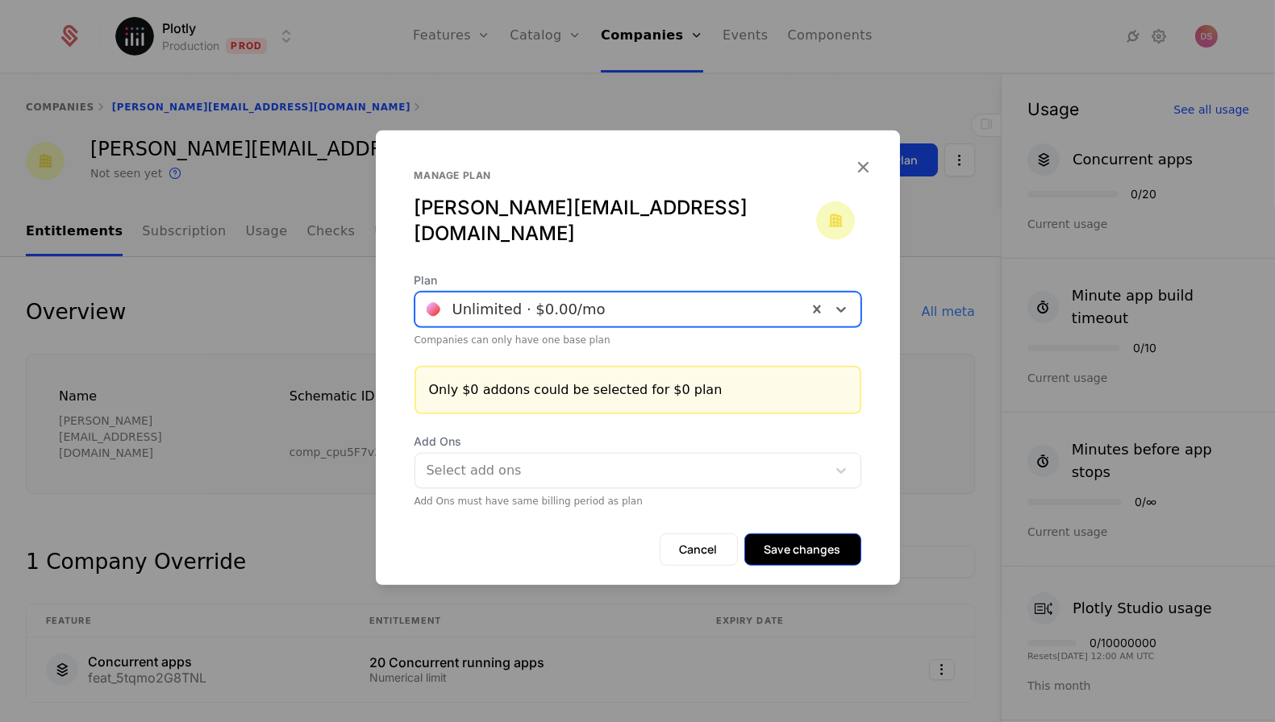
click at [786, 534] on button "Save changes" at bounding box center [802, 550] width 117 height 32
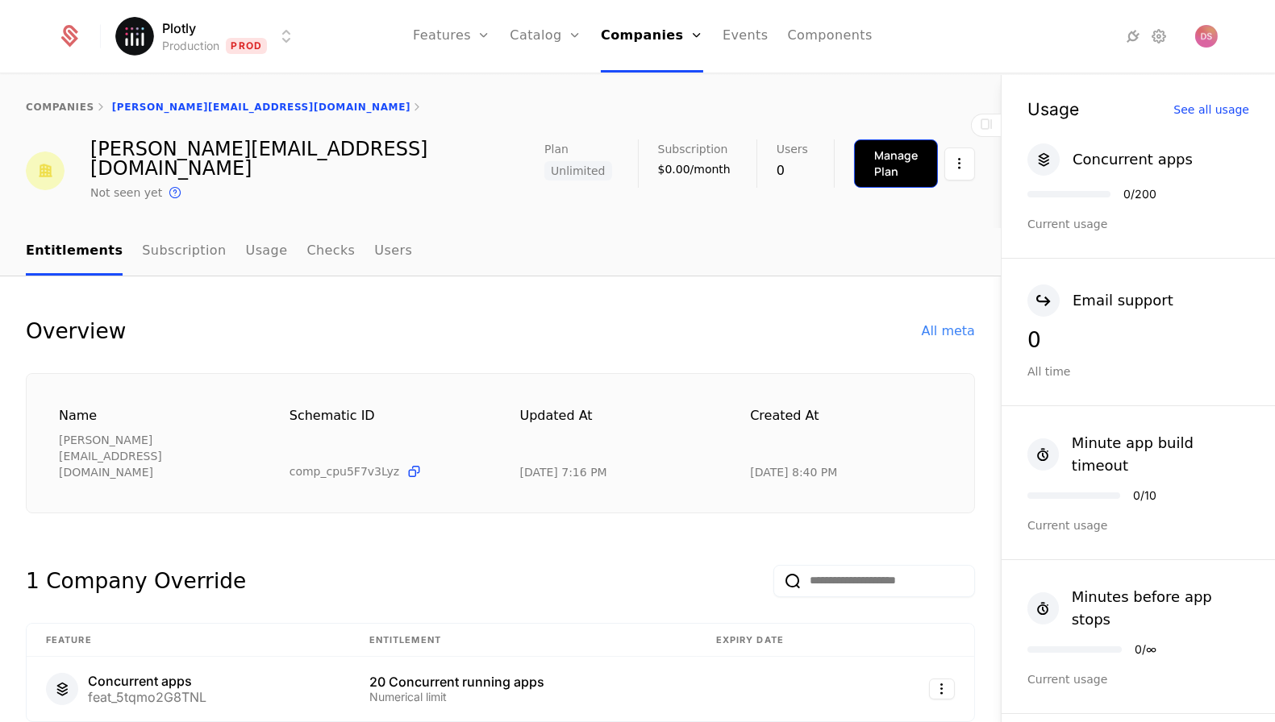
click at [890, 157] on div "Manage Plan" at bounding box center [896, 164] width 44 height 32
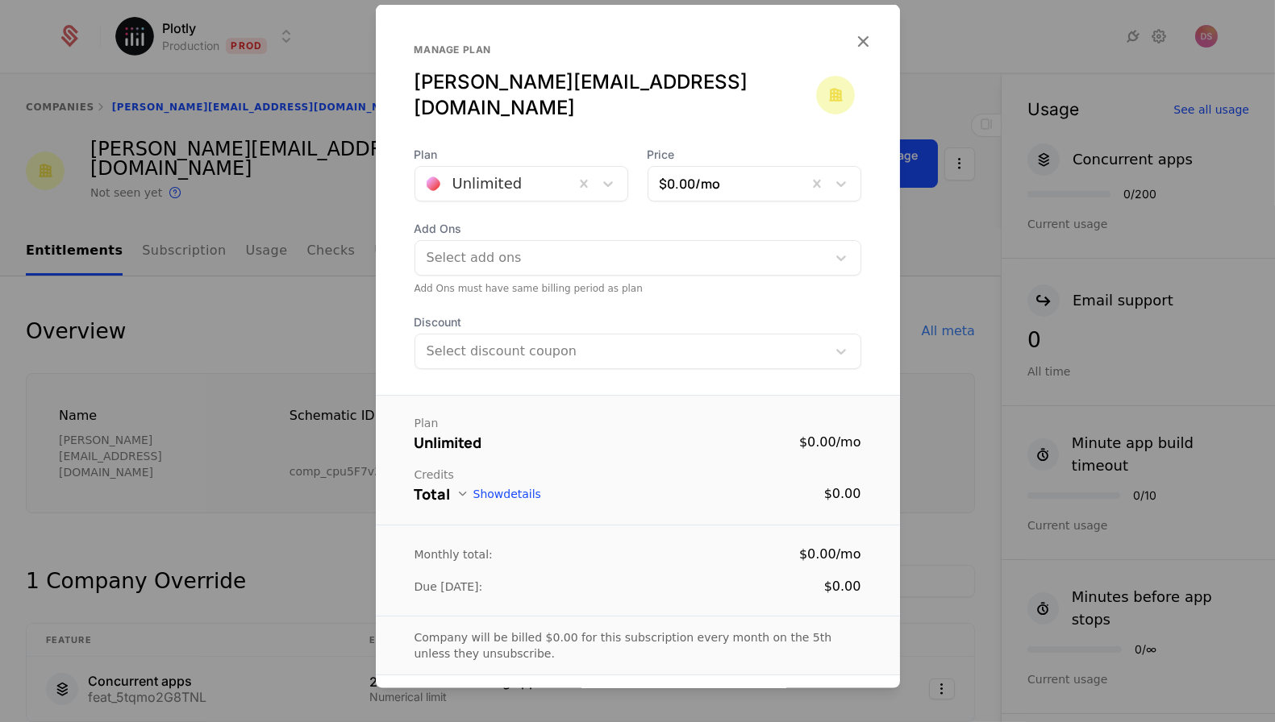
click at [286, 244] on div at bounding box center [637, 361] width 1275 height 722
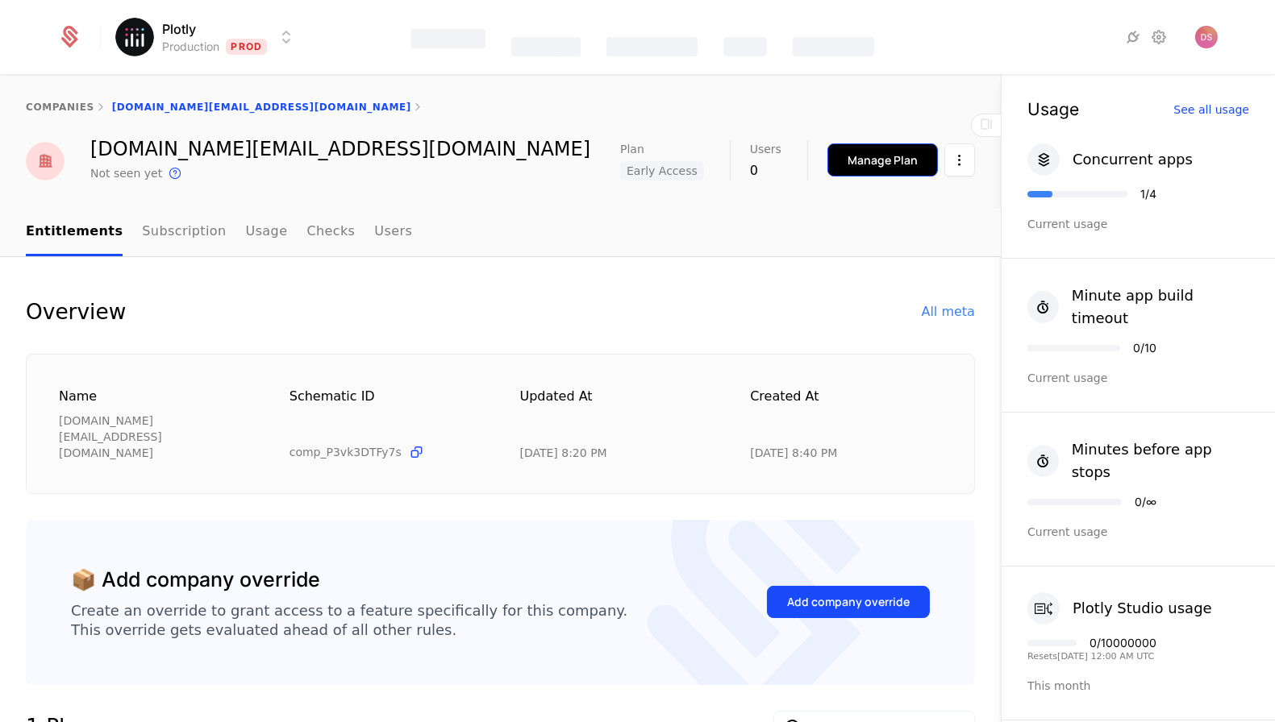
click at [880, 149] on button "Manage Plan" at bounding box center [882, 160] width 110 height 33
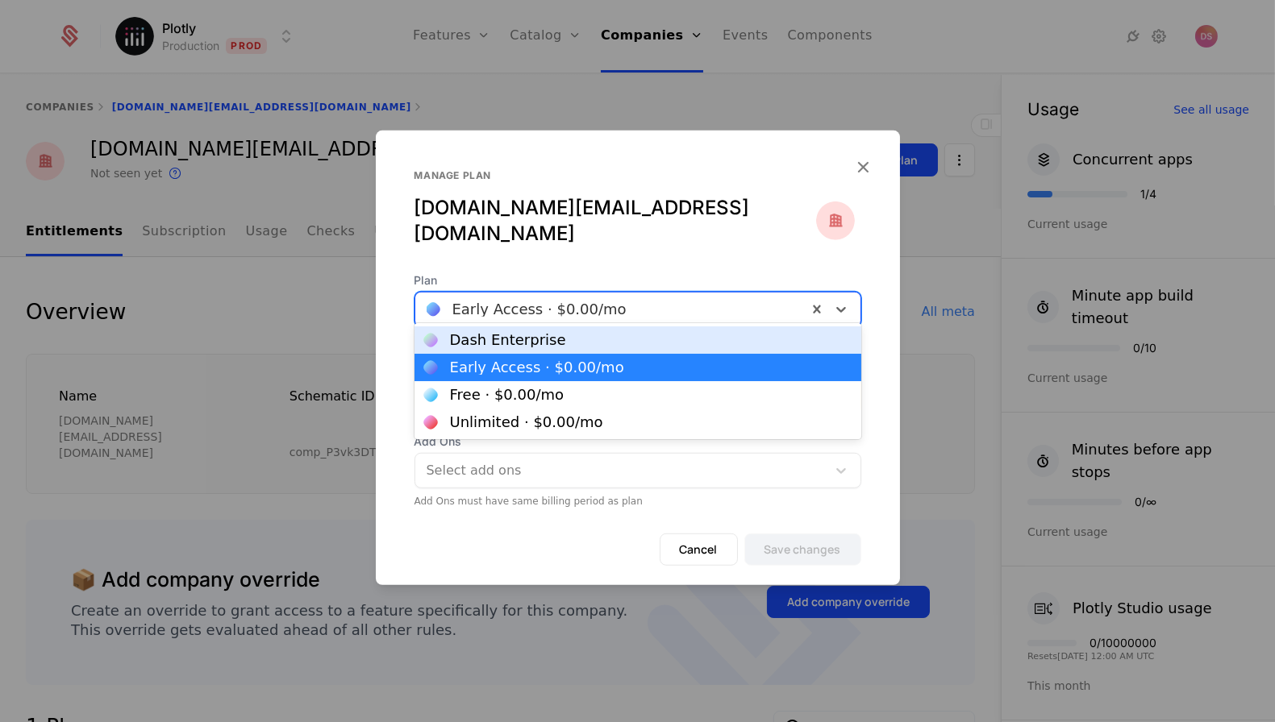
click at [598, 313] on div "Early Access · $0.00 /mo" at bounding box center [611, 309] width 392 height 29
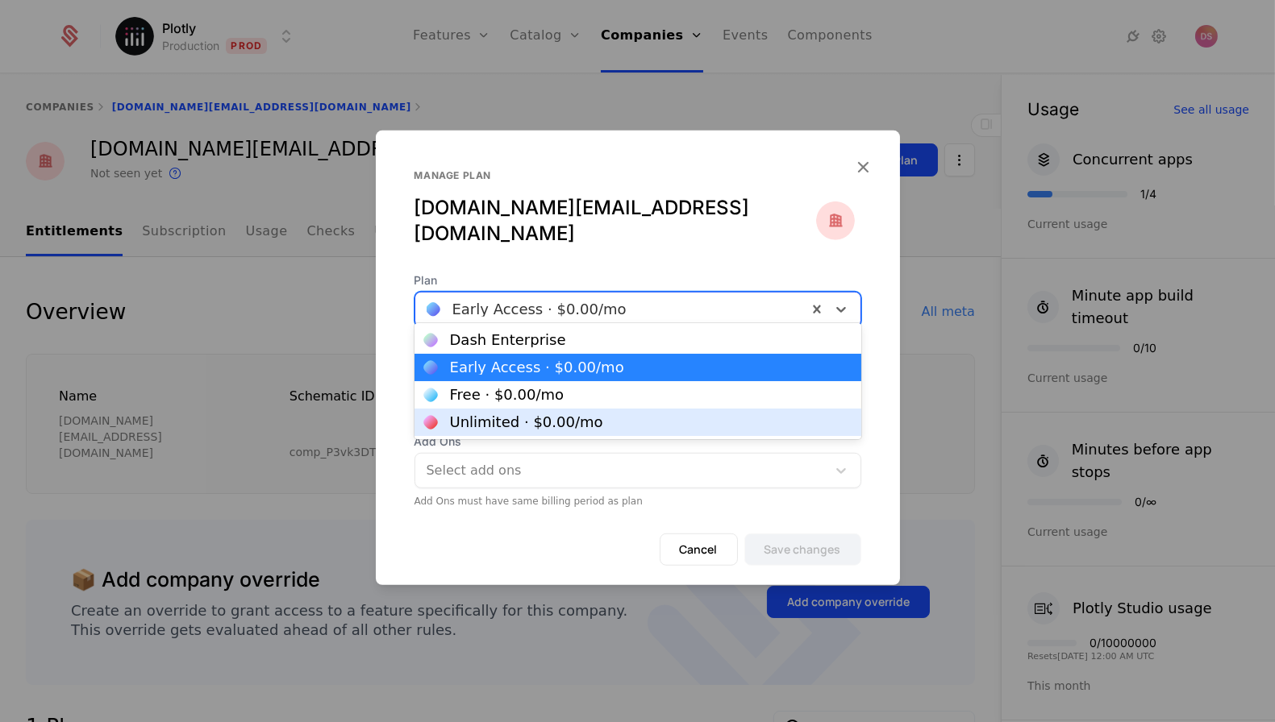
click at [563, 419] on div "Unlimited · $0.00 /mo" at bounding box center [526, 422] width 153 height 15
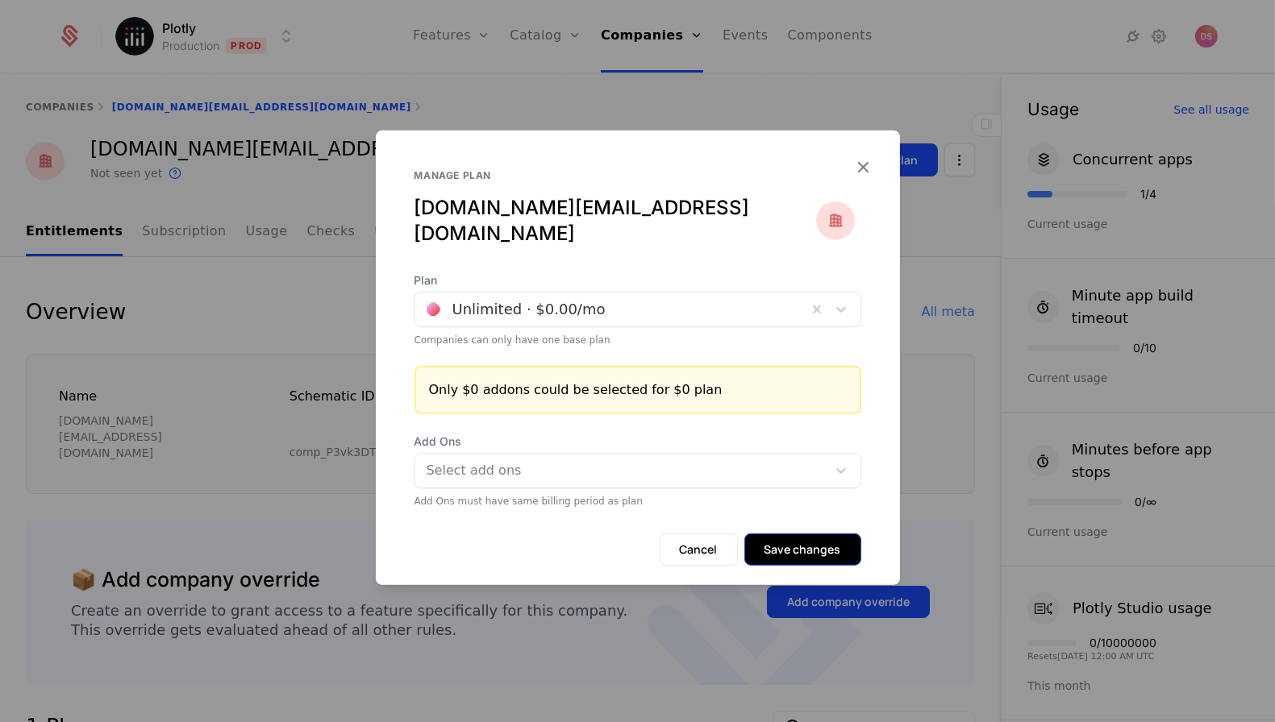
click at [791, 534] on button "Save changes" at bounding box center [802, 550] width 117 height 32
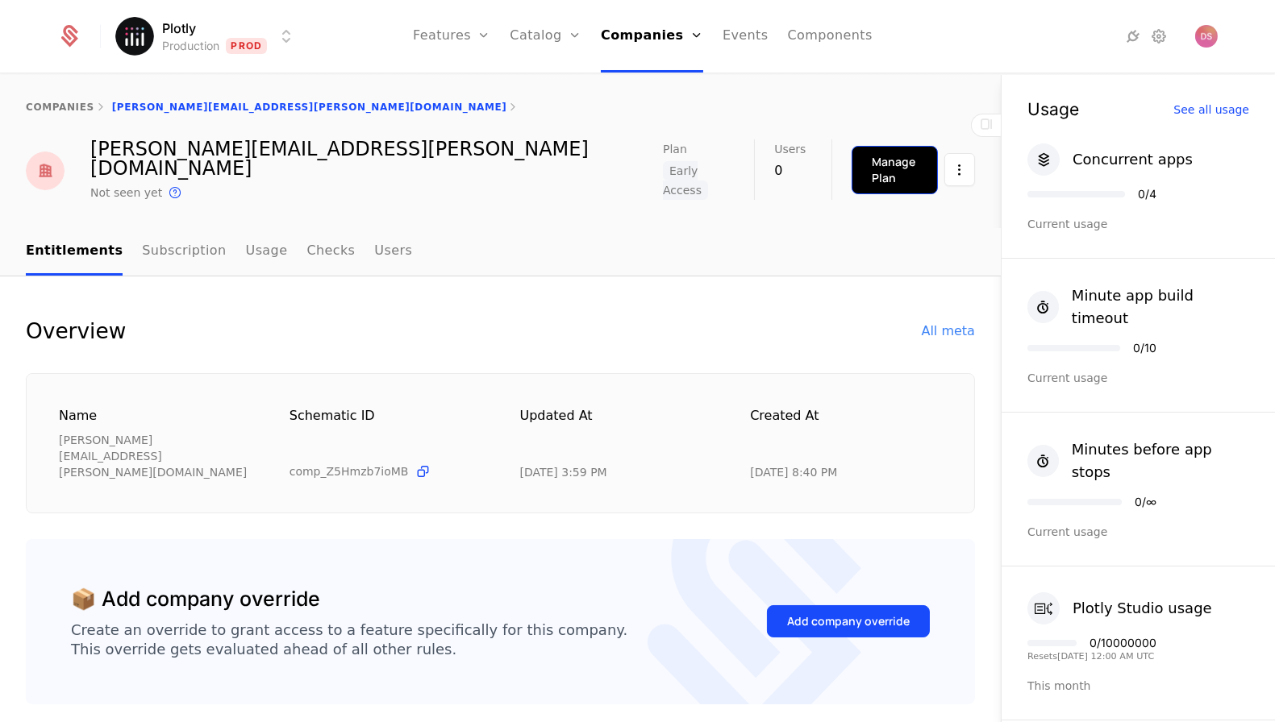
click at [876, 148] on button "Manage Plan" at bounding box center [894, 170] width 86 height 48
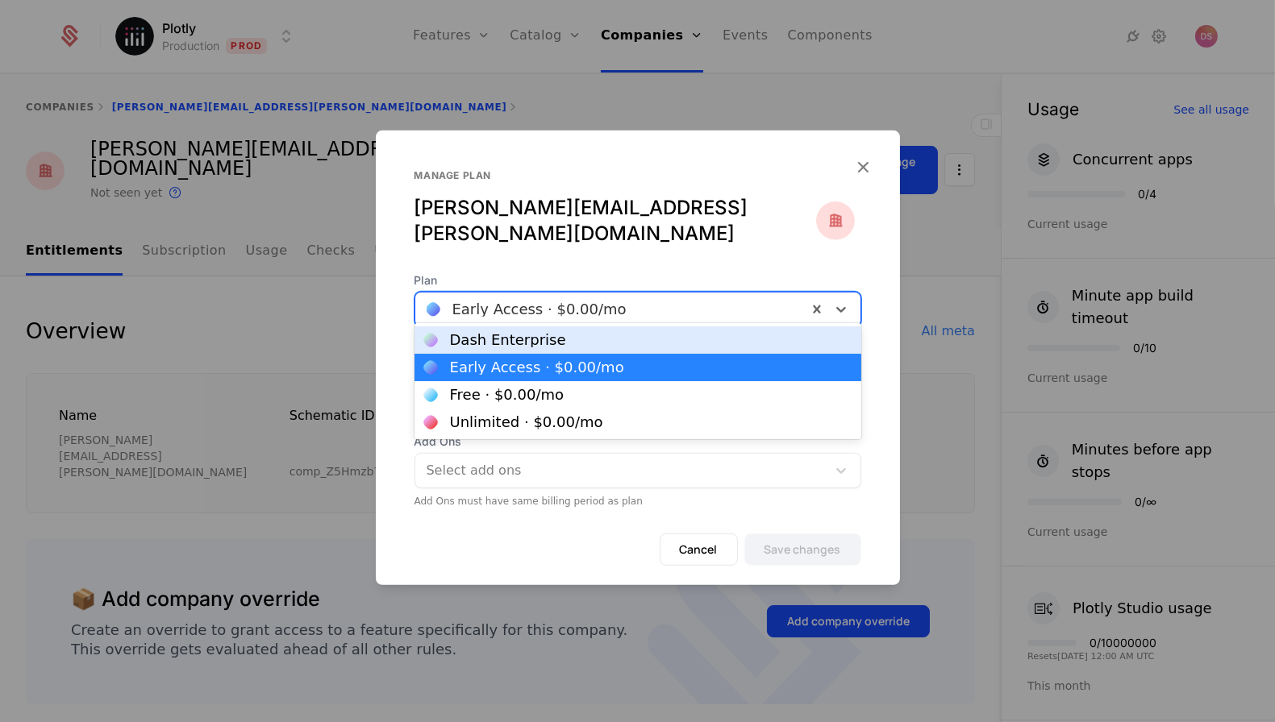
click at [577, 298] on div at bounding box center [611, 309] width 369 height 23
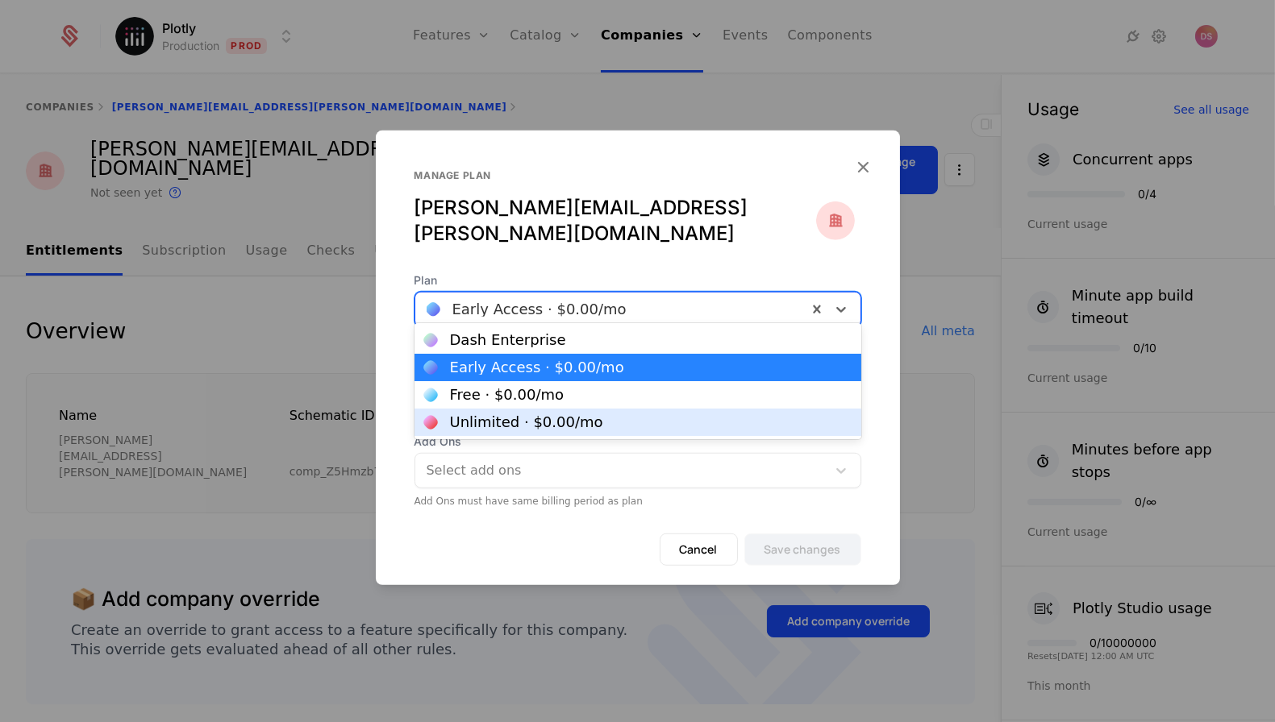
click at [565, 429] on div "Unlimited · $0.00 /mo" at bounding box center [526, 422] width 153 height 15
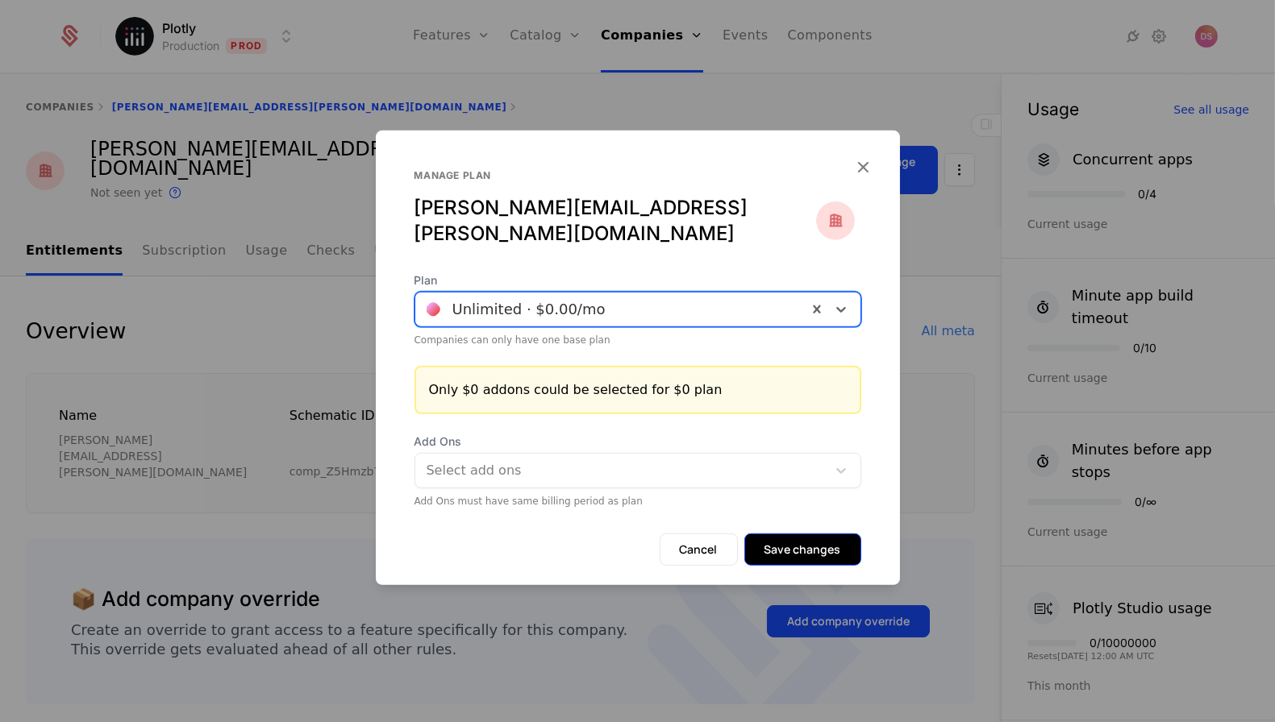
click at [803, 541] on button "Save changes" at bounding box center [802, 550] width 117 height 32
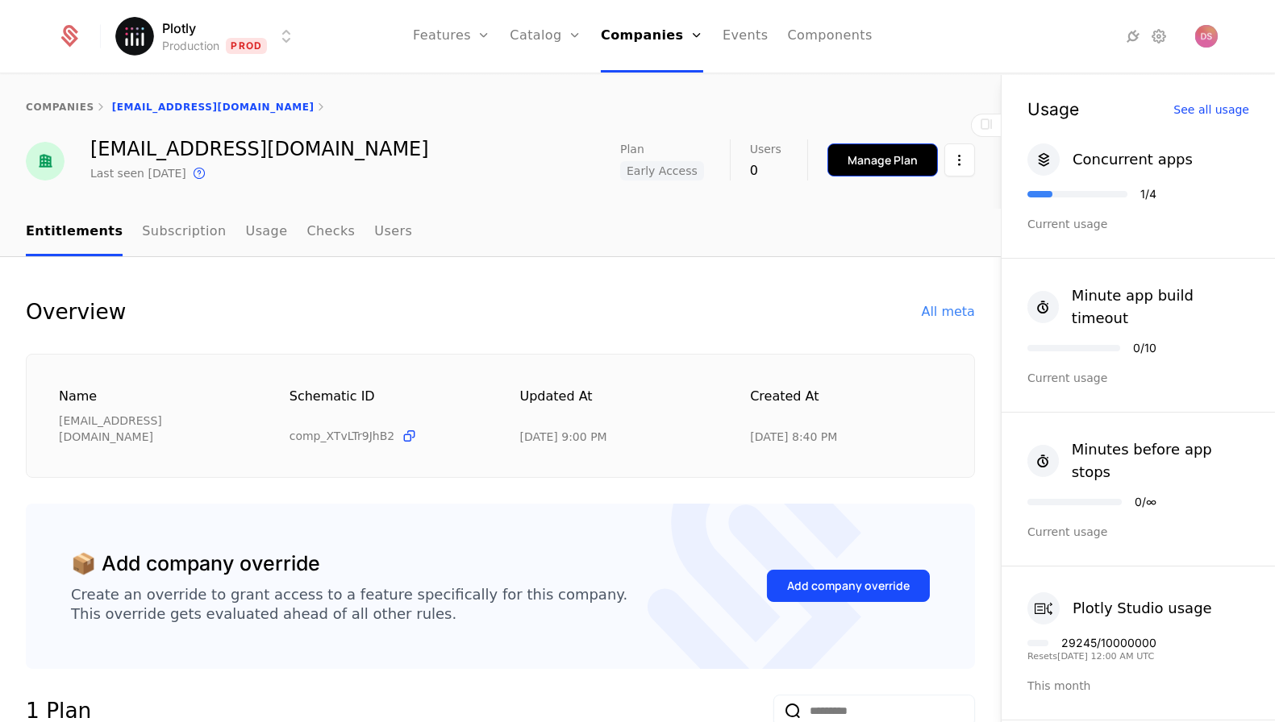
click at [849, 156] on div "Manage Plan" at bounding box center [882, 160] width 70 height 16
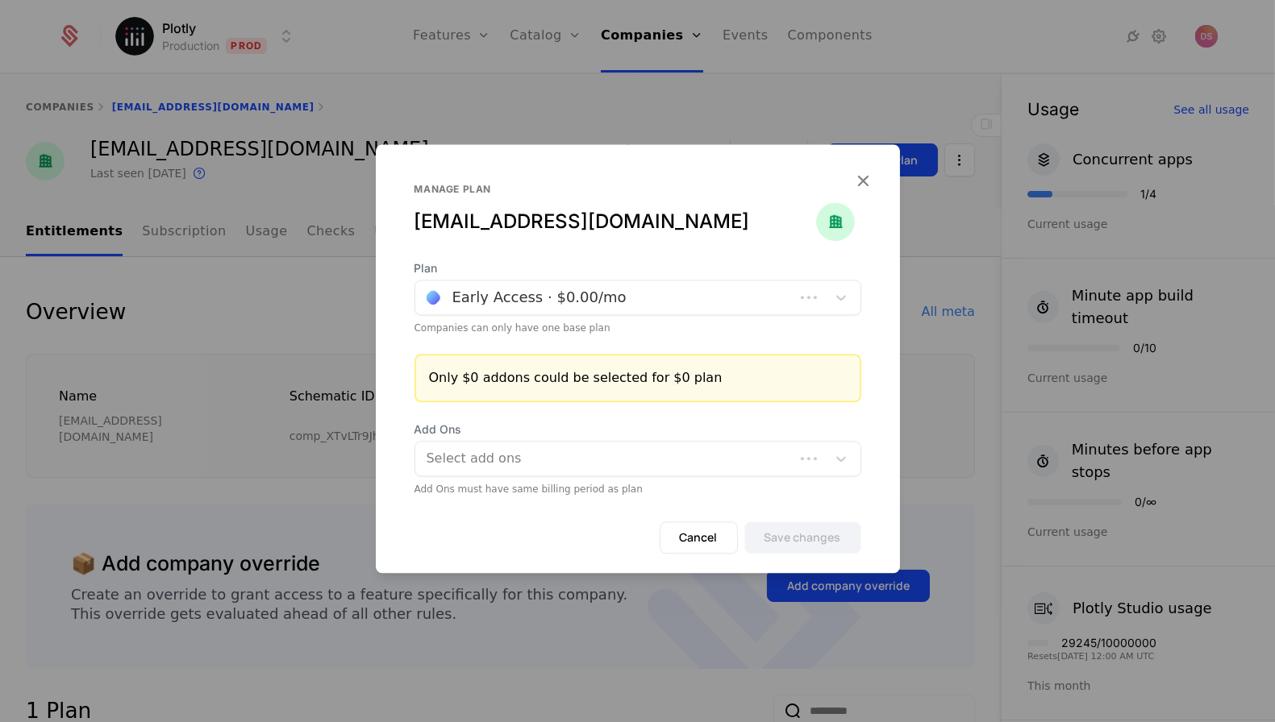
click at [589, 295] on div at bounding box center [605, 297] width 356 height 23
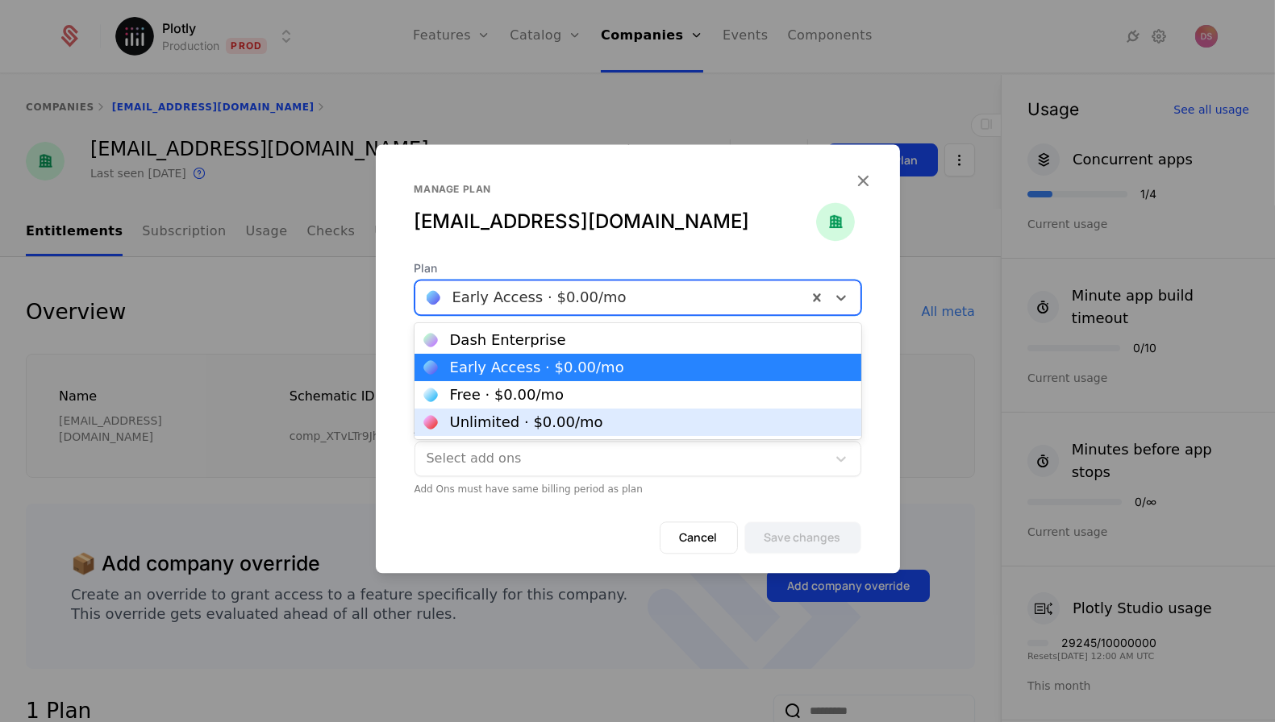
click at [563, 422] on div "Unlimited · $0.00 /mo" at bounding box center [526, 422] width 153 height 15
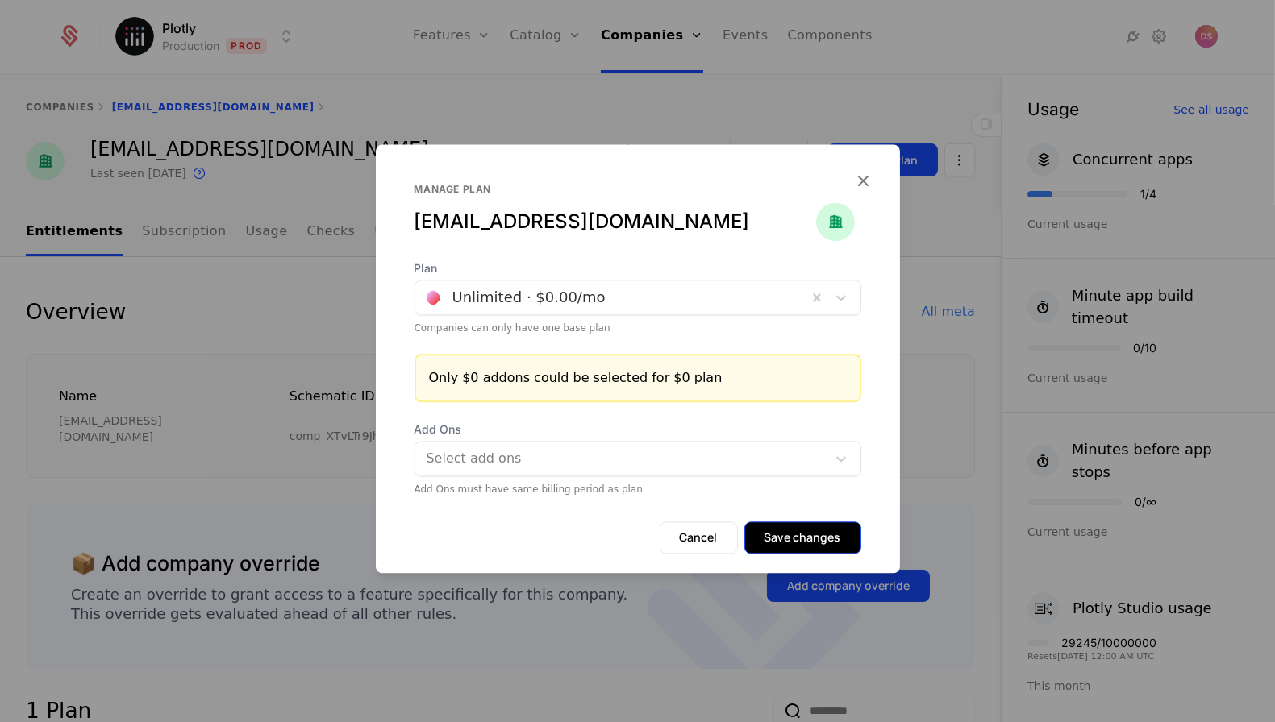
click at [780, 539] on button "Save changes" at bounding box center [802, 538] width 117 height 32
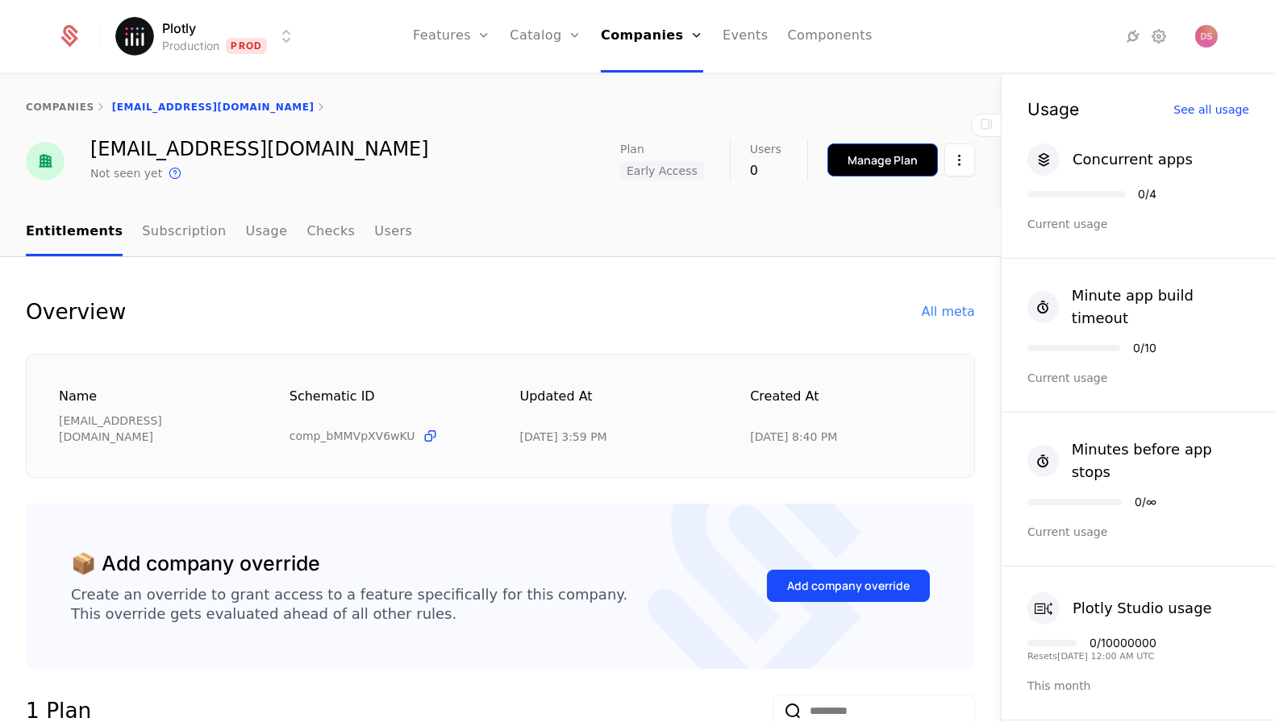
click at [905, 161] on div "Manage Plan" at bounding box center [882, 160] width 70 height 16
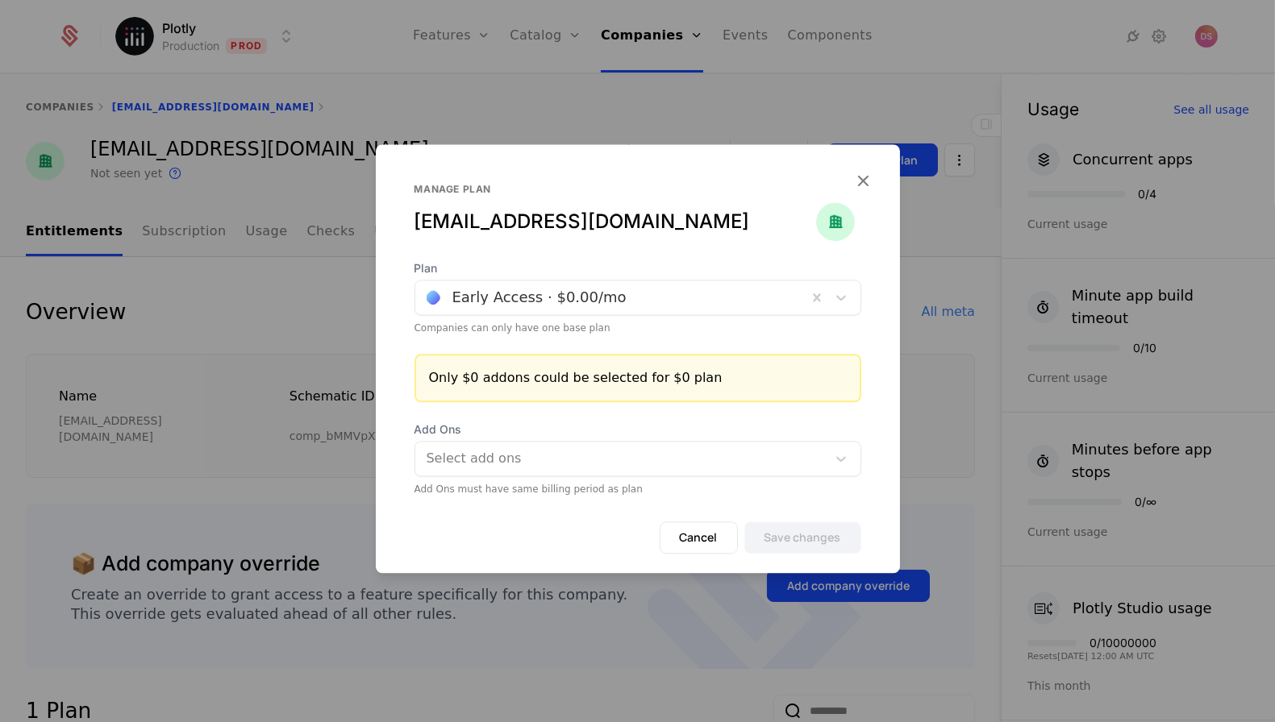
click at [646, 307] on div at bounding box center [611, 297] width 369 height 23
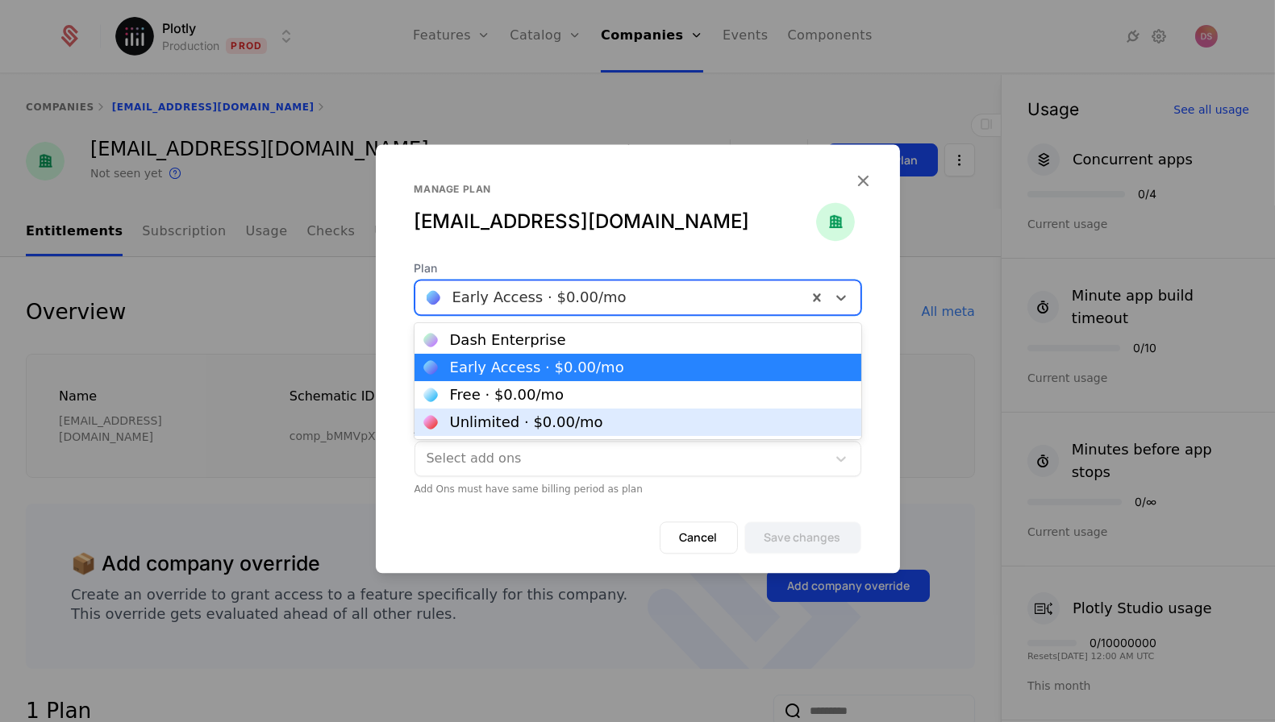
click at [587, 422] on div "Unlimited · $0.00 /mo" at bounding box center [637, 422] width 427 height 15
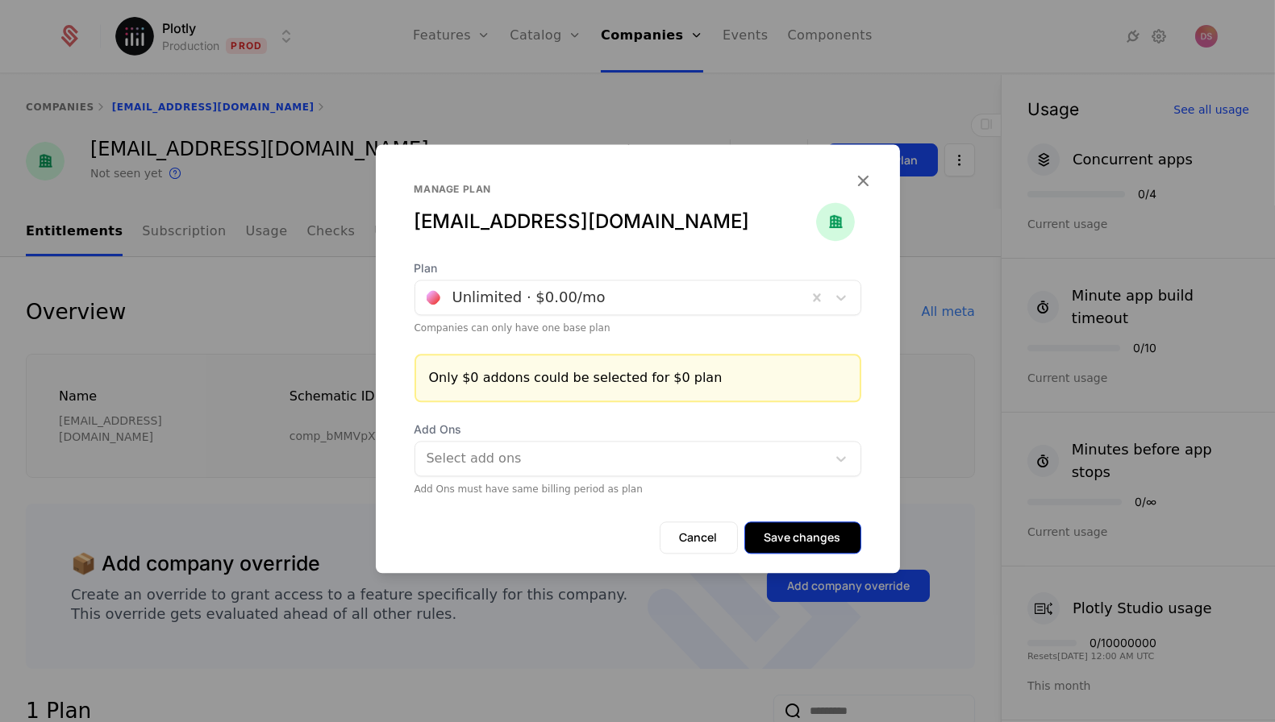
click at [785, 536] on button "Save changes" at bounding box center [802, 538] width 117 height 32
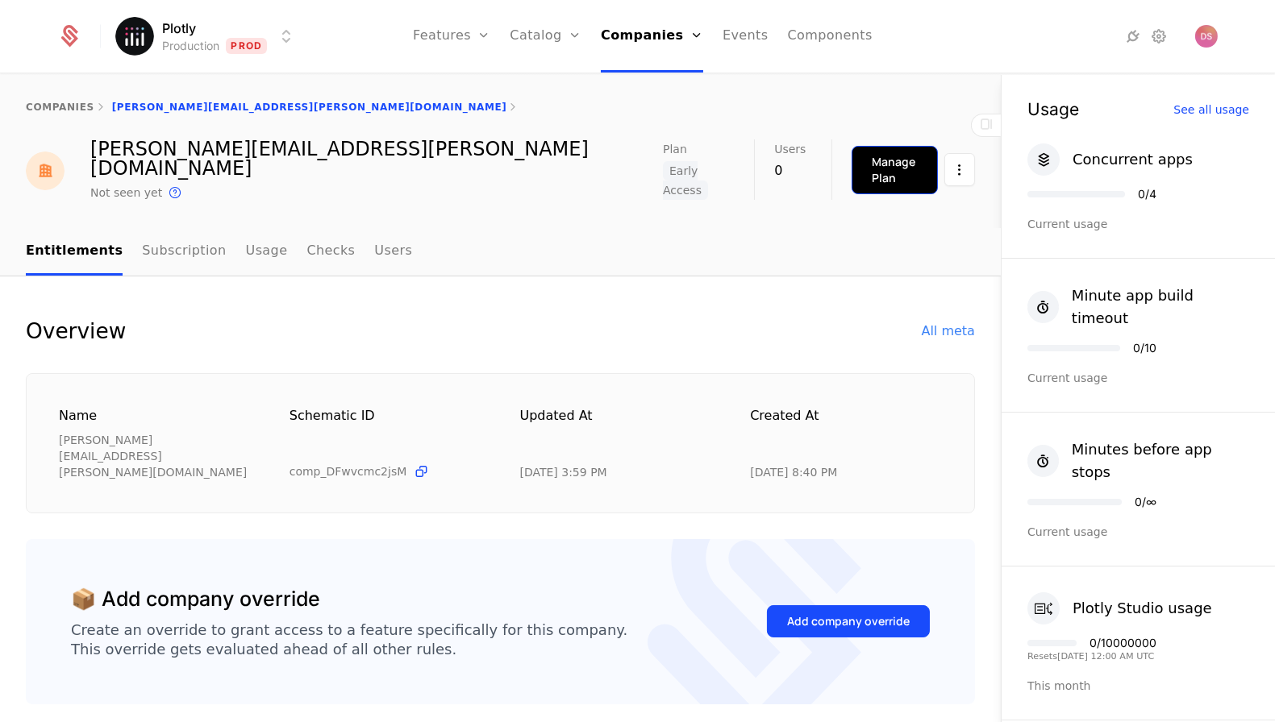
click at [872, 154] on div "Manage Plan" at bounding box center [895, 170] width 46 height 32
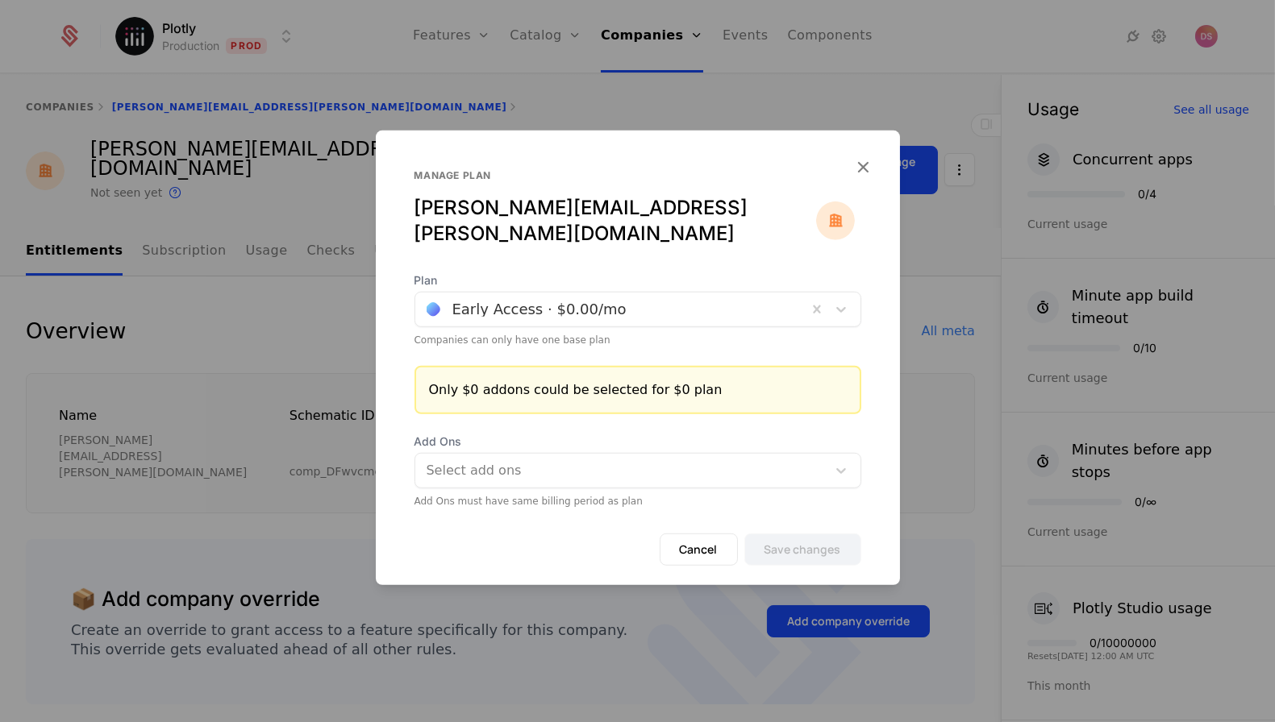
click at [568, 275] on span "Plan" at bounding box center [637, 281] width 447 height 16
click at [563, 298] on div at bounding box center [611, 309] width 369 height 23
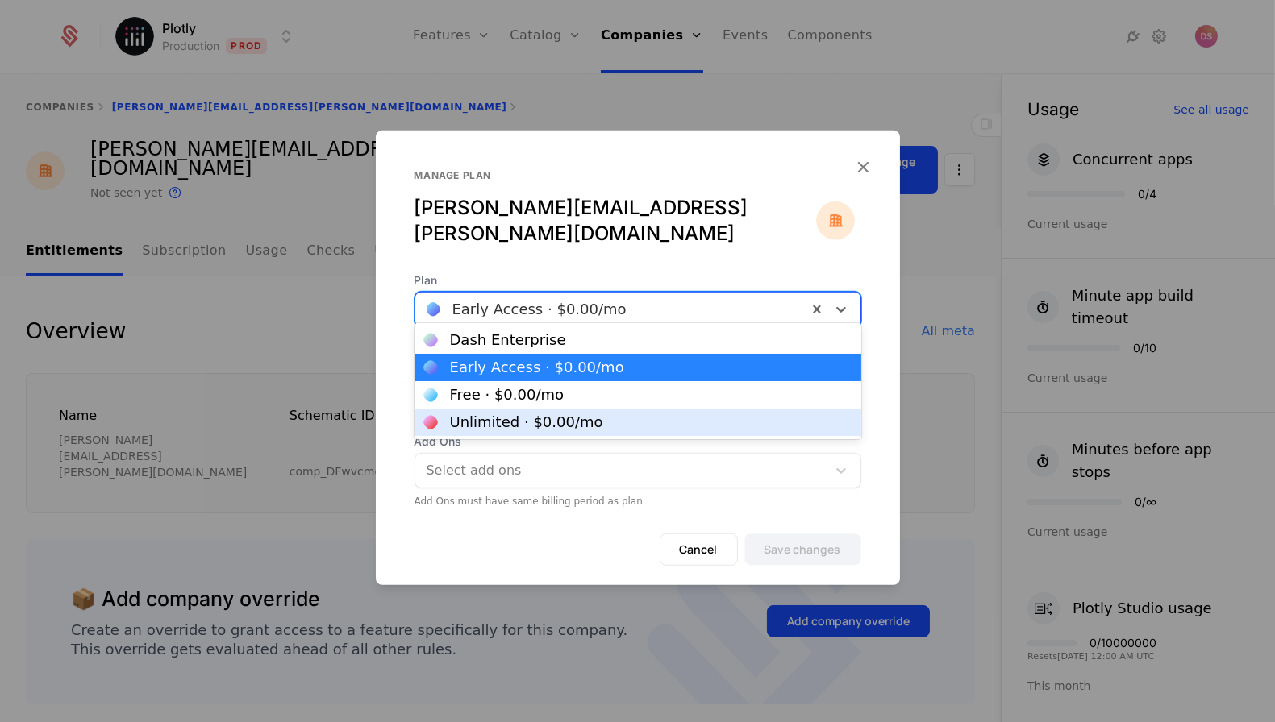
drag, startPoint x: 547, startPoint y: 405, endPoint x: 532, endPoint y: 436, distance: 35.0
click at [532, 438] on div "Dash Enterprise Early Access · $0.00 /mo Free · $0.00 /mo Unlimited · $0.00 /mo" at bounding box center [637, 381] width 447 height 116
click at [532, 428] on div "Unlimited · $0.00 /mo" at bounding box center [526, 422] width 153 height 15
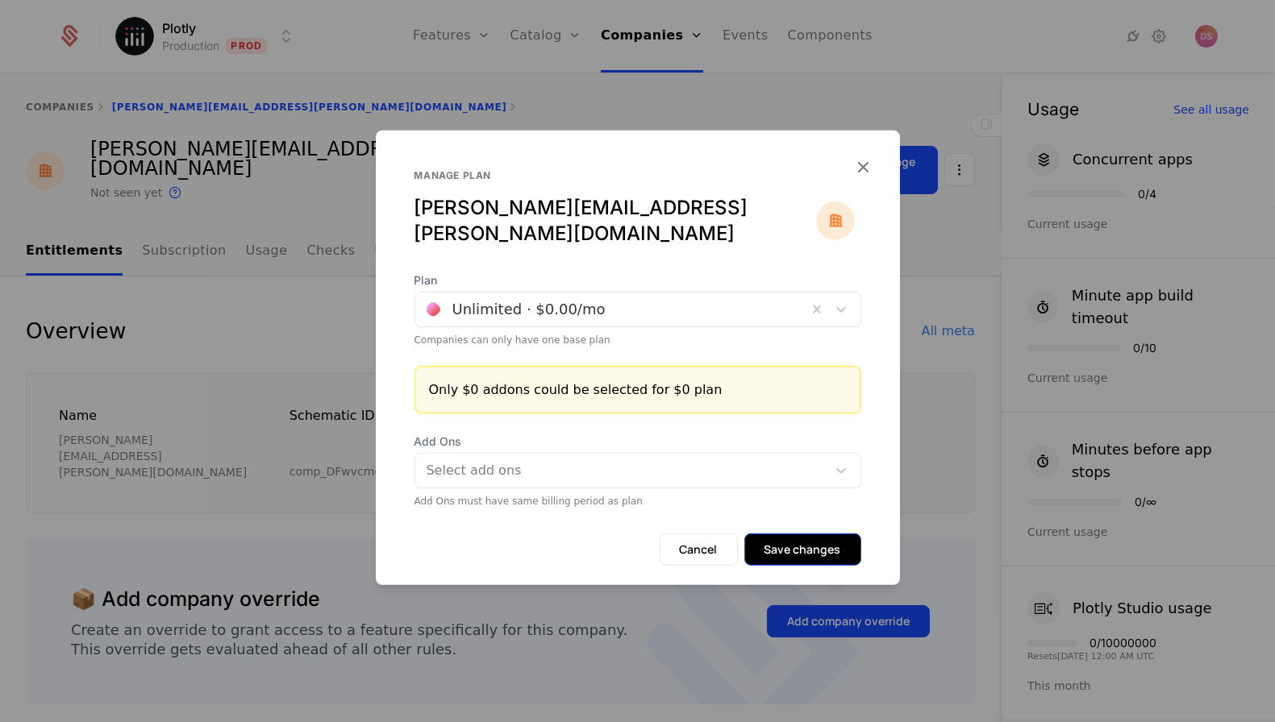
click at [821, 547] on button "Save changes" at bounding box center [802, 550] width 117 height 32
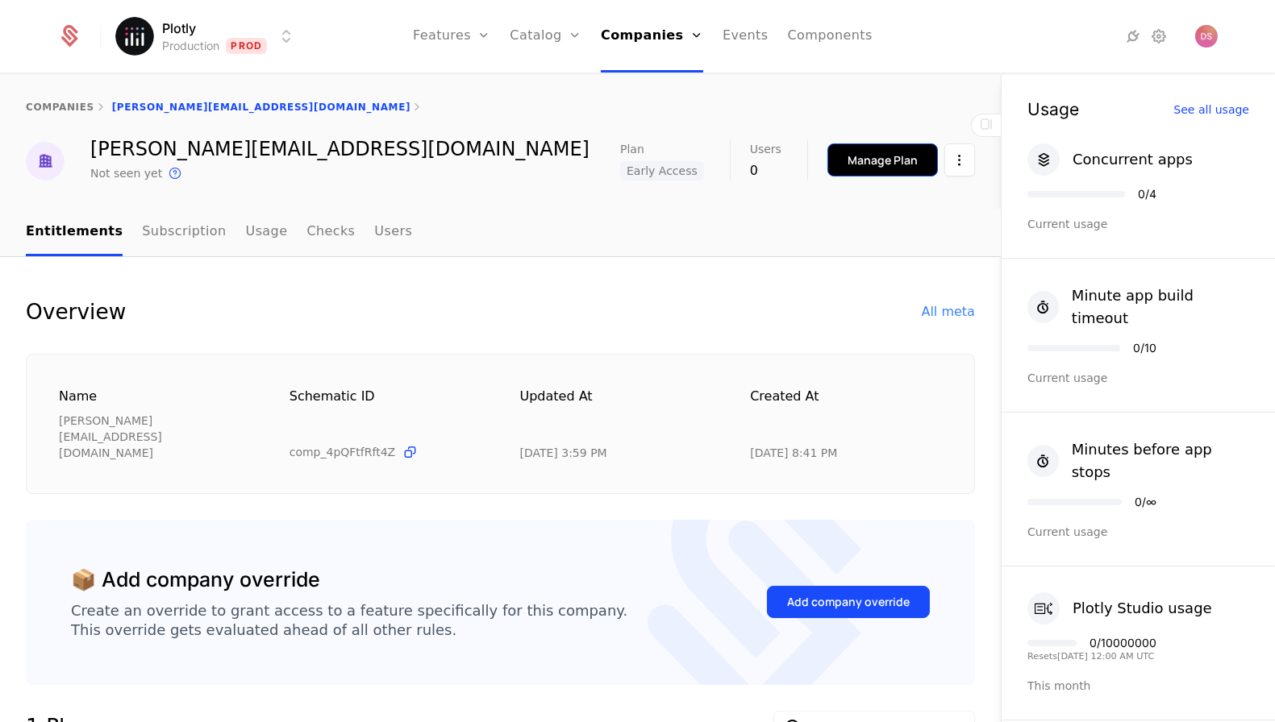
click at [884, 169] on button "Manage Plan" at bounding box center [882, 160] width 110 height 33
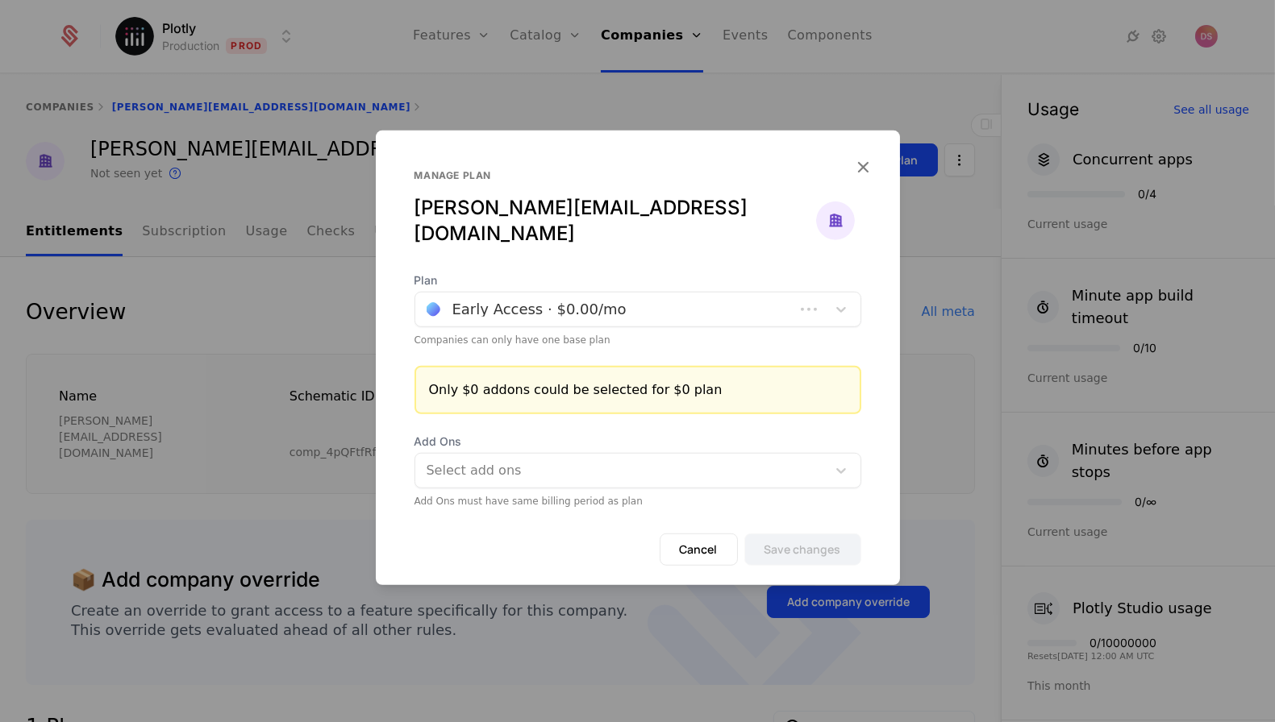
click at [649, 306] on div at bounding box center [605, 309] width 356 height 23
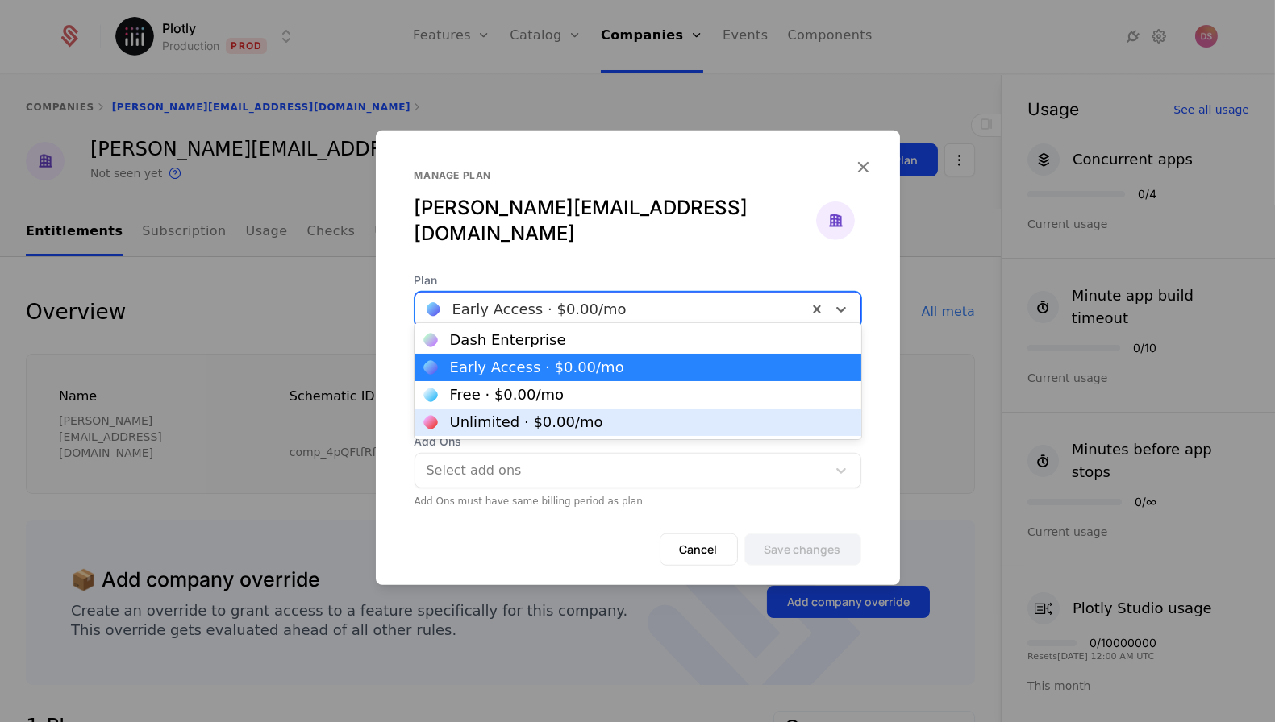
click at [638, 418] on div "Unlimited · $0.00 /mo" at bounding box center [637, 422] width 427 height 15
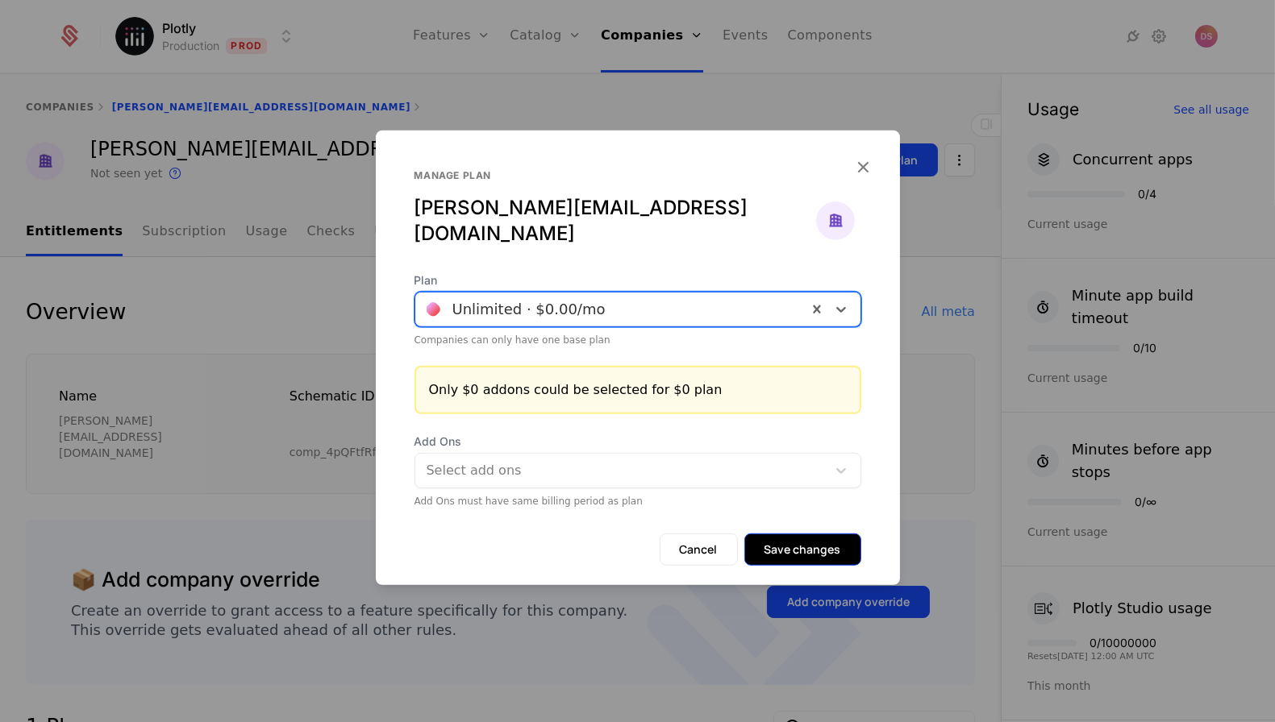
click at [800, 541] on button "Save changes" at bounding box center [802, 550] width 117 height 32
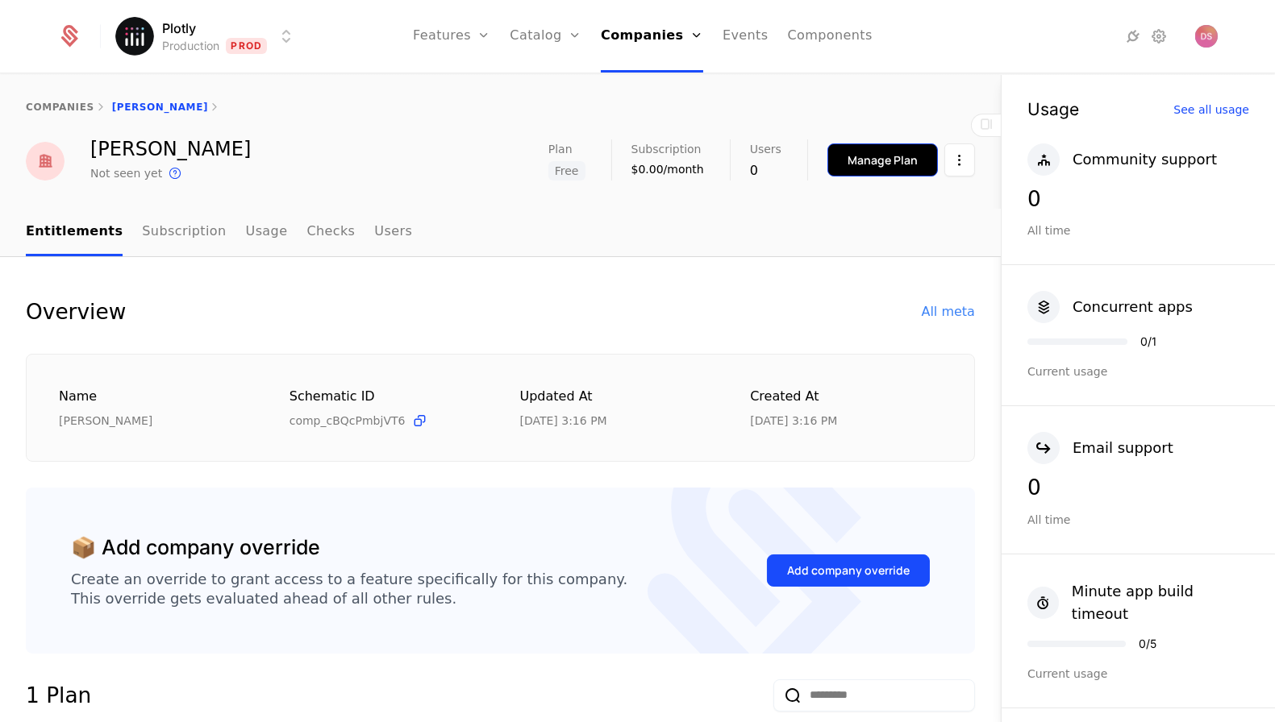
click at [899, 164] on div "Manage Plan" at bounding box center [882, 160] width 70 height 16
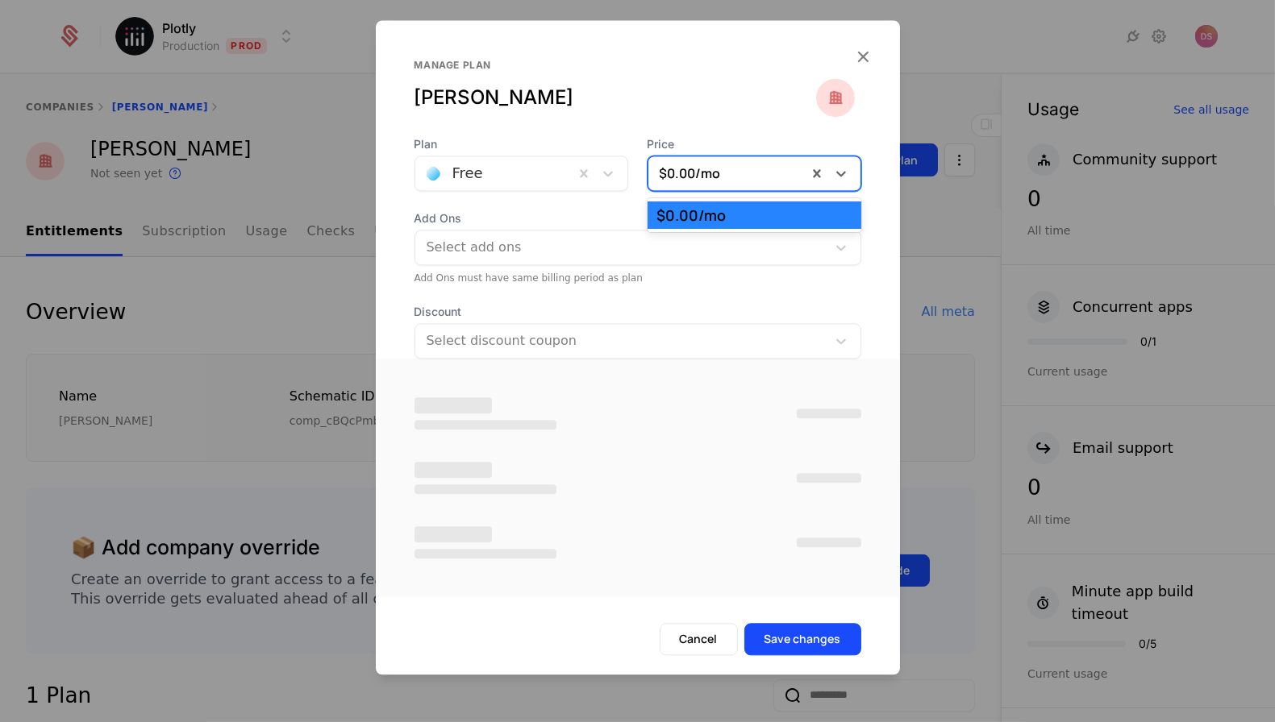
click at [714, 170] on div at bounding box center [728, 173] width 136 height 23
click at [529, 181] on div at bounding box center [495, 173] width 136 height 23
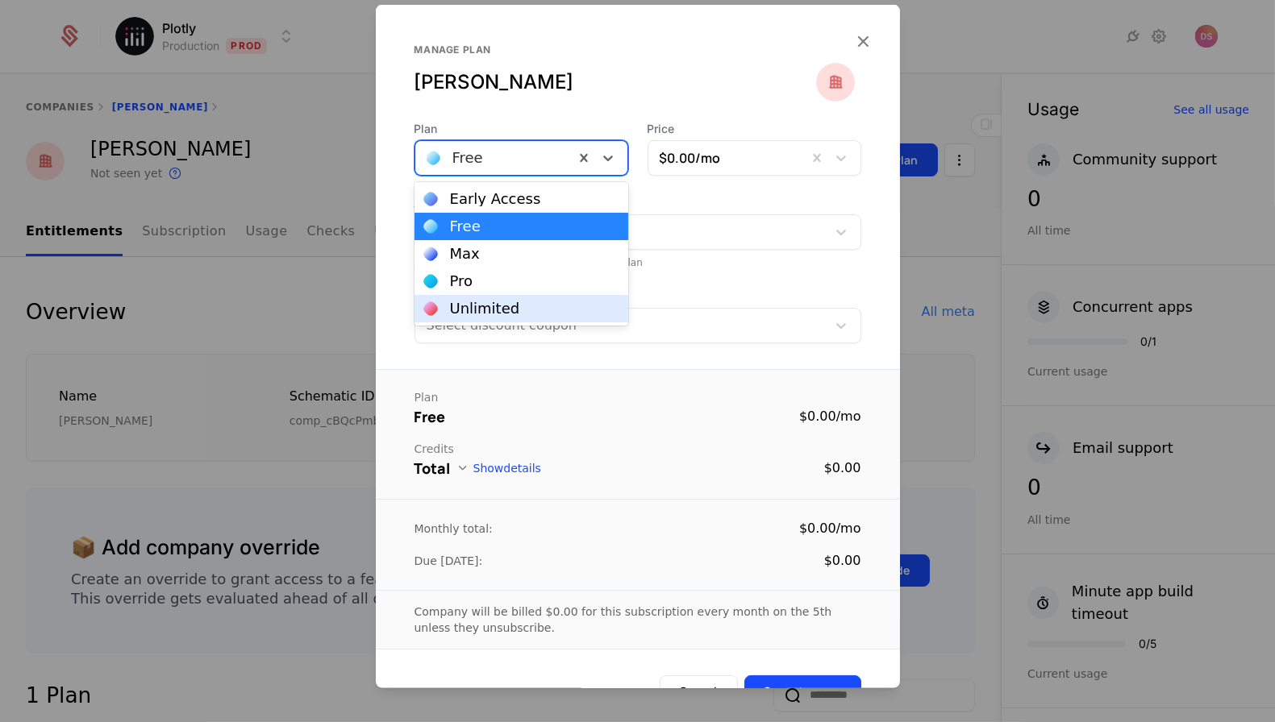
click at [522, 302] on div "Unlimited" at bounding box center [521, 309] width 194 height 15
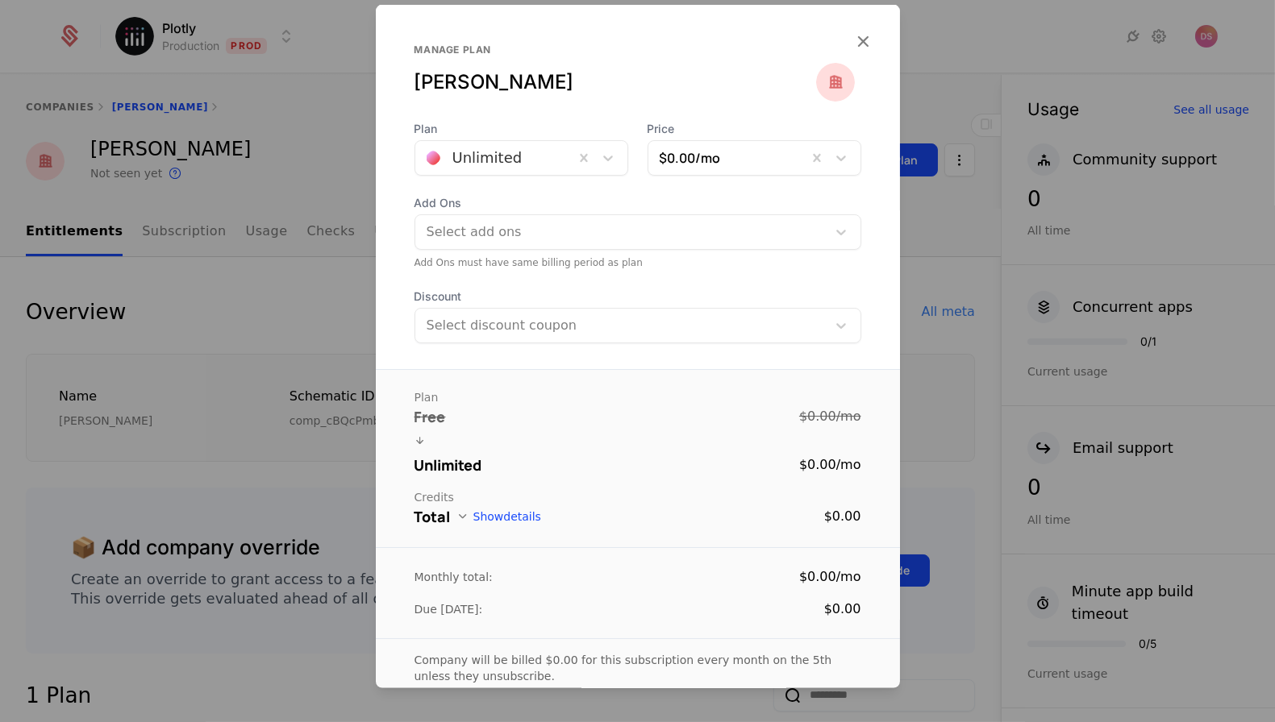
click at [822, 636] on div "Plan Free $0.00 / mo Unlimited $0.00 / mo Credits Total Show details $0.00 Mont…" at bounding box center [638, 533] width 524 height 329
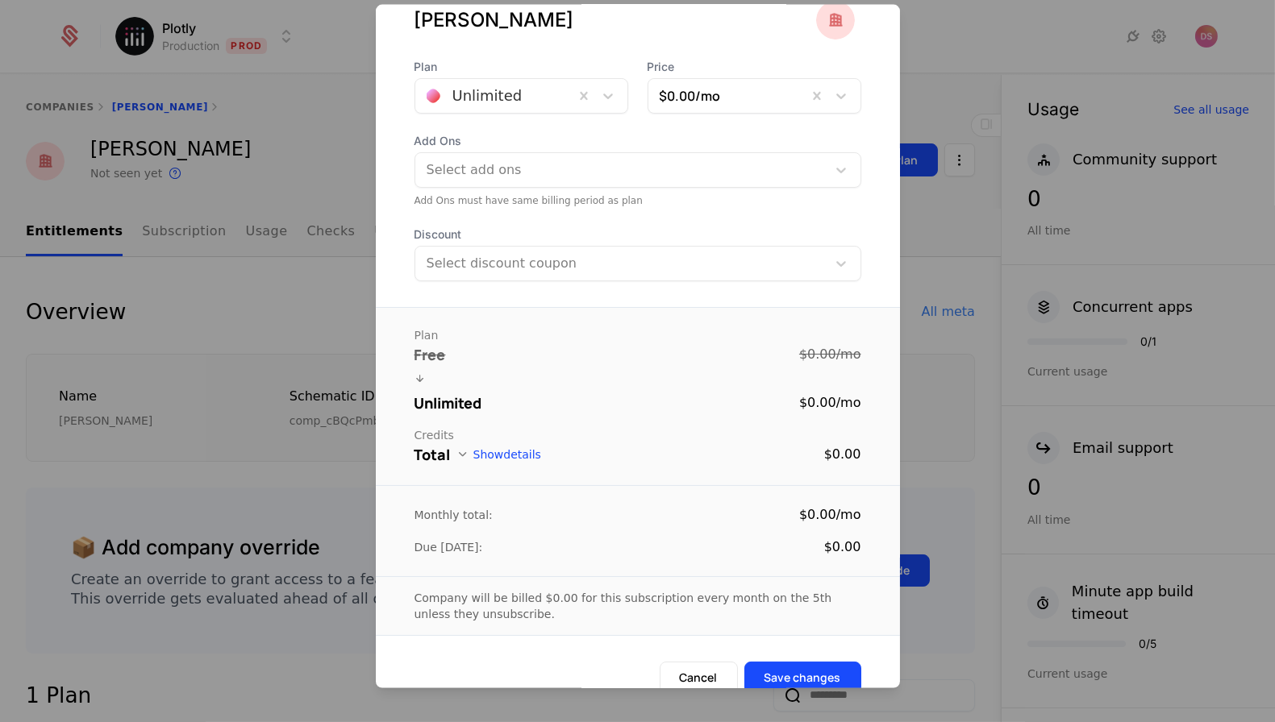
scroll to position [84, 0]
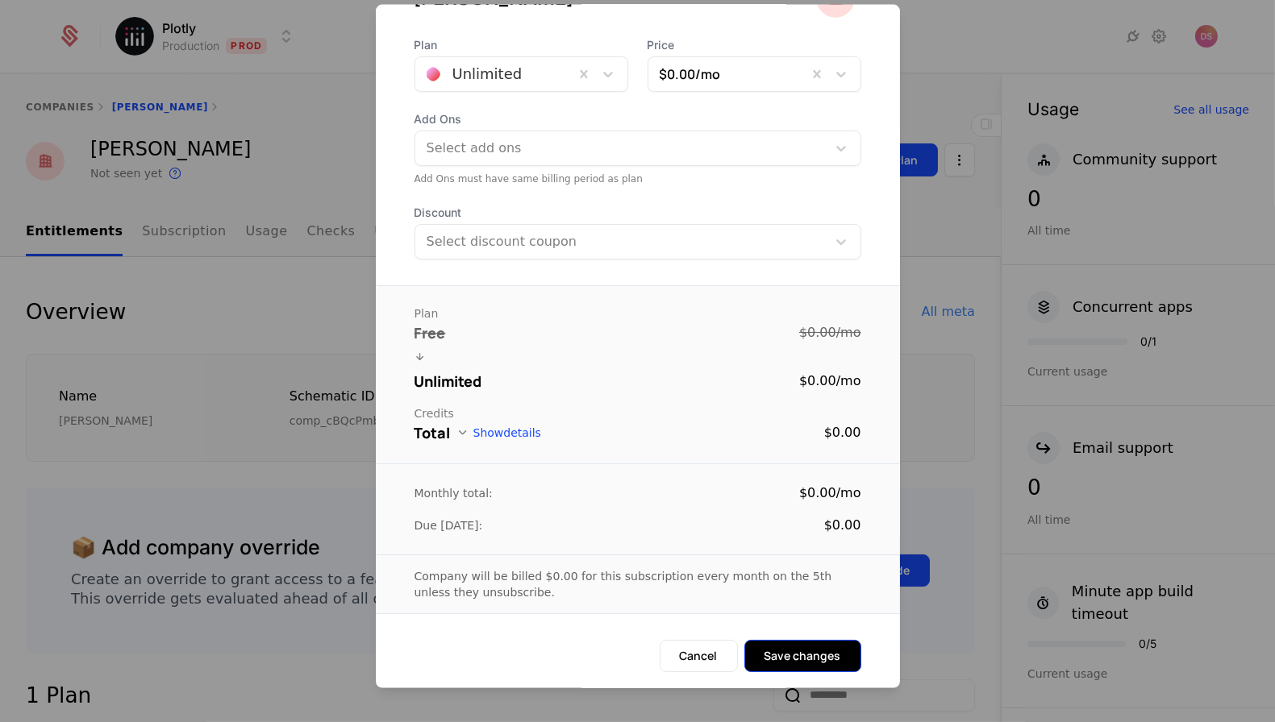
click at [814, 652] on button "Save changes" at bounding box center [802, 656] width 117 height 32
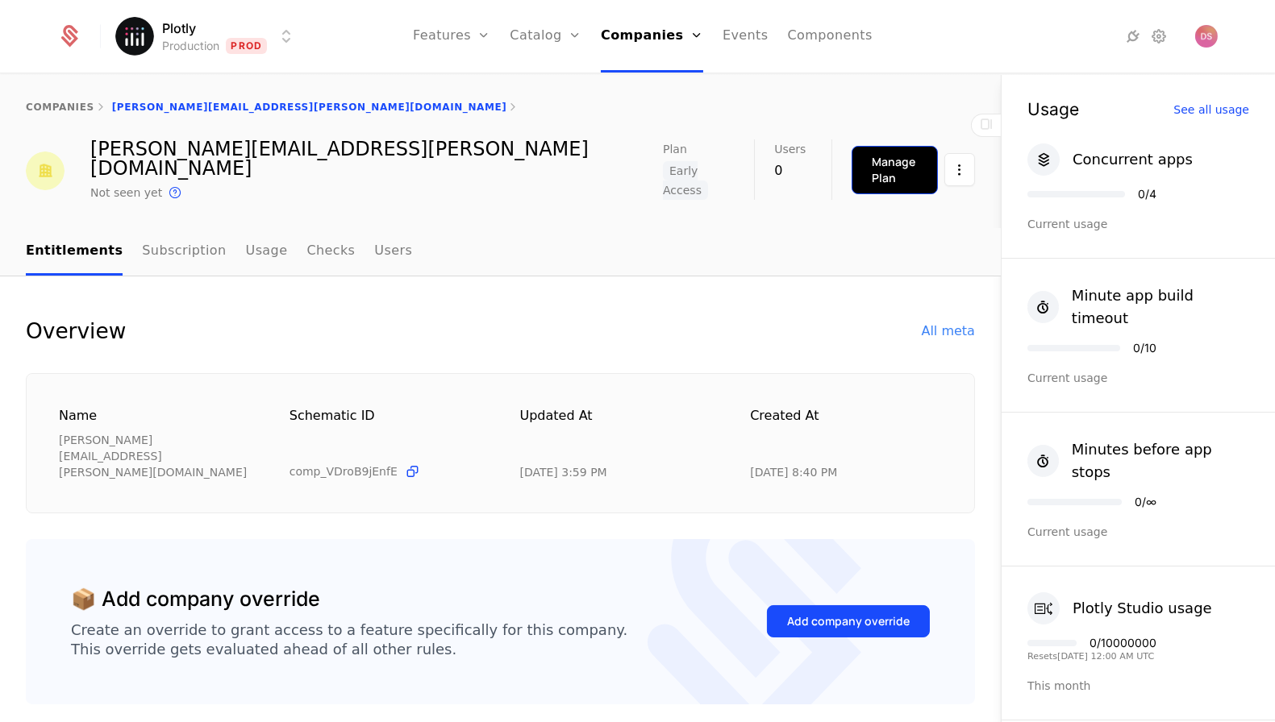
click at [885, 166] on div "Manage Plan" at bounding box center [895, 170] width 46 height 32
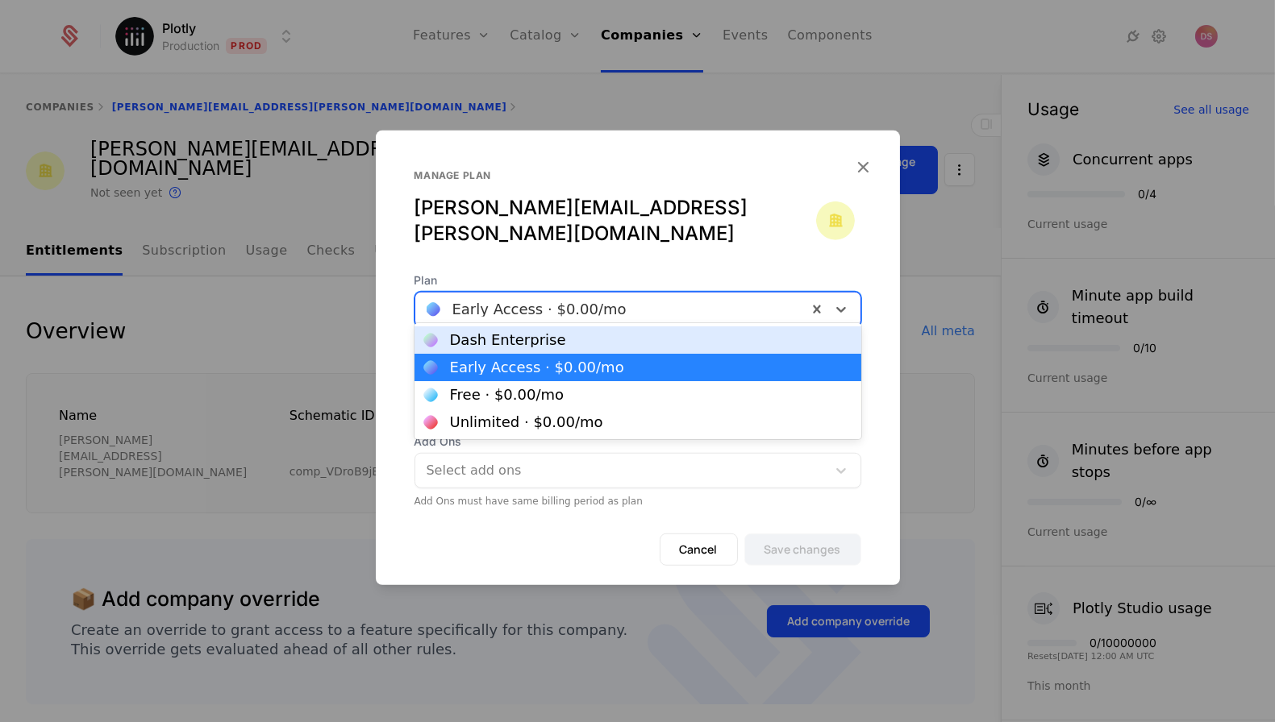
click at [660, 298] on div at bounding box center [611, 309] width 369 height 23
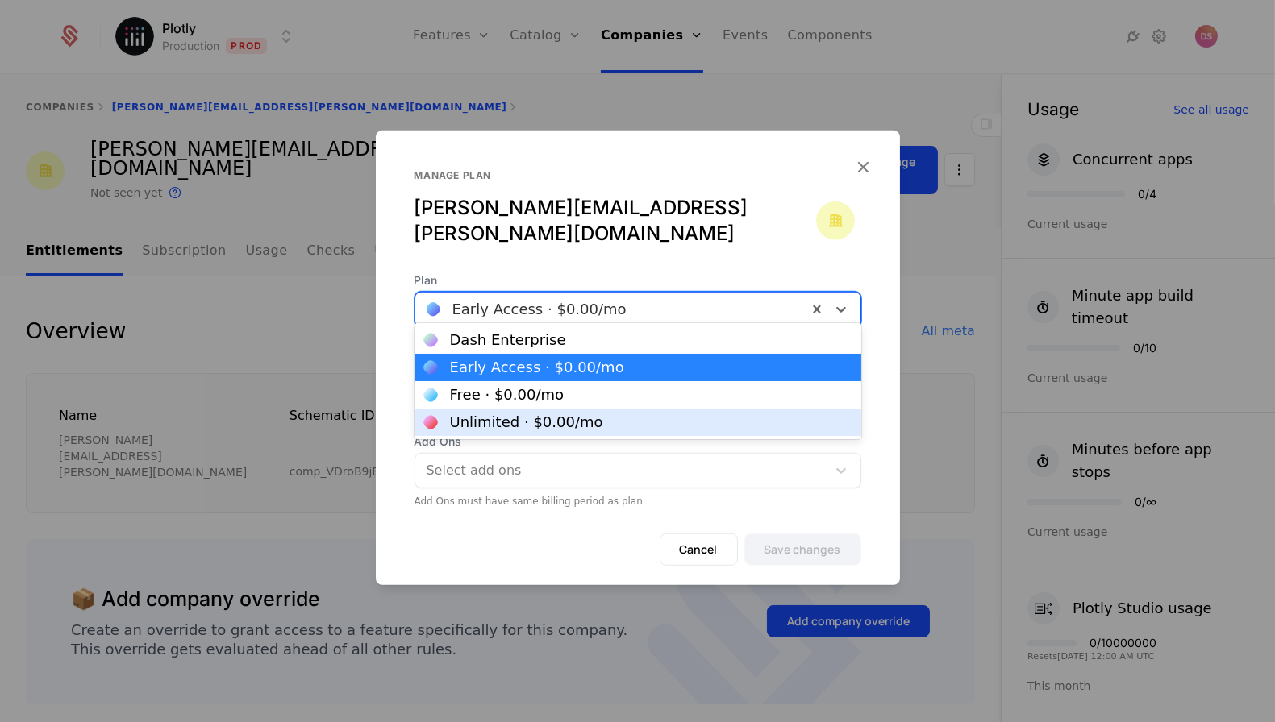
click at [581, 428] on div "Unlimited · $0.00 /mo" at bounding box center [526, 422] width 153 height 15
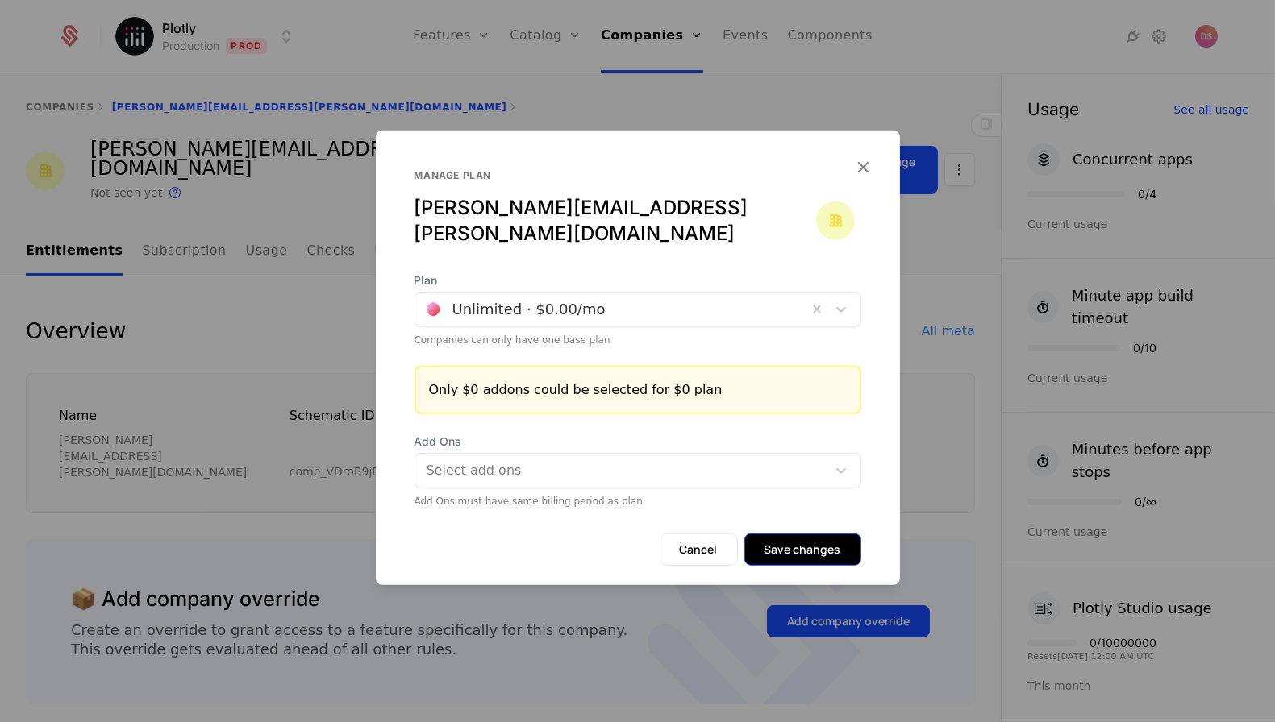
click at [786, 534] on button "Save changes" at bounding box center [802, 550] width 117 height 32
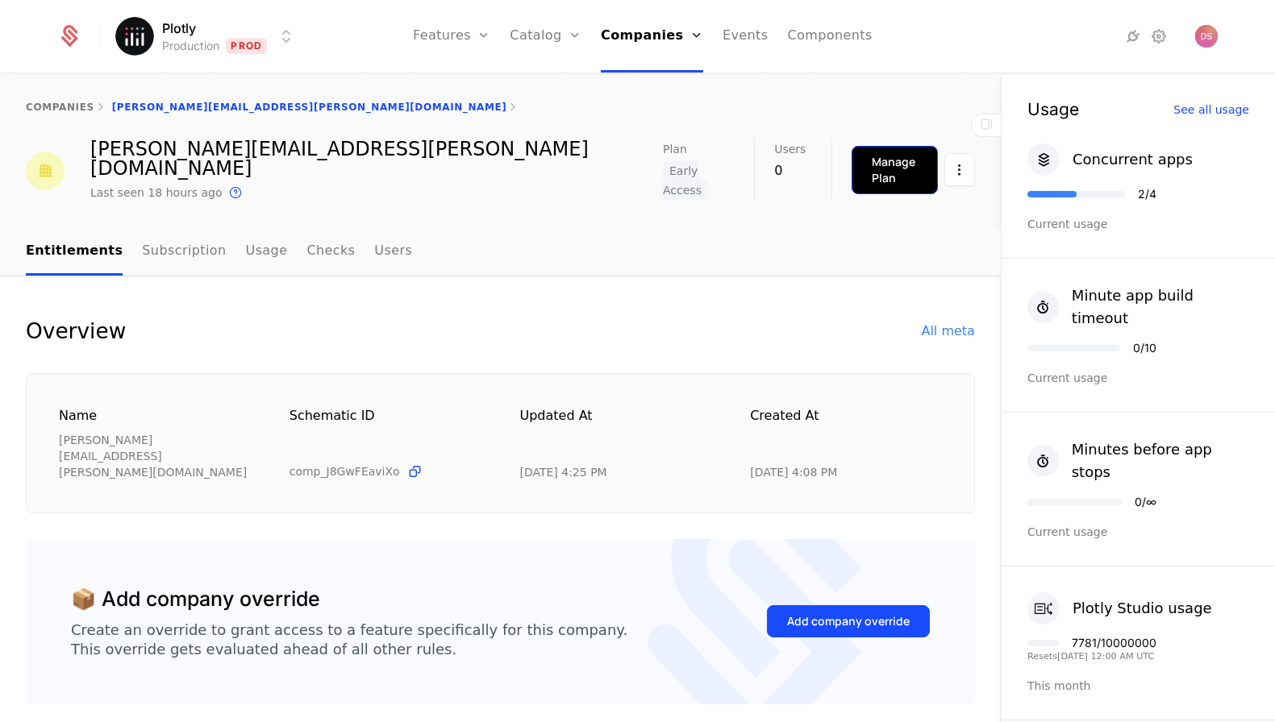
click at [855, 146] on button "Manage Plan" at bounding box center [894, 170] width 86 height 48
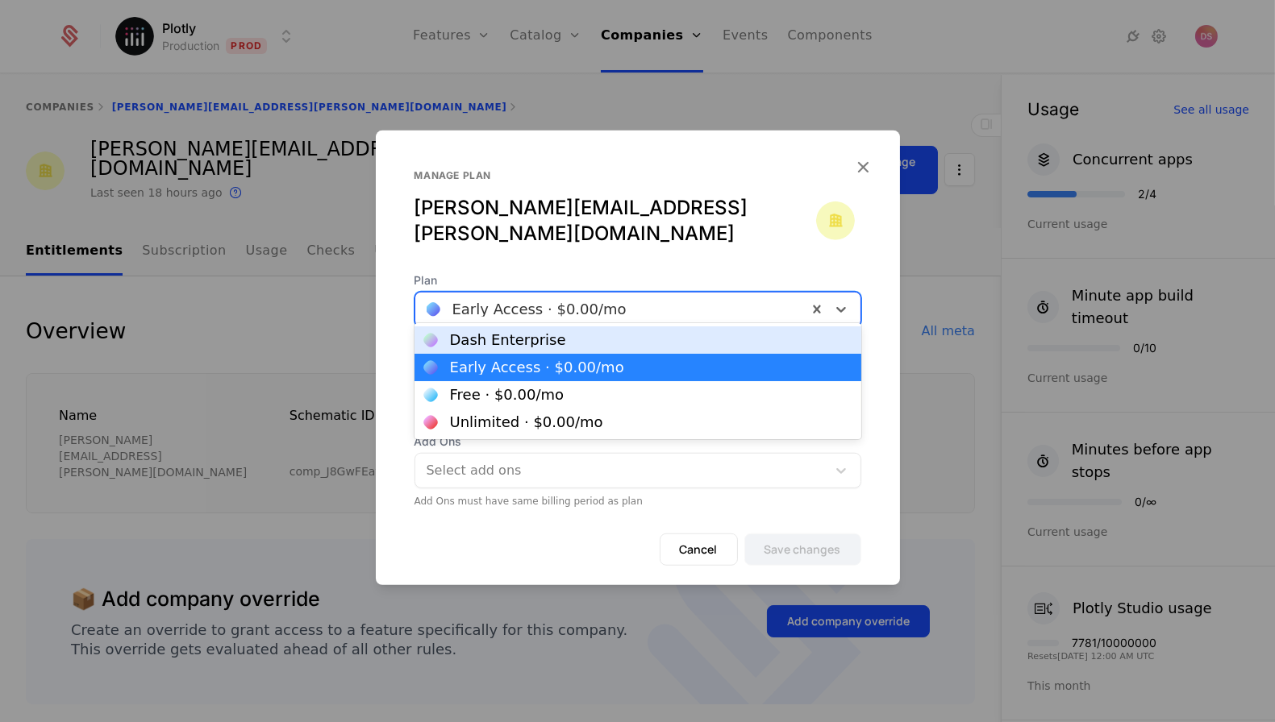
click at [595, 298] on div at bounding box center [611, 309] width 369 height 23
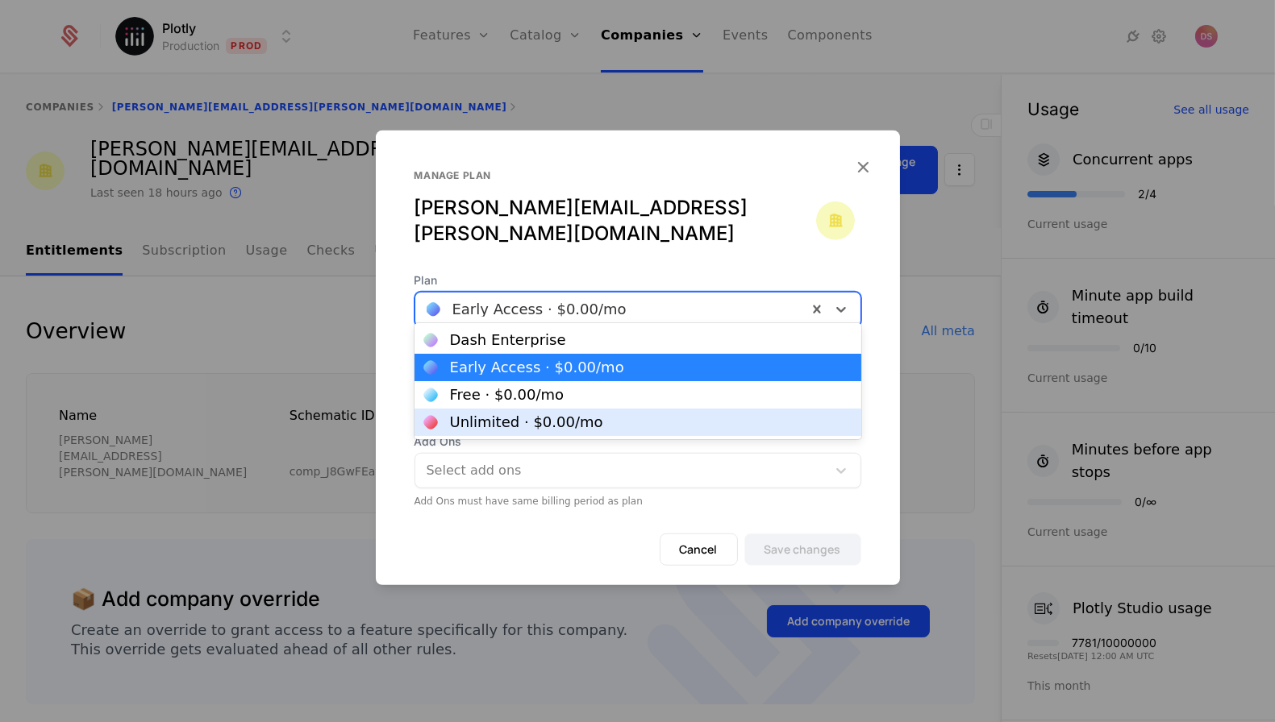
click at [568, 415] on div "Unlimited · $0.00 /mo" at bounding box center [526, 422] width 153 height 15
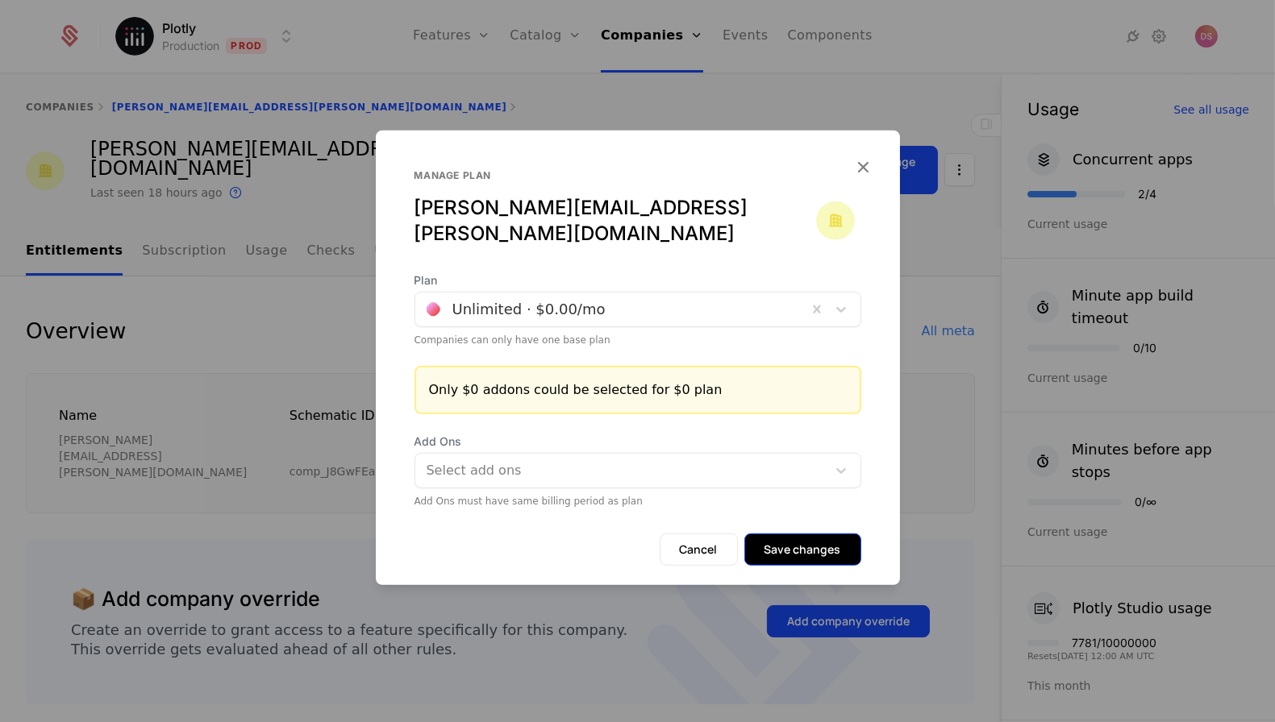
click at [809, 534] on button "Save changes" at bounding box center [802, 550] width 117 height 32
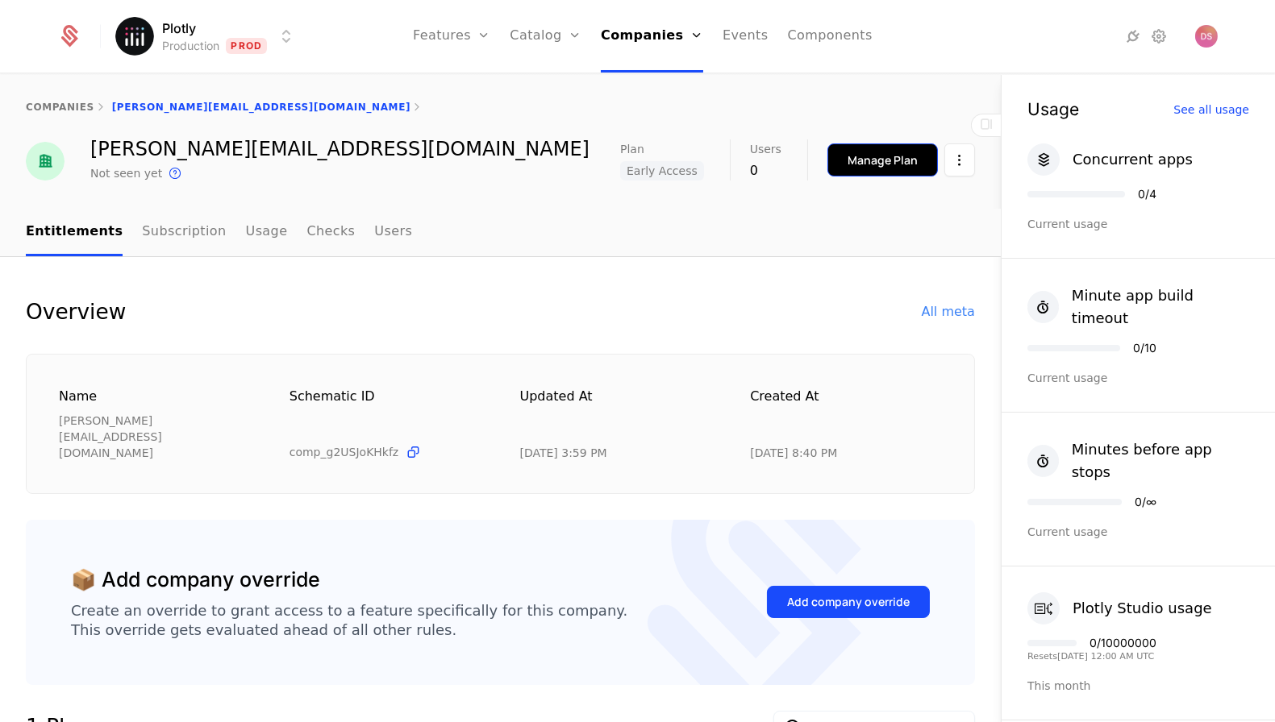
click at [899, 153] on div "Manage Plan" at bounding box center [882, 160] width 70 height 16
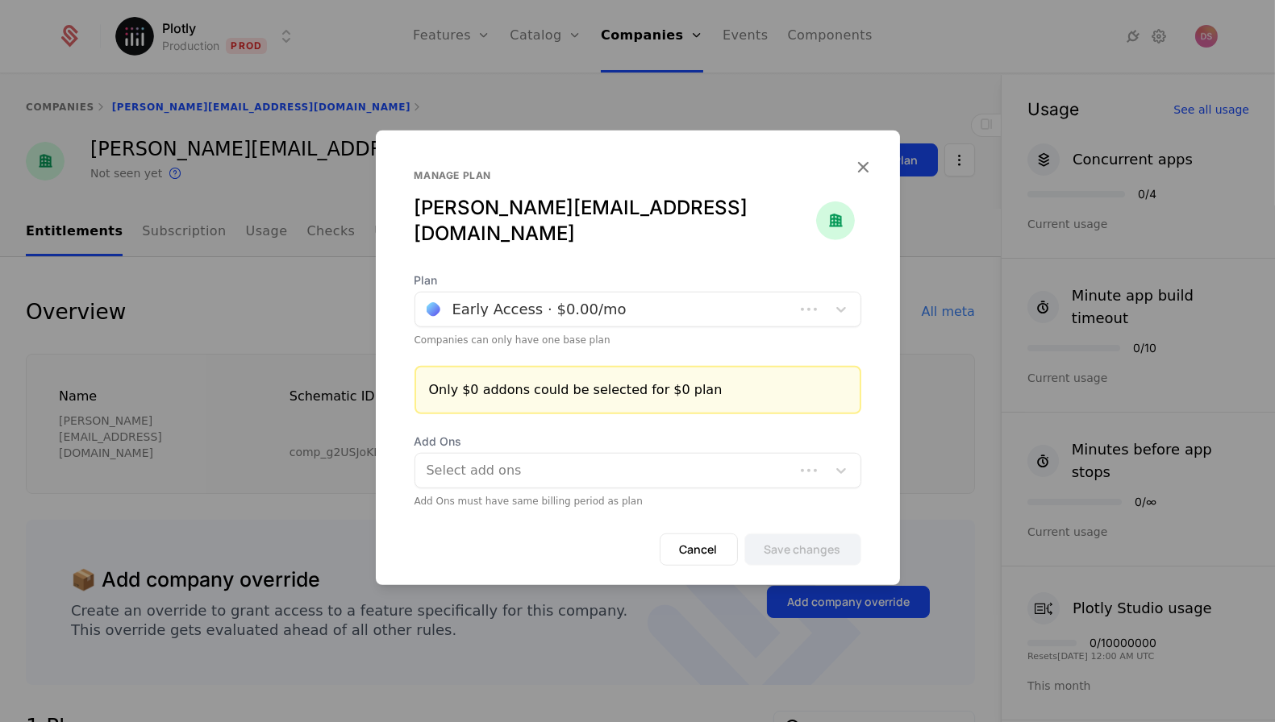
click at [639, 307] on div at bounding box center [605, 309] width 356 height 23
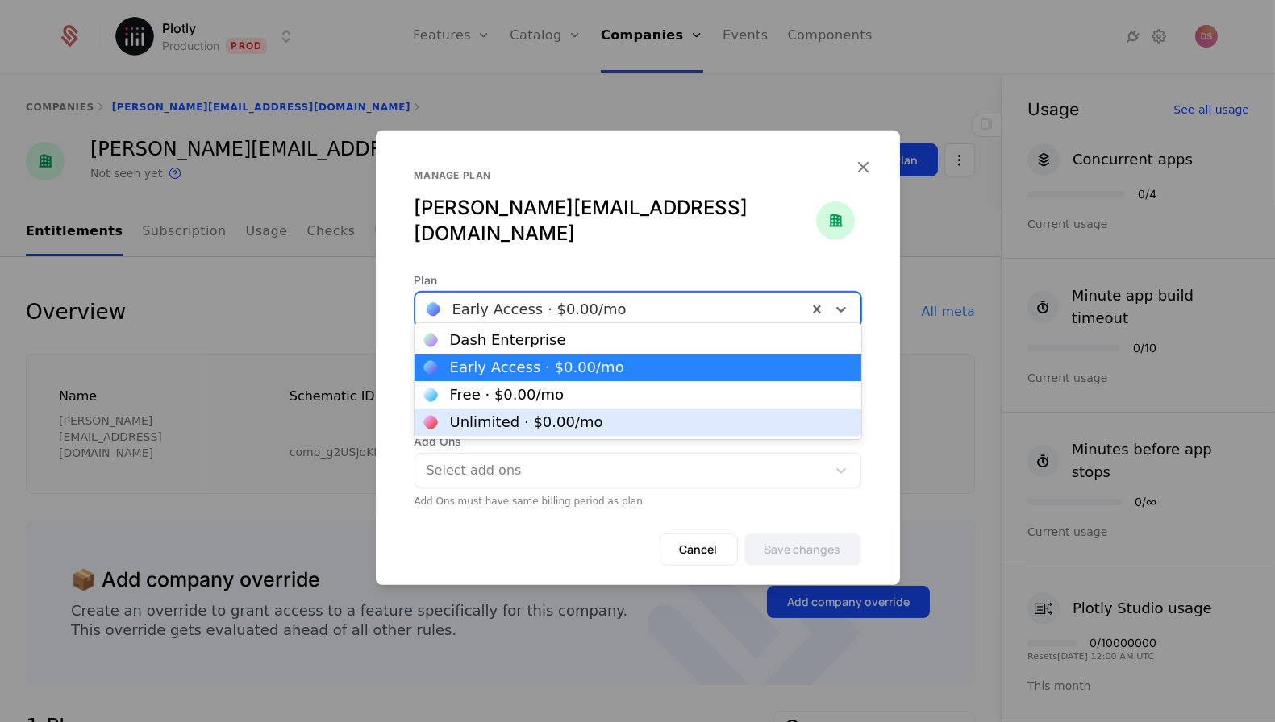
click at [626, 414] on div "Unlimited · $0.00 /mo" at bounding box center [637, 422] width 447 height 27
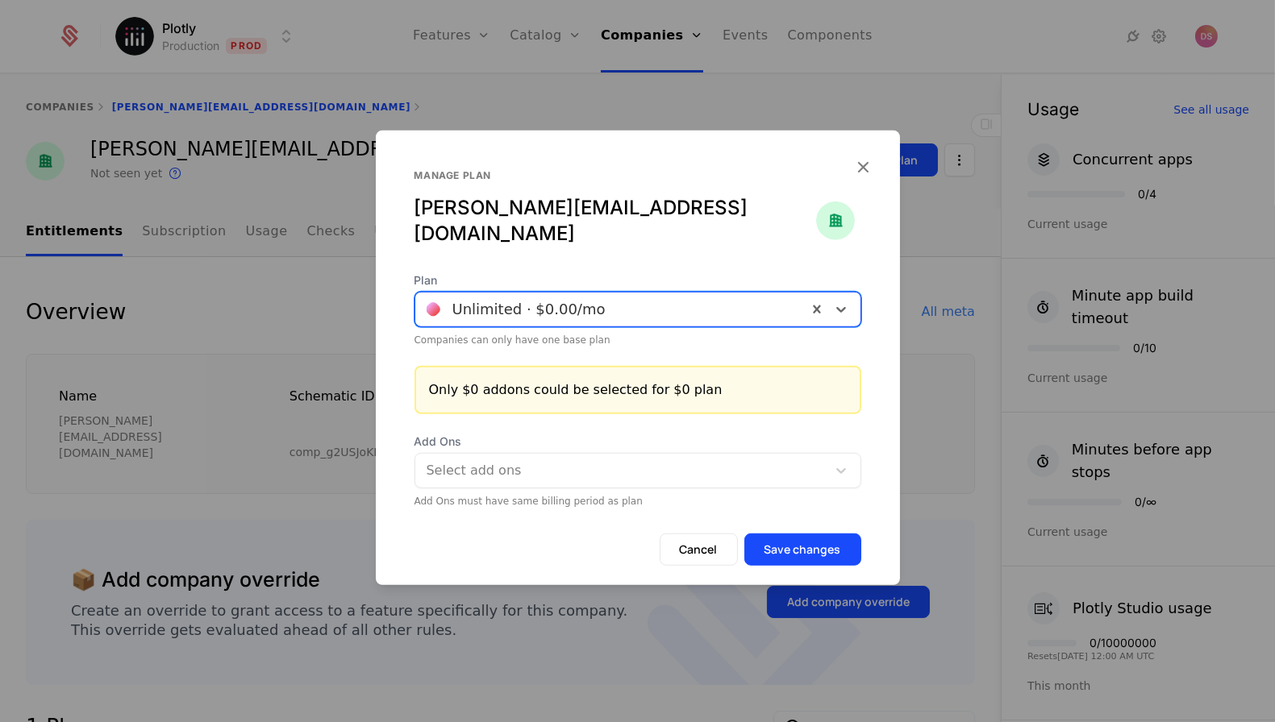
click at [787, 519] on form "Plan option [object Object], selected. Unlimited · $0.00 /mo Companies can only…" at bounding box center [638, 429] width 524 height 313
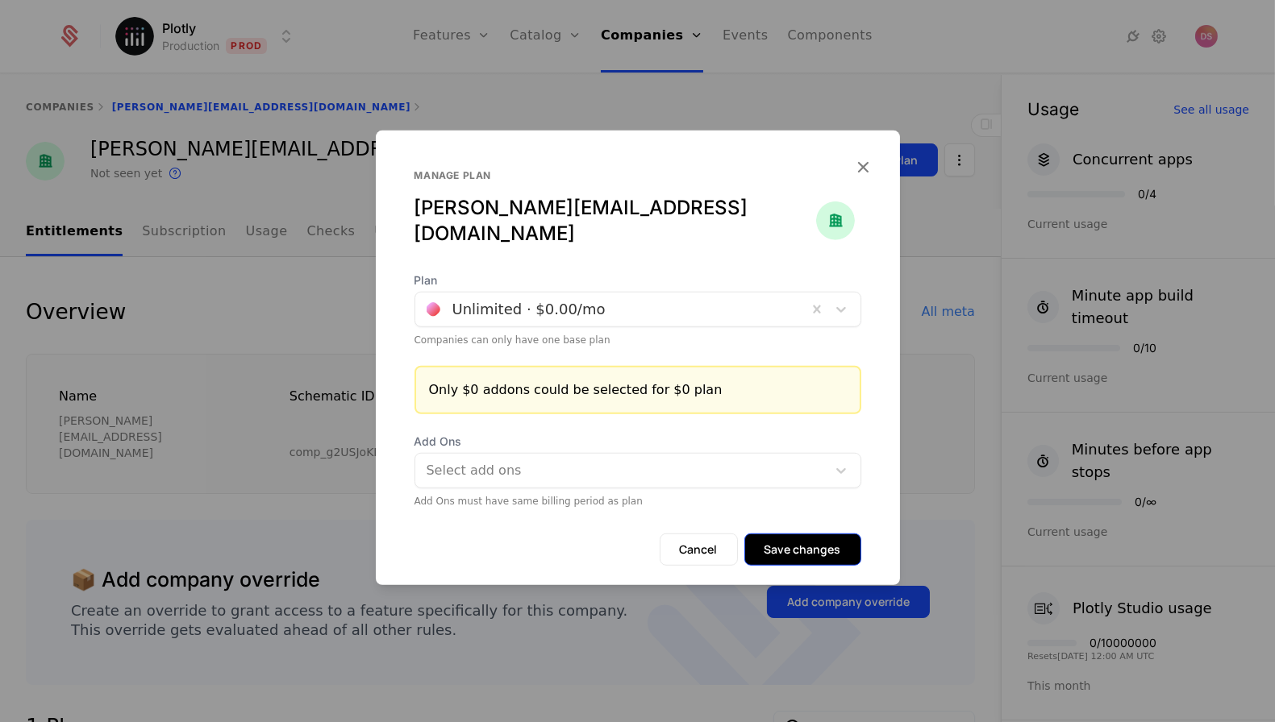
click at [787, 534] on button "Save changes" at bounding box center [802, 550] width 117 height 32
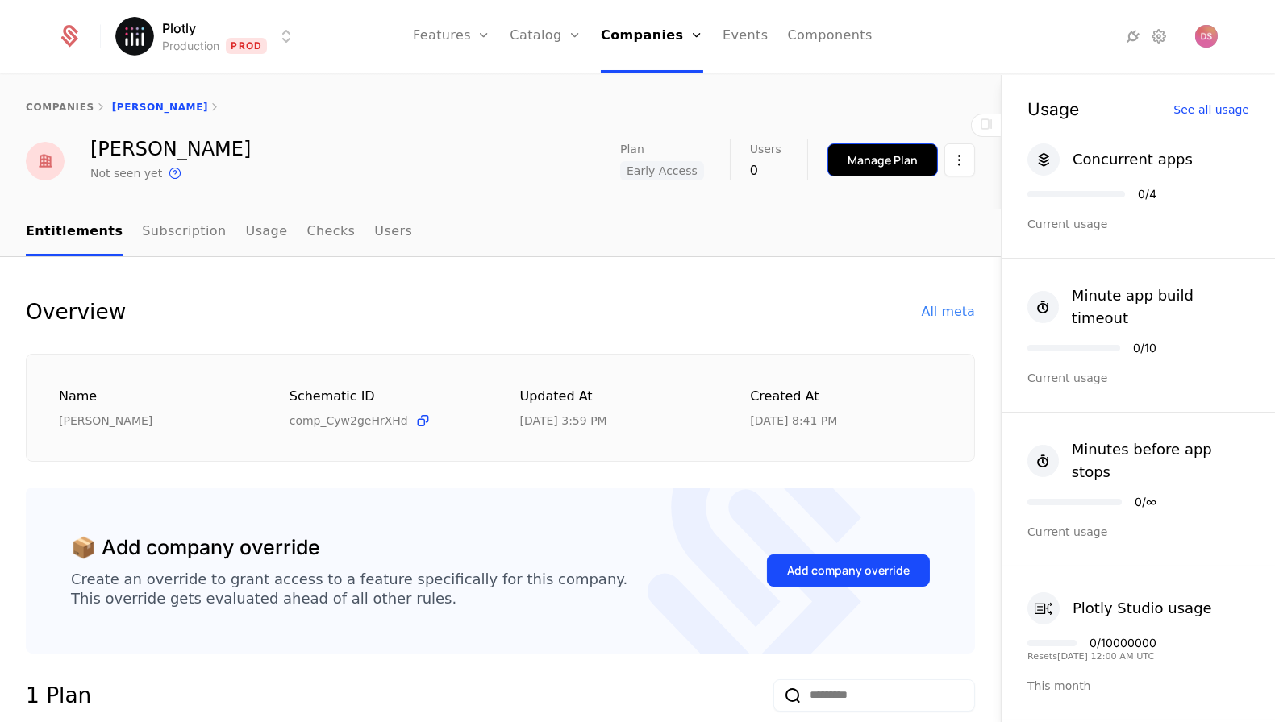
click at [876, 171] on button "Manage Plan" at bounding box center [882, 160] width 110 height 33
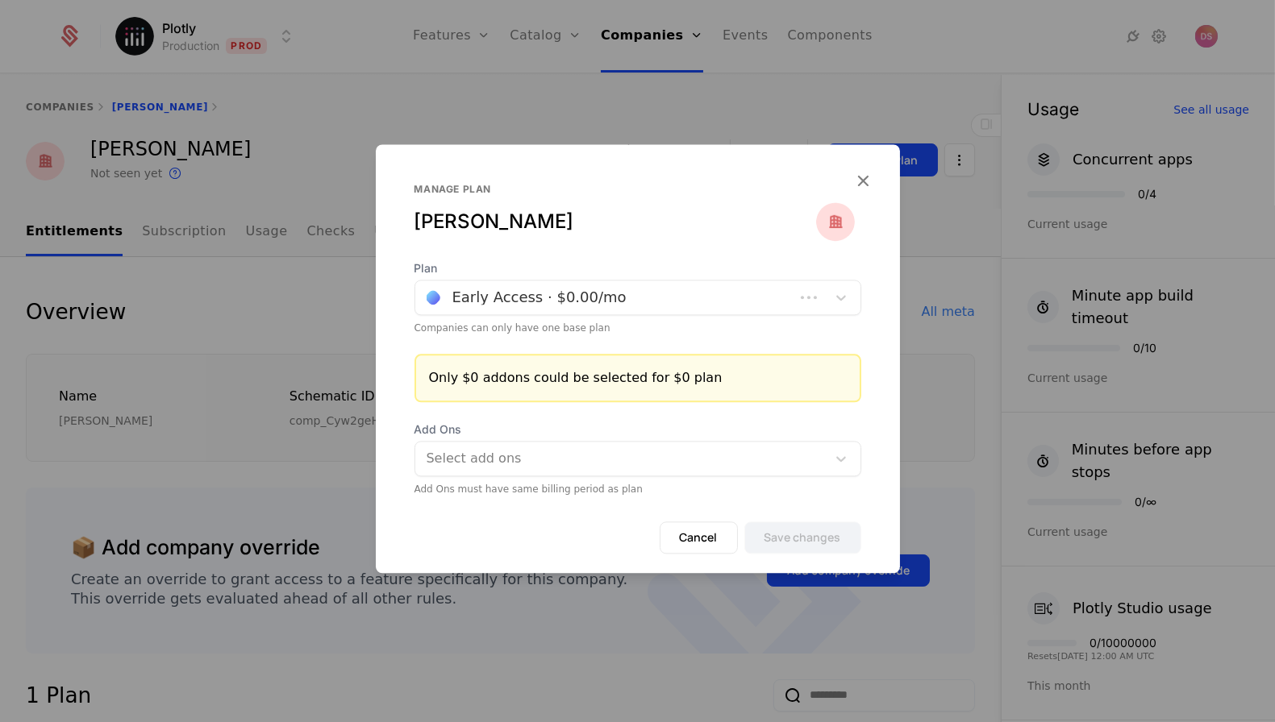
click at [575, 284] on div "Early Access · $0.00 /mo" at bounding box center [637, 297] width 447 height 35
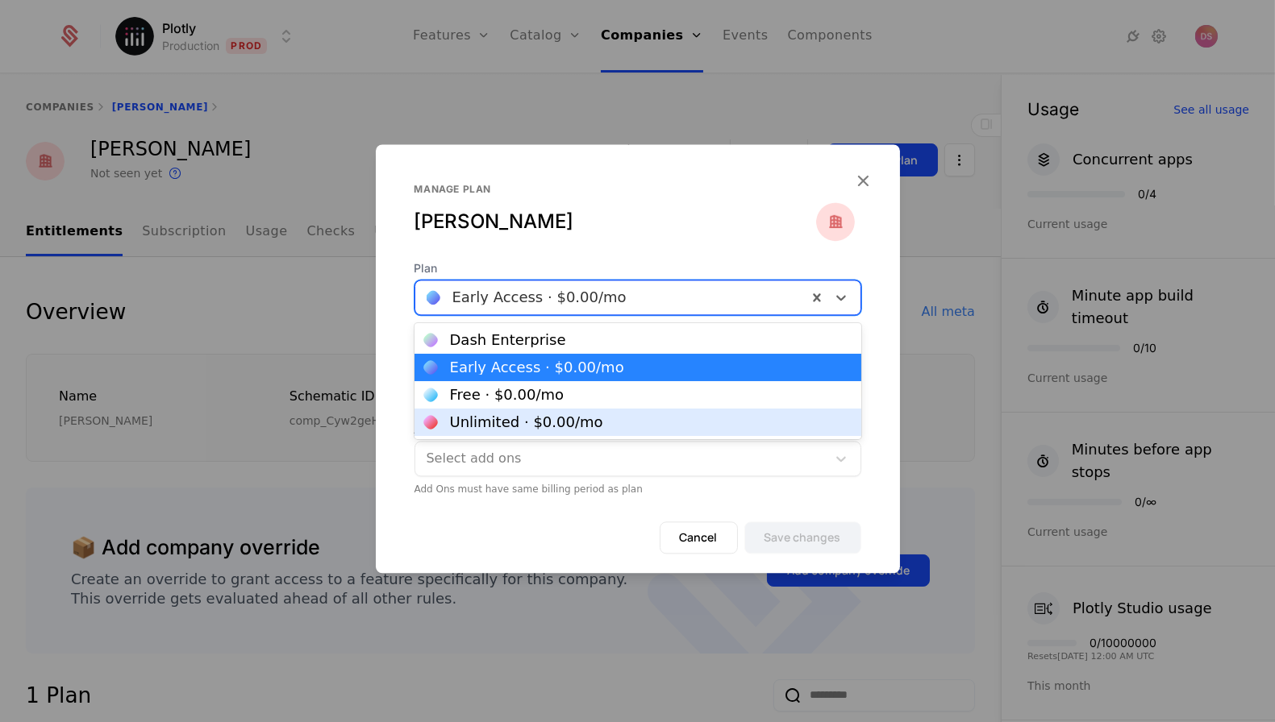
click at [568, 426] on div "Unlimited · $0.00 /mo" at bounding box center [526, 422] width 153 height 15
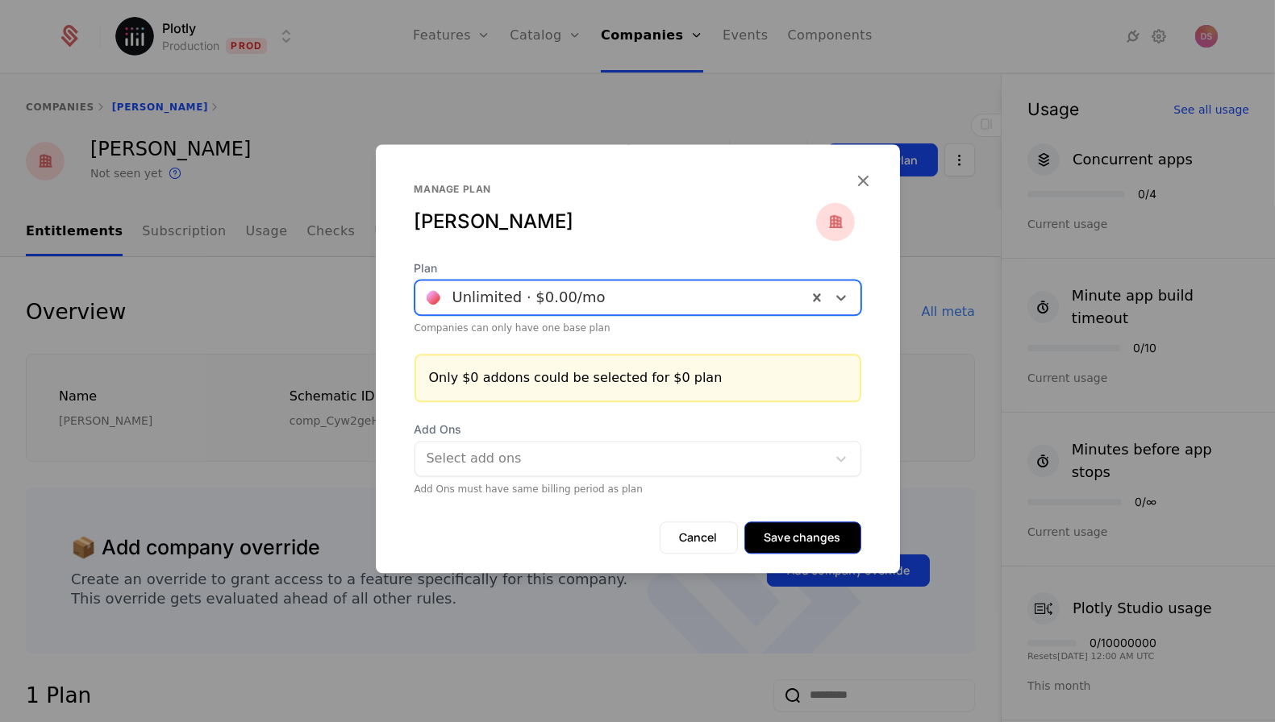
click at [784, 528] on button "Save changes" at bounding box center [802, 538] width 117 height 32
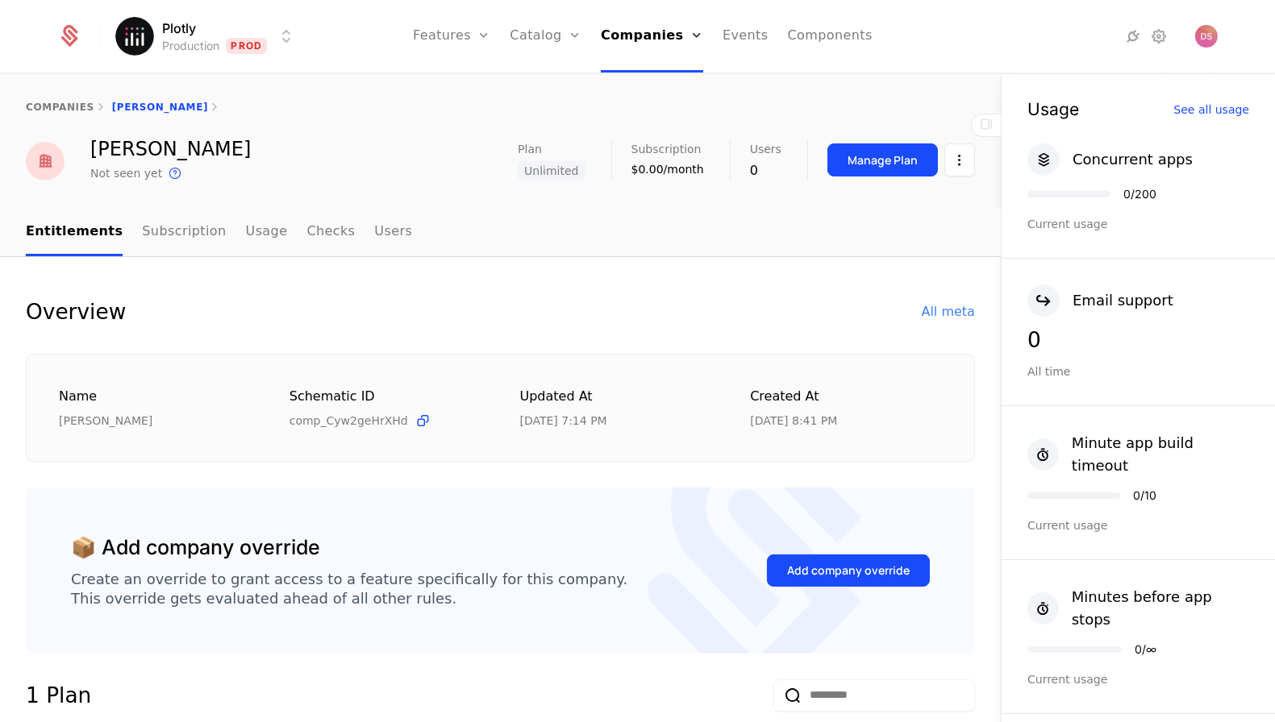
click at [876, 237] on nav "Entitlements Subscription Usage Checks Users" at bounding box center [500, 233] width 949 height 48
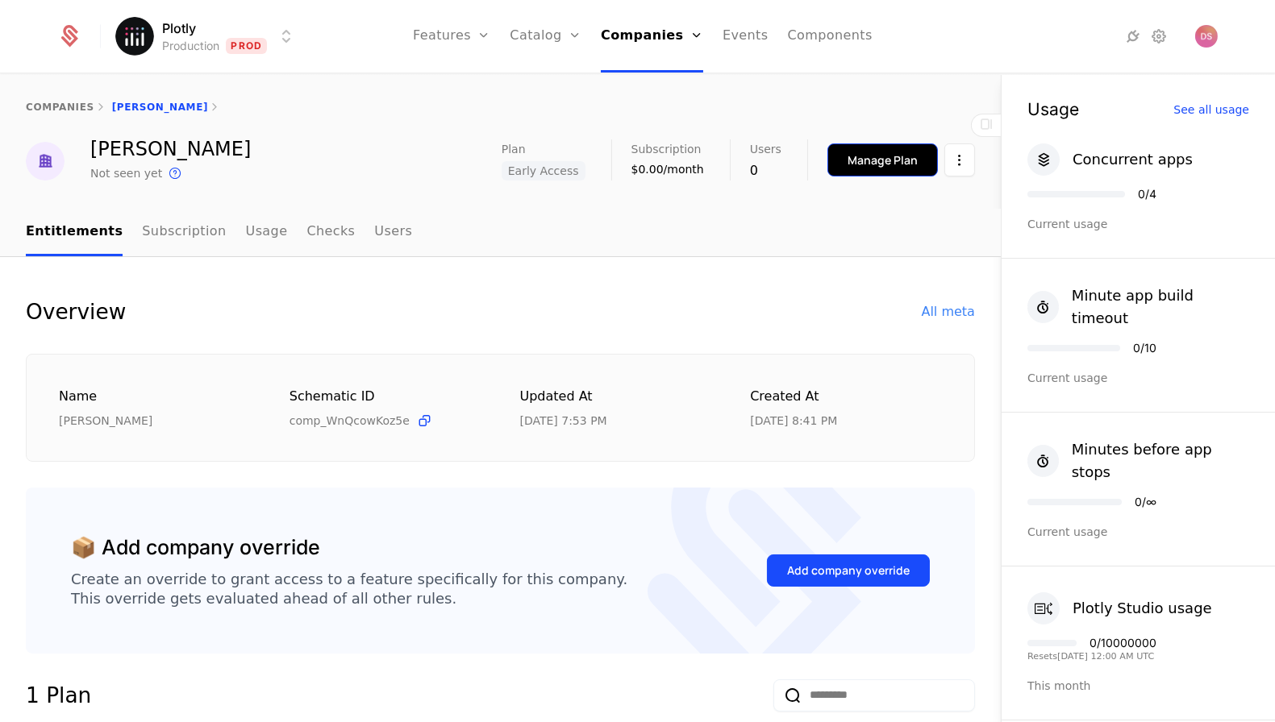
click at [877, 160] on div "Manage Plan" at bounding box center [882, 160] width 70 height 16
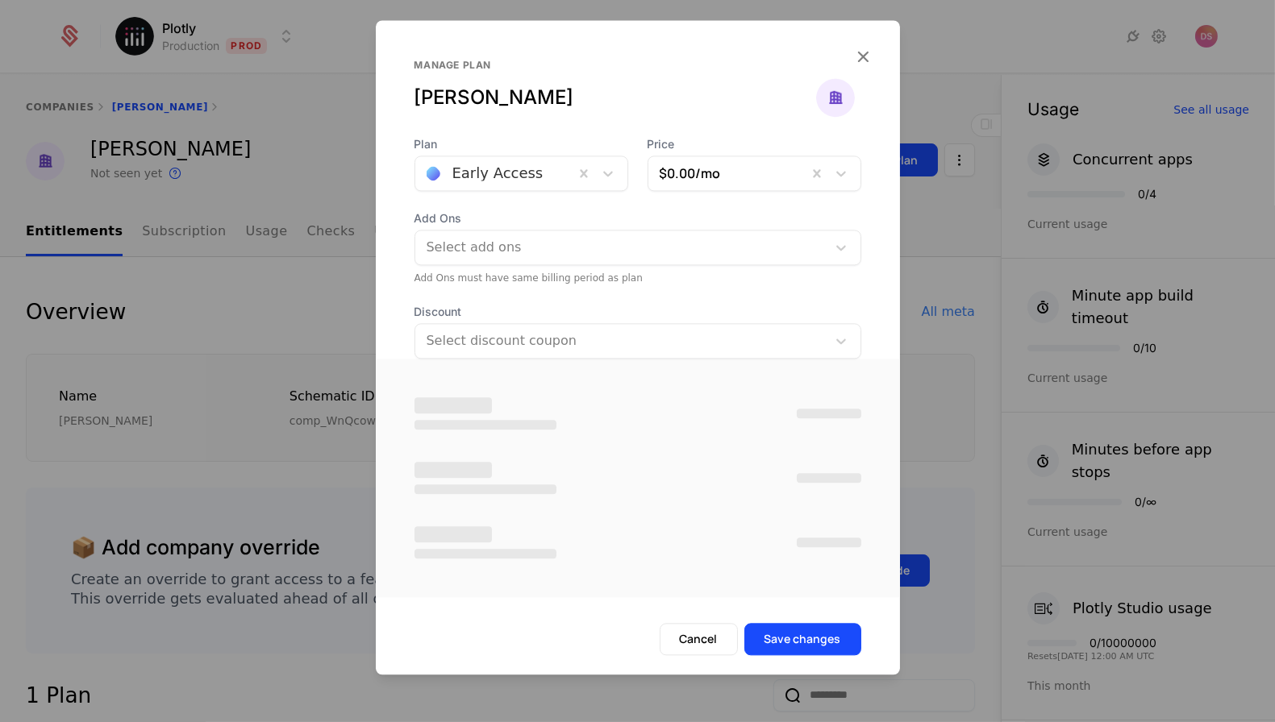
click at [531, 170] on div "Early Access" at bounding box center [494, 173] width 159 height 29
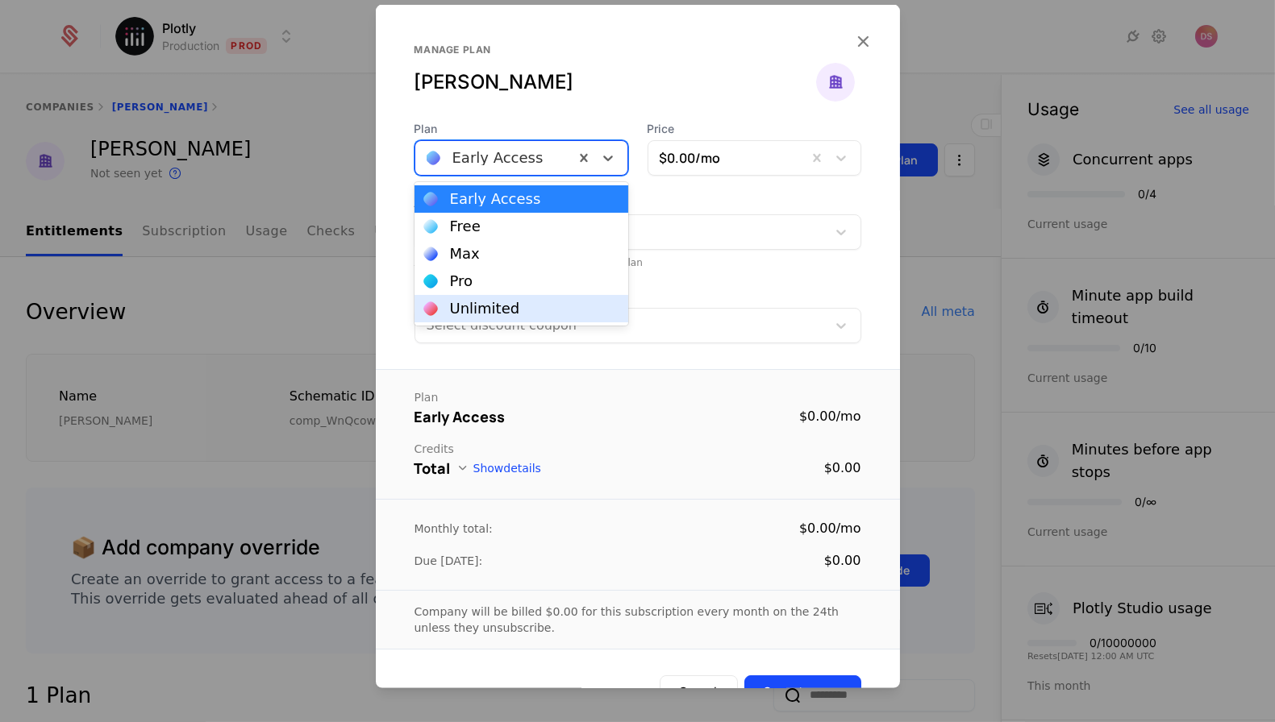
click at [531, 318] on div "Unlimited" at bounding box center [521, 308] width 214 height 27
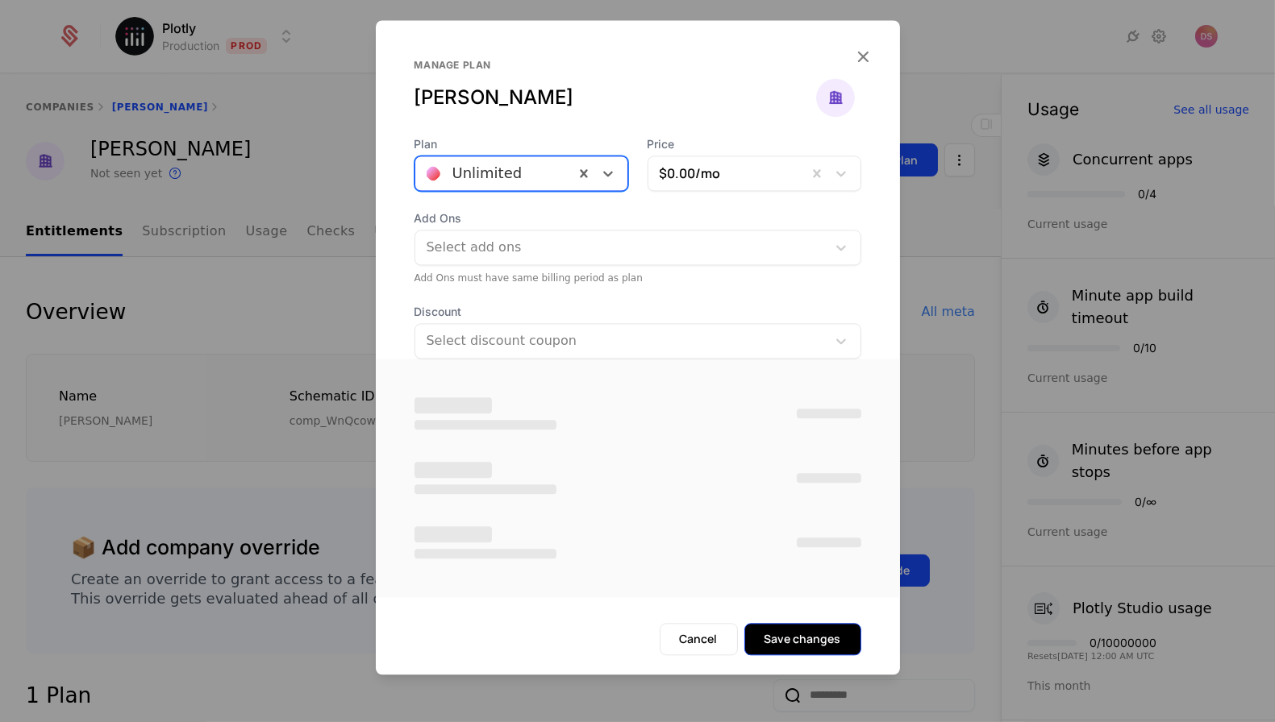
click at [828, 632] on button "Save changes" at bounding box center [802, 639] width 117 height 32
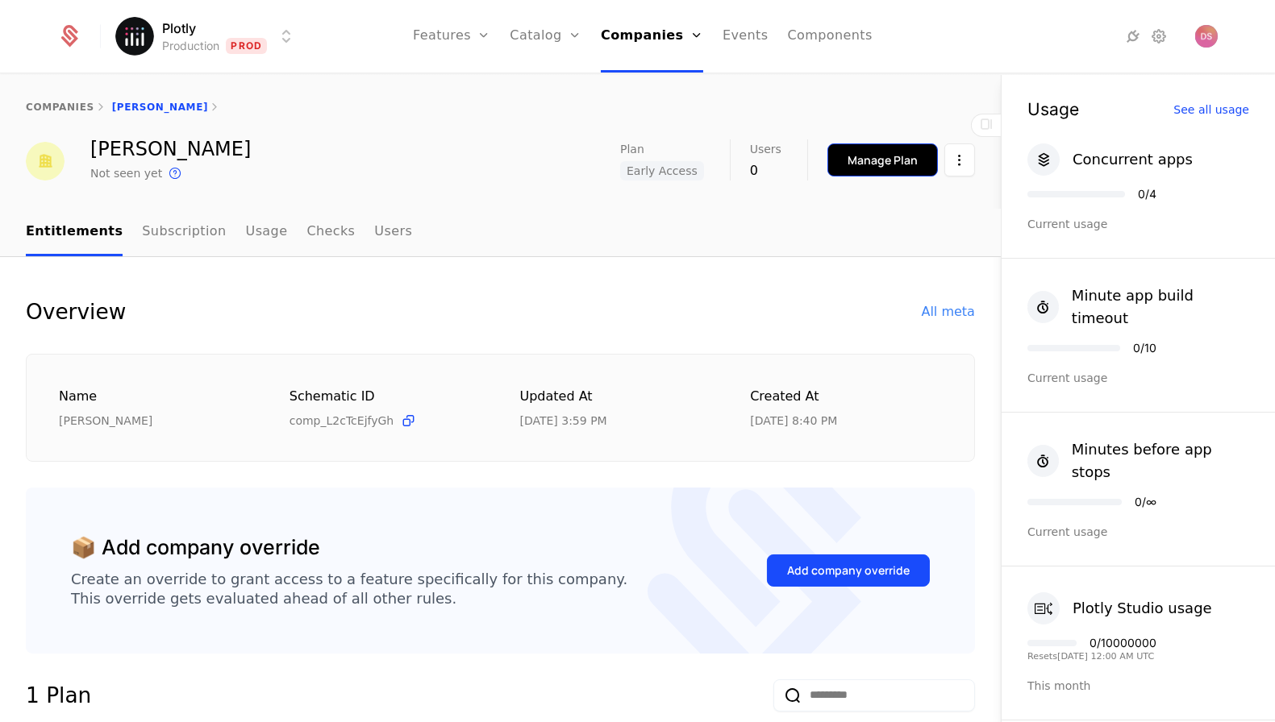
click at [889, 150] on button "Manage Plan" at bounding box center [882, 160] width 110 height 33
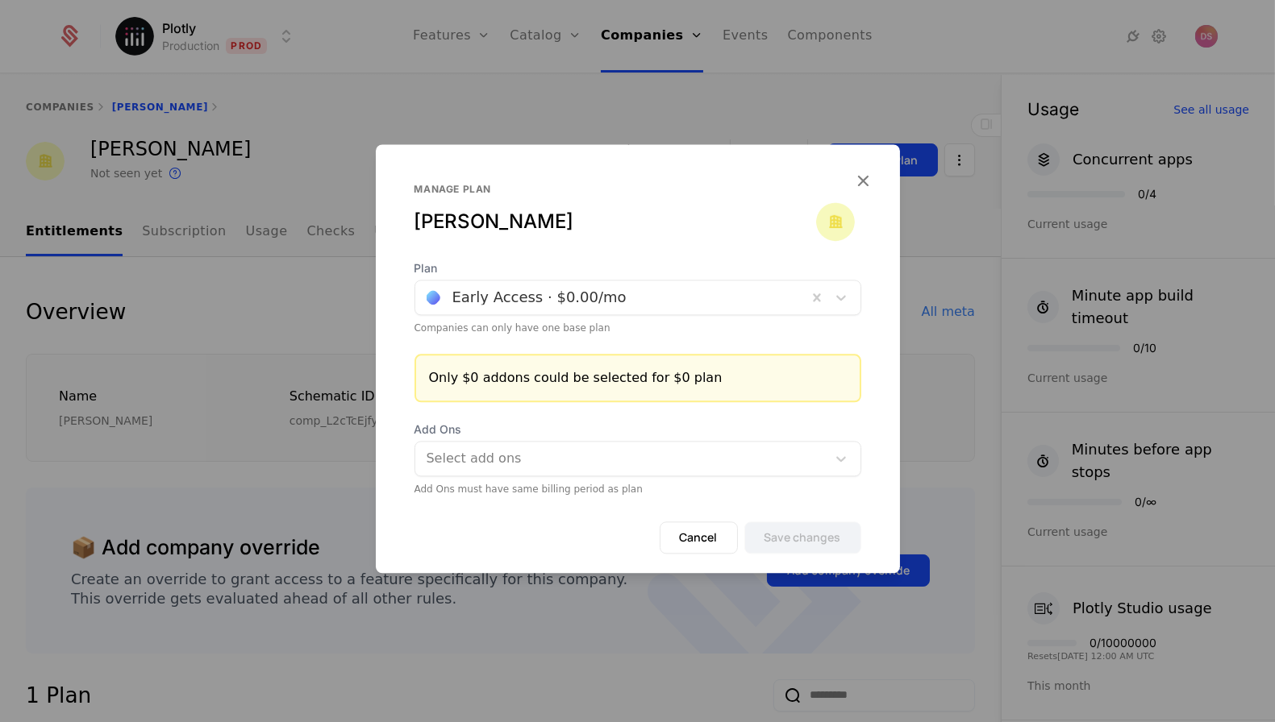
click at [667, 305] on div at bounding box center [611, 297] width 369 height 23
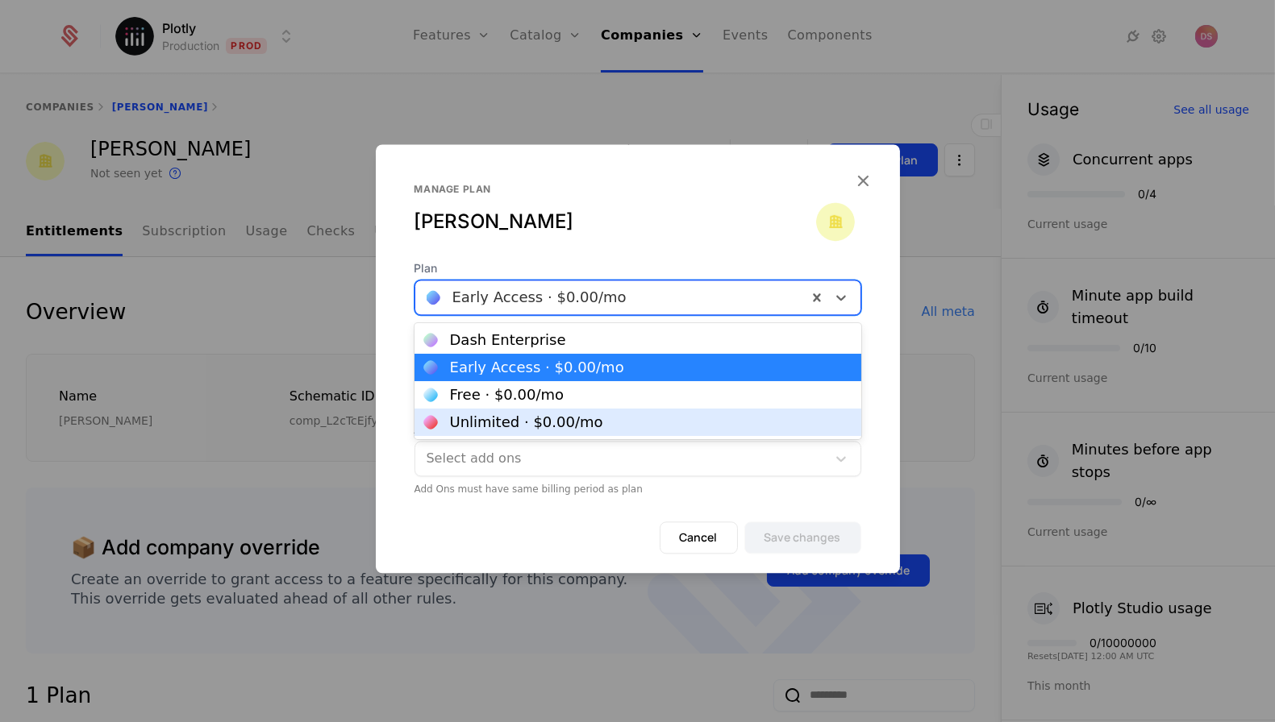
click at [661, 422] on div "Unlimited · $0.00 /mo" at bounding box center [637, 422] width 427 height 15
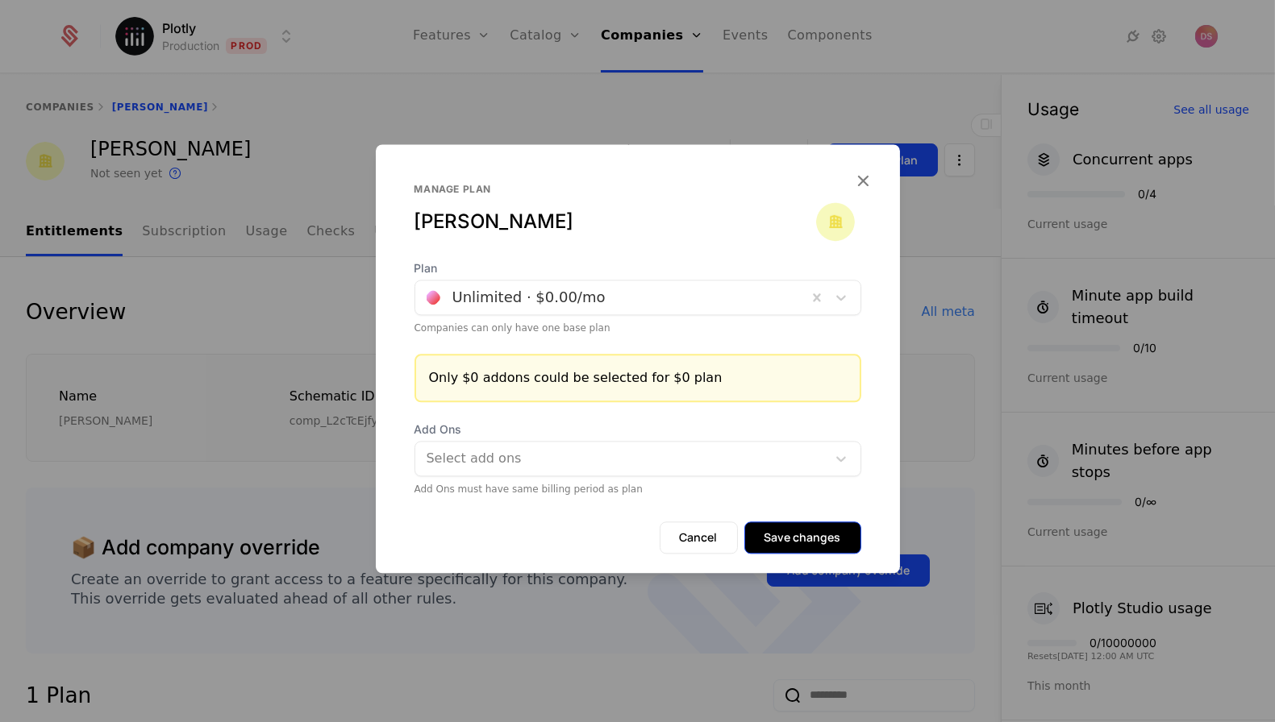
click at [783, 535] on button "Save changes" at bounding box center [802, 538] width 117 height 32
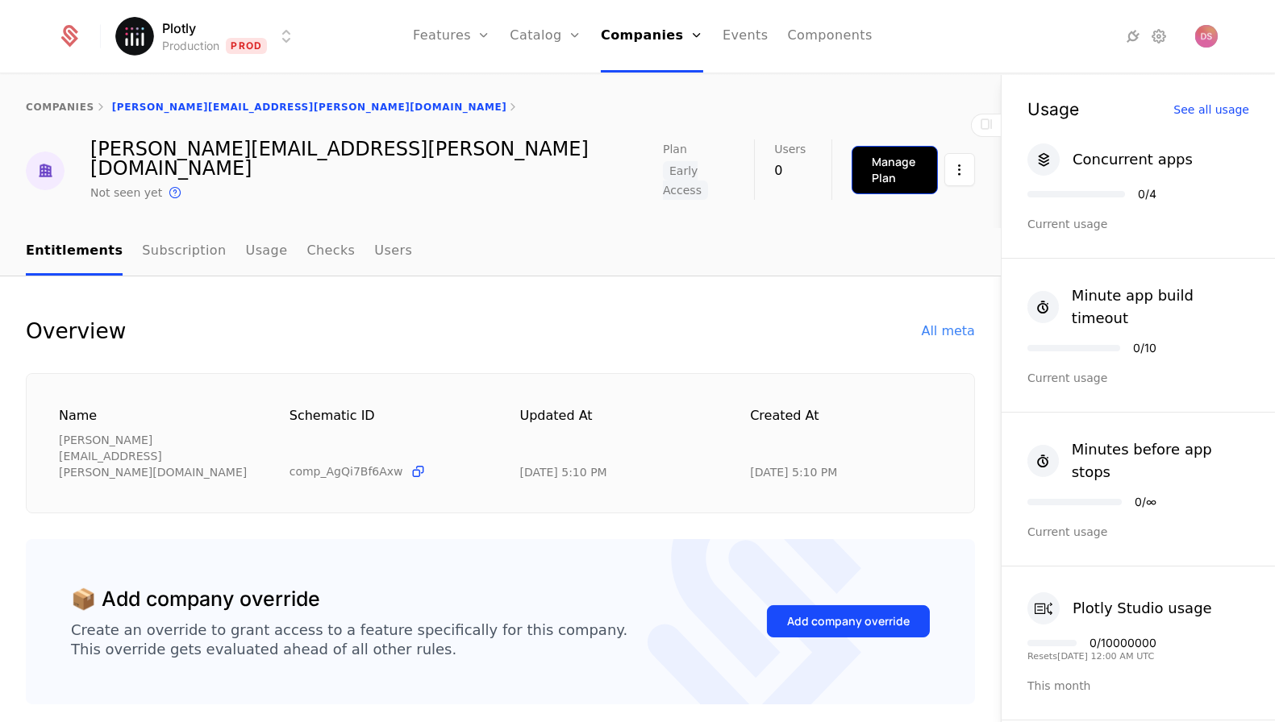
click at [872, 166] on div "Manage Plan" at bounding box center [895, 170] width 46 height 32
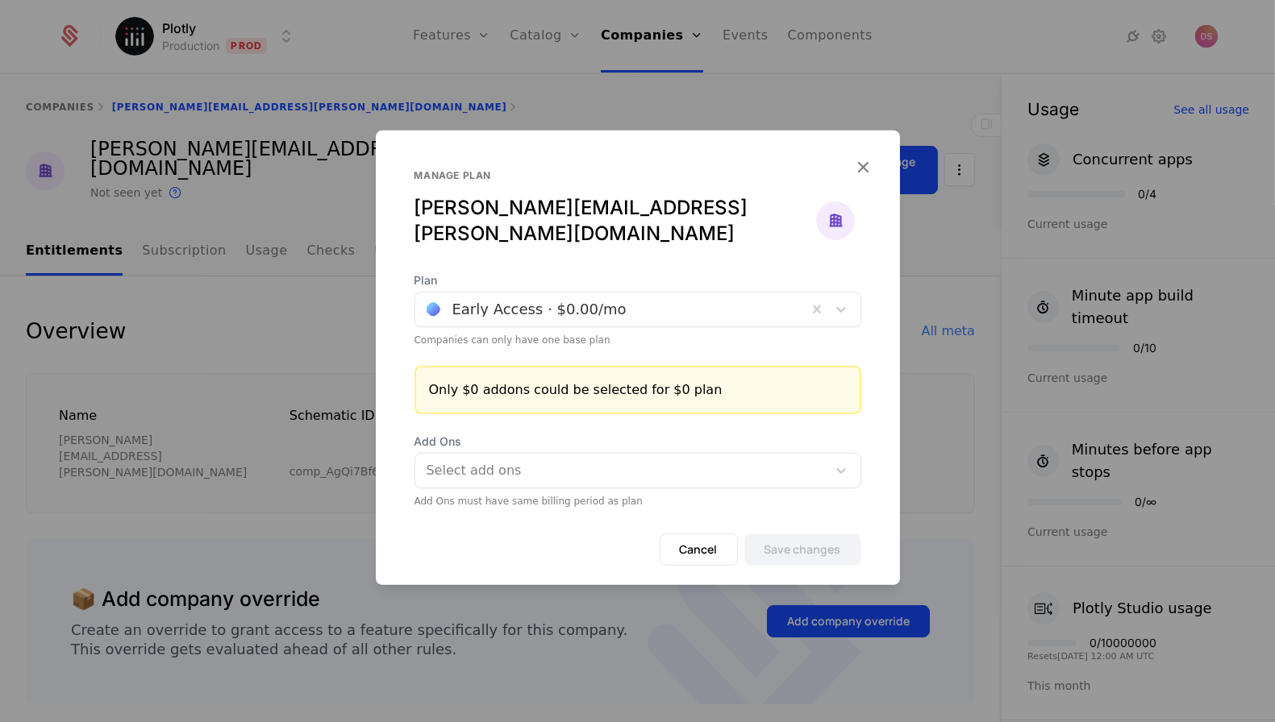
click at [514, 298] on div at bounding box center [611, 309] width 369 height 23
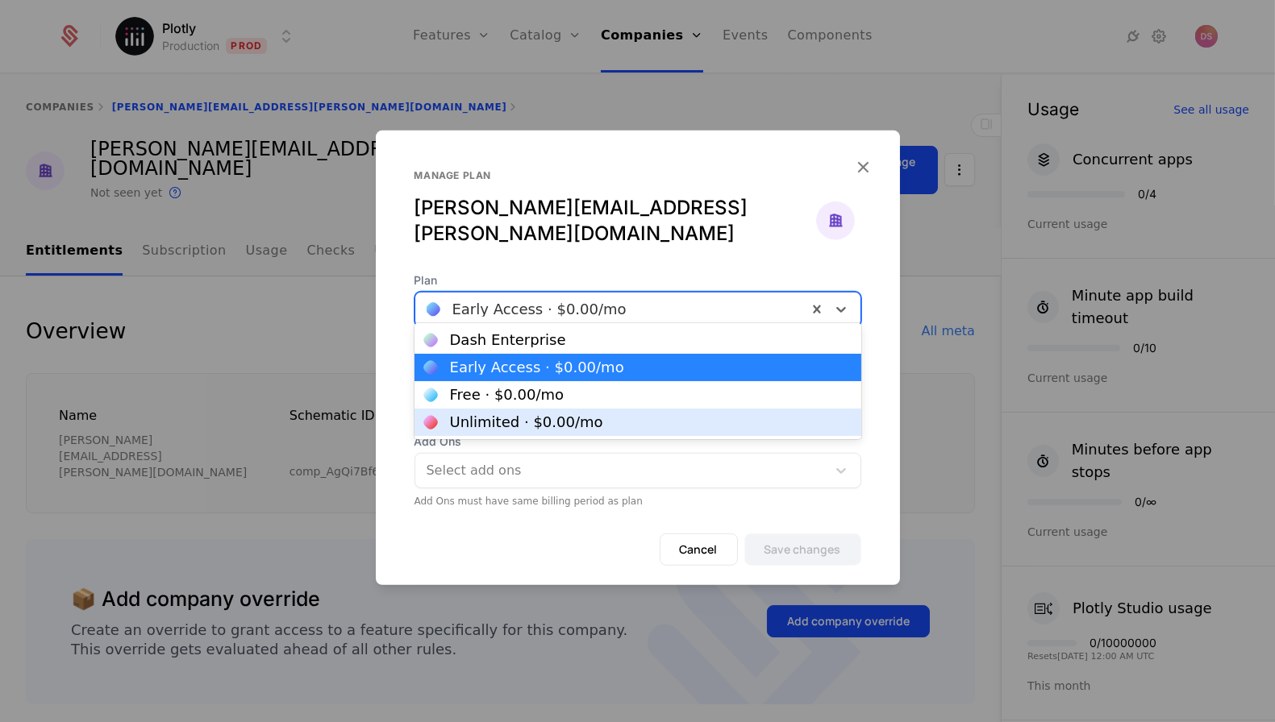
click at [542, 416] on div "Unlimited · $0.00 /mo" at bounding box center [526, 422] width 153 height 15
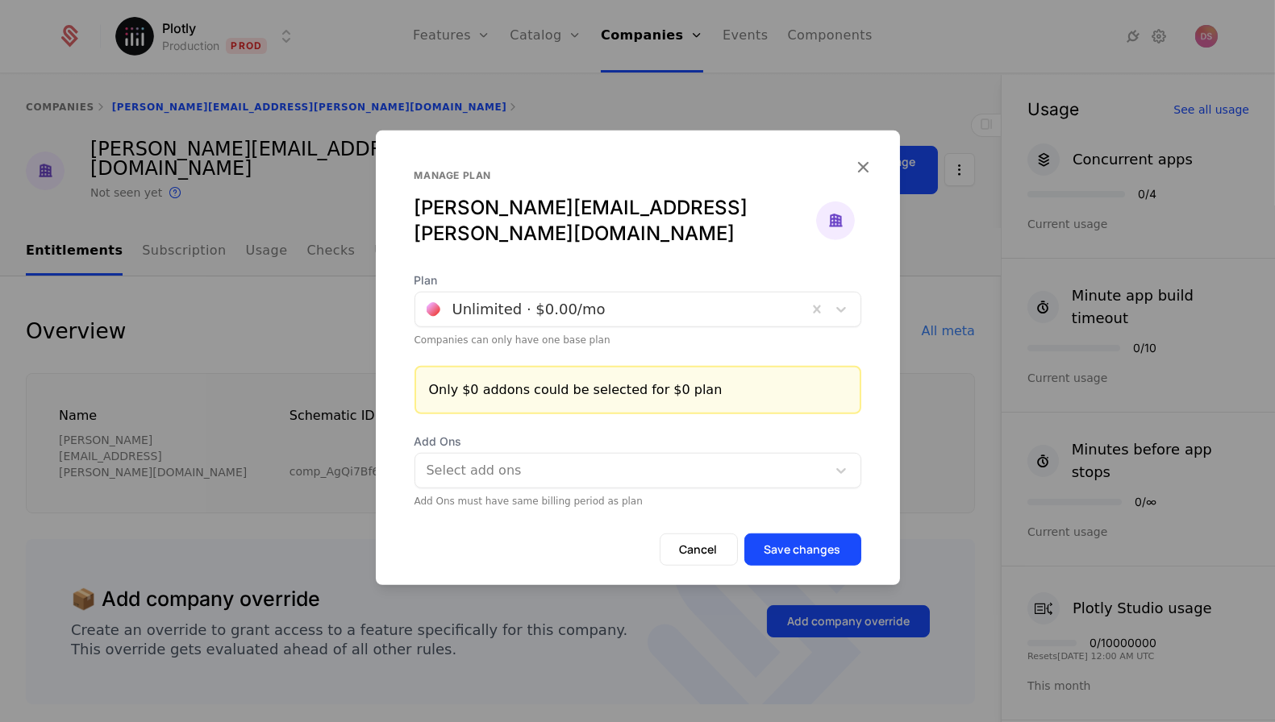
click at [800, 555] on div "Cancel Save changes" at bounding box center [638, 560] width 524 height 52
click at [800, 551] on button "Save changes" at bounding box center [802, 550] width 117 height 32
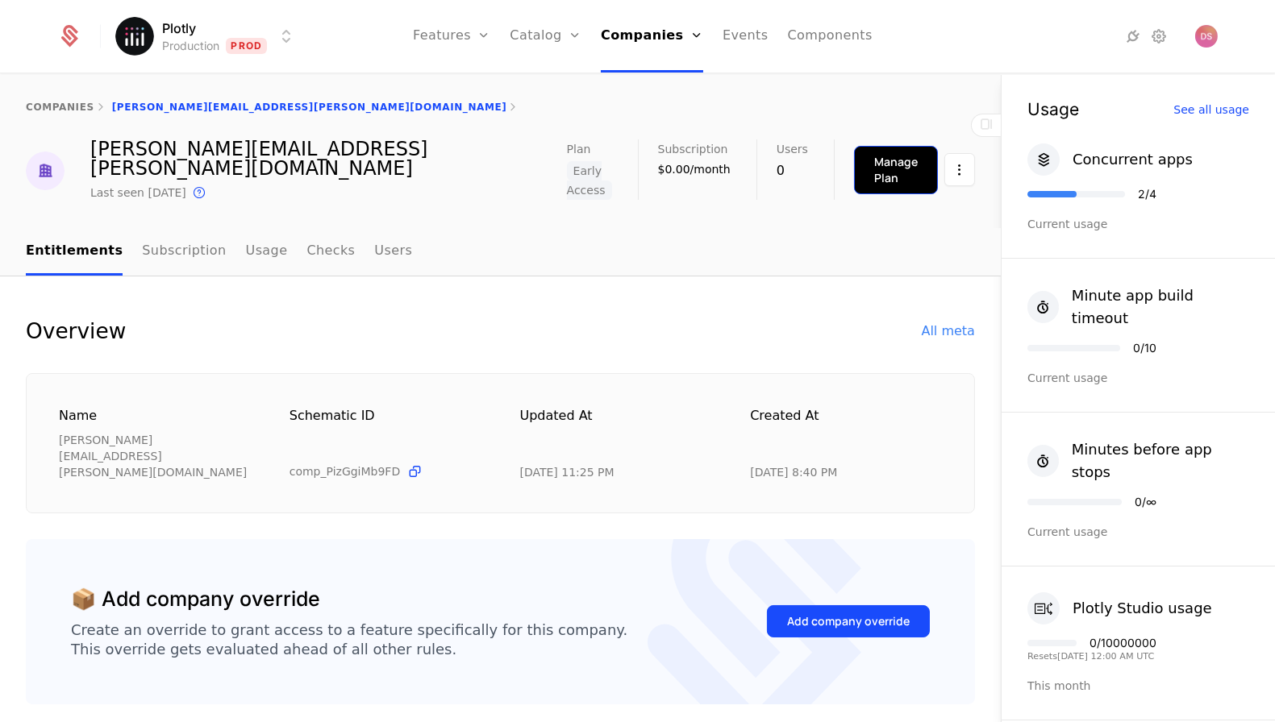
click at [878, 161] on div "Manage Plan" at bounding box center [896, 170] width 44 height 32
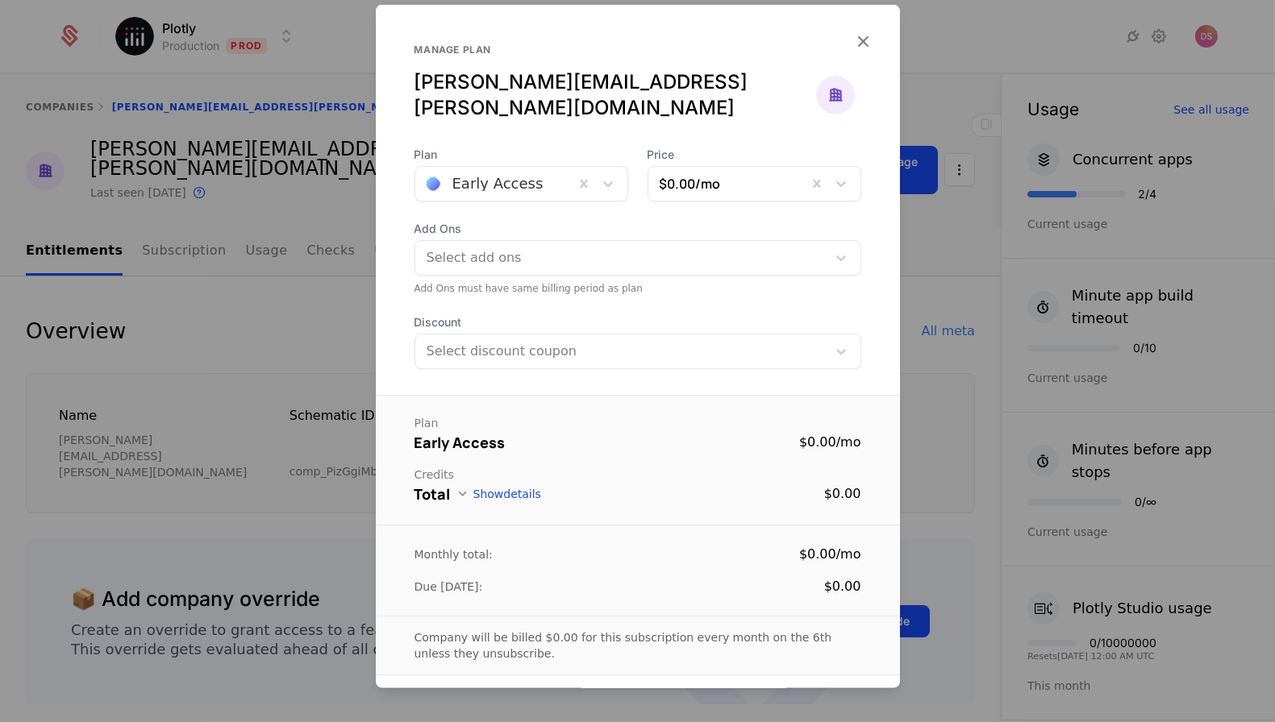
click at [555, 177] on div "Plan Early Access Price $0.00 /mo Add Ons Select add ons Add Ons must have same…" at bounding box center [638, 258] width 524 height 223
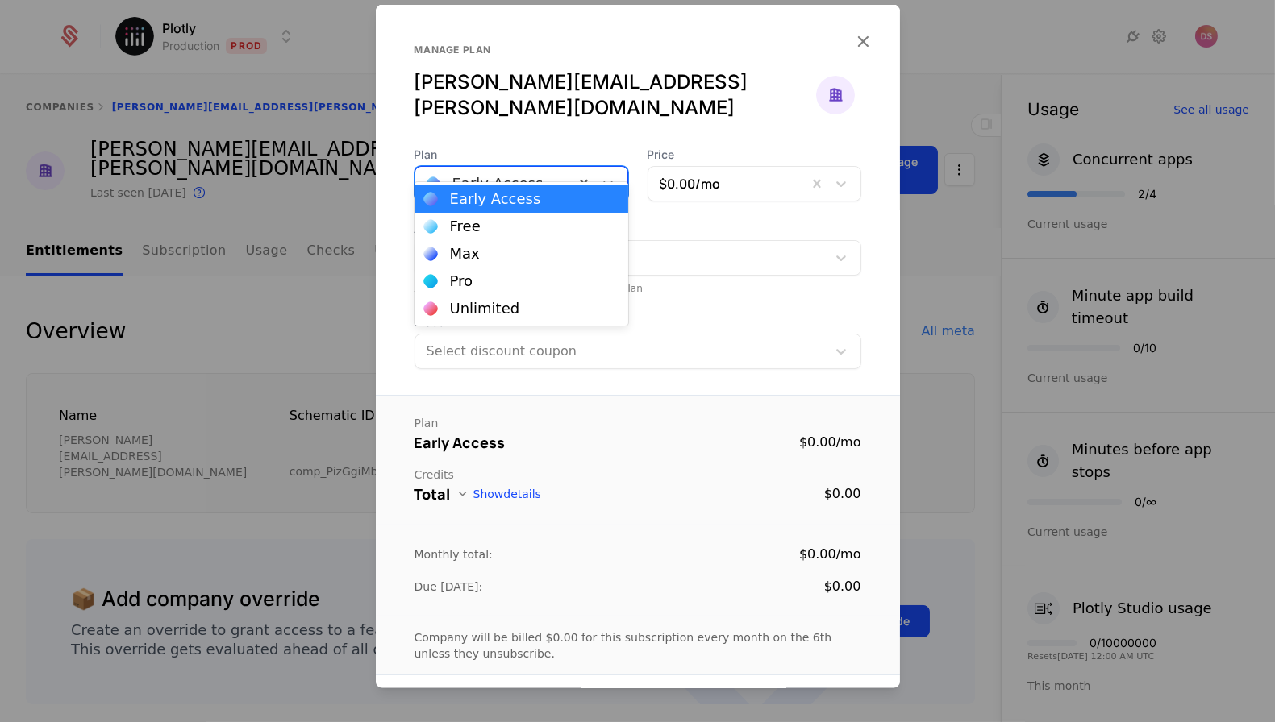
click at [562, 173] on div at bounding box center [495, 184] width 136 height 23
click at [543, 308] on div "Unlimited" at bounding box center [521, 309] width 194 height 15
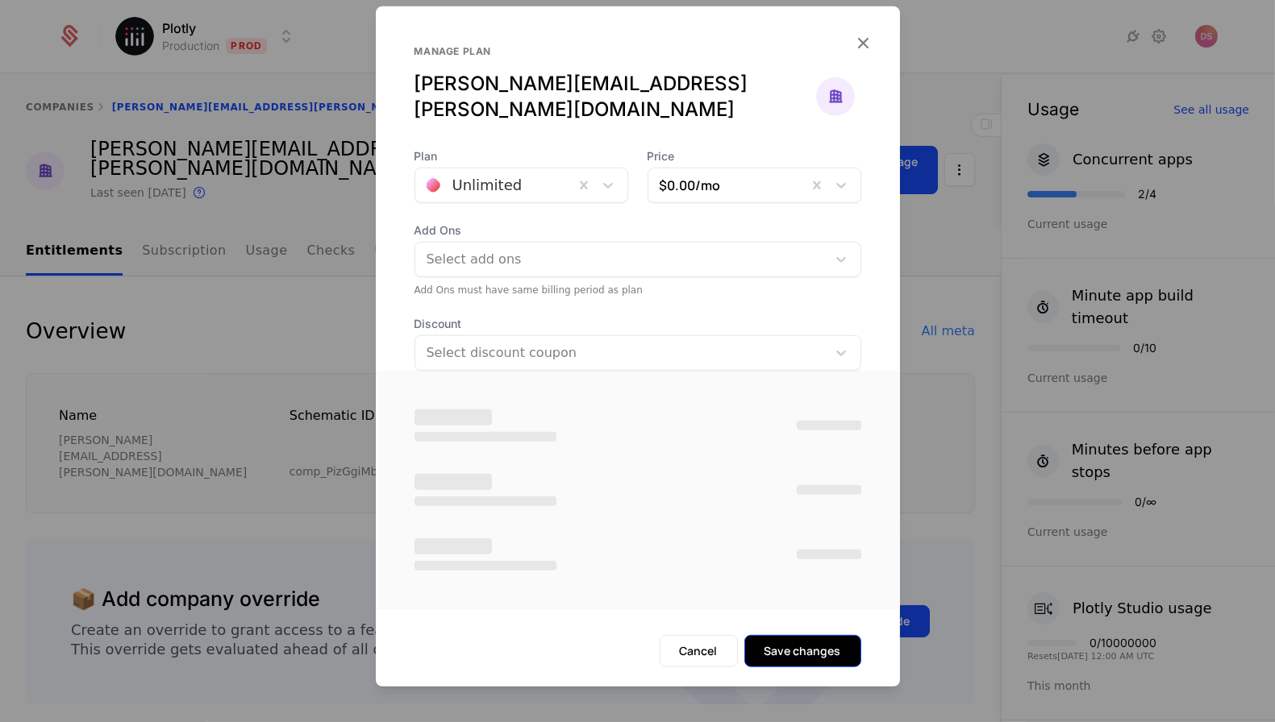
click at [793, 645] on button "Save changes" at bounding box center [802, 651] width 117 height 32
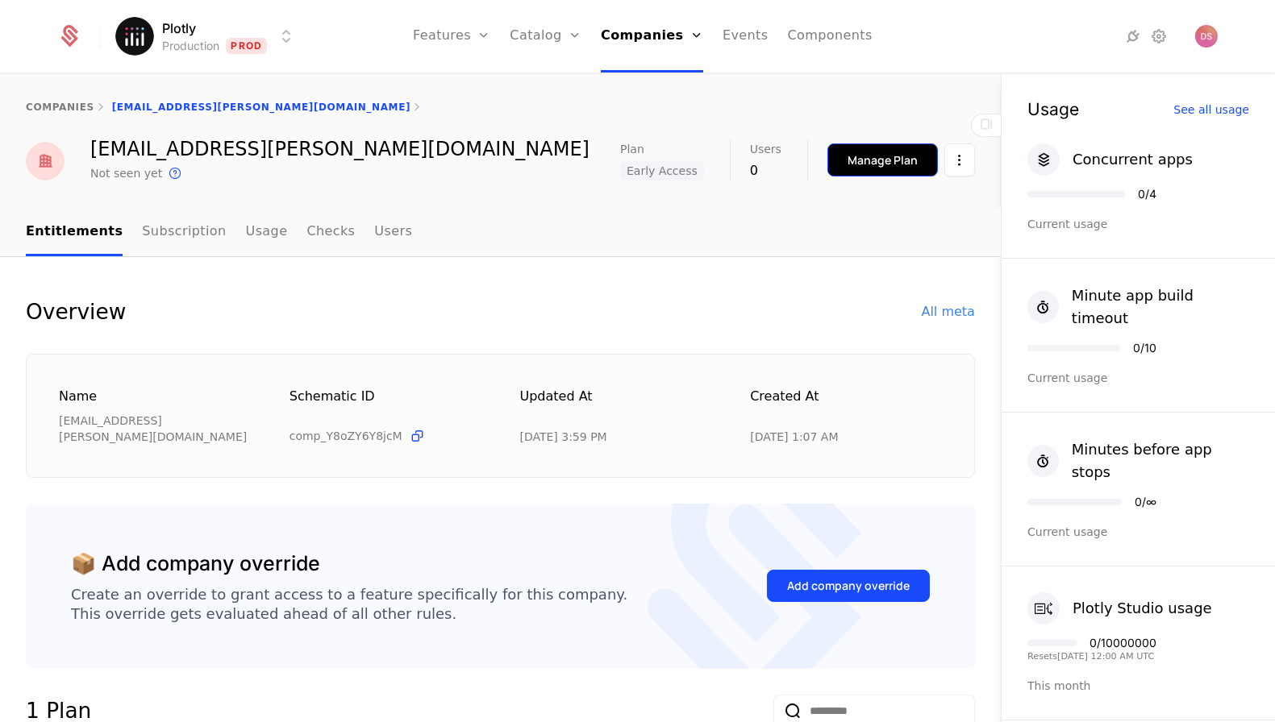
click at [857, 156] on div "Manage Plan" at bounding box center [882, 160] width 70 height 16
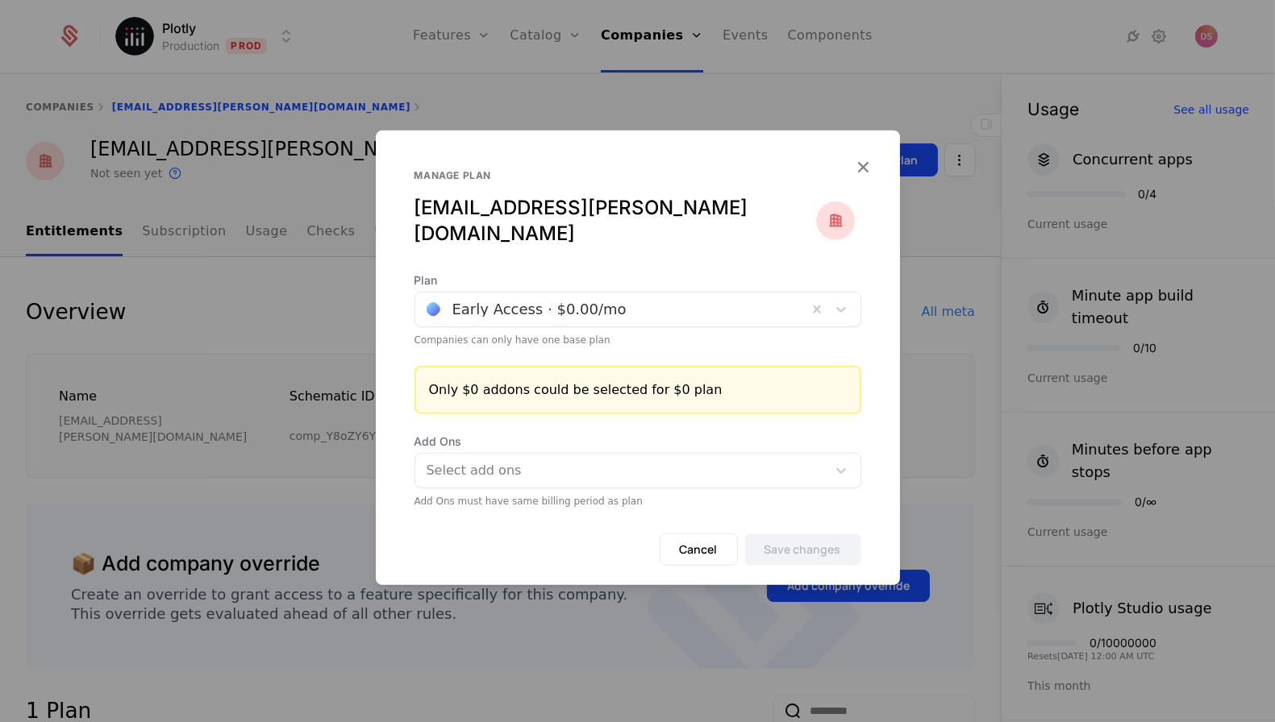
click at [526, 298] on div at bounding box center [611, 309] width 369 height 23
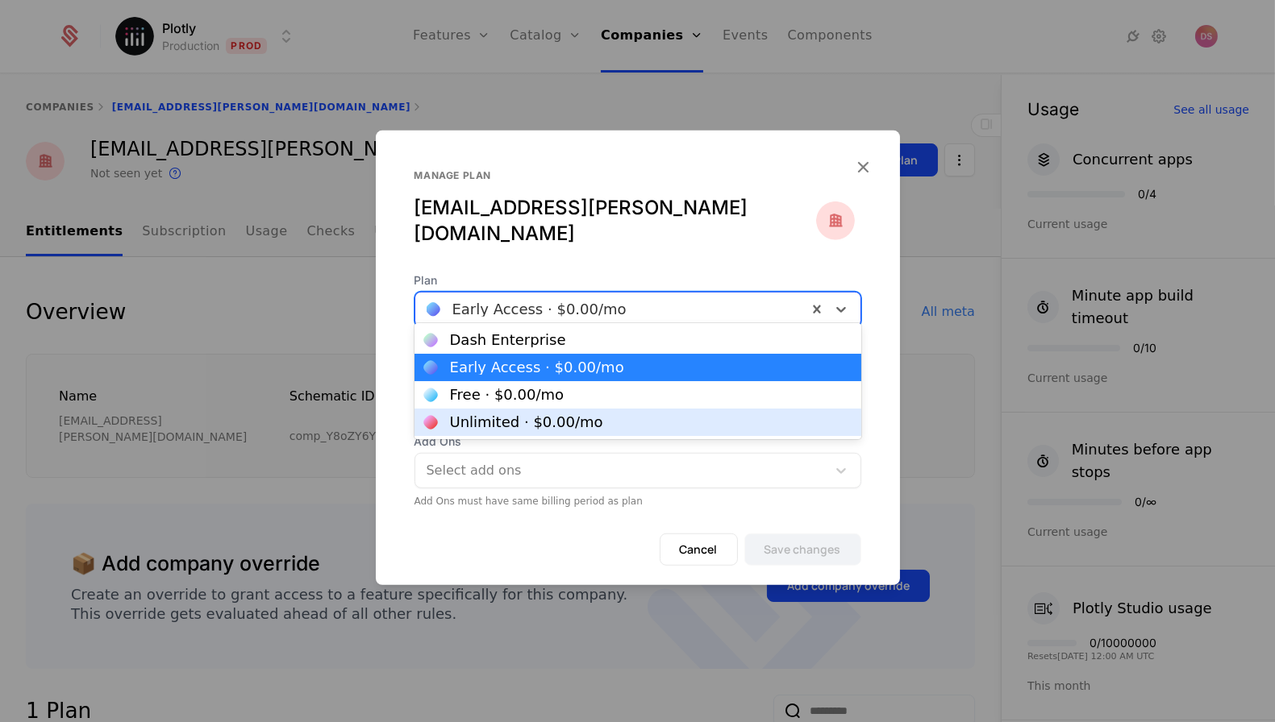
click at [475, 418] on div "Unlimited · $0.00 /mo" at bounding box center [526, 422] width 153 height 15
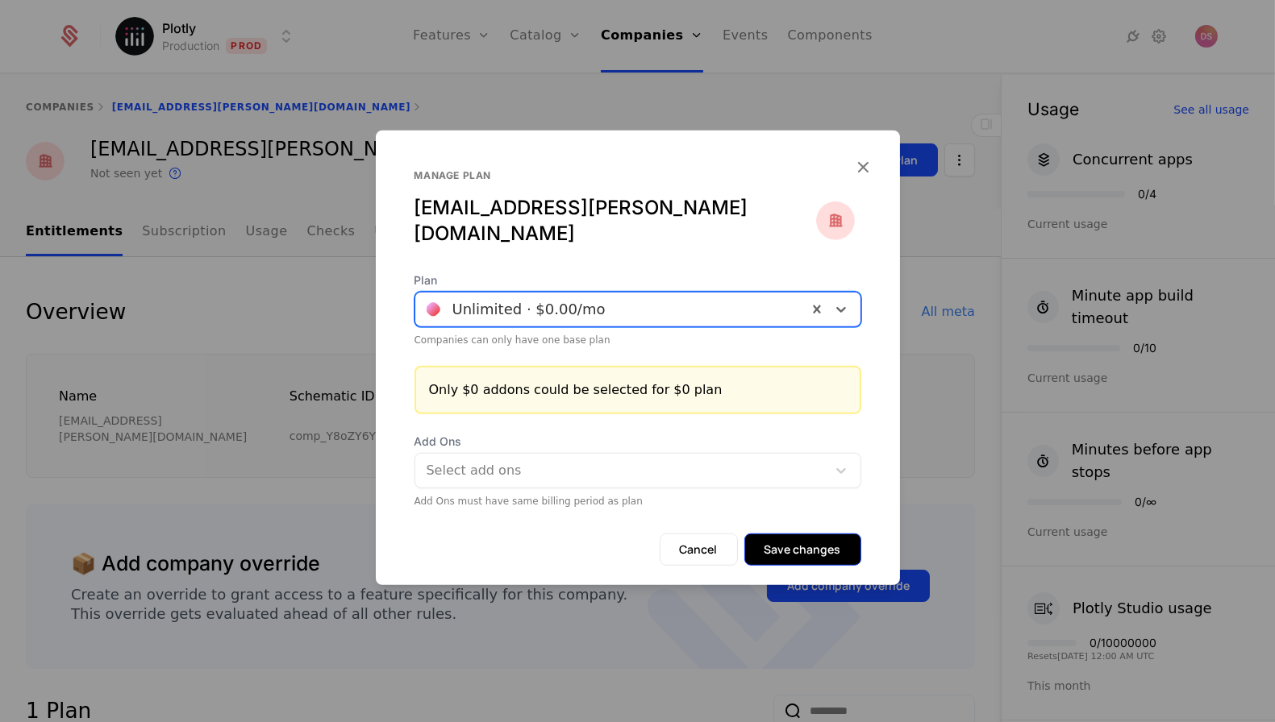
click at [789, 537] on button "Save changes" at bounding box center [802, 550] width 117 height 32
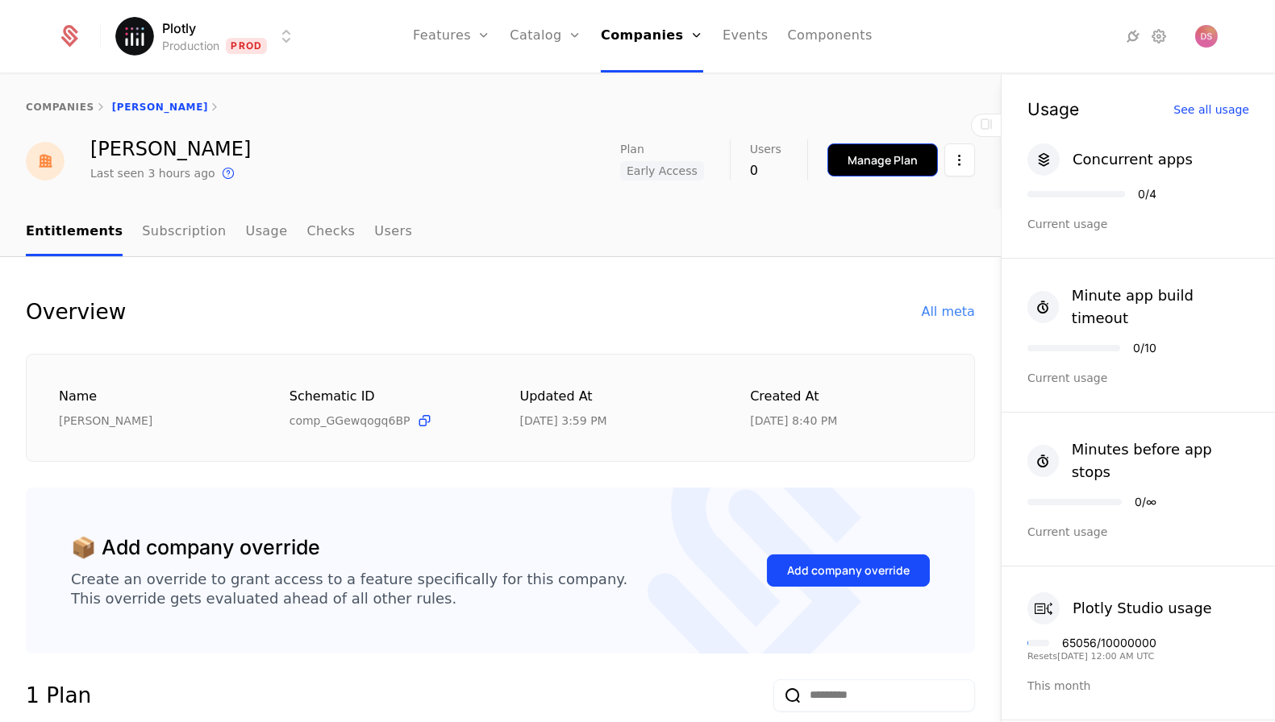
click at [843, 157] on button "Manage Plan" at bounding box center [882, 160] width 110 height 33
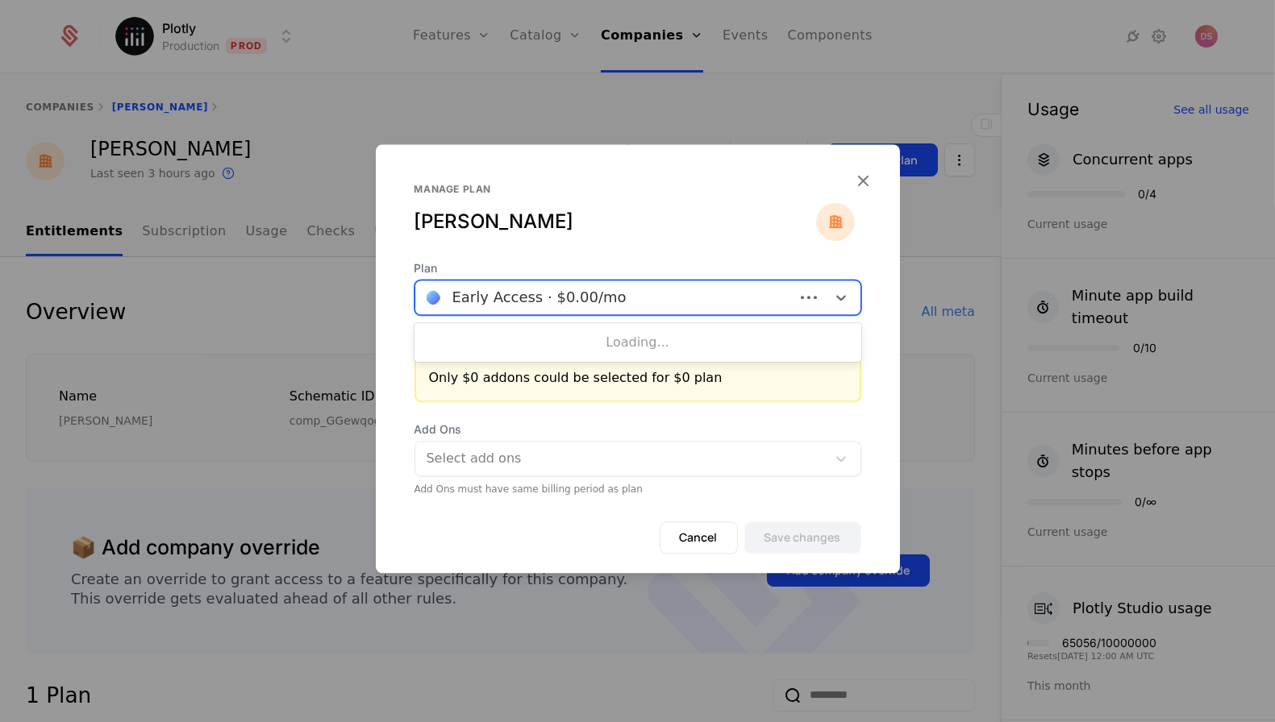
click at [579, 289] on div at bounding box center [605, 297] width 356 height 23
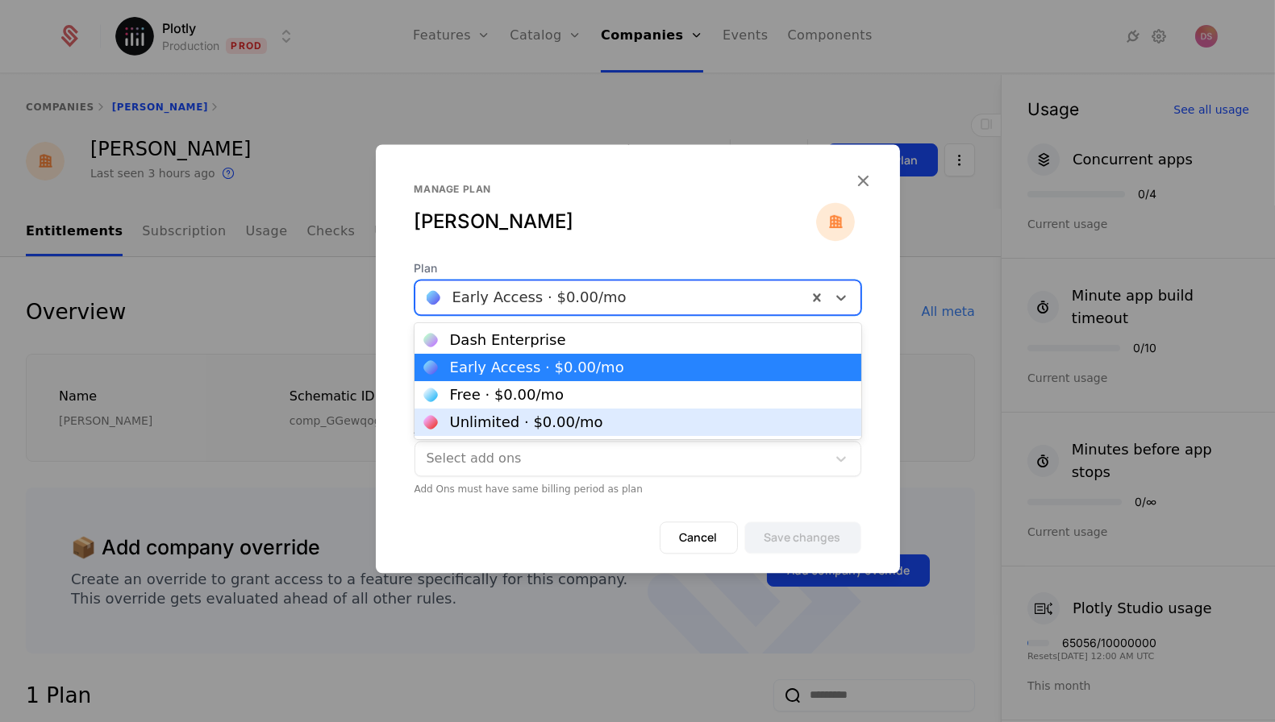
click at [570, 423] on div "Unlimited · $0.00 /mo" at bounding box center [526, 422] width 153 height 15
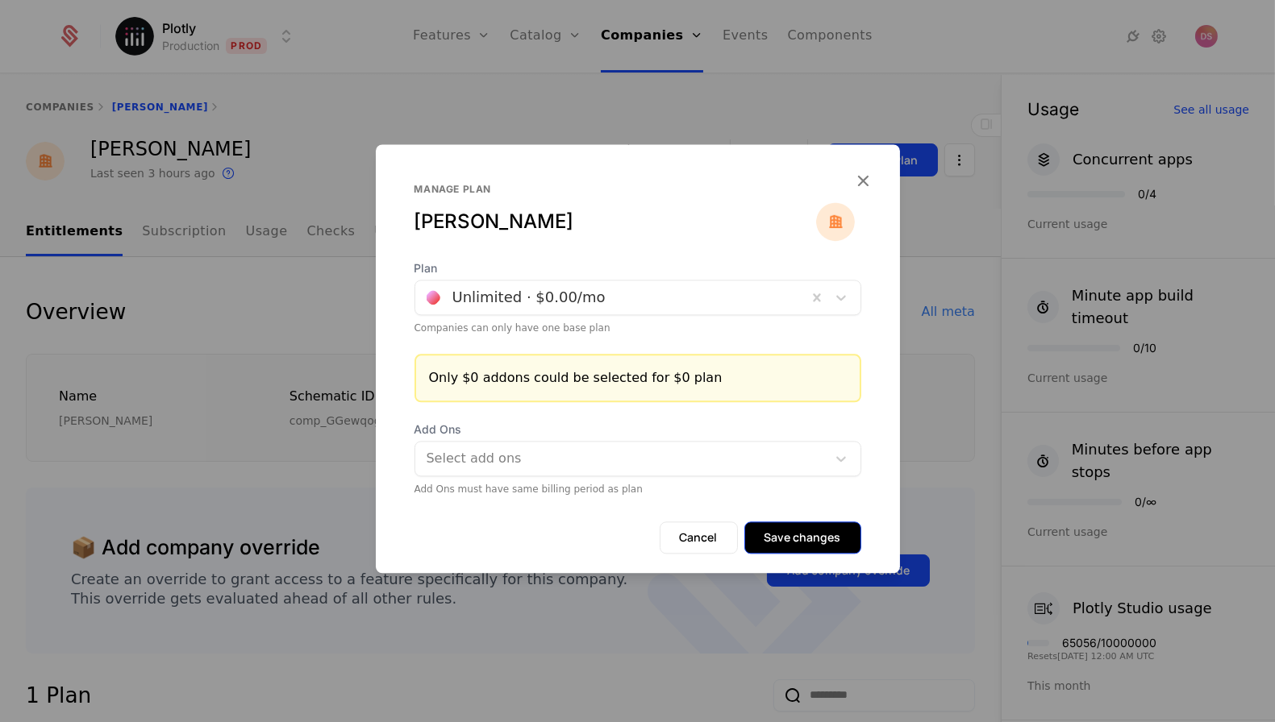
click at [782, 524] on button "Save changes" at bounding box center [802, 538] width 117 height 32
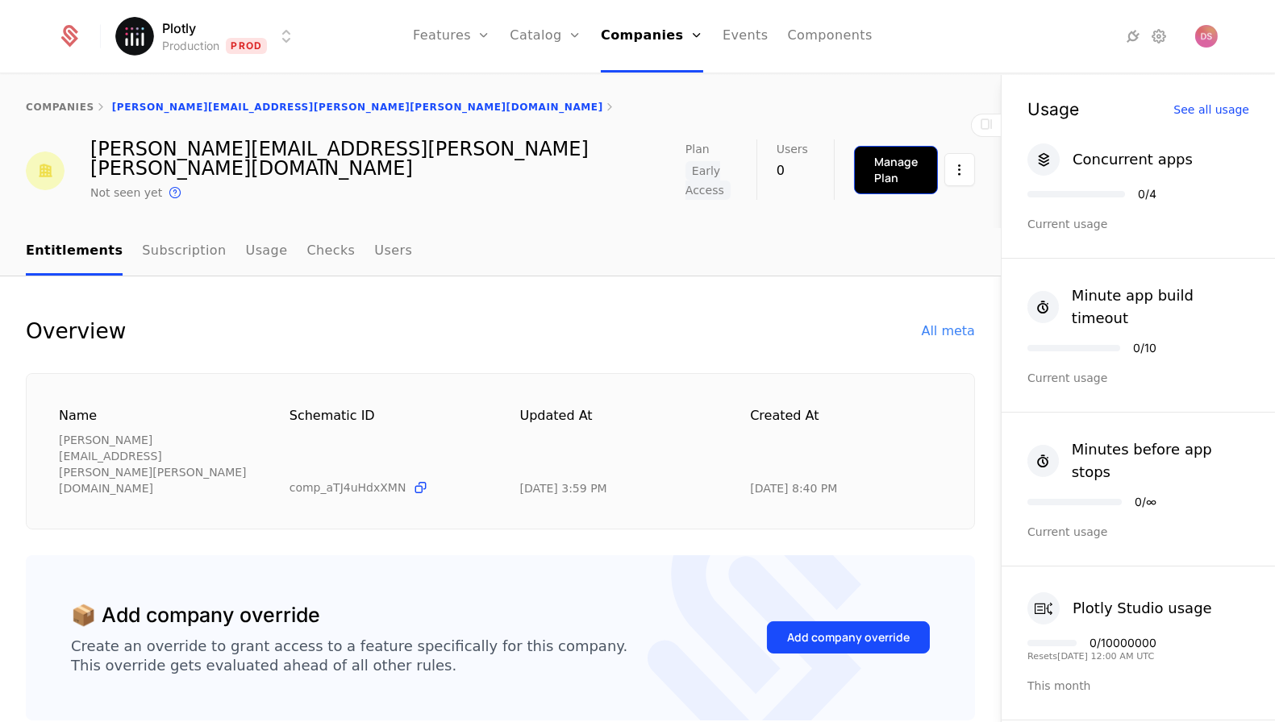
click at [854, 150] on button "Manage Plan" at bounding box center [896, 170] width 84 height 48
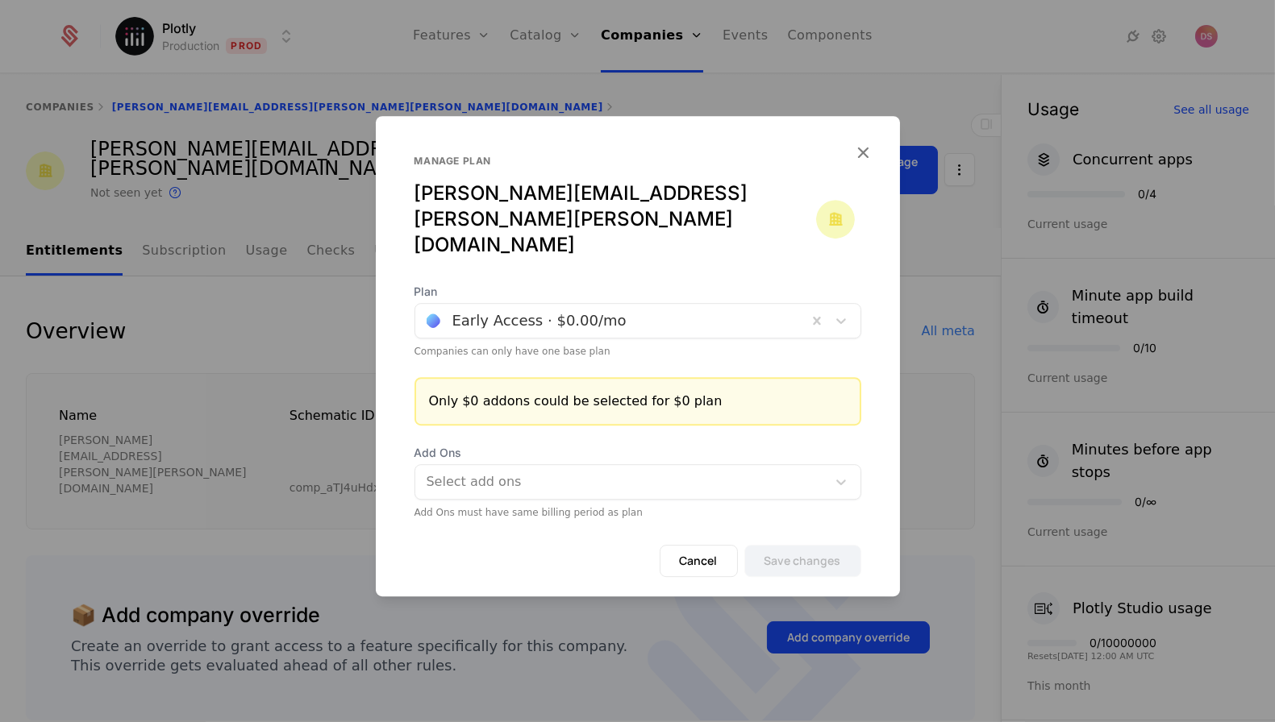
click at [688, 317] on div "Plan Early Access · $0.00 /mo Companies can only have one base plan" at bounding box center [637, 321] width 447 height 74
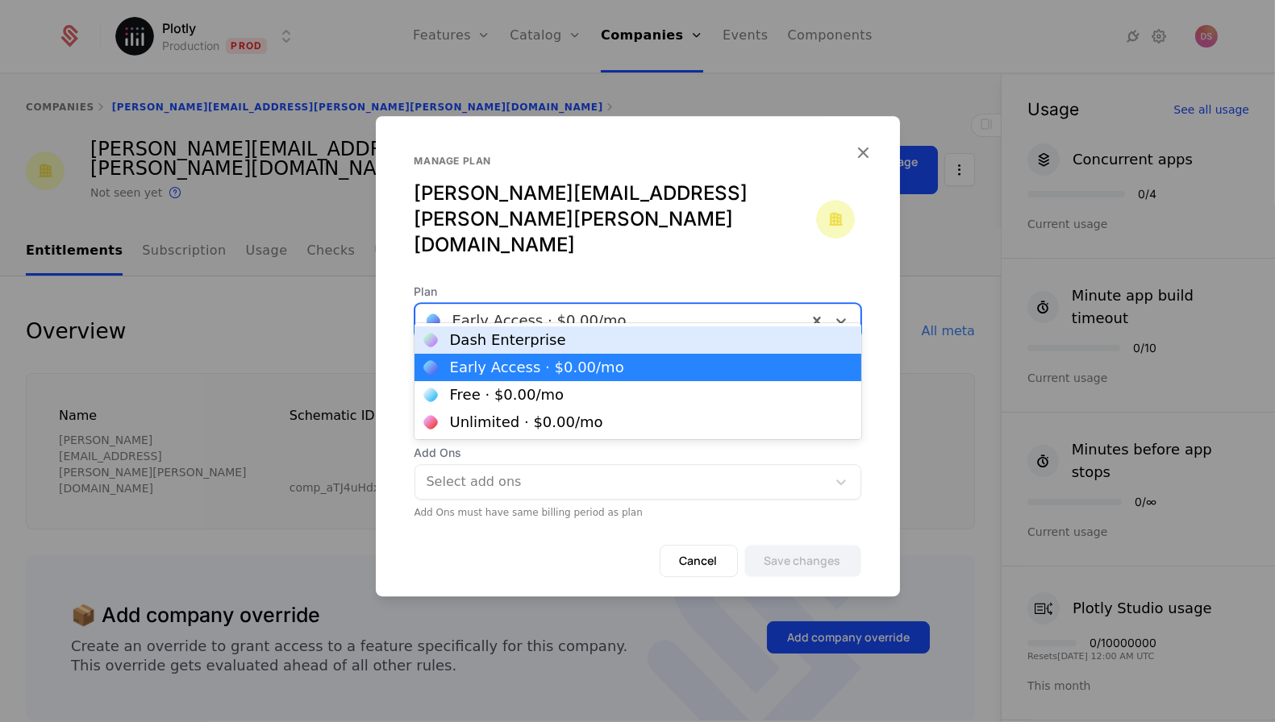
click at [688, 310] on div at bounding box center [611, 321] width 369 height 23
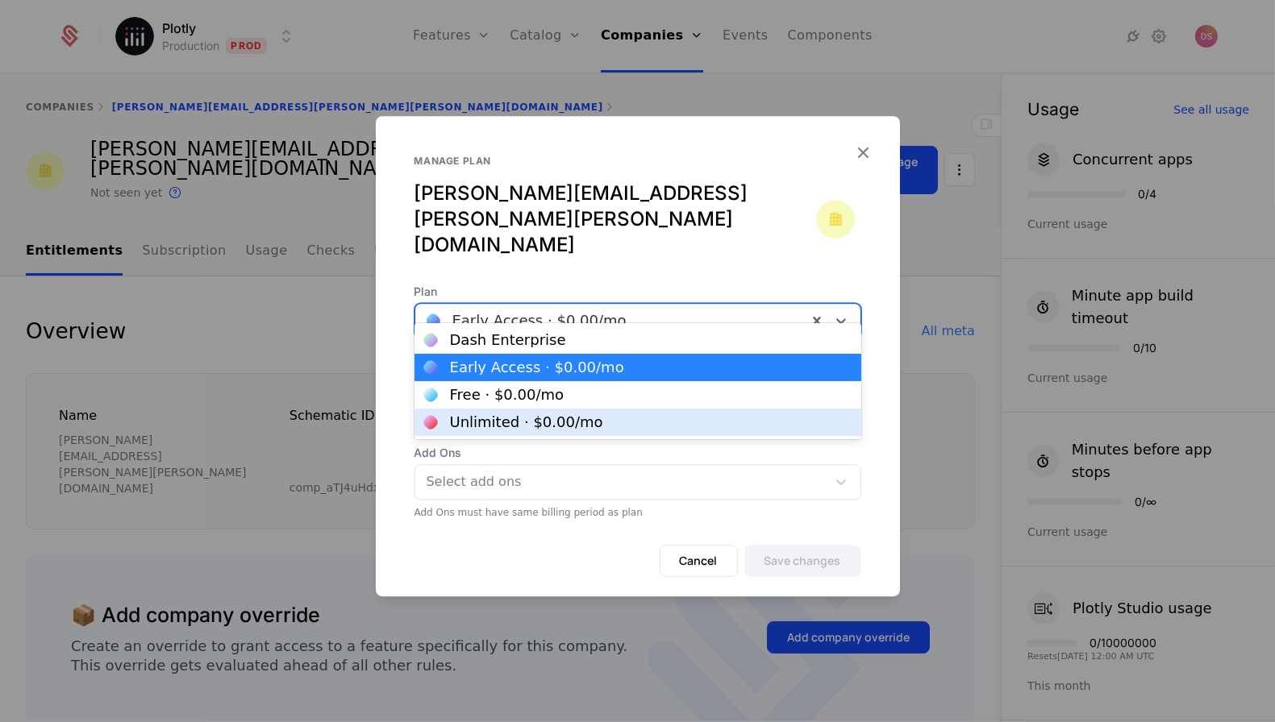
click at [635, 413] on div "Unlimited · $0.00 /mo" at bounding box center [637, 422] width 447 height 27
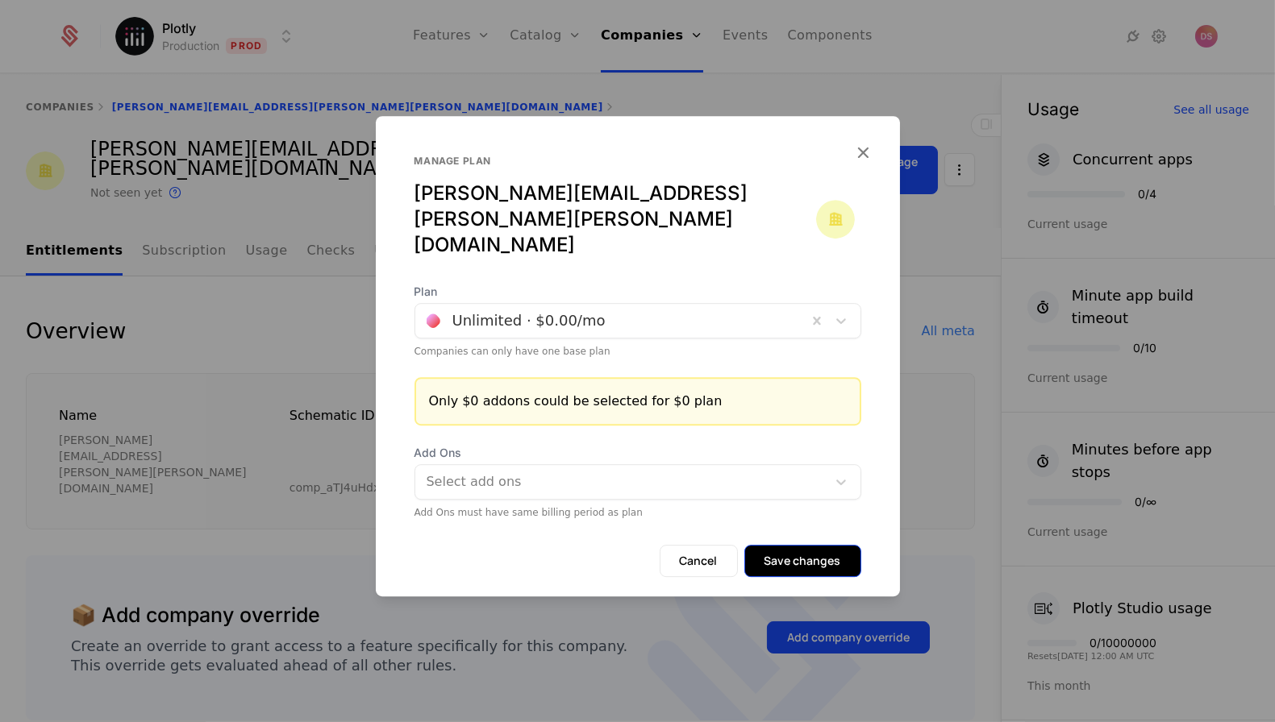
click at [784, 545] on button "Save changes" at bounding box center [802, 561] width 117 height 32
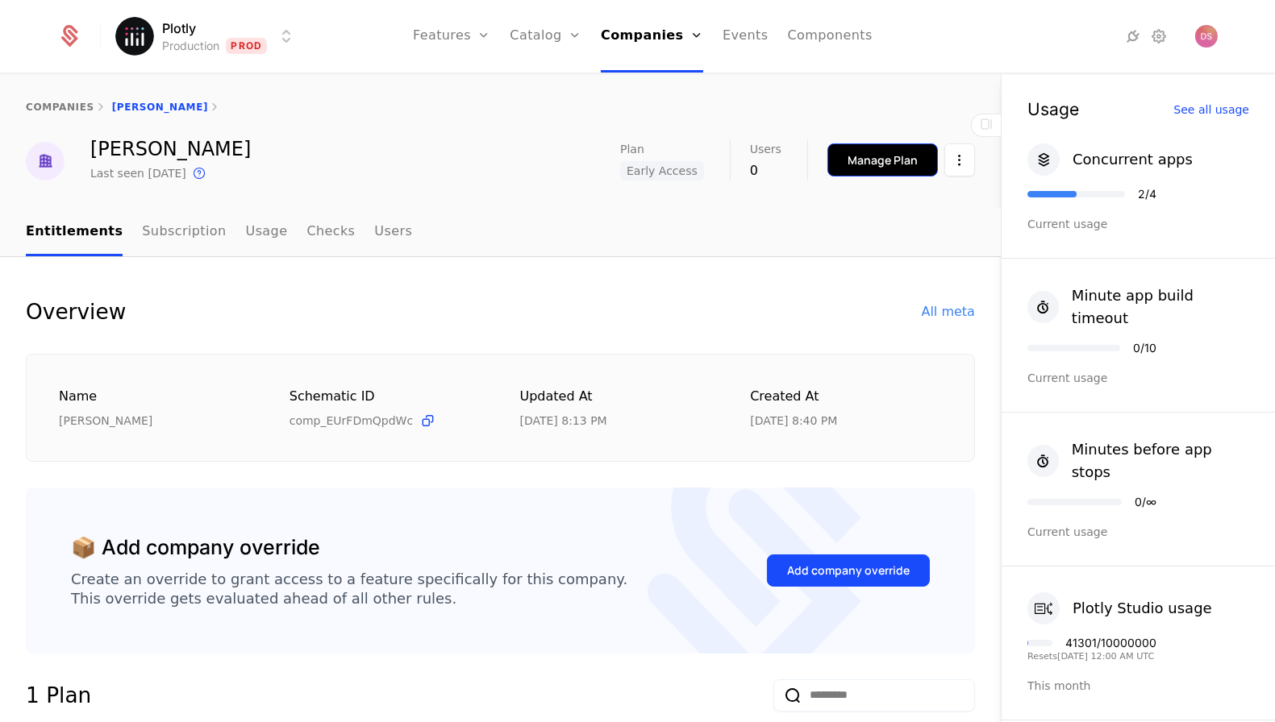
click at [890, 153] on div "Manage Plan" at bounding box center [882, 160] width 70 height 16
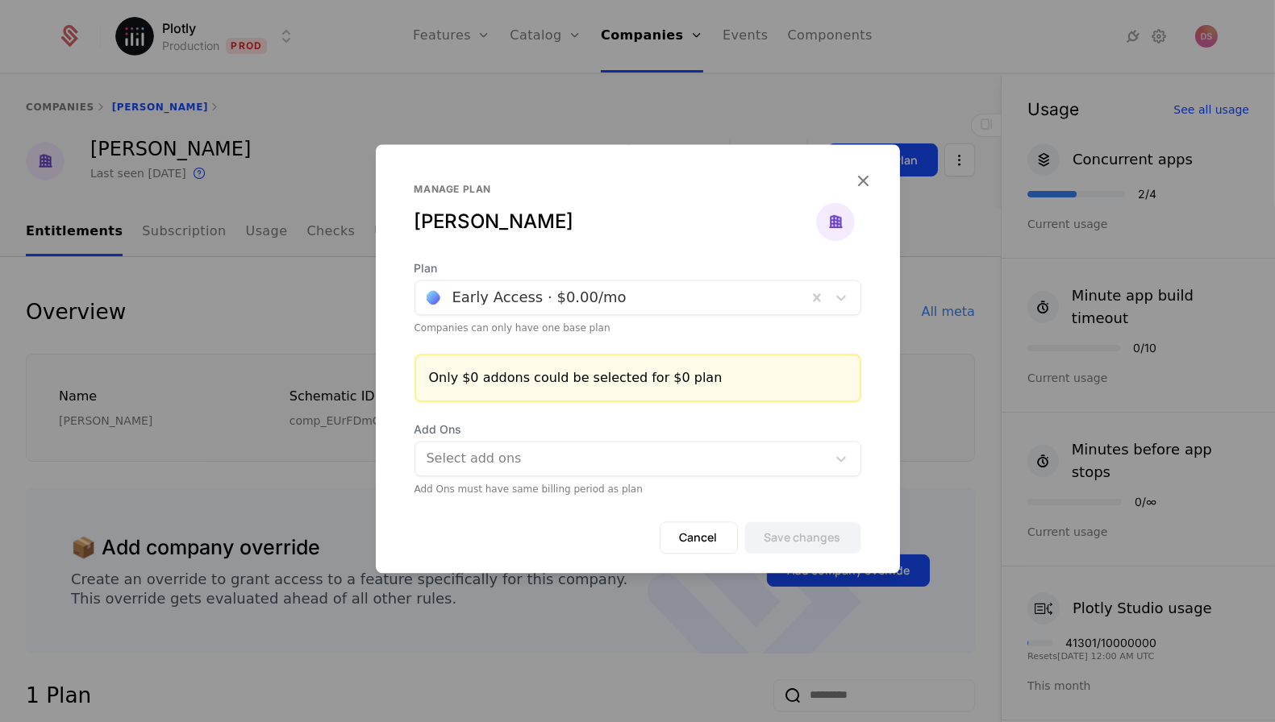
click at [587, 301] on div at bounding box center [611, 297] width 369 height 23
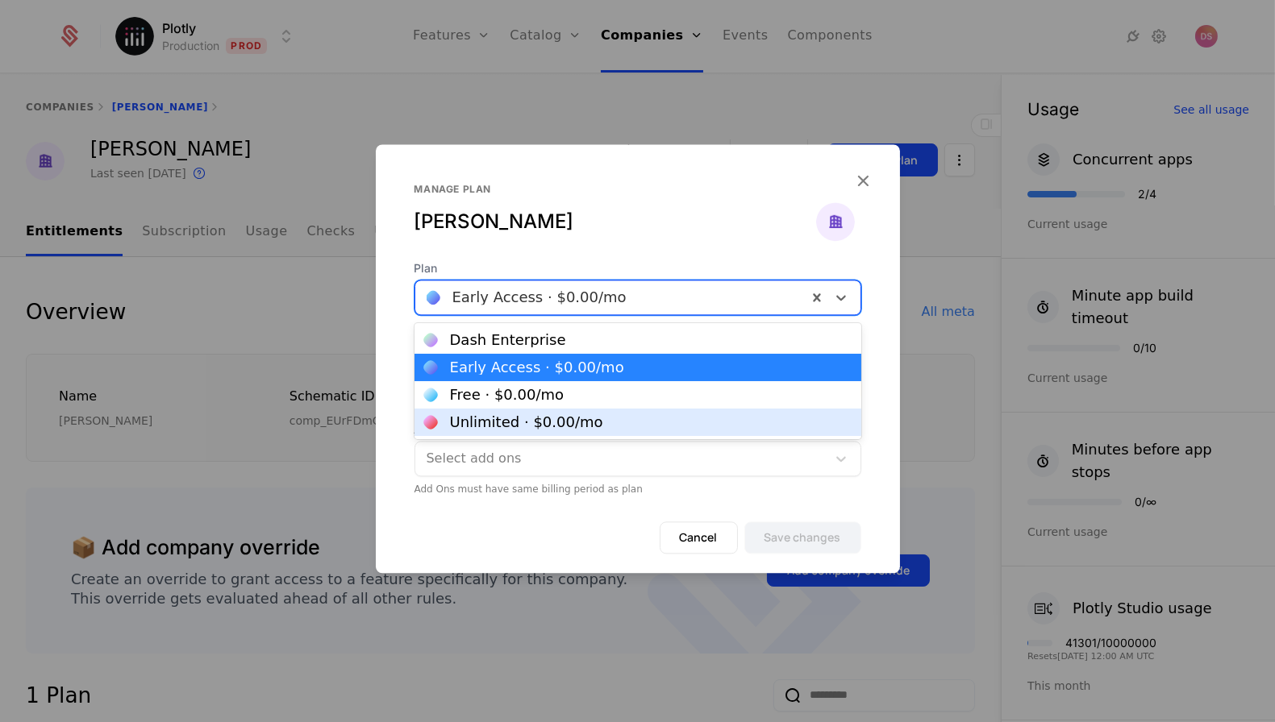
click at [580, 416] on div "Unlimited · $0.00 /mo" at bounding box center [526, 422] width 153 height 15
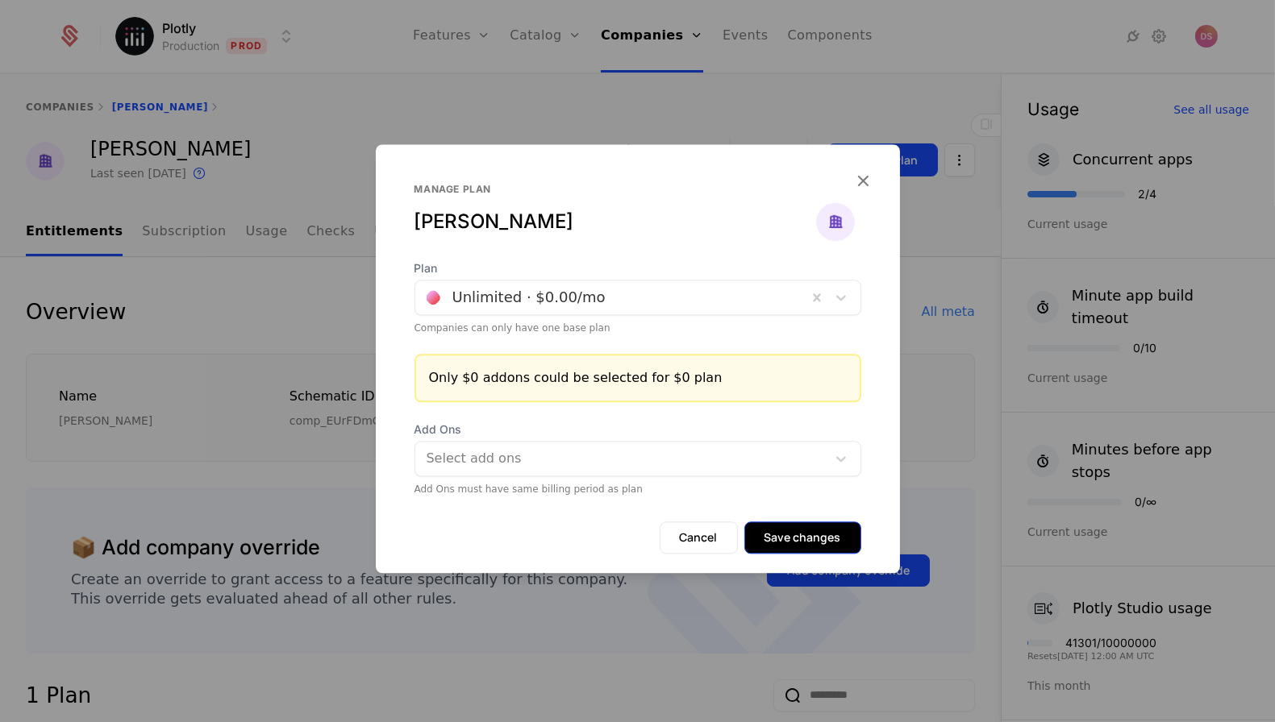
click at [814, 545] on button "Save changes" at bounding box center [802, 538] width 117 height 32
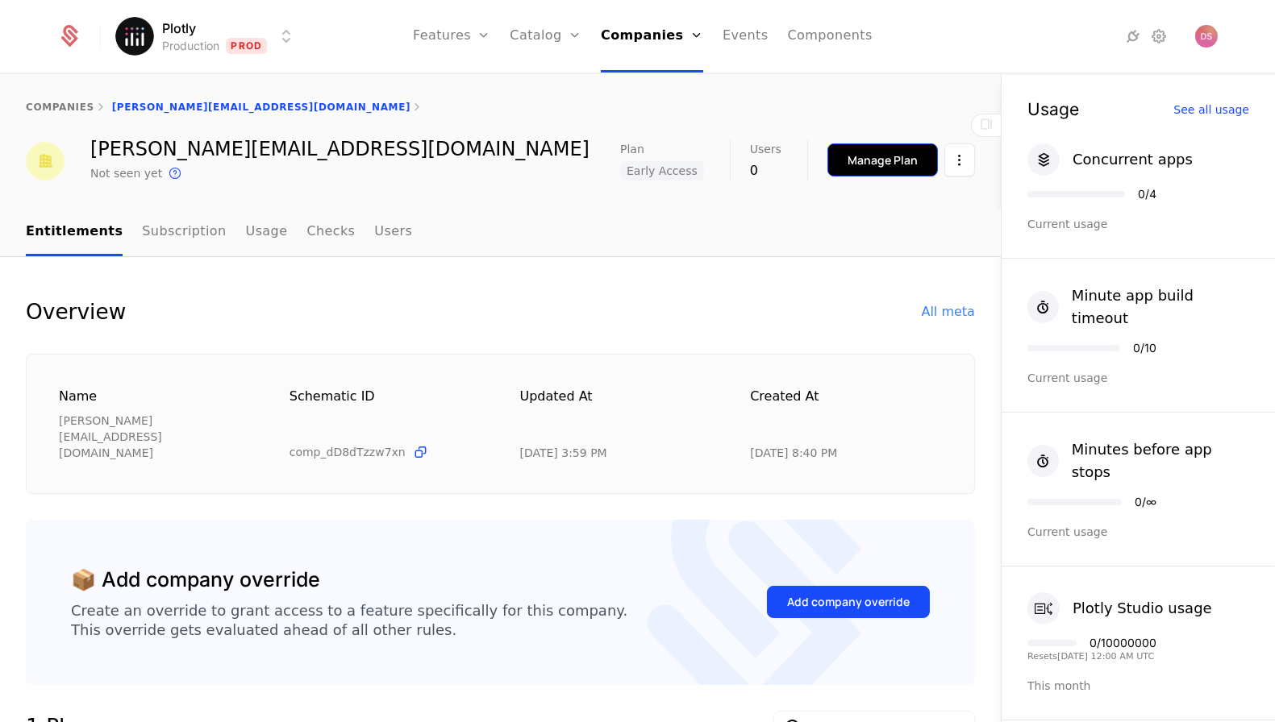
click at [891, 160] on div "Manage Plan" at bounding box center [882, 160] width 70 height 16
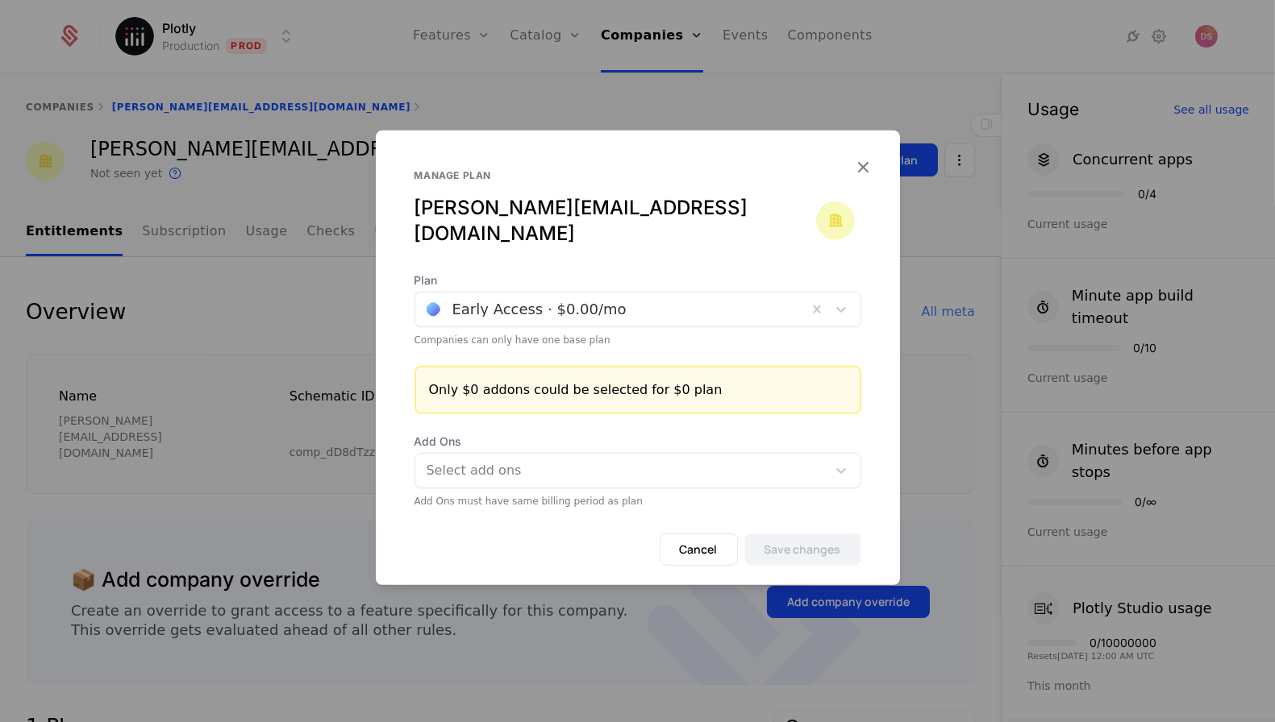
click at [610, 298] on div at bounding box center [611, 309] width 369 height 23
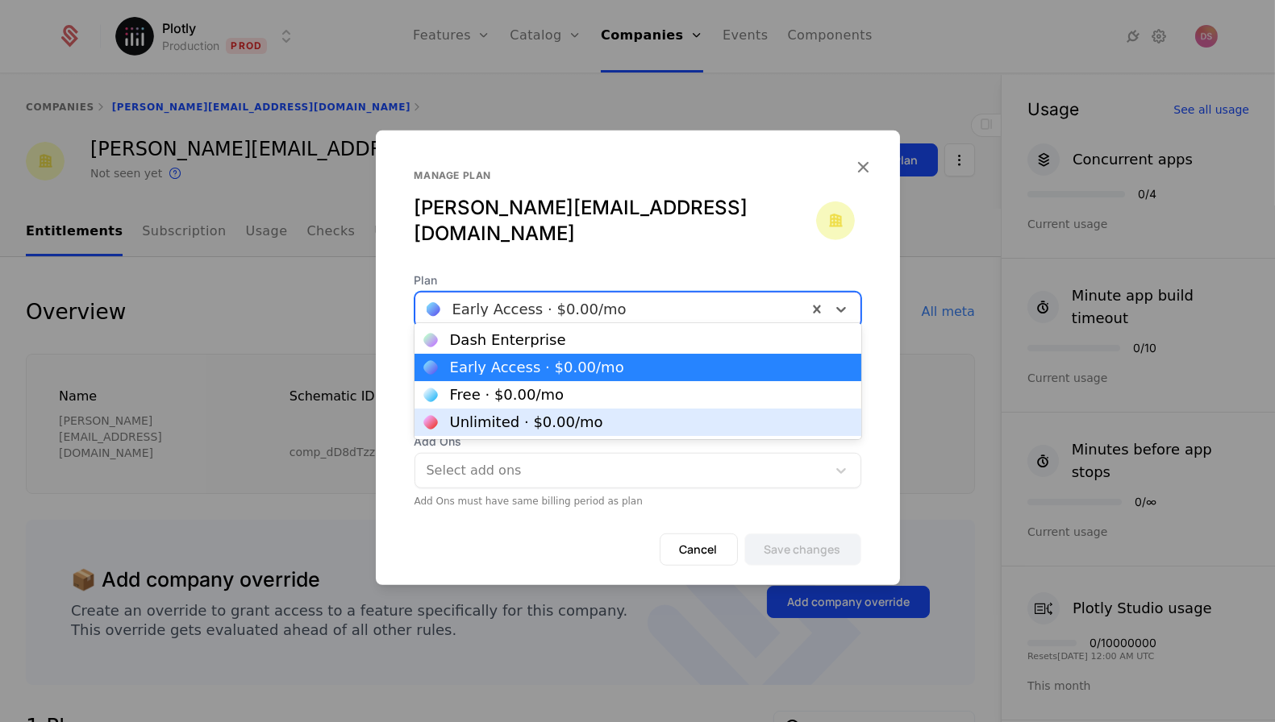
click at [588, 410] on div "Unlimited · $0.00 /mo" at bounding box center [637, 422] width 447 height 27
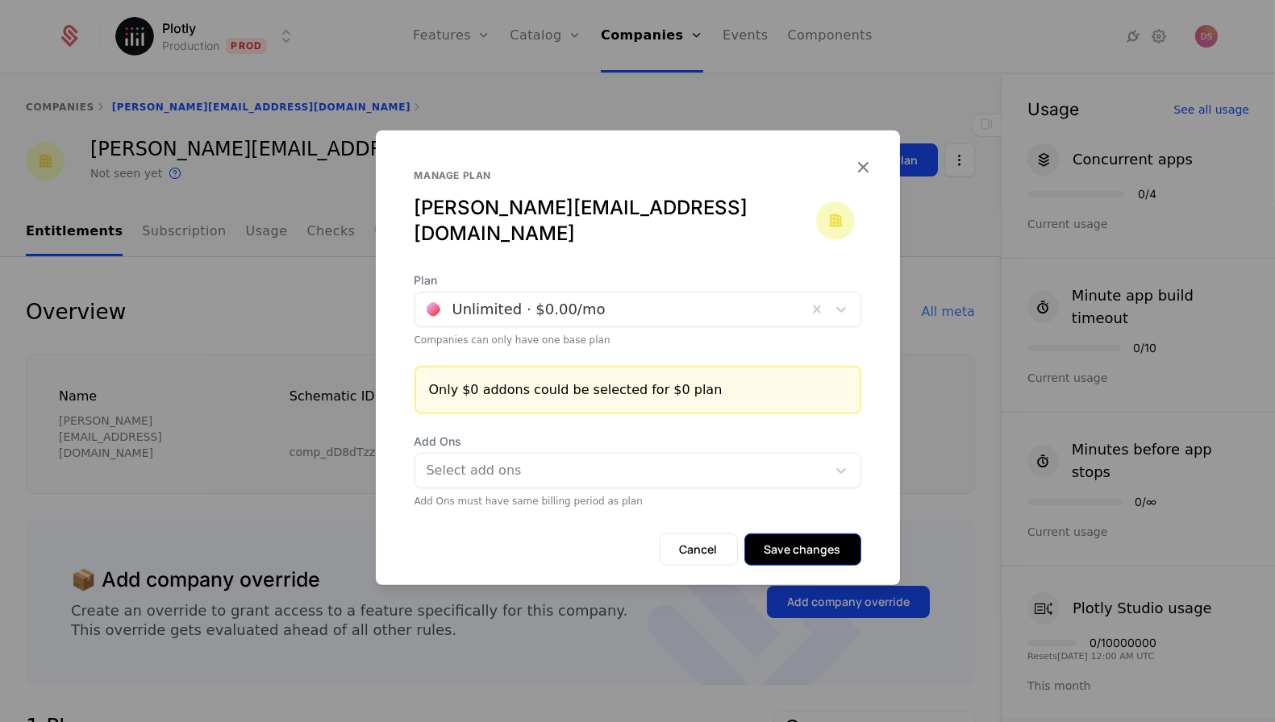
click at [798, 539] on button "Save changes" at bounding box center [802, 550] width 117 height 32
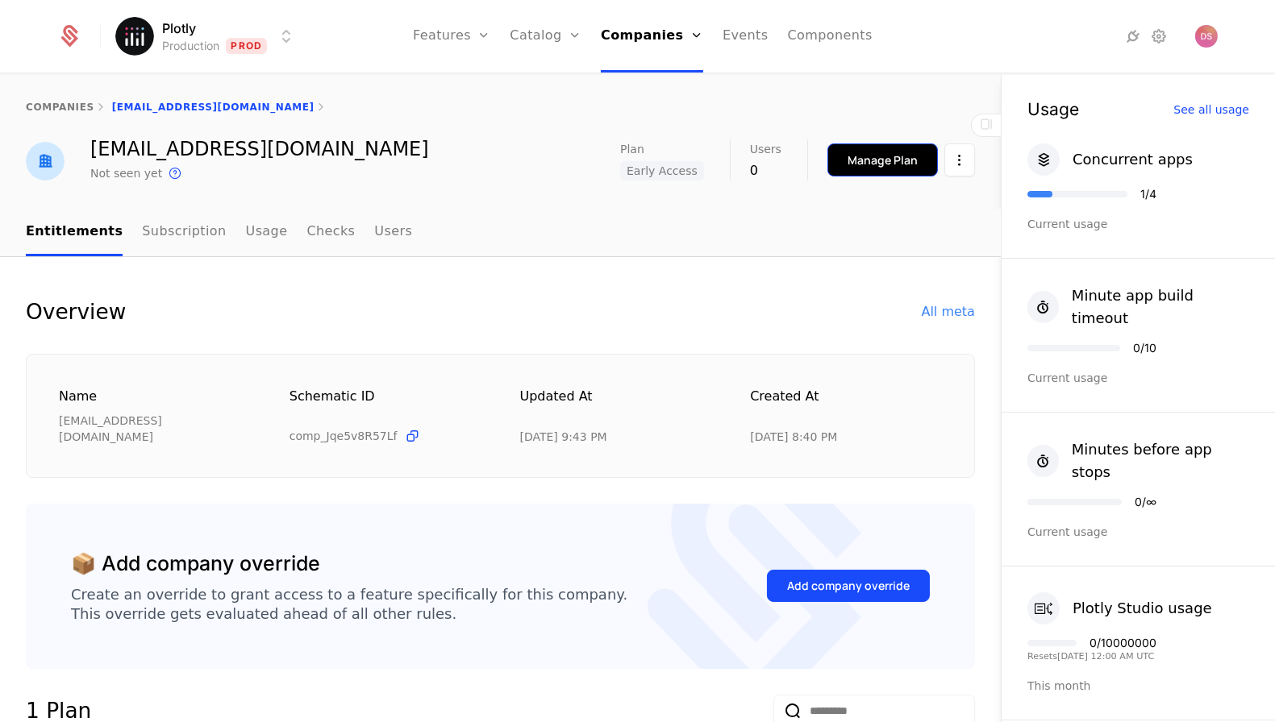
click at [884, 167] on div "Manage Plan" at bounding box center [882, 160] width 70 height 16
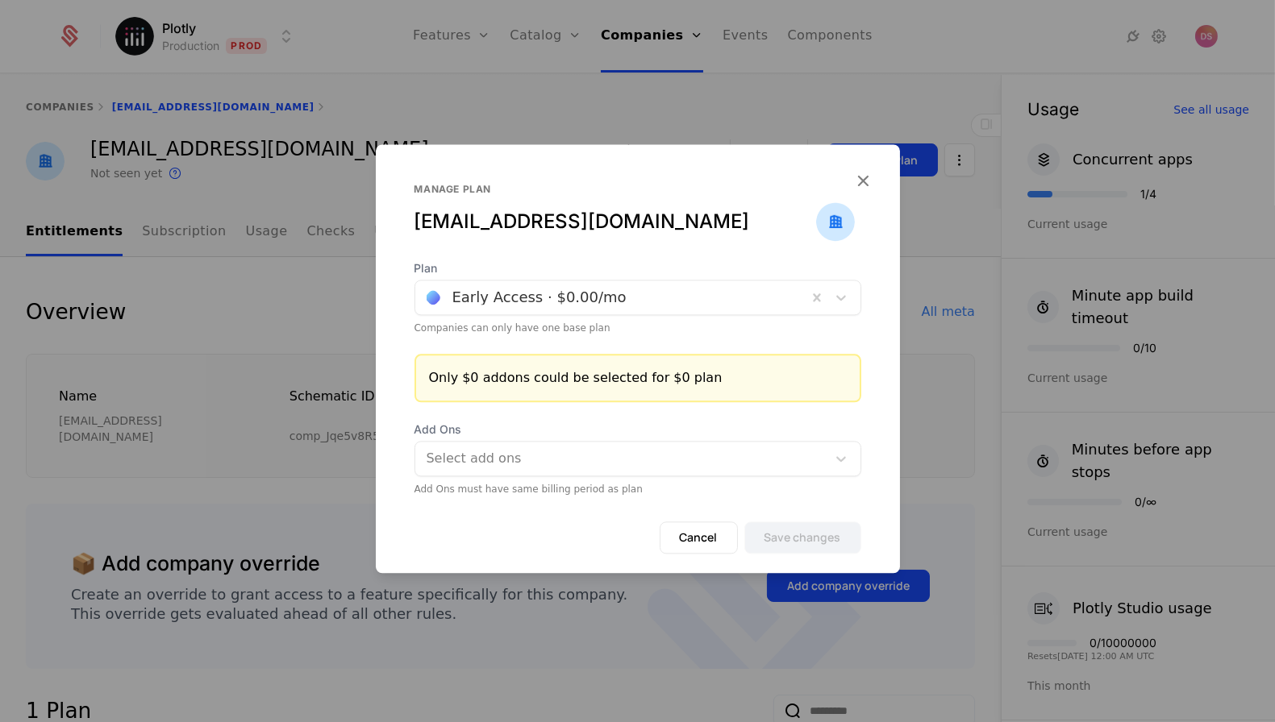
click at [594, 308] on div at bounding box center [611, 297] width 369 height 23
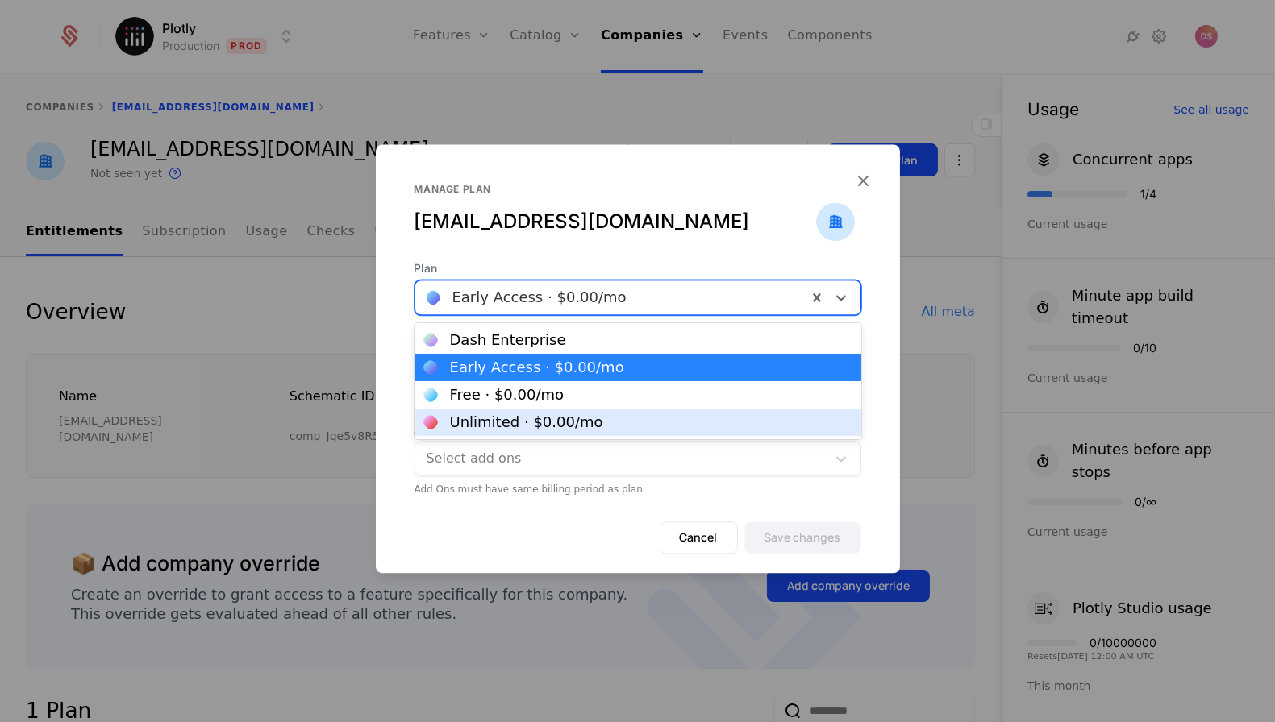
click at [527, 417] on div "Unlimited · $0.00 /mo" at bounding box center [526, 422] width 153 height 15
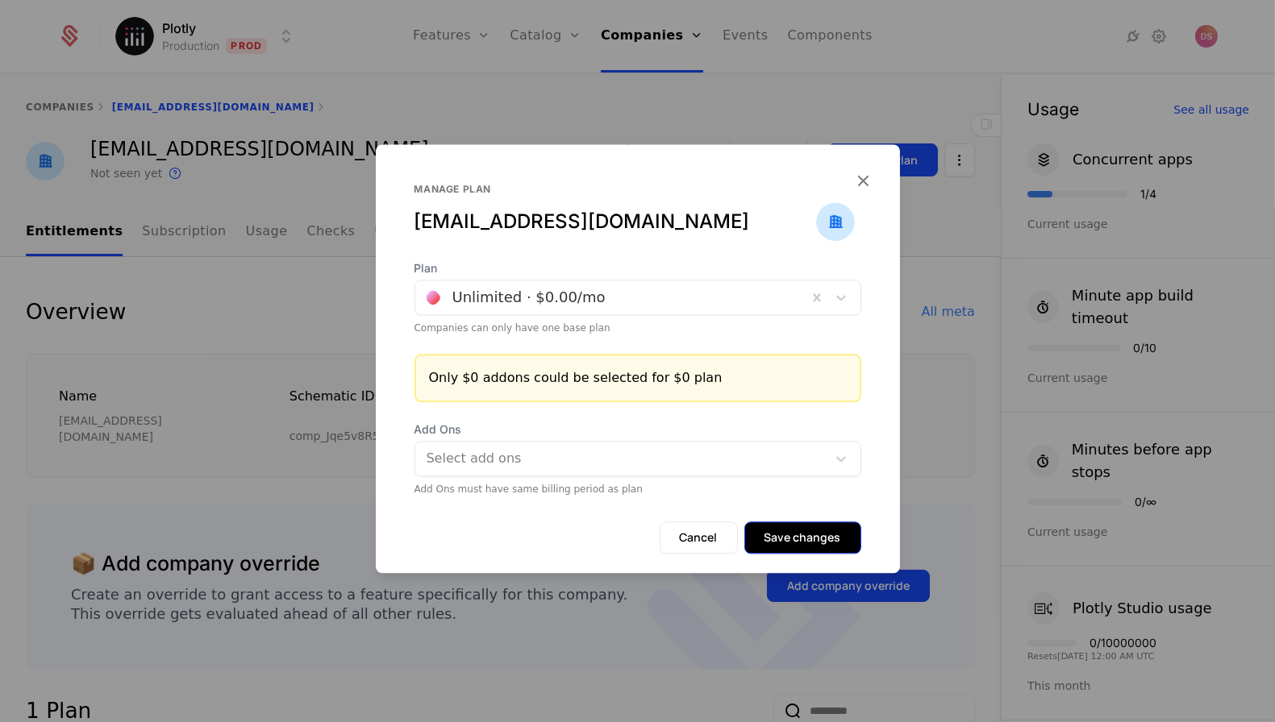
click at [789, 539] on button "Save changes" at bounding box center [802, 538] width 117 height 32
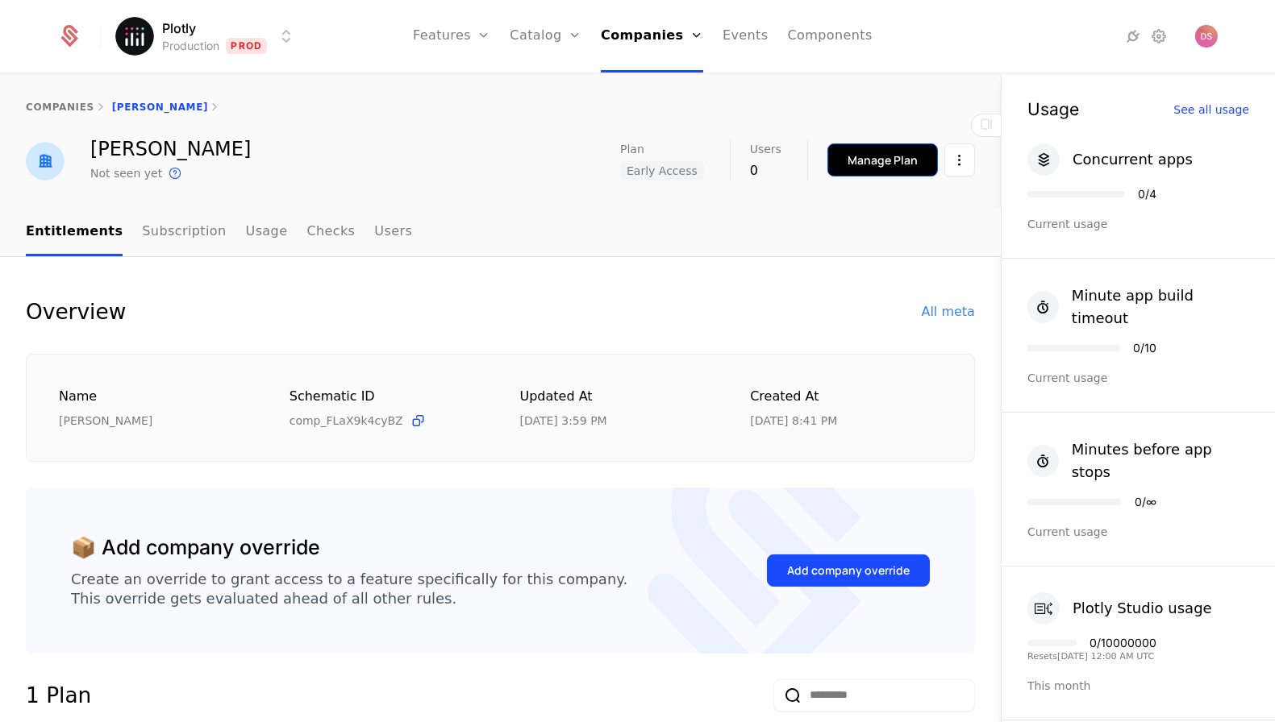
click at [868, 148] on button "Manage Plan" at bounding box center [882, 160] width 110 height 33
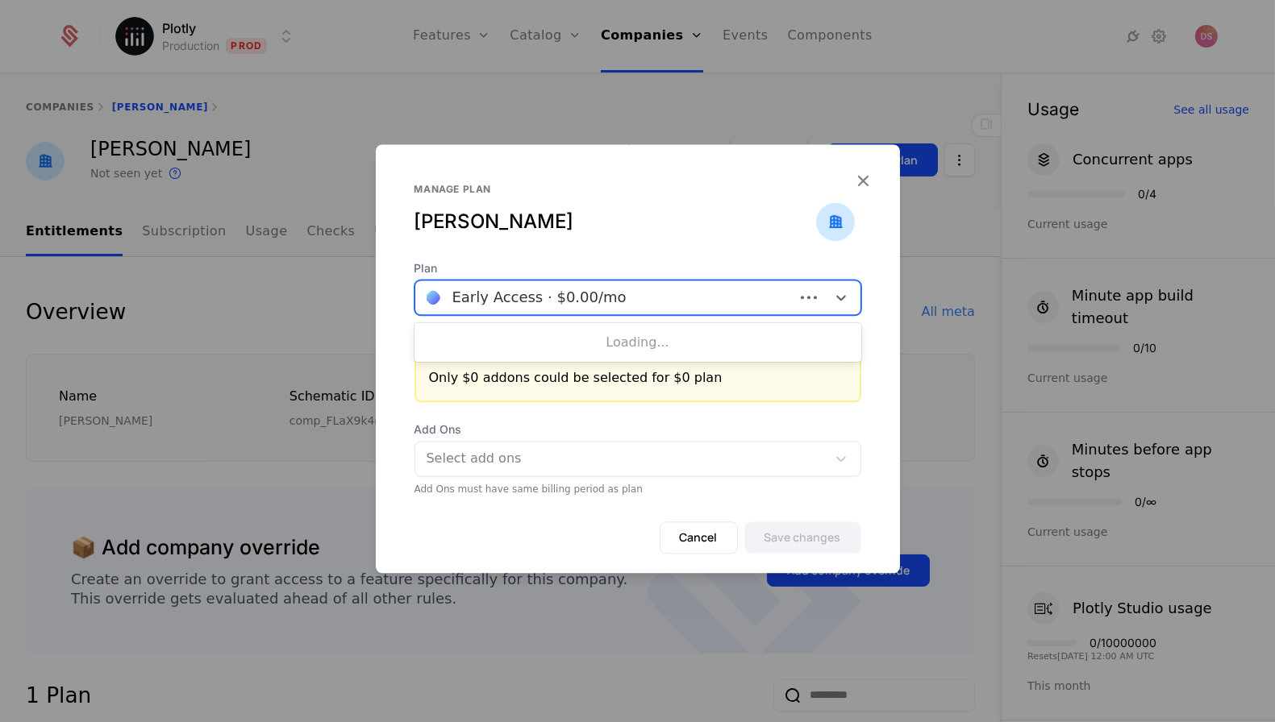
click at [562, 289] on div at bounding box center [605, 297] width 356 height 23
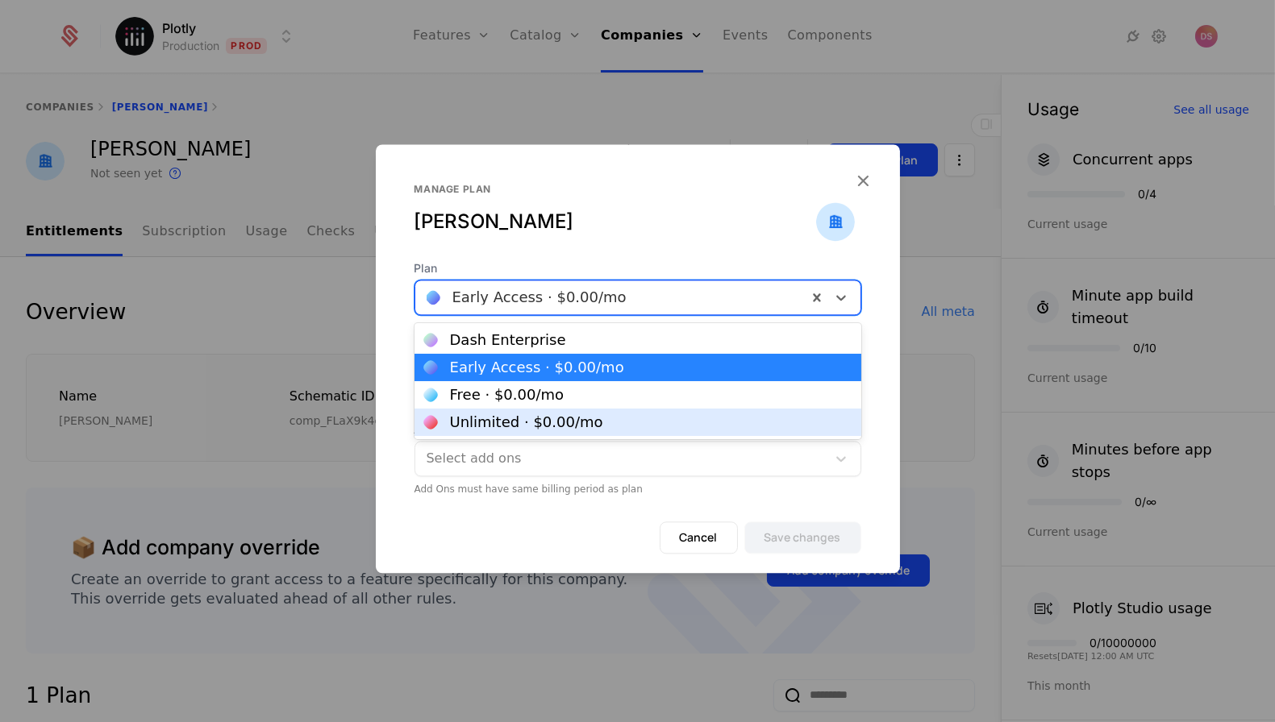
click at [539, 422] on div "Unlimited · $0.00 /mo" at bounding box center [526, 422] width 153 height 15
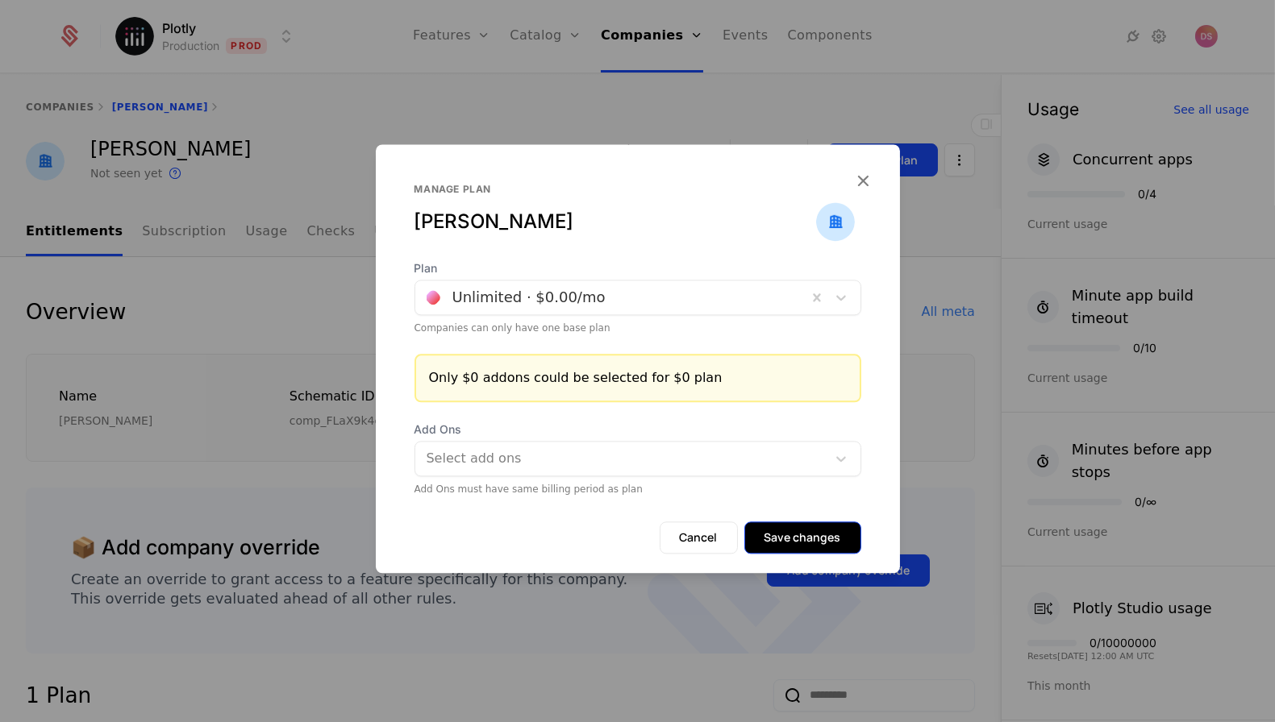
click at [800, 542] on button "Save changes" at bounding box center [802, 538] width 117 height 32
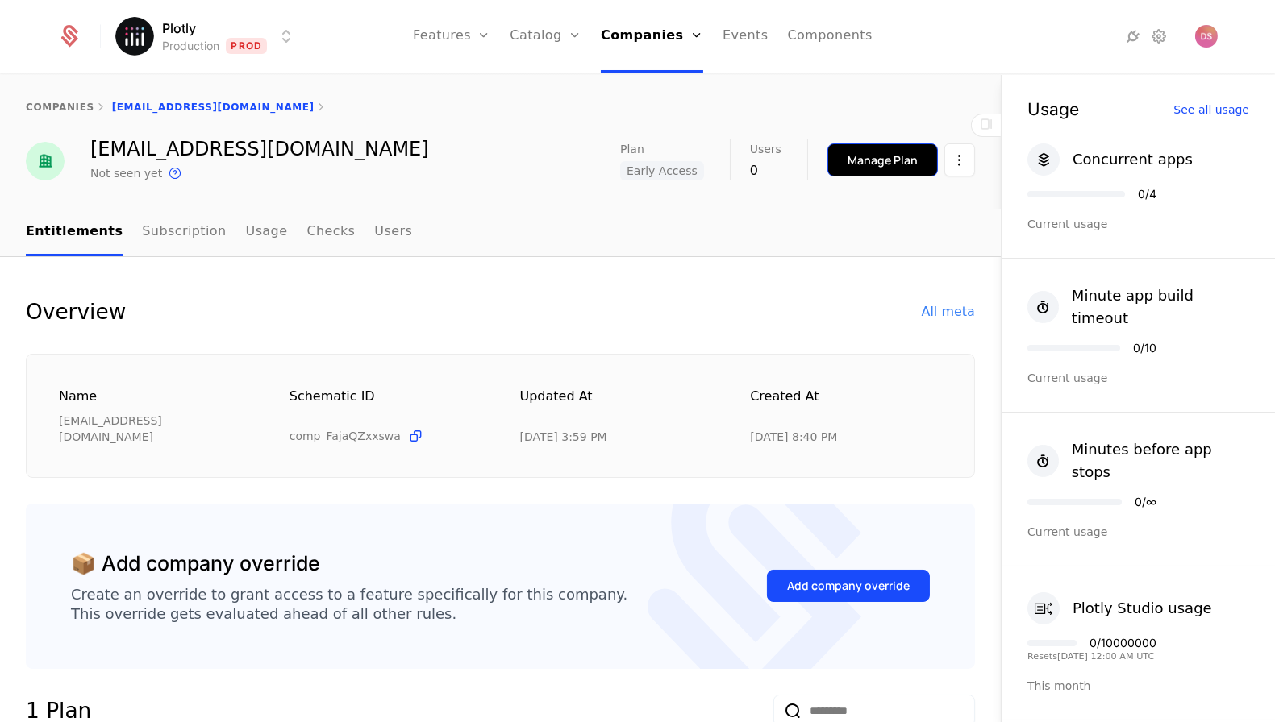
click at [869, 166] on div "Manage Plan" at bounding box center [882, 160] width 70 height 16
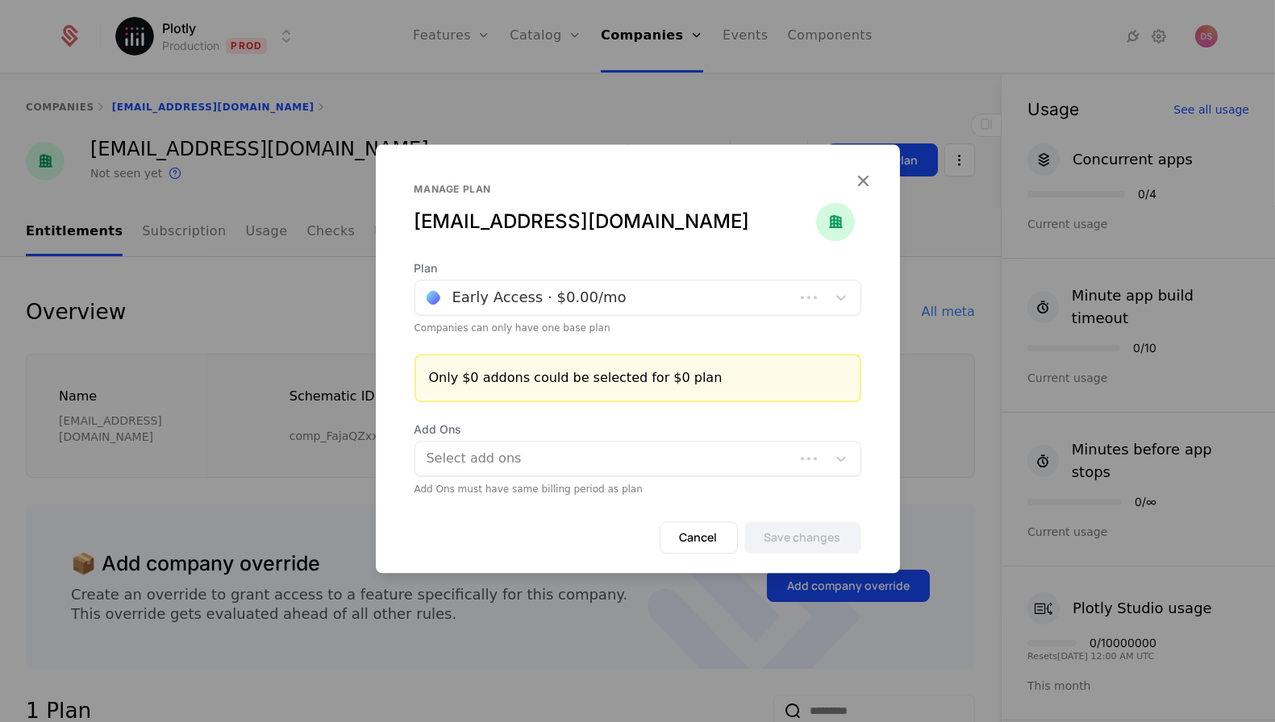
click at [604, 292] on div at bounding box center [605, 297] width 356 height 23
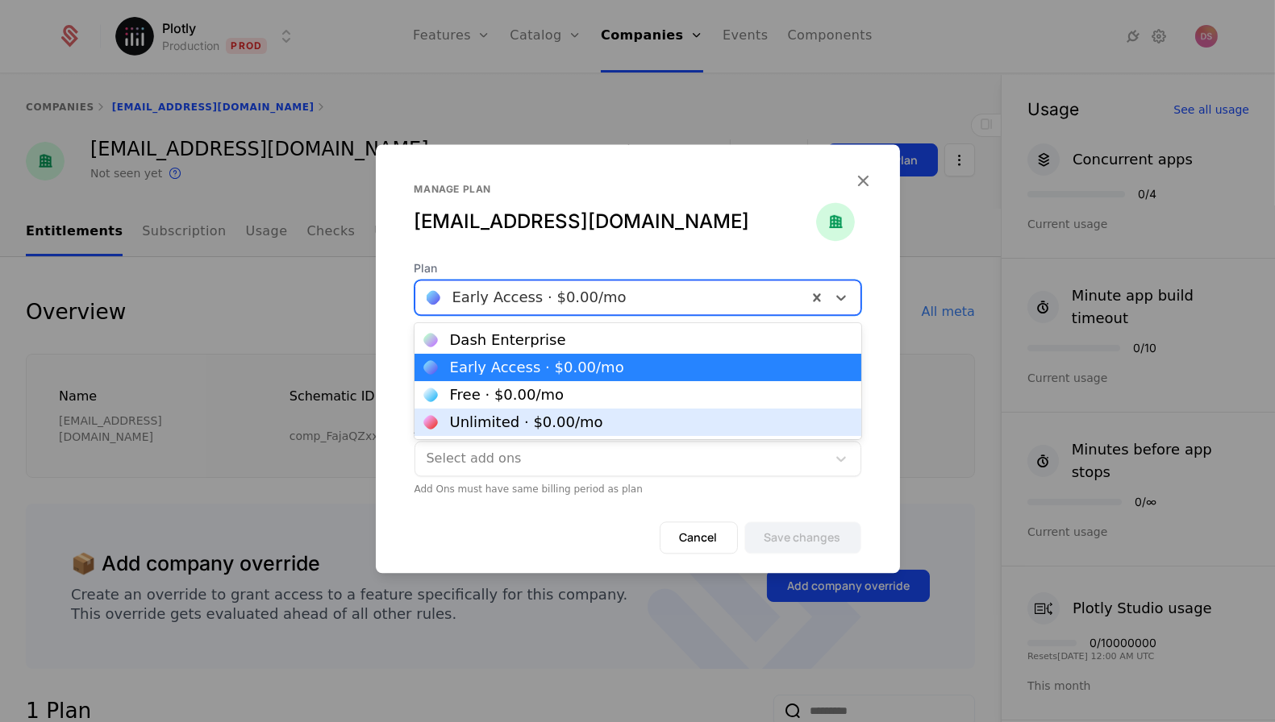
click at [543, 420] on div "Unlimited · $0.00 /mo" at bounding box center [526, 422] width 153 height 15
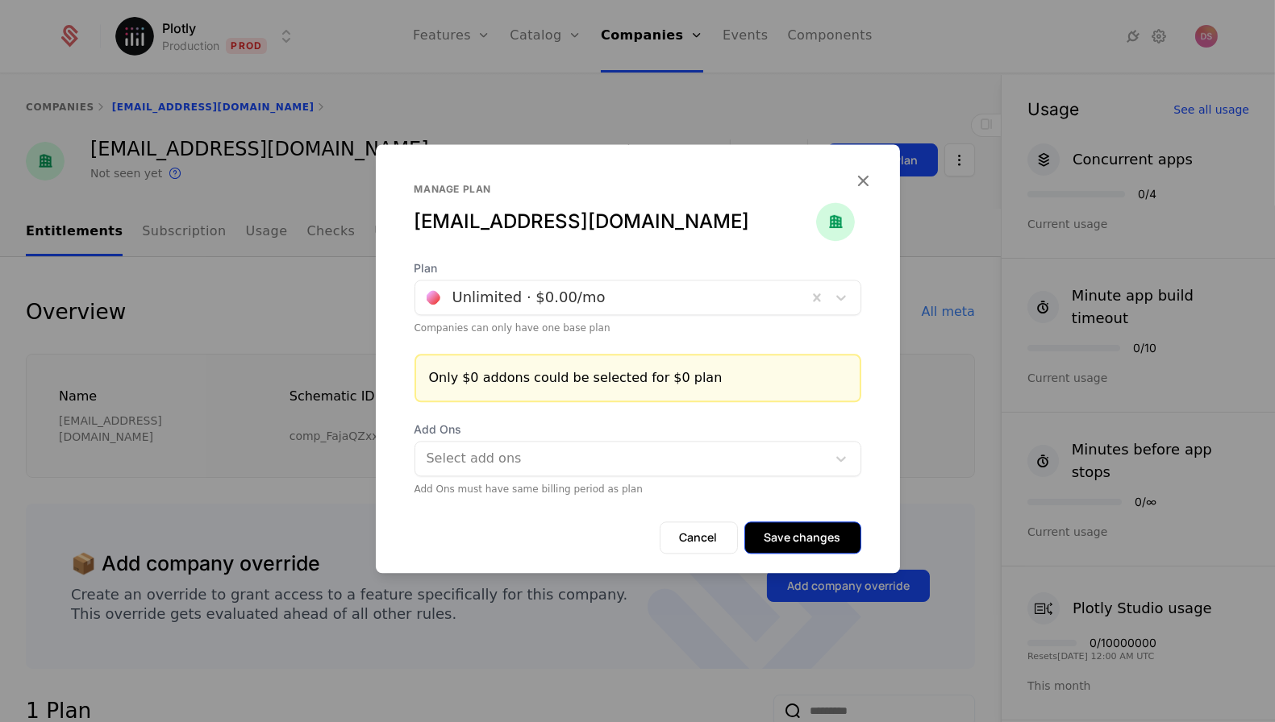
click at [788, 541] on button "Save changes" at bounding box center [802, 538] width 117 height 32
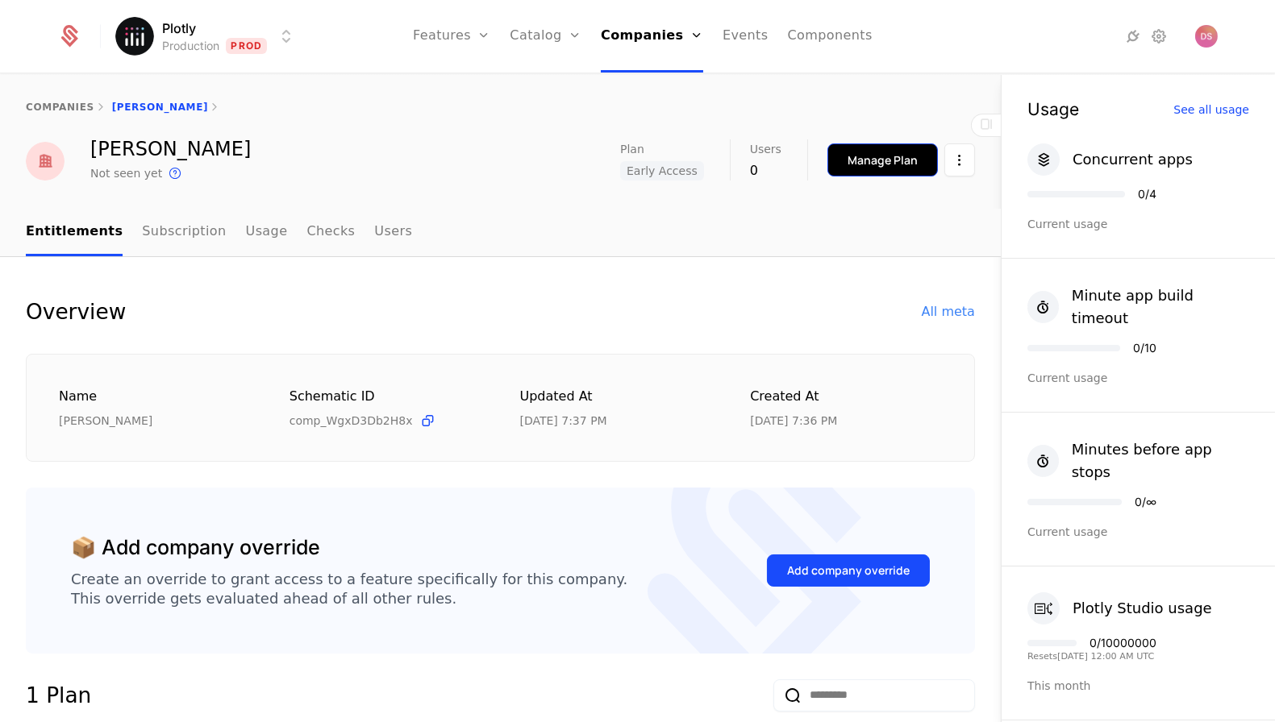
click at [851, 151] on button "Manage Plan" at bounding box center [882, 160] width 110 height 33
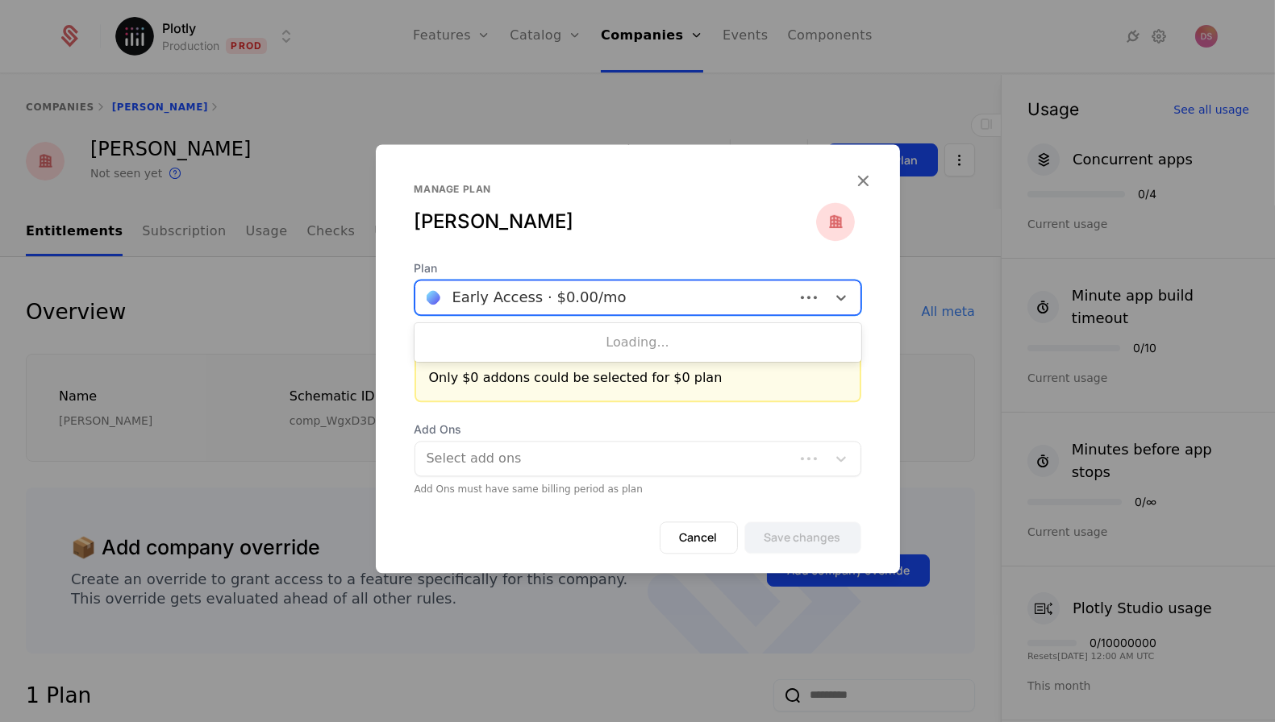
click at [614, 302] on div at bounding box center [605, 297] width 356 height 23
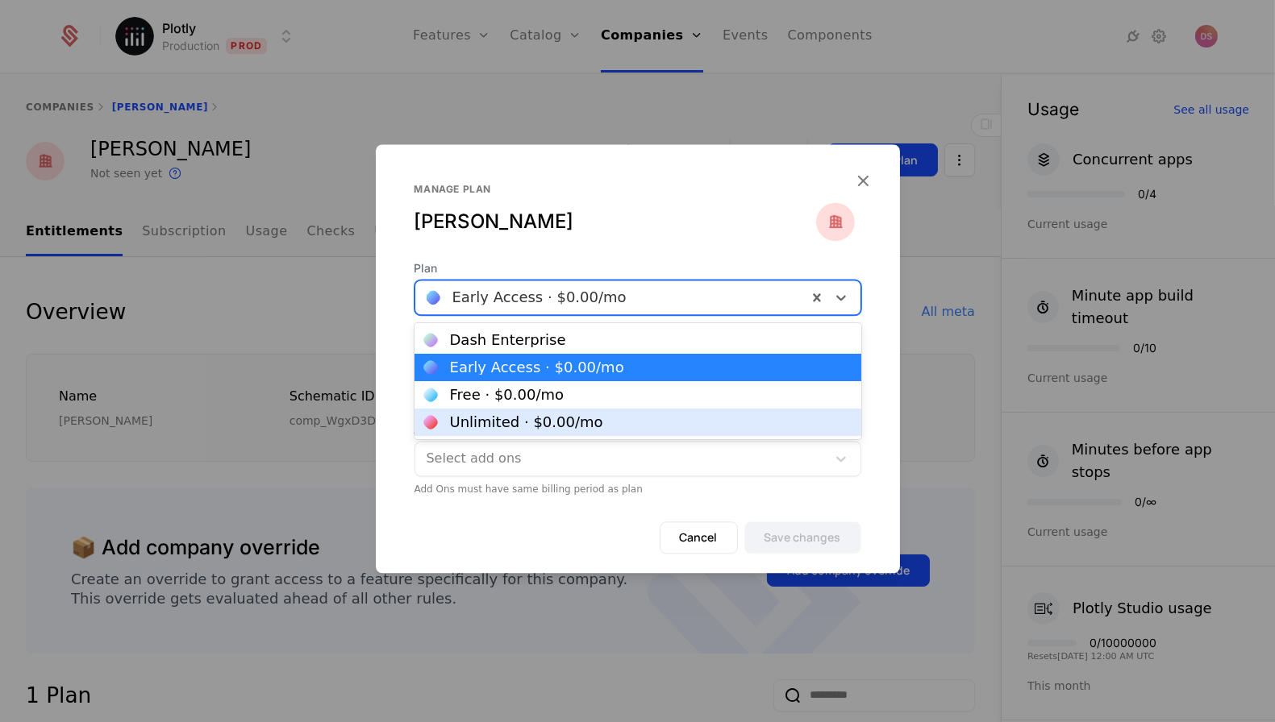
click at [567, 426] on div "Unlimited · $0.00 /mo" at bounding box center [526, 422] width 153 height 15
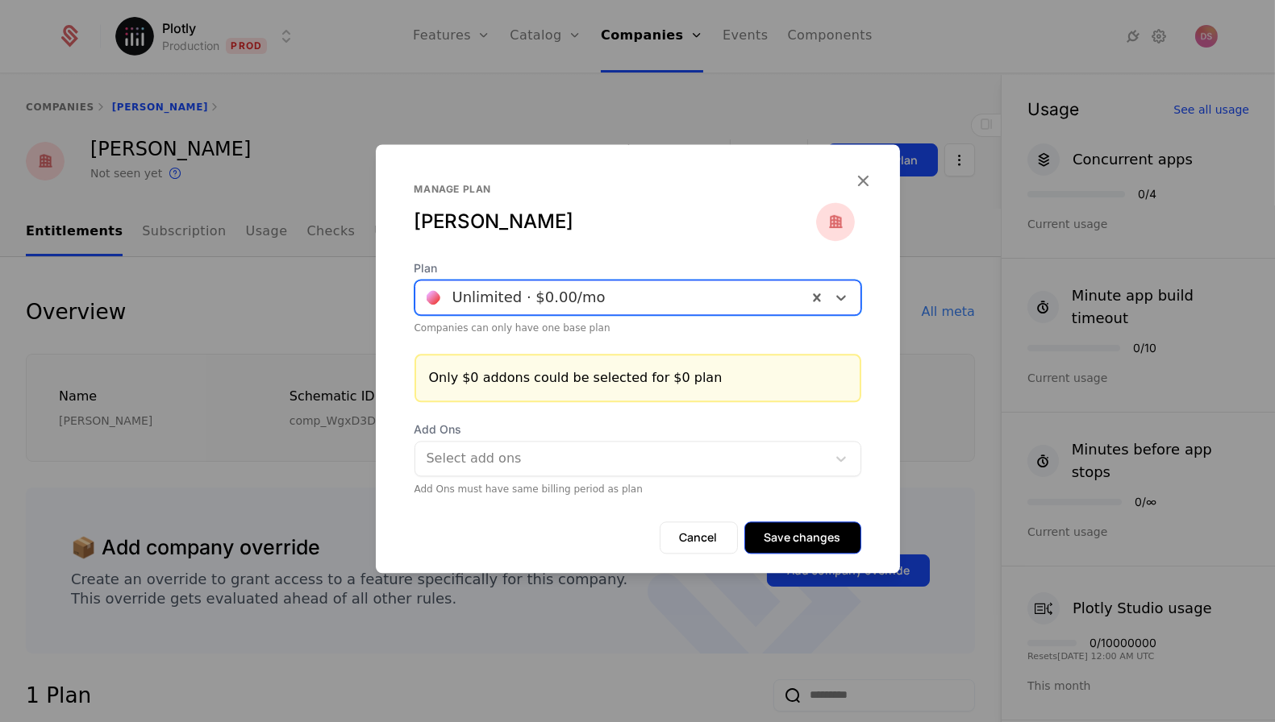
click at [819, 535] on button "Save changes" at bounding box center [802, 538] width 117 height 32
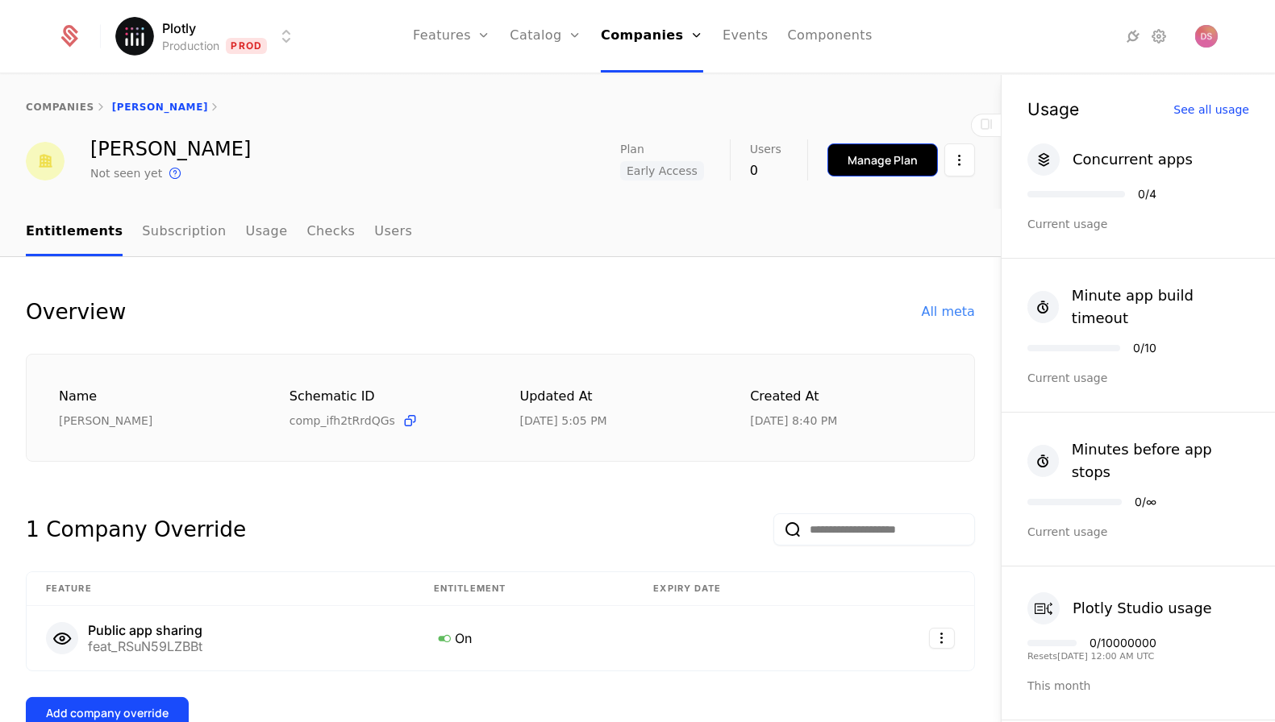
click at [847, 154] on button "Manage Plan" at bounding box center [882, 160] width 110 height 33
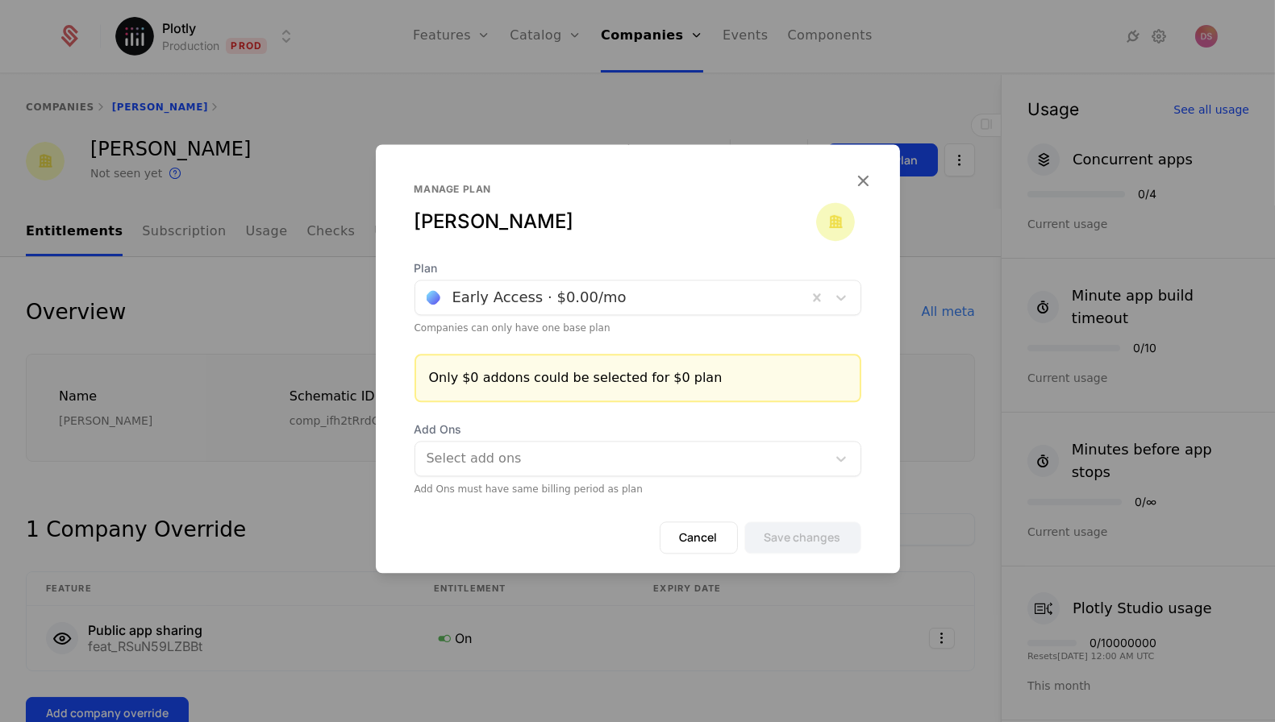
click at [518, 292] on div at bounding box center [611, 297] width 369 height 23
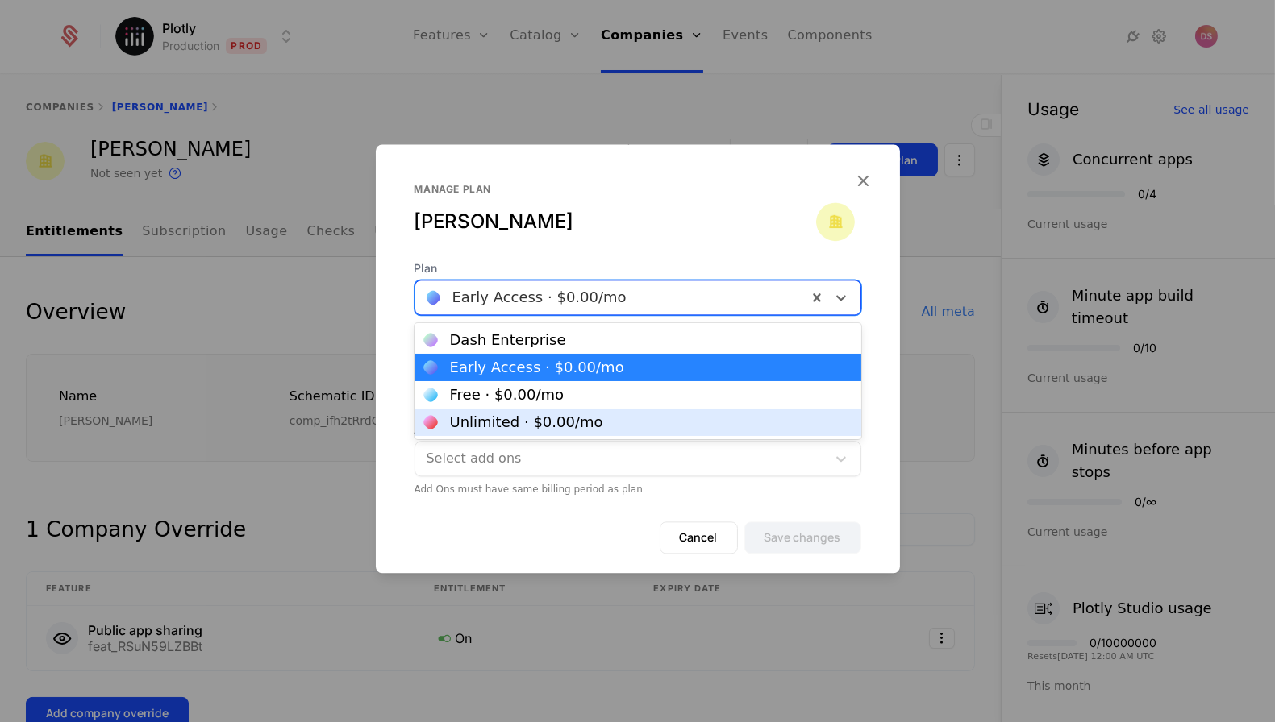
click at [506, 411] on div "Unlimited · $0.00 /mo" at bounding box center [637, 422] width 447 height 27
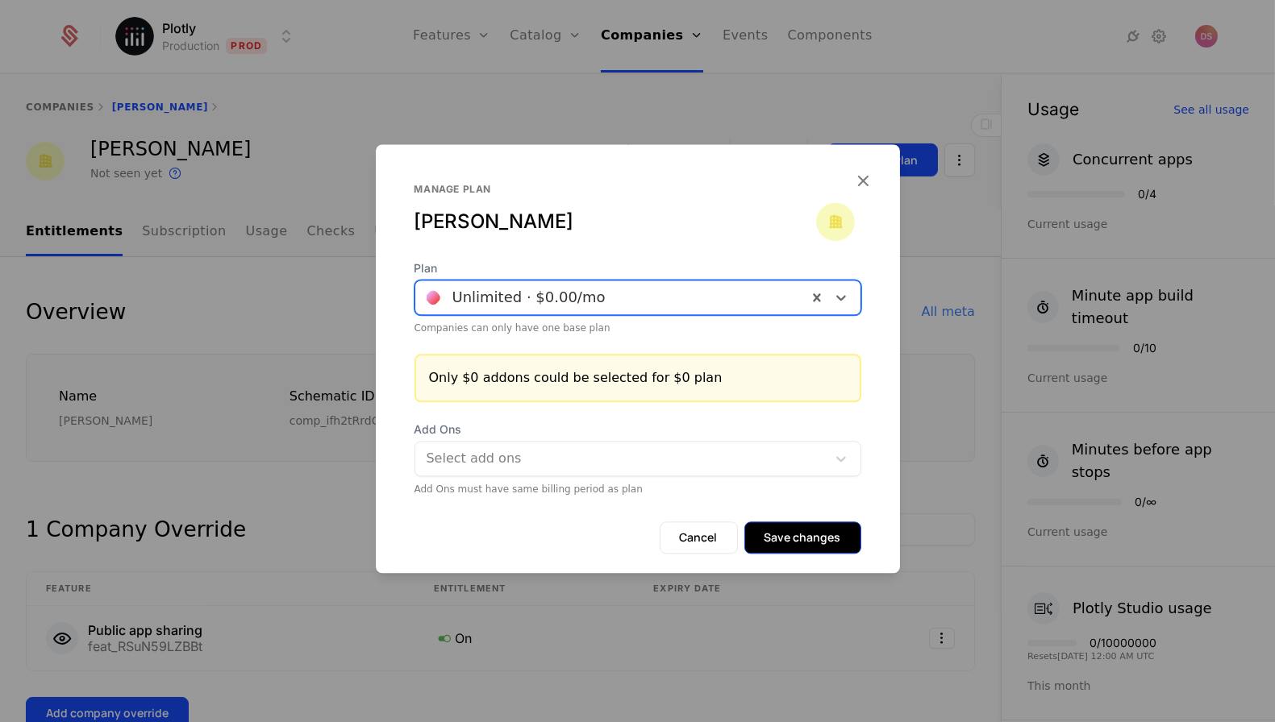
click at [793, 538] on button "Save changes" at bounding box center [802, 538] width 117 height 32
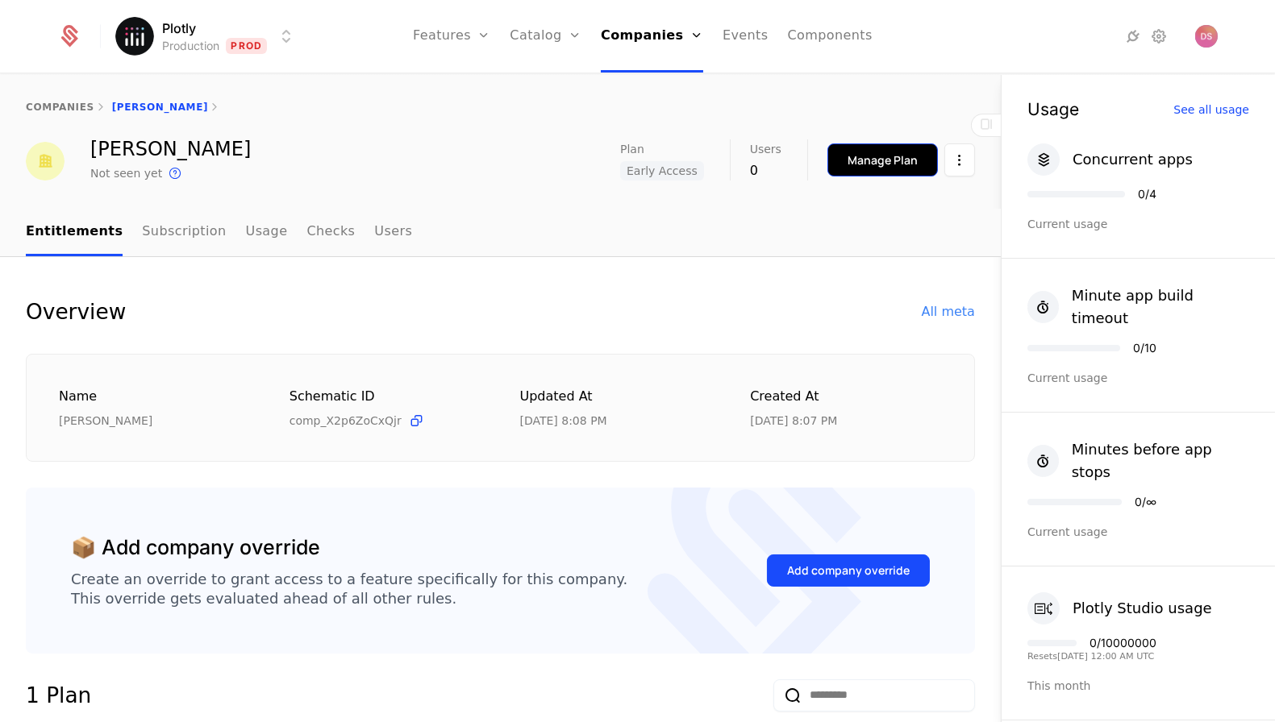
click at [882, 161] on div "Manage Plan" at bounding box center [882, 160] width 70 height 16
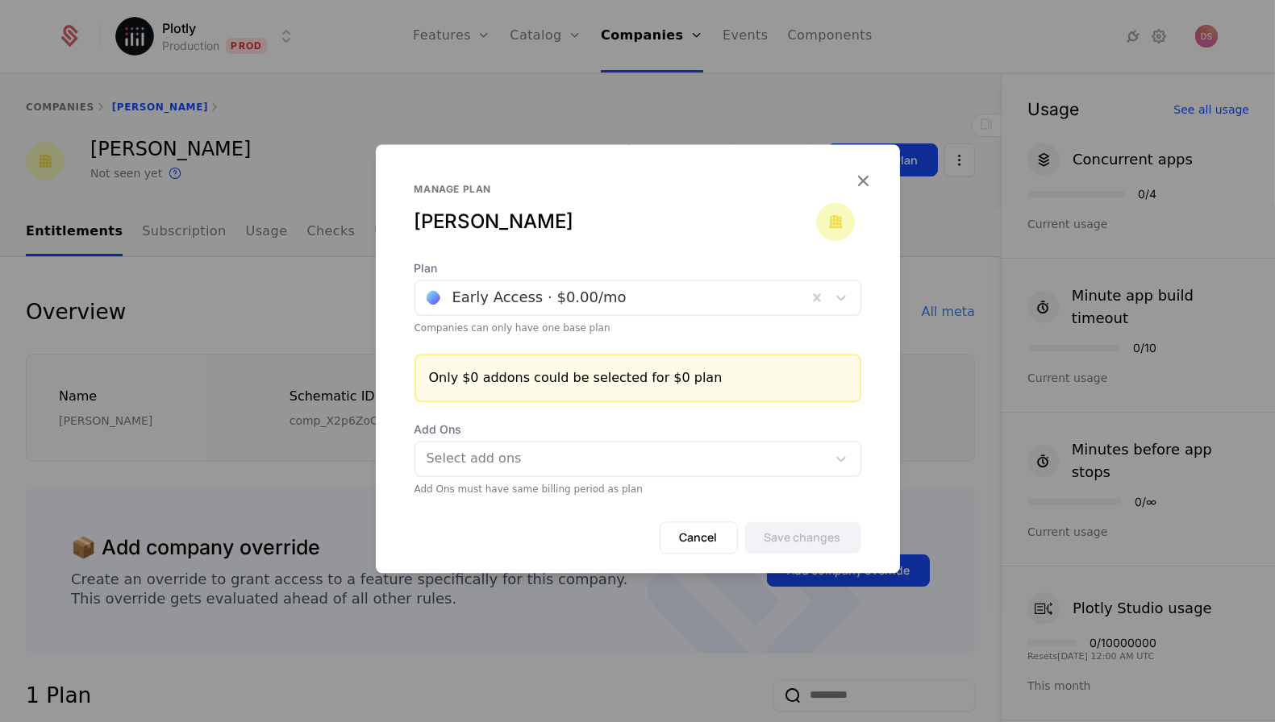
click at [648, 322] on div "Plan Early Access · $0.00 /mo Companies can only have one base plan" at bounding box center [637, 297] width 447 height 74
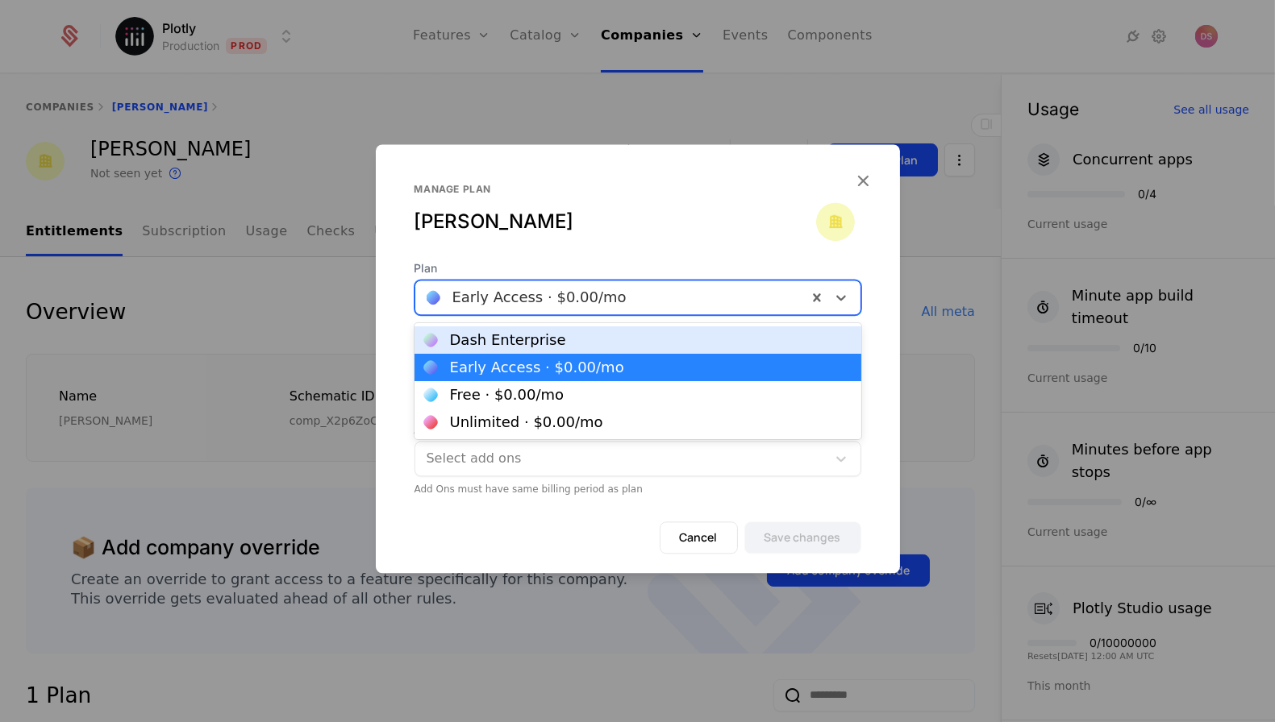
click at [647, 311] on div "Early Access · $0.00 /mo" at bounding box center [611, 297] width 392 height 29
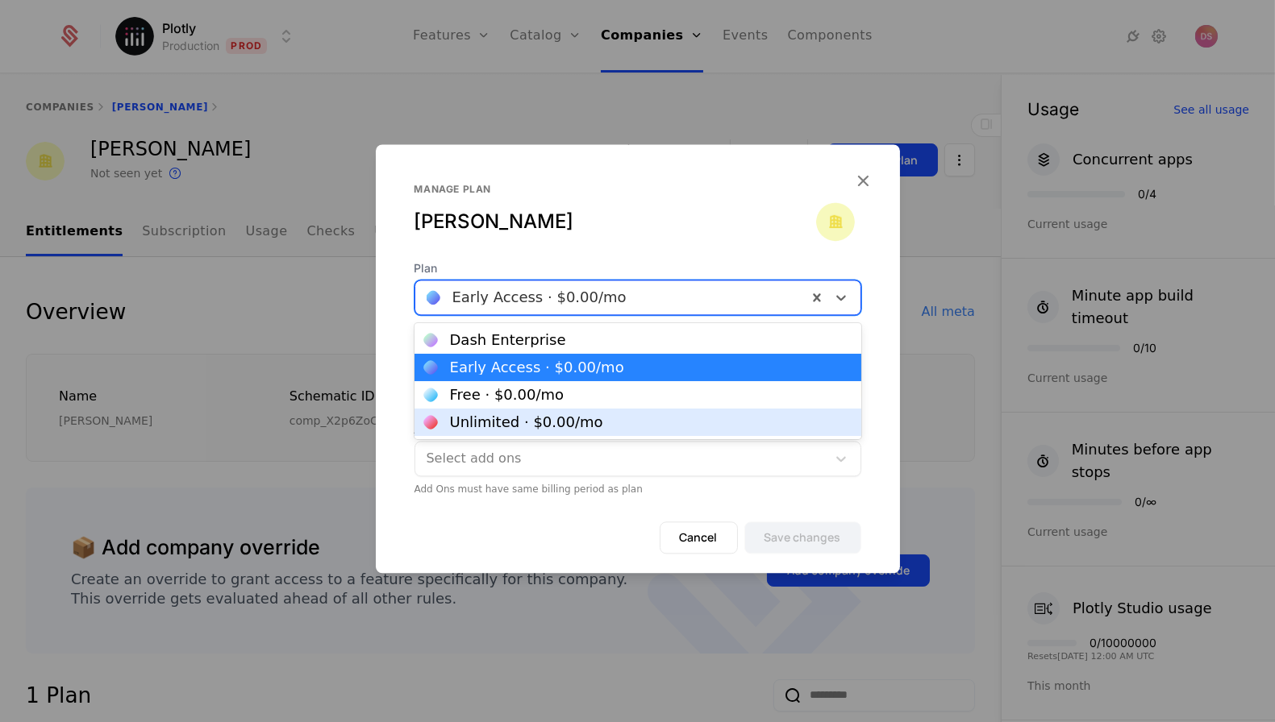
click at [609, 415] on div "Unlimited · $0.00 /mo" at bounding box center [637, 422] width 427 height 15
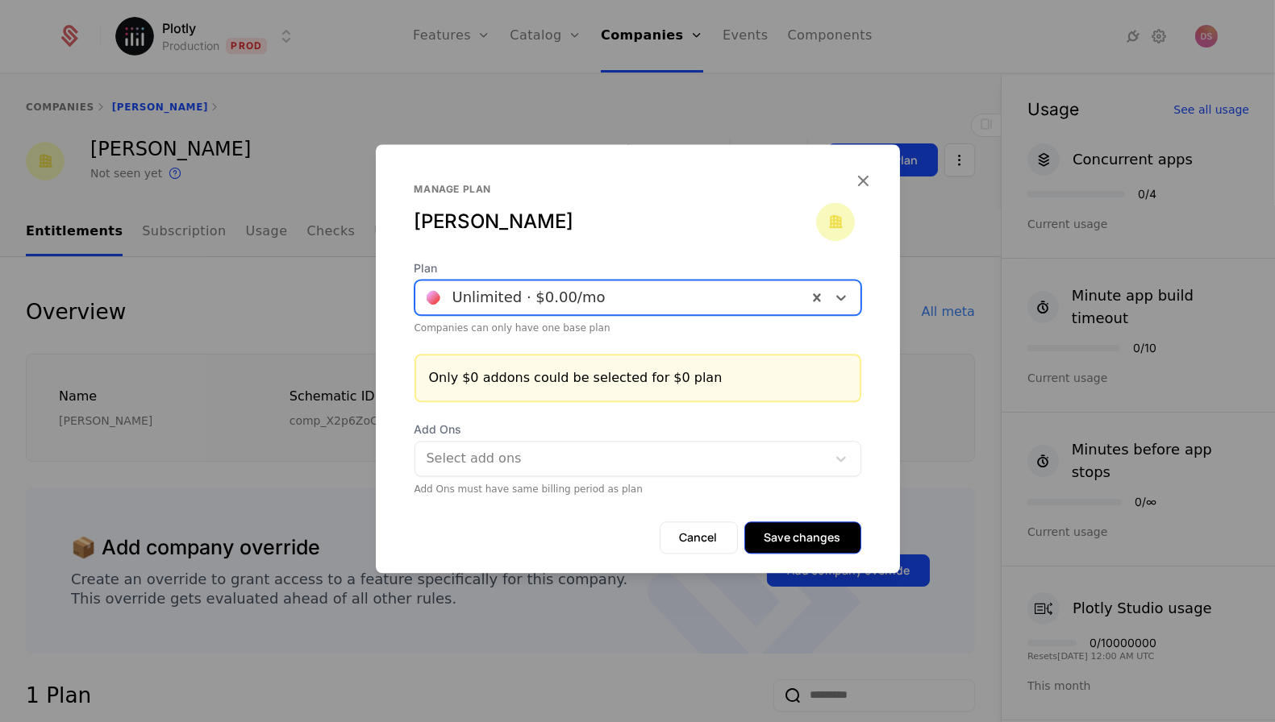
click at [839, 547] on button "Save changes" at bounding box center [802, 538] width 117 height 32
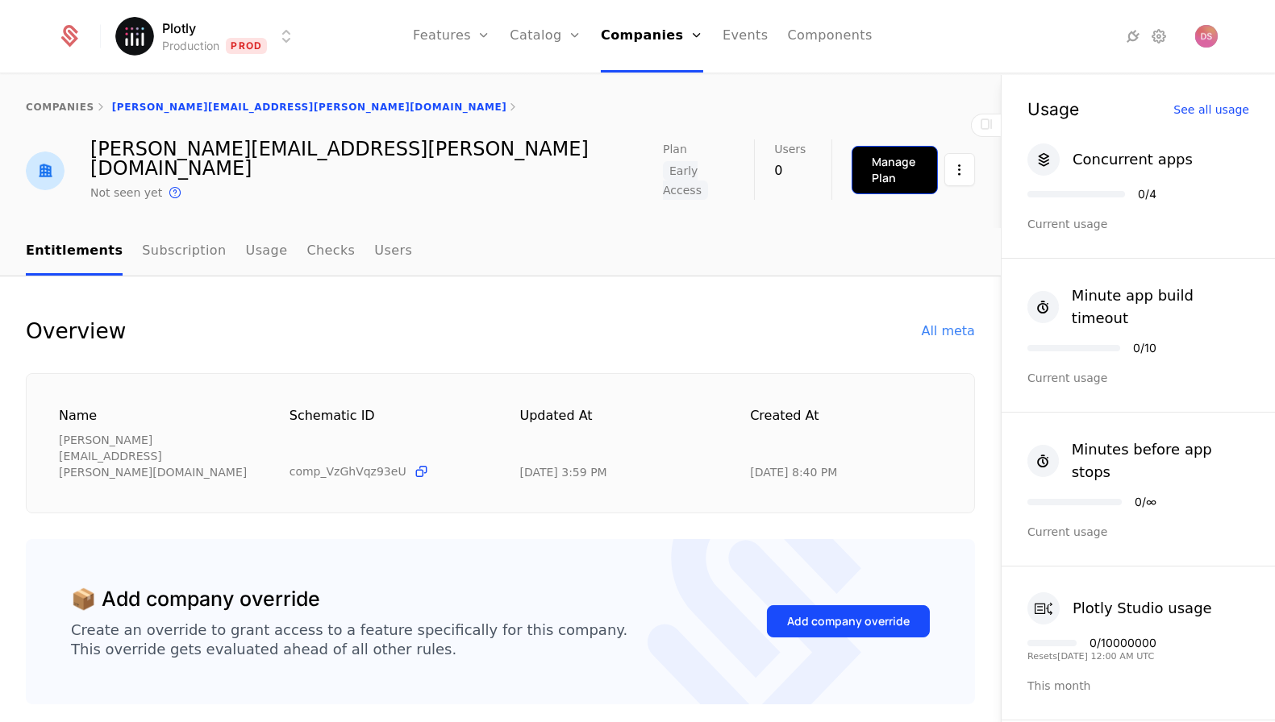
click at [886, 161] on div "Manage Plan" at bounding box center [895, 170] width 46 height 32
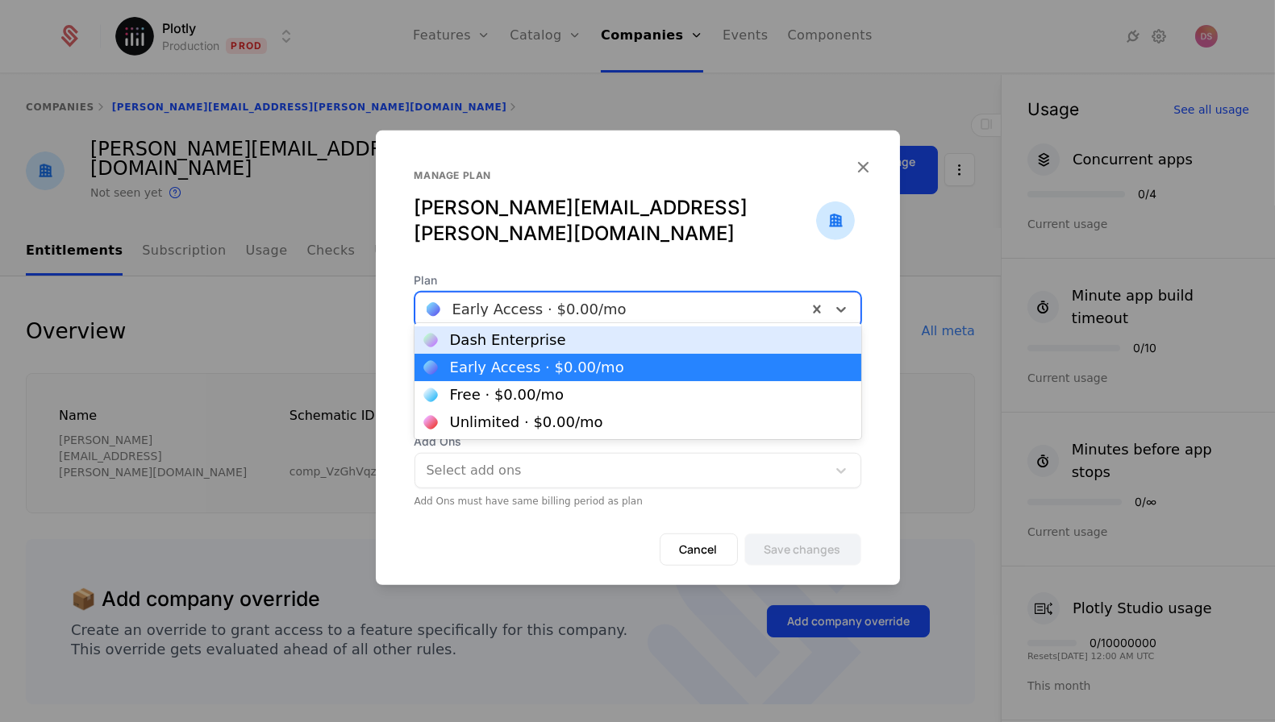
click at [518, 298] on div at bounding box center [611, 309] width 369 height 23
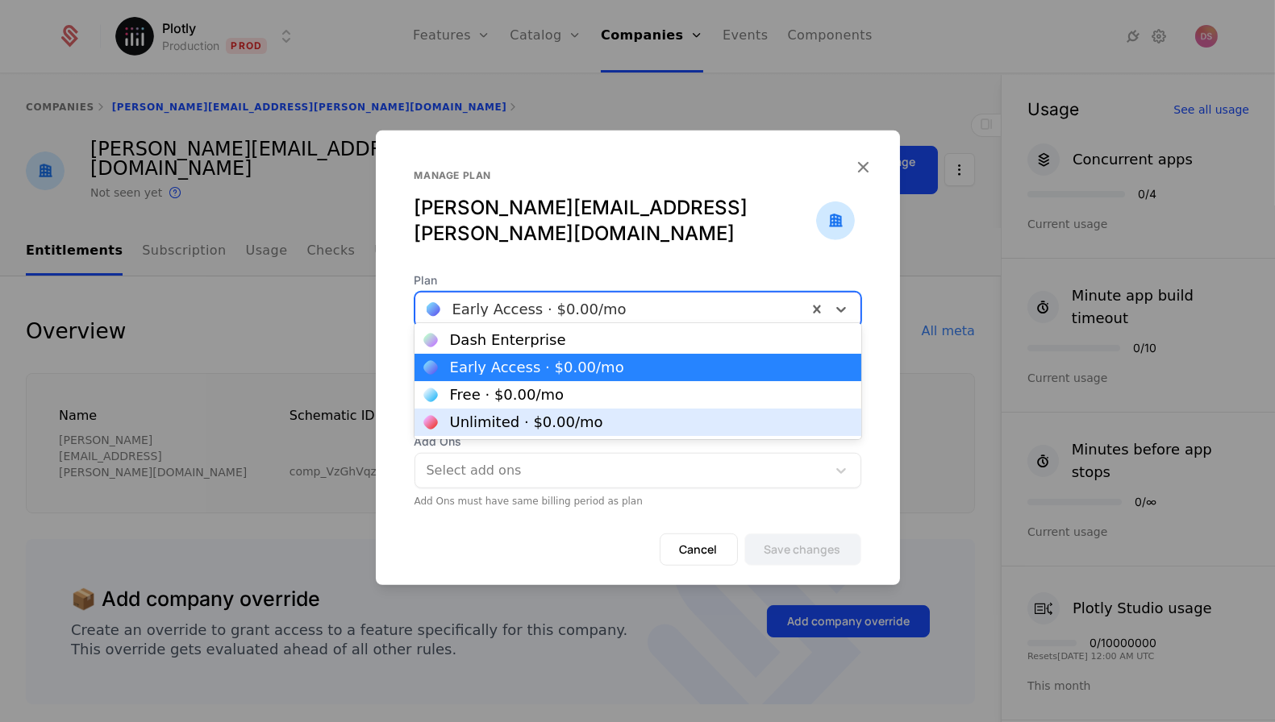
click at [510, 426] on div "Unlimited · $0.00 /mo" at bounding box center [526, 422] width 153 height 15
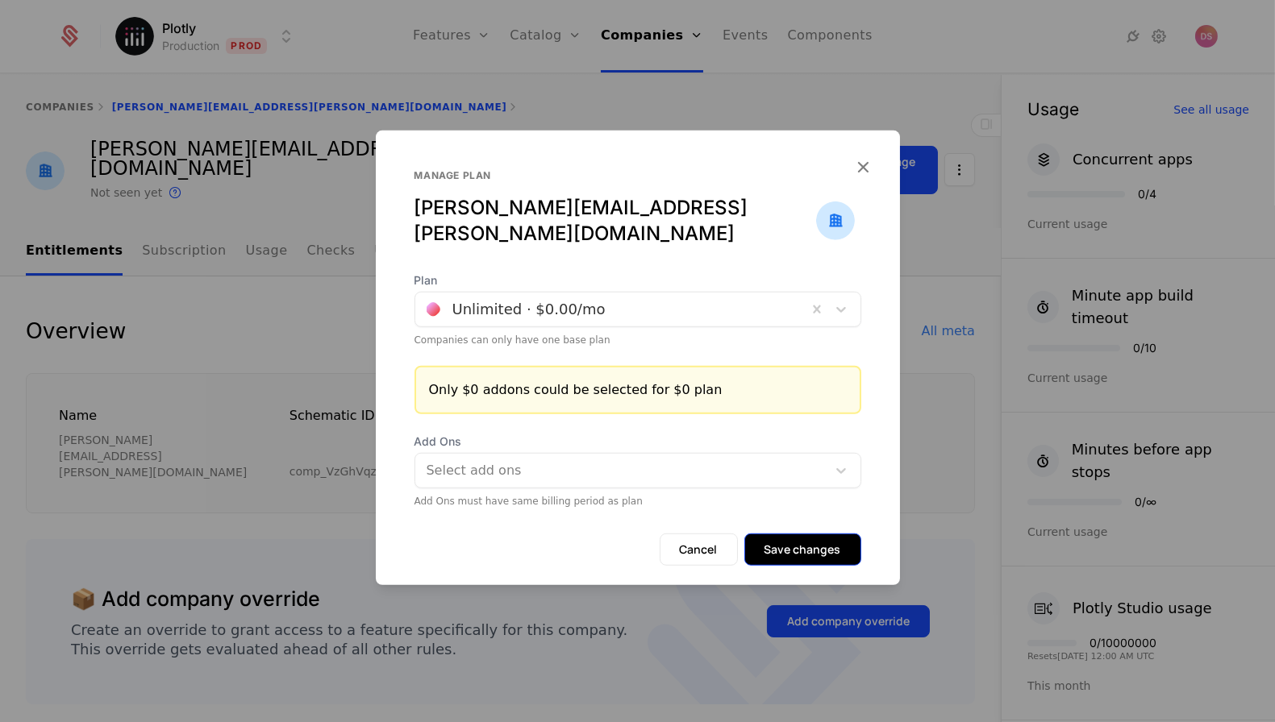
click at [823, 543] on button "Save changes" at bounding box center [802, 550] width 117 height 32
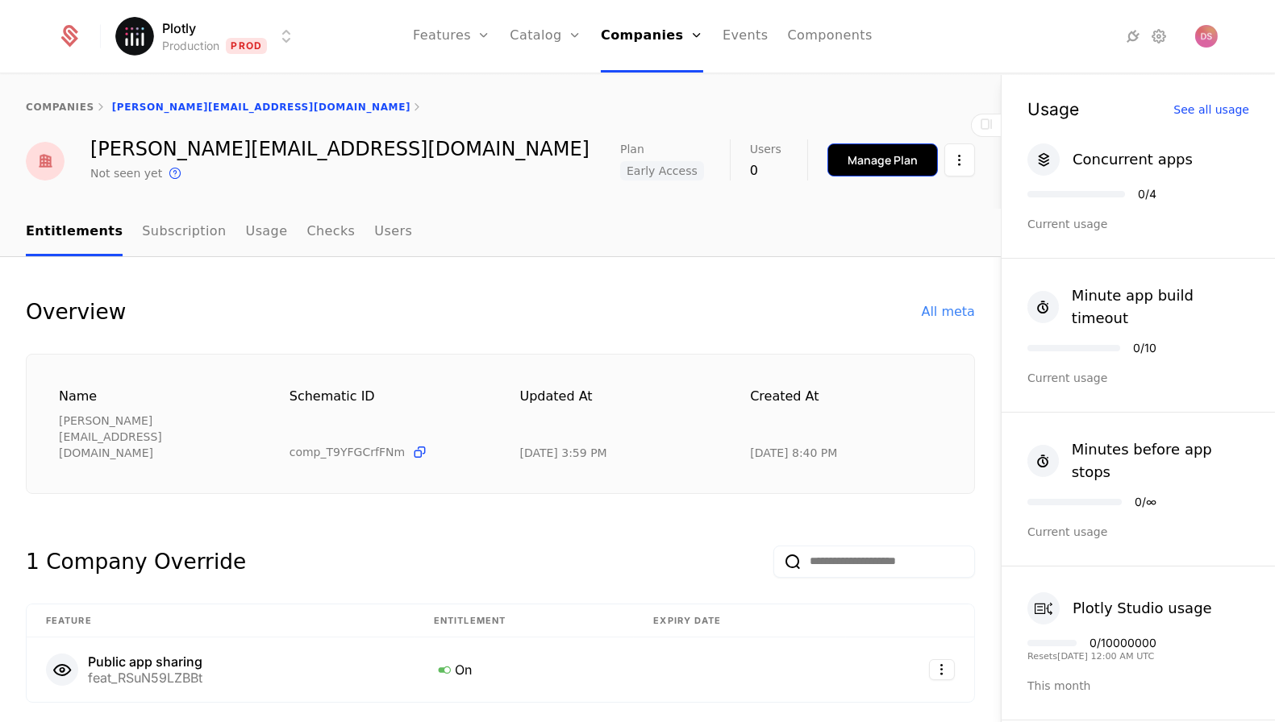
click at [874, 152] on div "Manage Plan" at bounding box center [882, 160] width 70 height 16
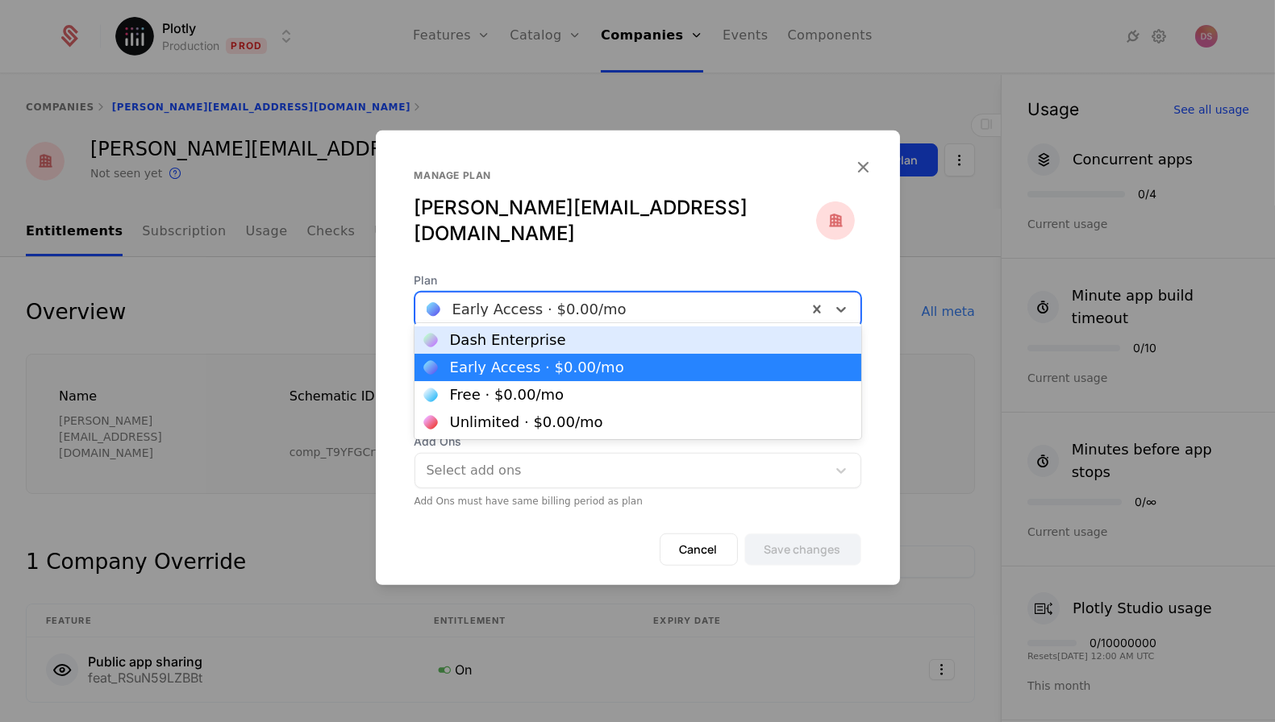
click at [607, 304] on div at bounding box center [611, 309] width 369 height 23
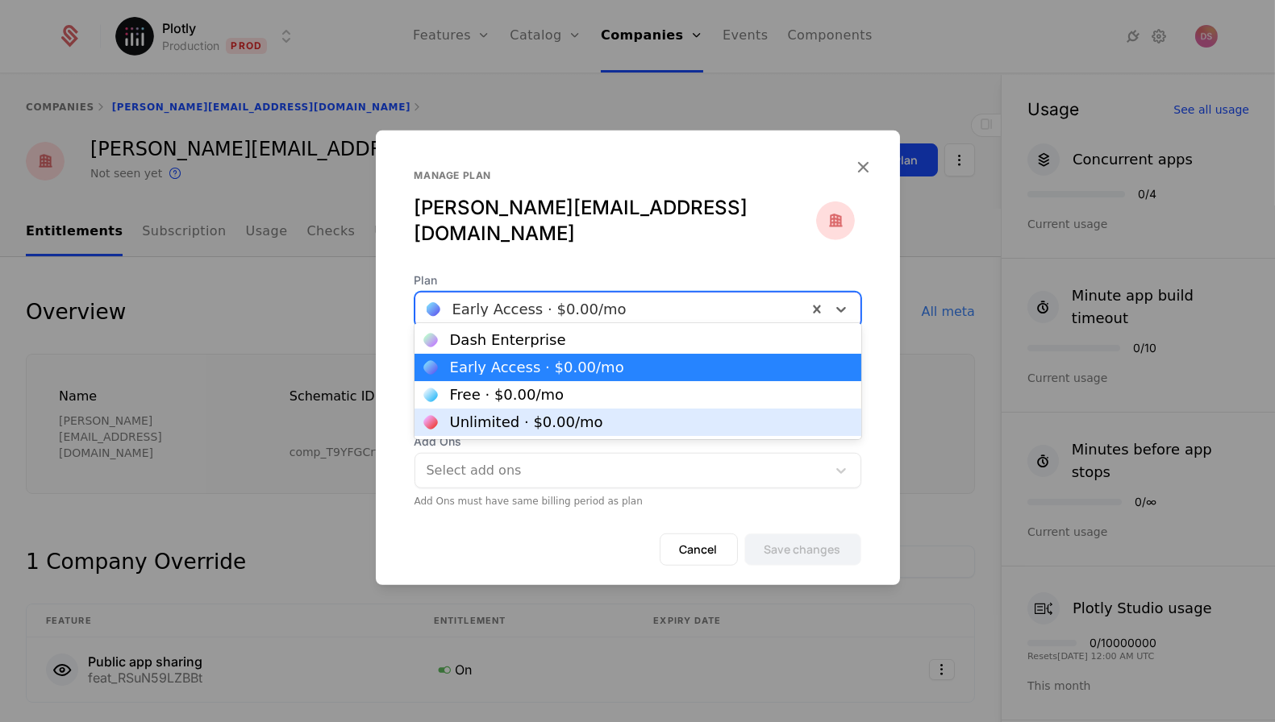
click at [521, 422] on div "Unlimited · $0.00 /mo" at bounding box center [526, 422] width 153 height 15
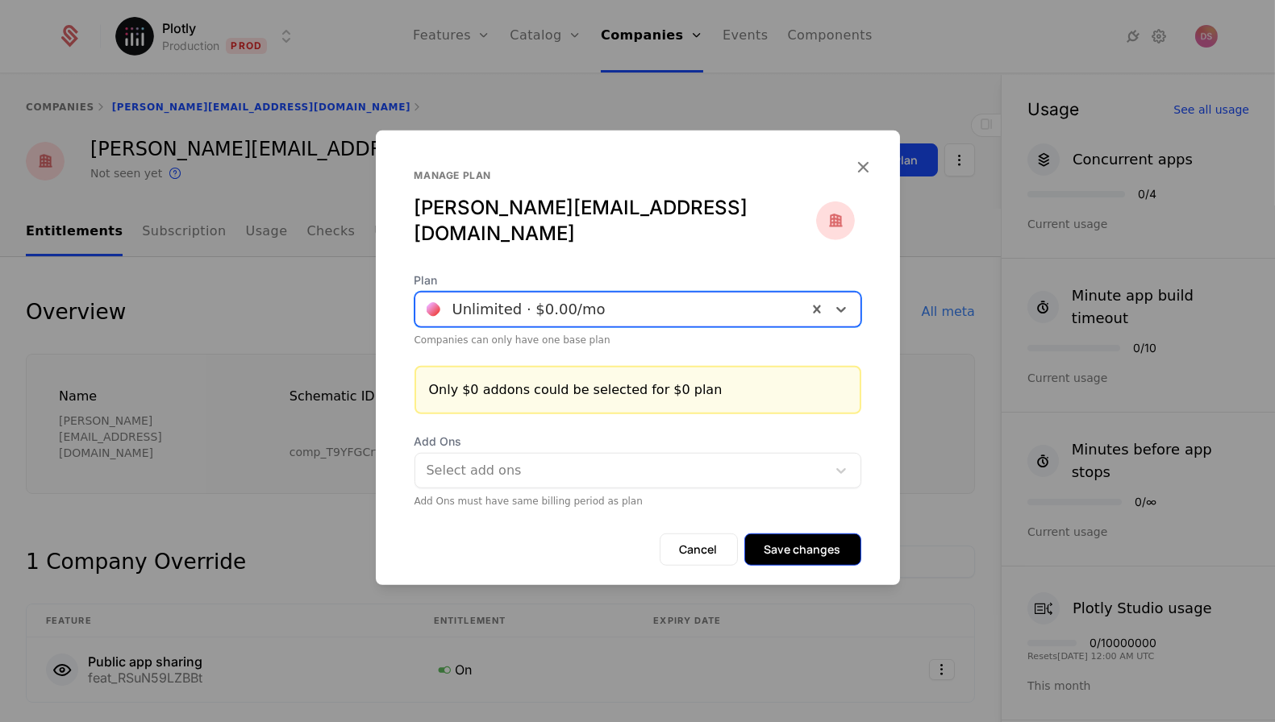
click at [764, 534] on button "Save changes" at bounding box center [802, 550] width 117 height 32
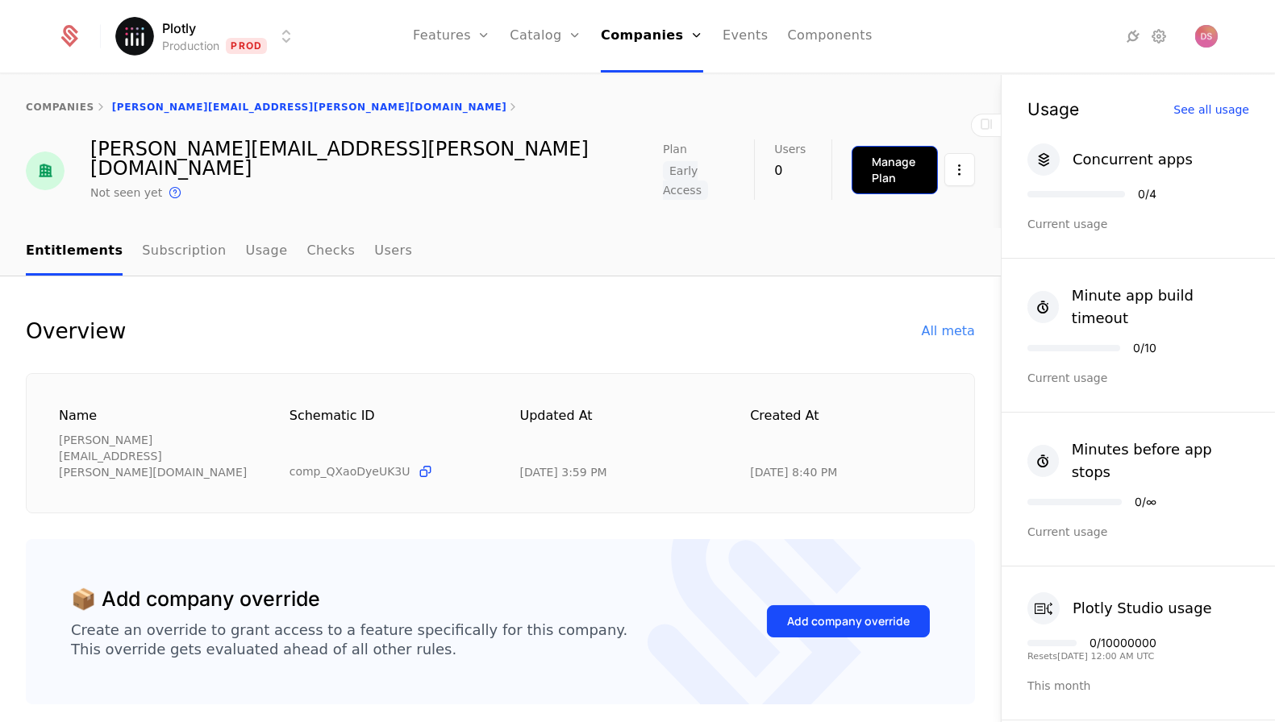
click at [872, 154] on div "Manage Plan" at bounding box center [895, 170] width 46 height 32
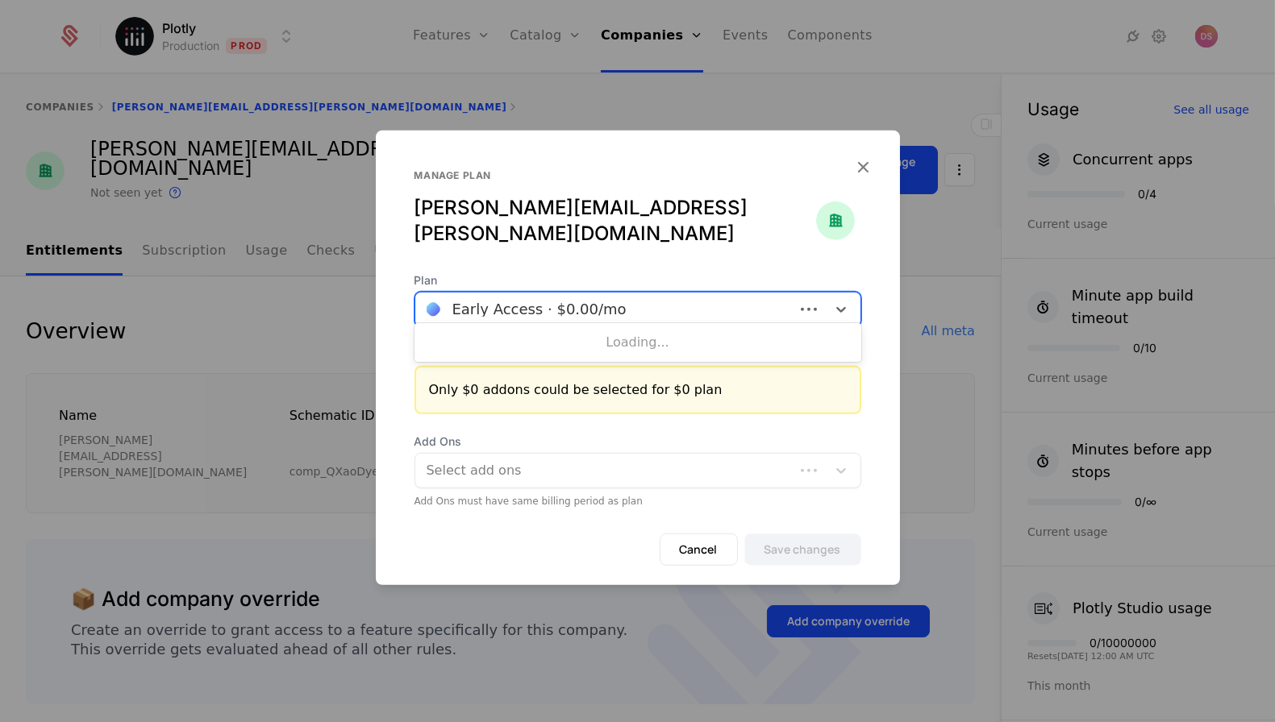
click at [649, 298] on div at bounding box center [605, 309] width 356 height 23
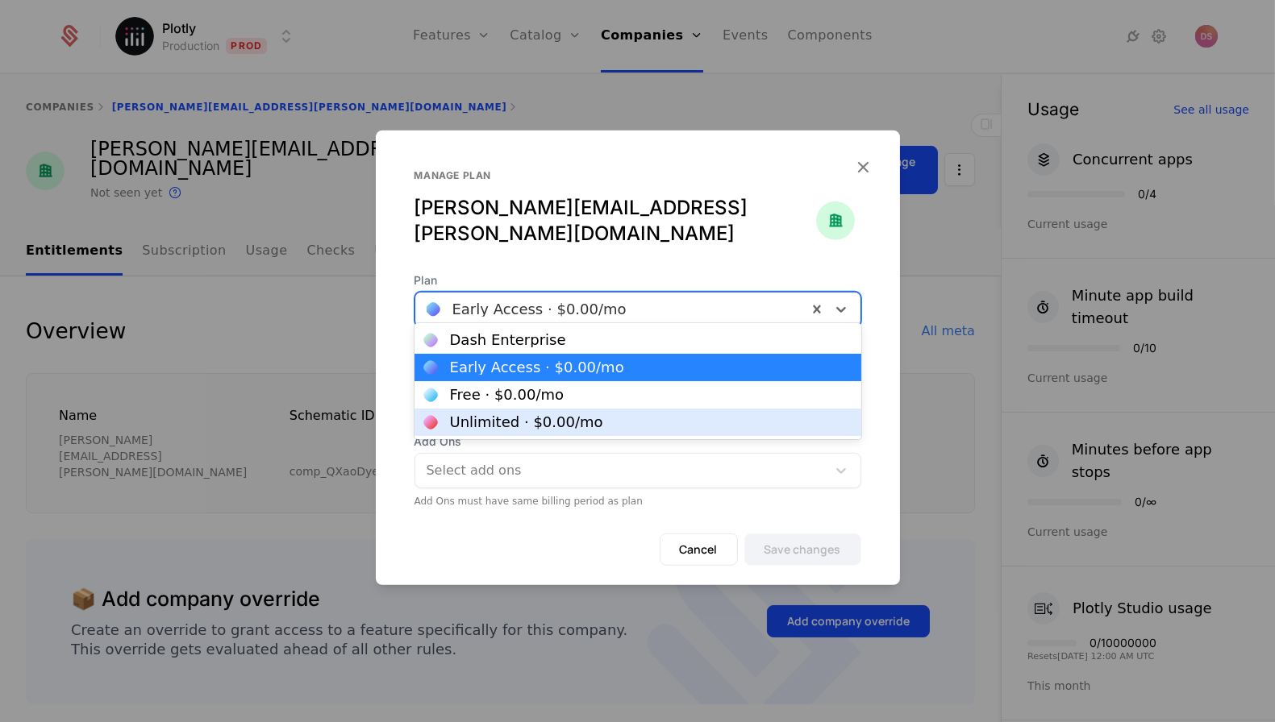
click at [569, 427] on div "Unlimited · $0.00 /mo" at bounding box center [526, 422] width 153 height 15
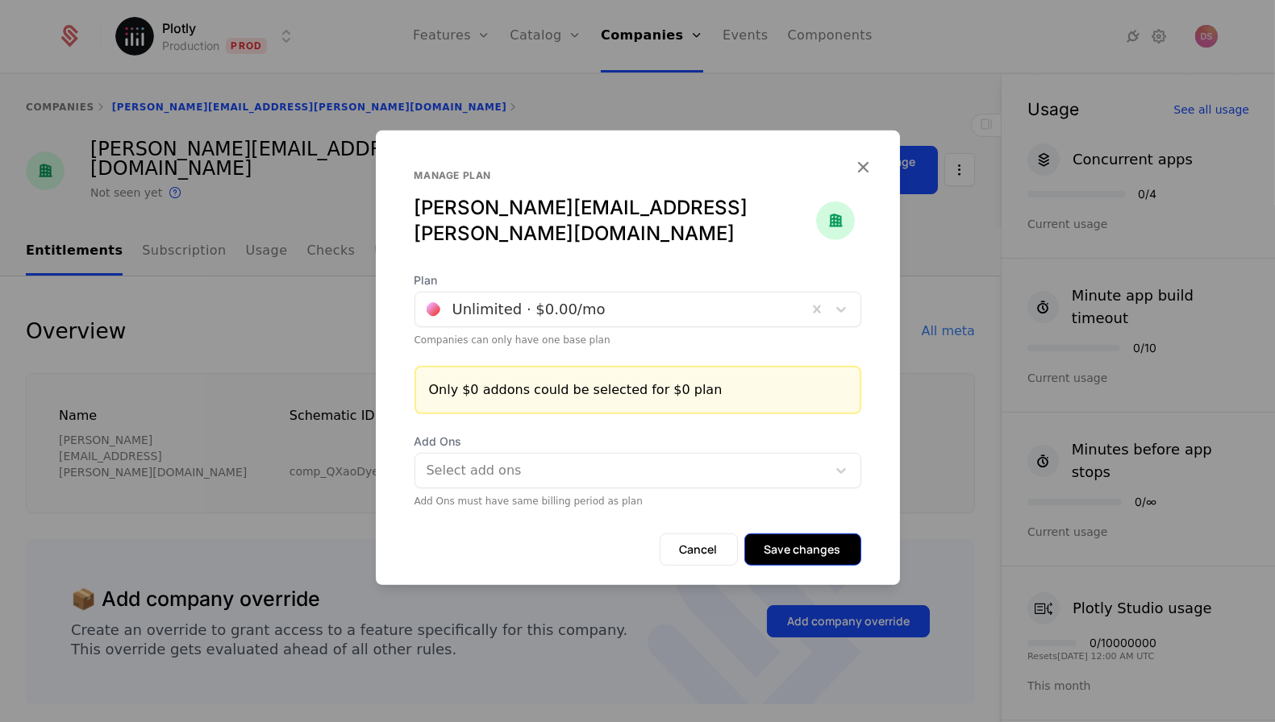
click at [817, 540] on button "Save changes" at bounding box center [802, 550] width 117 height 32
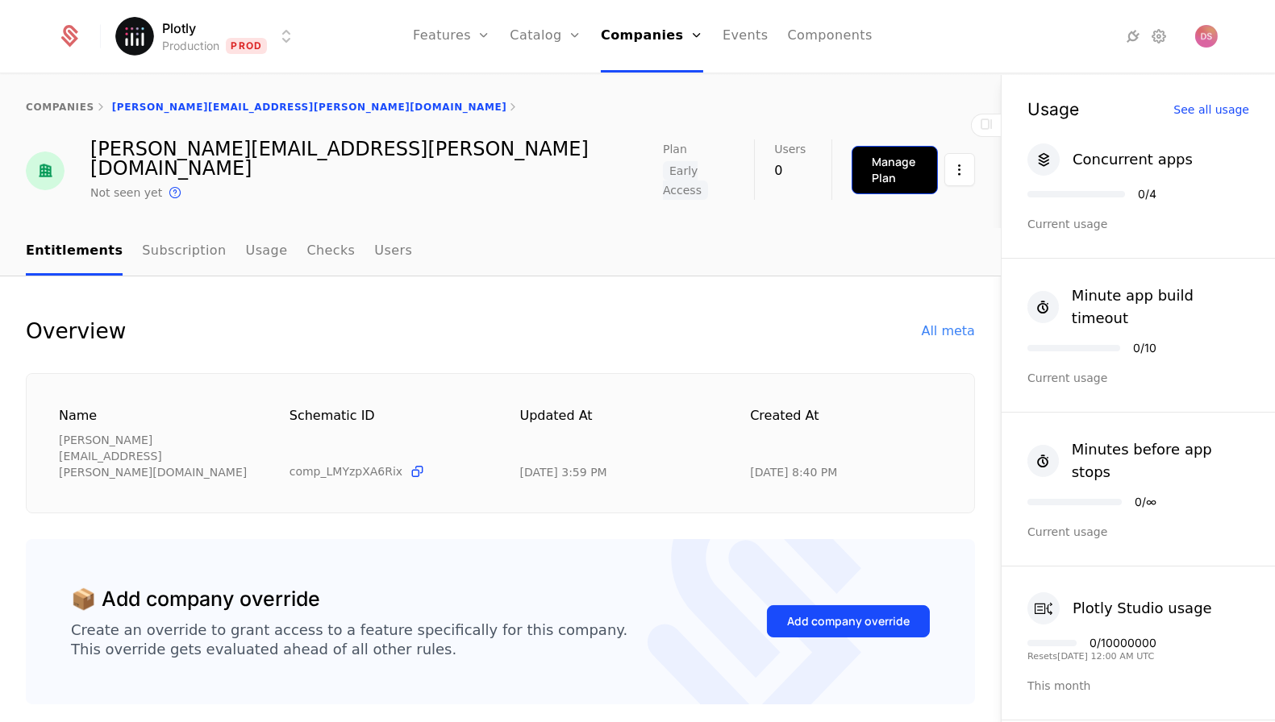
click at [864, 146] on button "Manage Plan" at bounding box center [894, 170] width 86 height 48
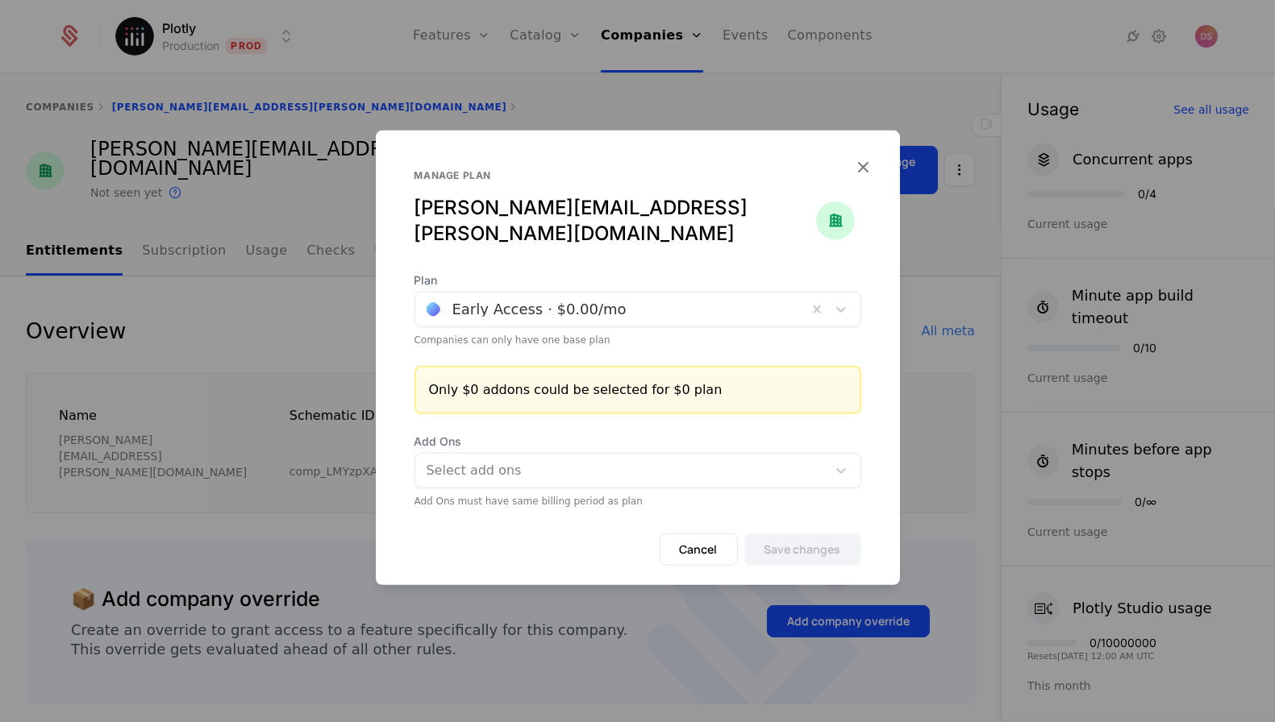
click at [599, 298] on div at bounding box center [611, 309] width 369 height 23
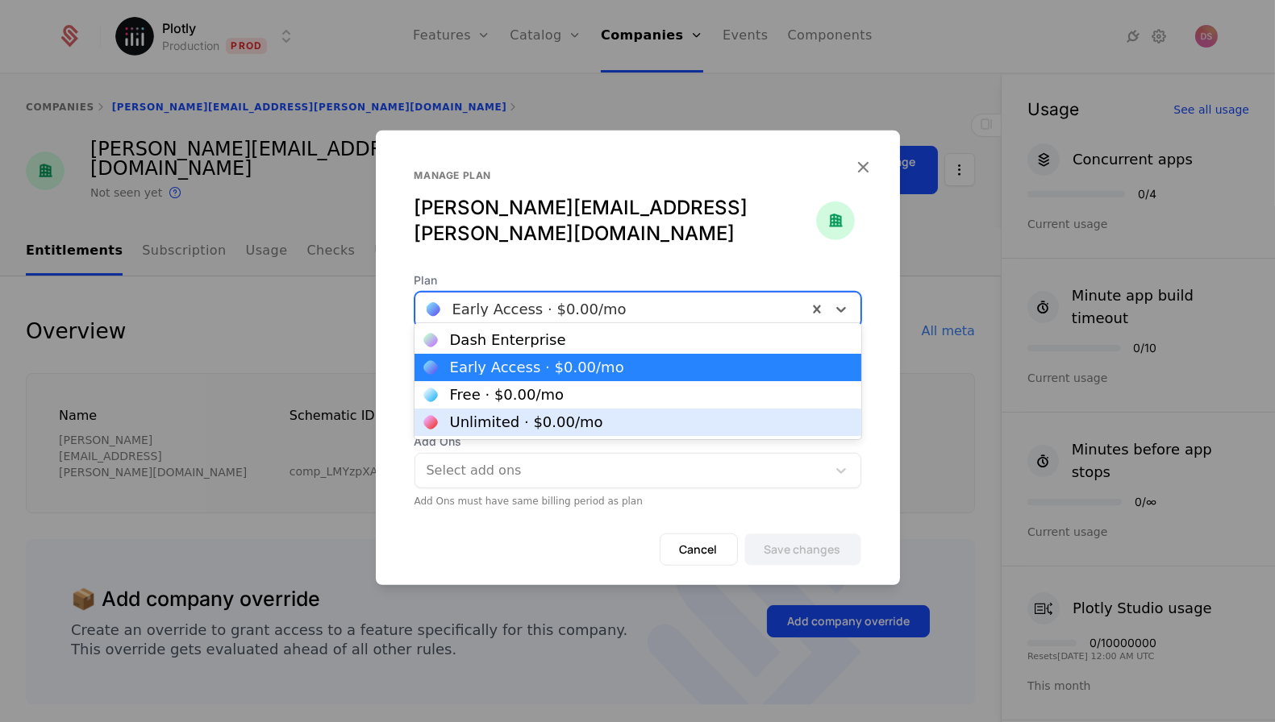
click at [551, 421] on div "Unlimited · $0.00 /mo" at bounding box center [526, 422] width 153 height 15
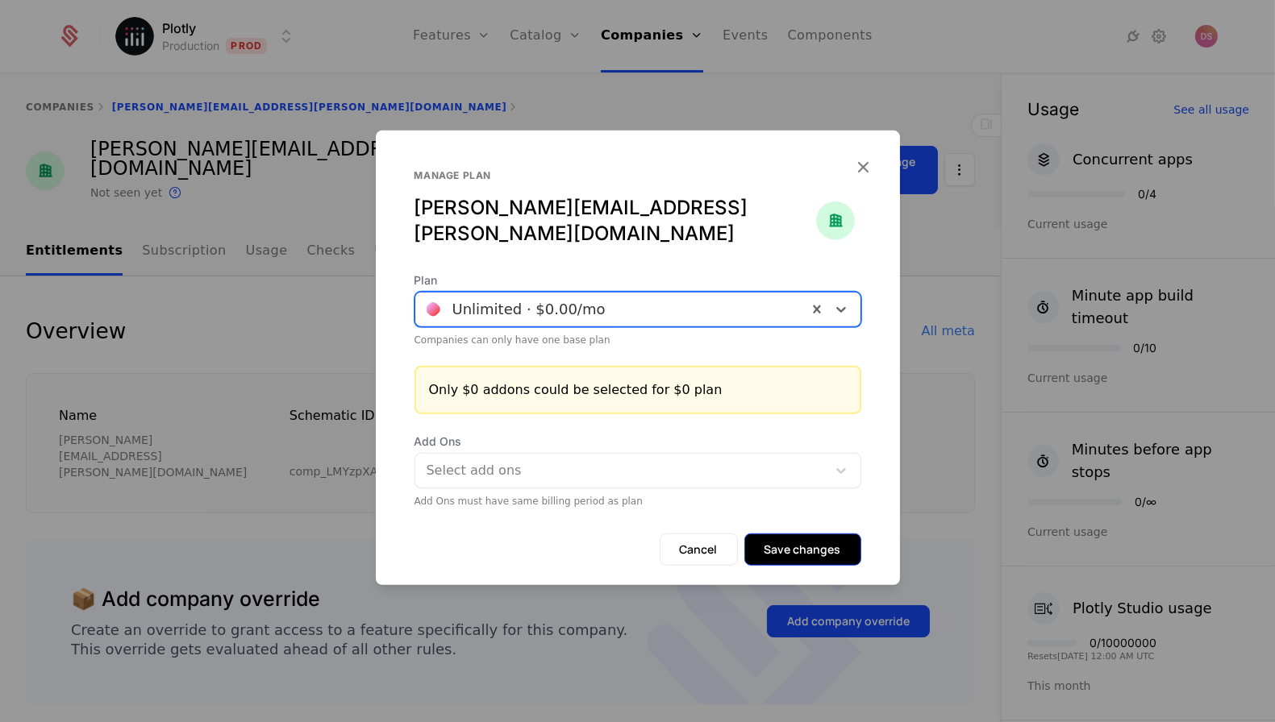
click at [795, 534] on button "Save changes" at bounding box center [802, 550] width 117 height 32
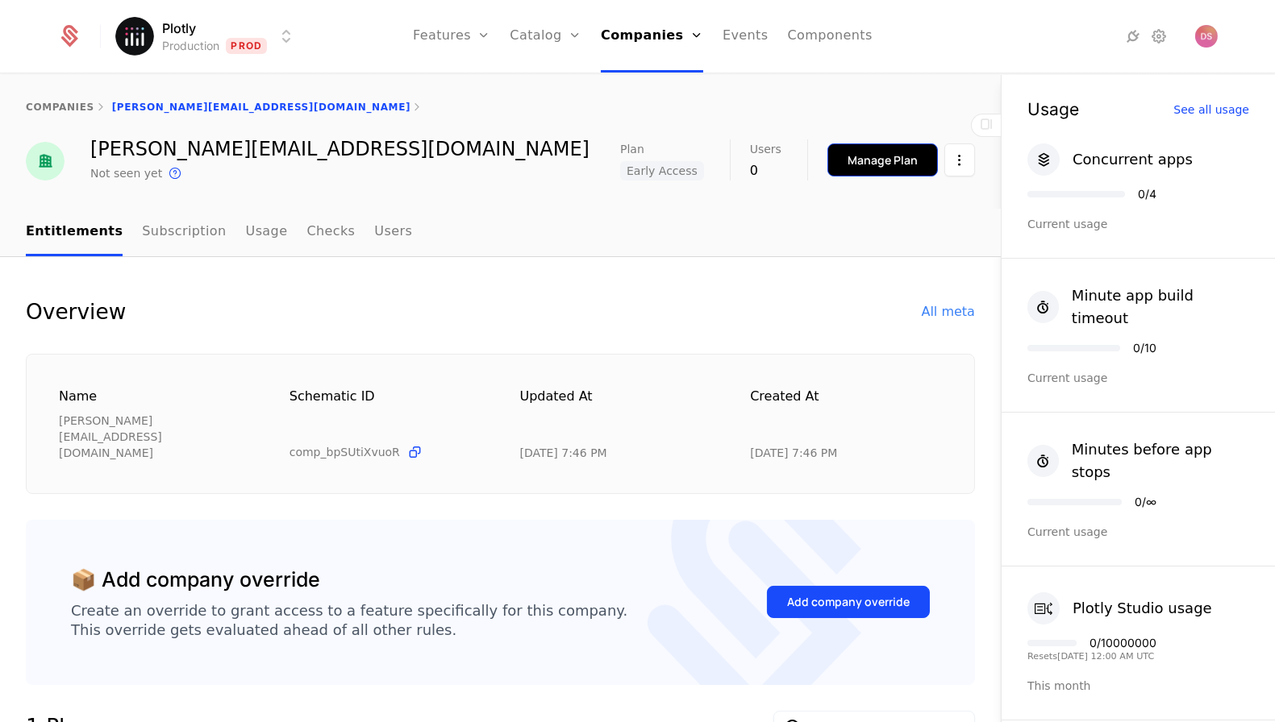
click at [850, 153] on div "Manage Plan" at bounding box center [882, 160] width 70 height 16
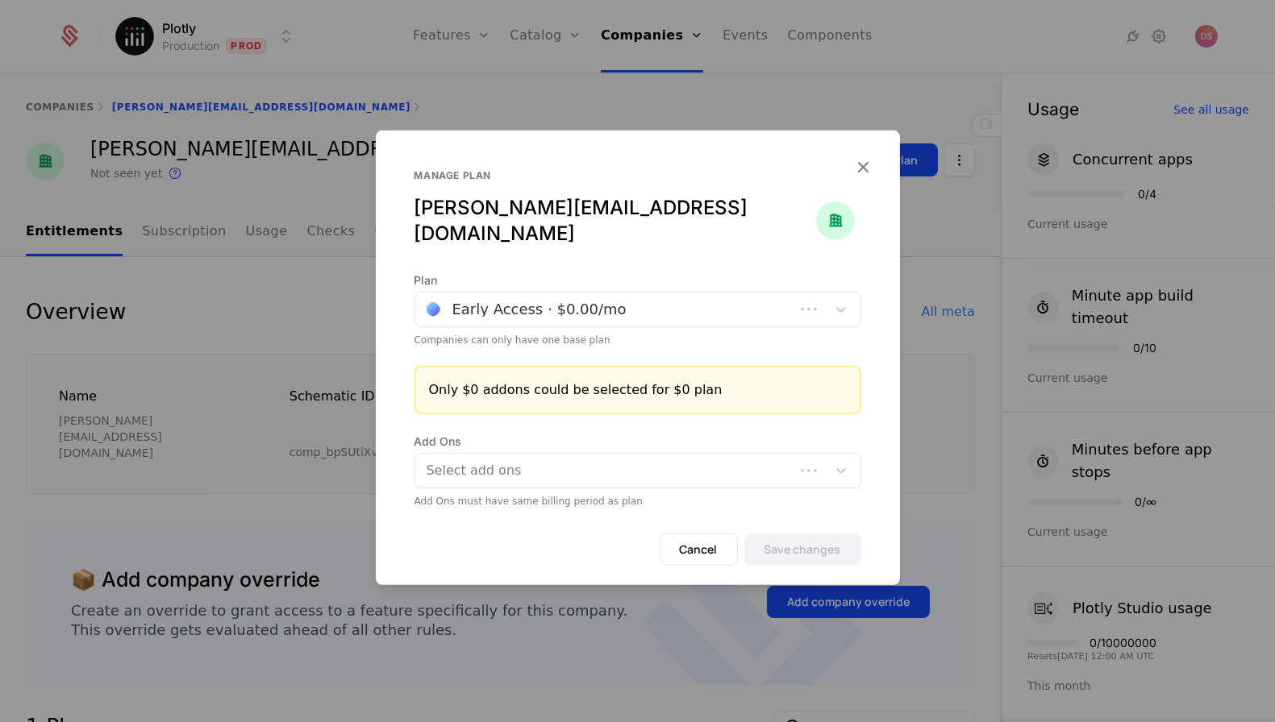
click at [608, 298] on div at bounding box center [605, 309] width 356 height 23
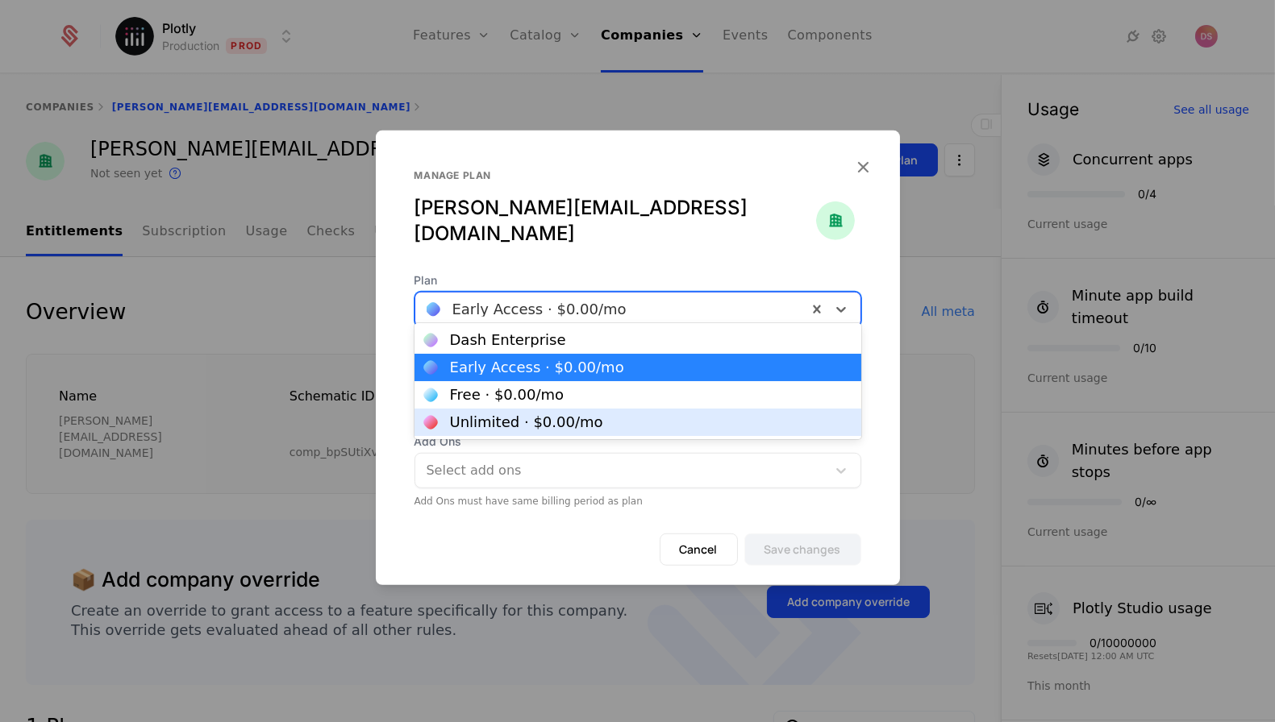
click at [543, 424] on div "Unlimited · $0.00 /mo" at bounding box center [526, 422] width 153 height 15
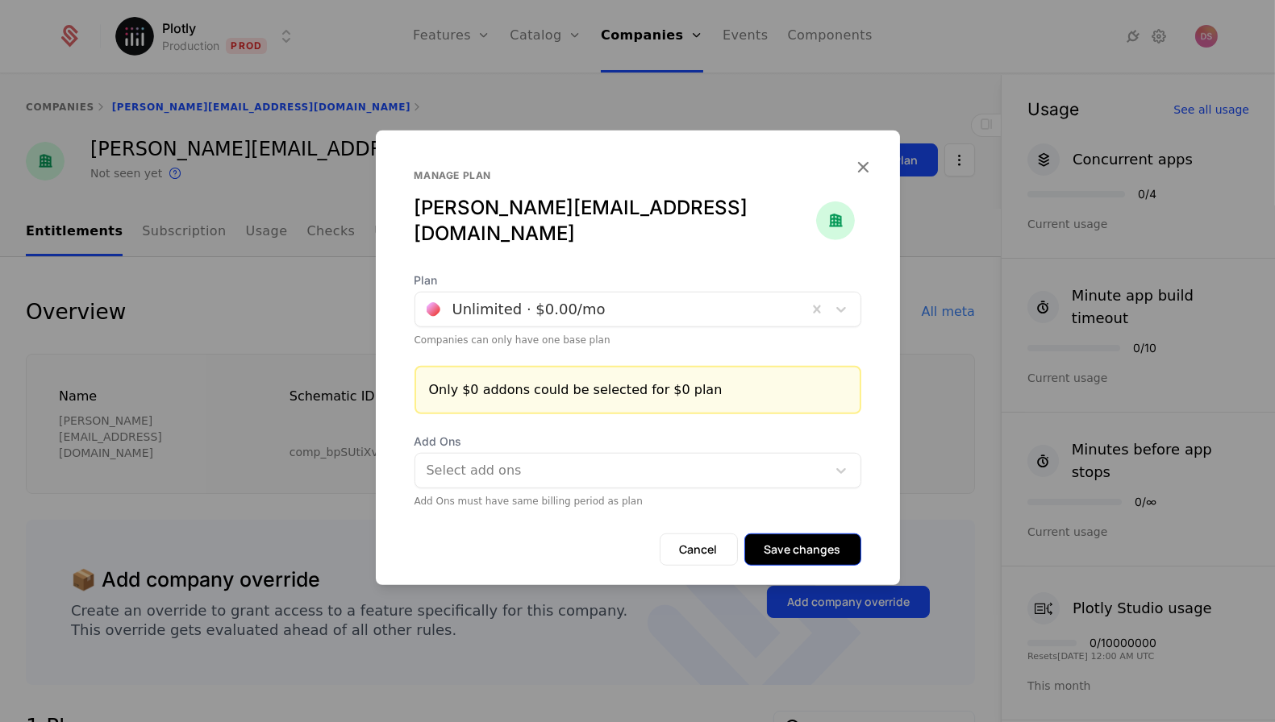
click at [820, 534] on button "Save changes" at bounding box center [802, 550] width 117 height 32
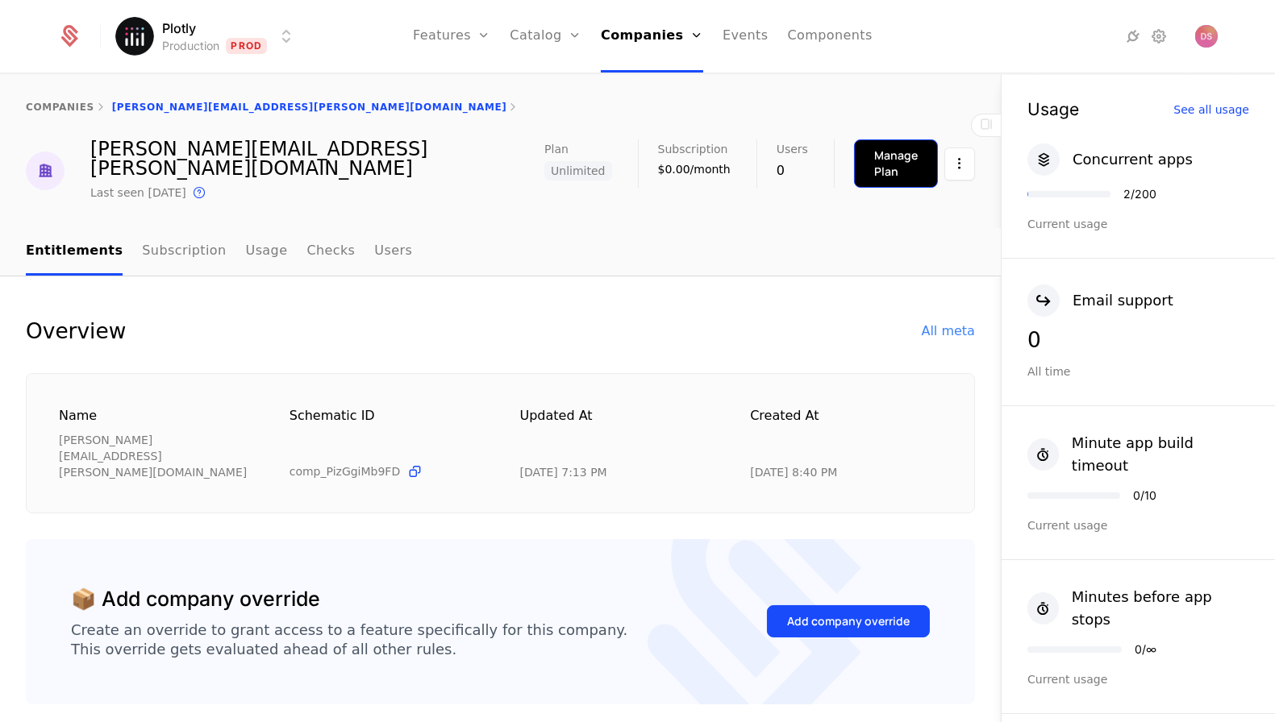
click at [868, 148] on button "Manage Plan" at bounding box center [896, 163] width 84 height 48
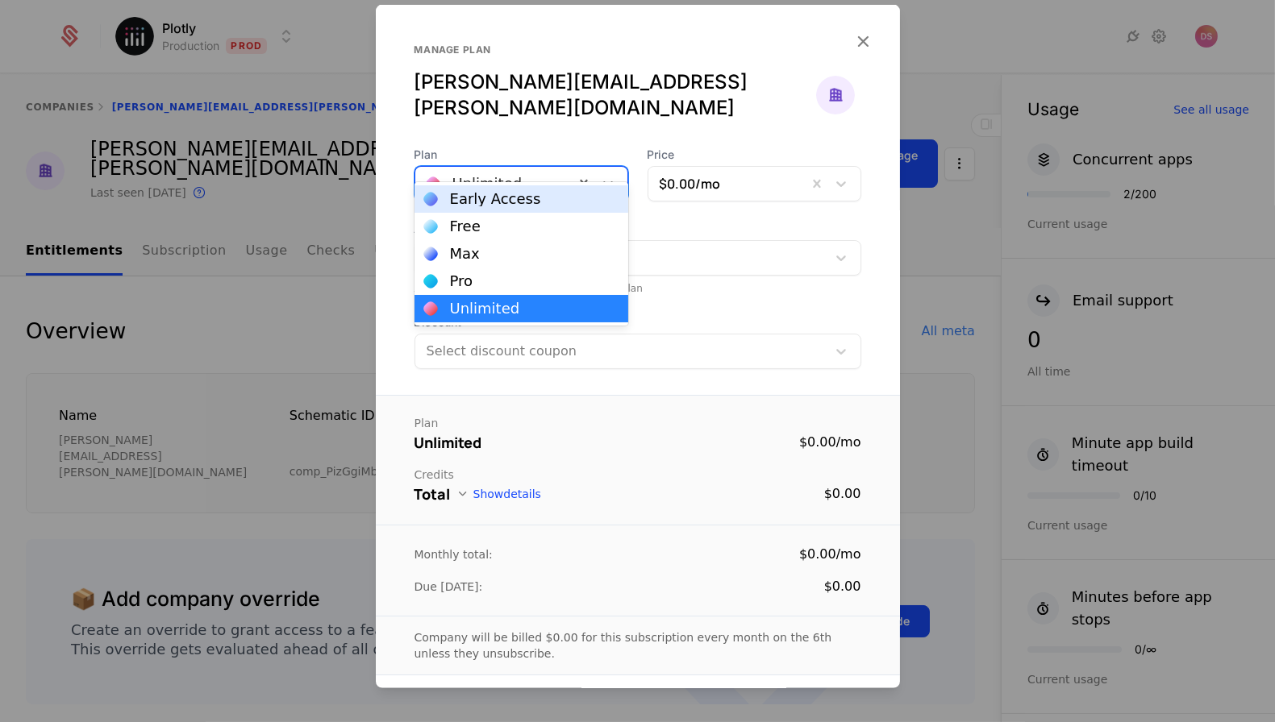
click at [518, 173] on div at bounding box center [495, 184] width 136 height 23
click at [1009, 183] on div at bounding box center [637, 361] width 1275 height 722
